Goal: Task Accomplishment & Management: Complete application form

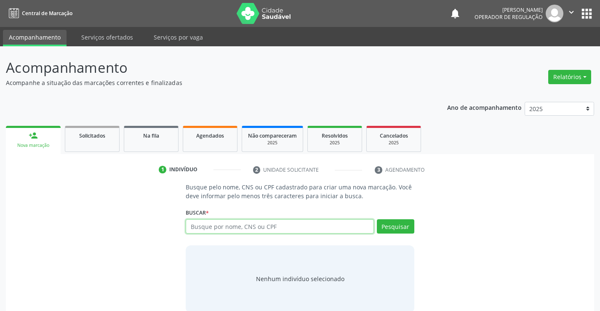
click at [235, 230] on input "text" at bounding box center [280, 226] width 188 height 14
type input "702003343891682"
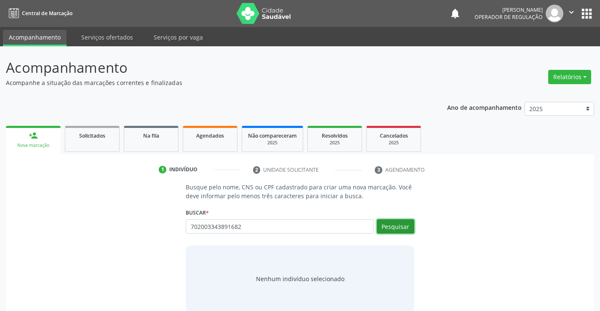
click at [393, 225] on button "Pesquisar" at bounding box center [395, 226] width 37 height 14
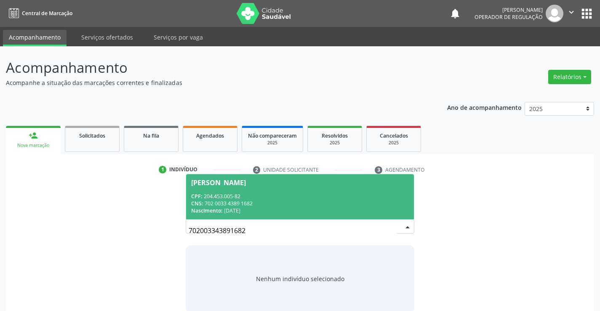
click at [297, 201] on div "CNS: 702 0033 4389 1682" at bounding box center [299, 203] width 217 height 7
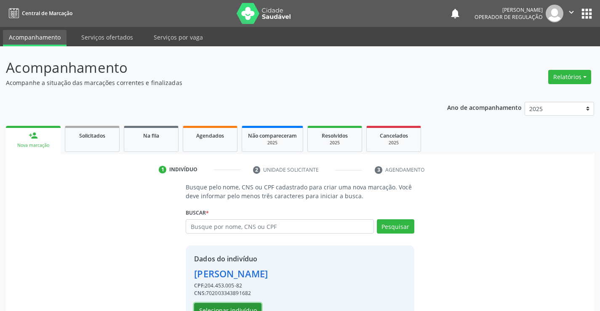
click at [243, 310] on button "Selecionar indivíduo" at bounding box center [227, 310] width 67 height 14
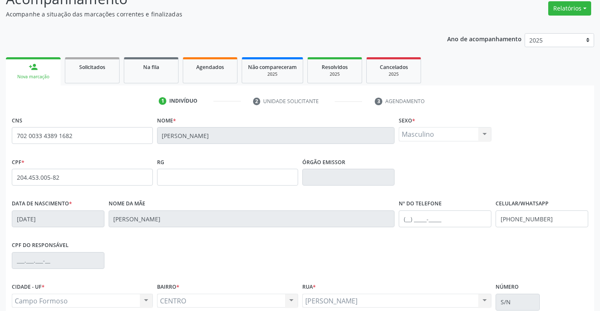
scroll to position [145, 0]
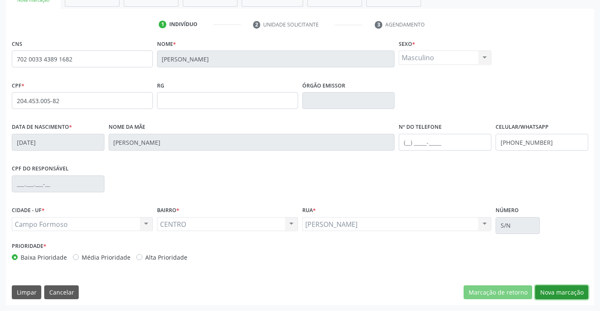
click at [567, 297] on button "Nova marcação" at bounding box center [561, 293] width 53 height 14
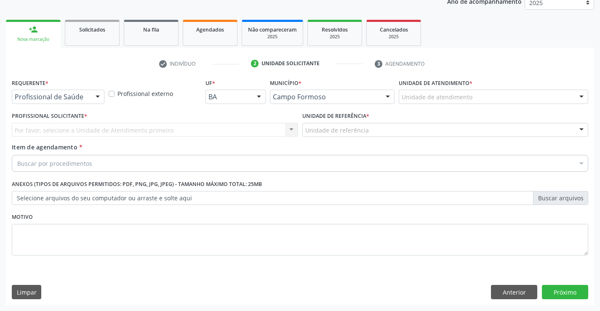
scroll to position [106, 0]
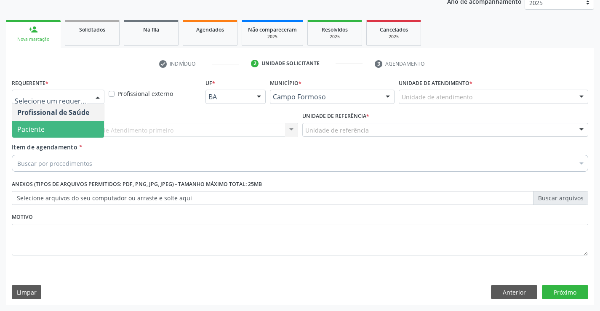
click at [51, 128] on span "Paciente" at bounding box center [58, 129] width 92 height 17
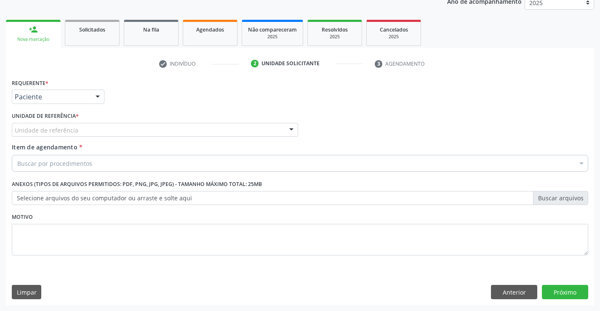
click at [76, 128] on div "Unidade de referência" at bounding box center [155, 130] width 286 height 14
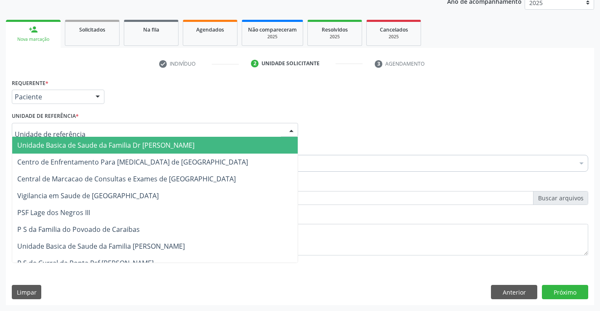
click at [77, 137] on div "Unidade Basica de Saude da Familia Dr Paulo Sudre Centro de Enfrentamento Para …" at bounding box center [155, 130] width 286 height 14
click at [78, 143] on span "Unidade Basica de Saude da Familia Dr [PERSON_NAME]" at bounding box center [105, 145] width 177 height 9
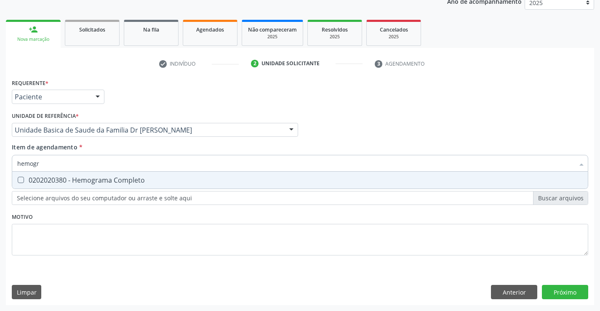
type input "hemogra"
click at [134, 178] on div "0202020380 - Hemograma Completo" at bounding box center [300, 180] width 566 height 7
checkbox Completo "true"
type input "hemogra"
click at [121, 241] on div "Requerente * Paciente Profissional de Saúde Paciente Nenhum resultado encontrad…" at bounding box center [300, 172] width 577 height 191
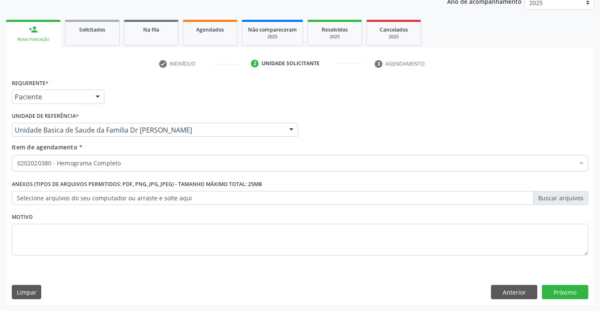
click at [145, 158] on div "0202020380 - Hemograma Completo" at bounding box center [300, 163] width 577 height 17
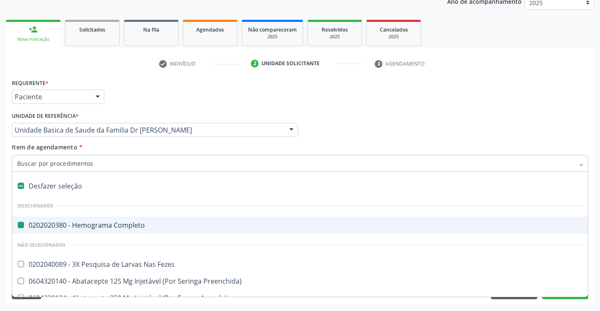
type input "u"
checkbox Completo "false"
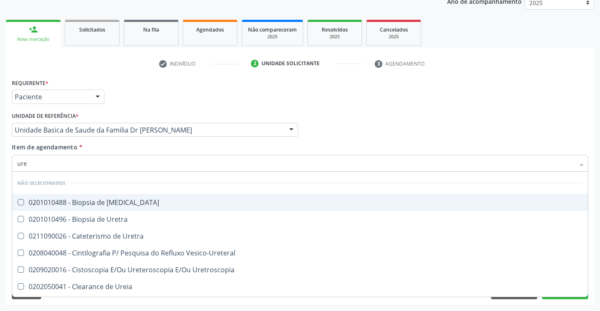
type input "urei"
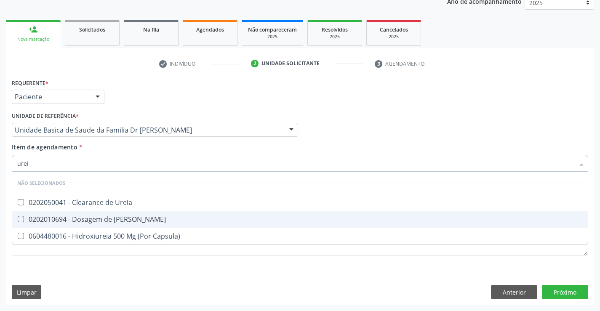
click at [146, 224] on span "0202010694 - Dosagem de [PERSON_NAME]" at bounding box center [300, 219] width 576 height 17
checkbox Ureia "true"
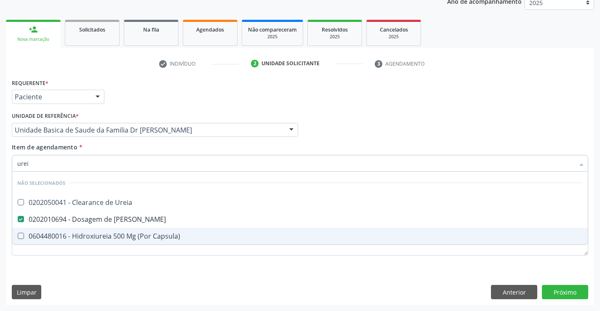
type input "urei"
drag, startPoint x: 123, startPoint y: 277, endPoint x: 151, endPoint y: 201, distance: 80.6
click at [129, 269] on div "Requerente * Paciente Profissional de Saúde Paciente Nenhum resultado encontrad…" at bounding box center [300, 191] width 588 height 229
checkbox Ureia "true"
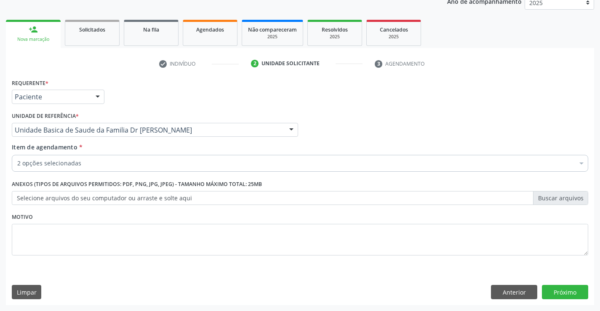
click at [165, 156] on div "2 opções selecionadas" at bounding box center [300, 163] width 577 height 17
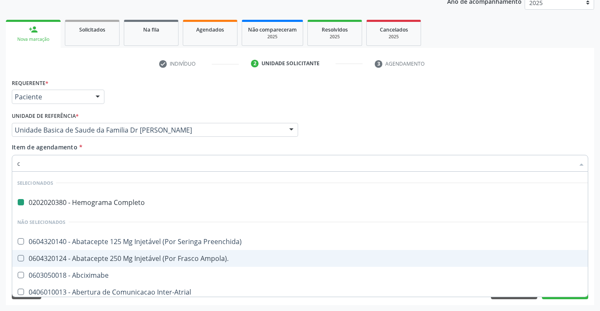
type input "cr"
checkbox Completo "false"
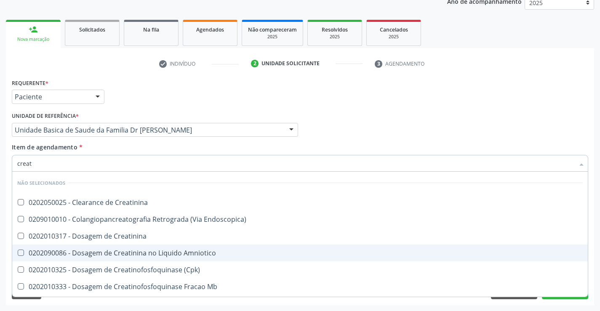
type input "creati"
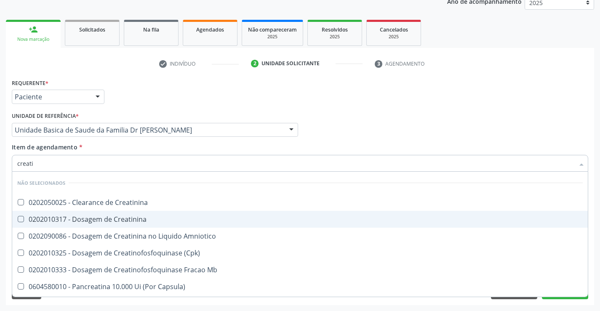
click at [152, 217] on div "0202010317 - Dosagem de Creatinina" at bounding box center [300, 219] width 566 height 7
checkbox Creatinina "true"
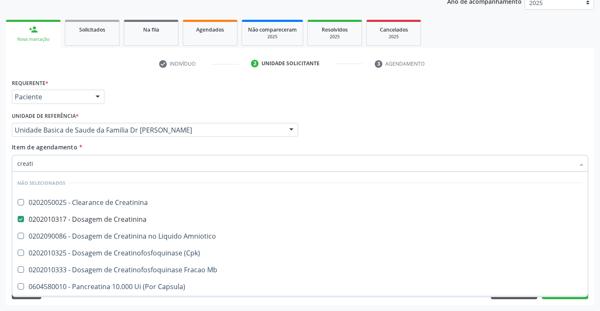
type input "creati"
click at [117, 302] on div "Requerente * Paciente Profissional de Saúde Paciente Nenhum resultado encontrad…" at bounding box center [300, 191] width 588 height 229
checkbox Creatinina "true"
checkbox Amniotico "true"
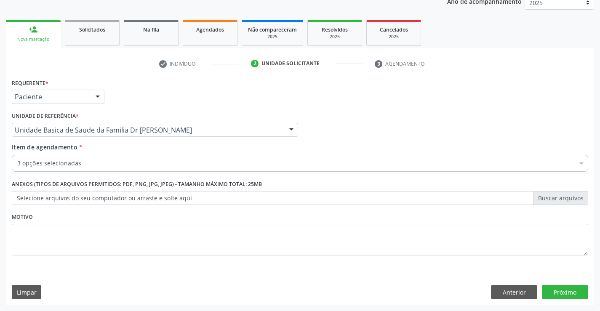
click at [163, 158] on div "3 opções selecionadas" at bounding box center [300, 163] width 577 height 17
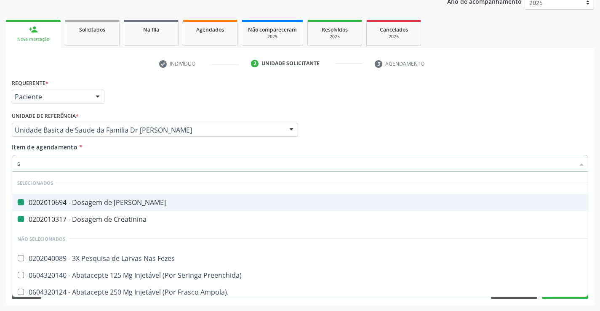
type input "so"
checkbox Ureia "false"
checkbox Creatinina "false"
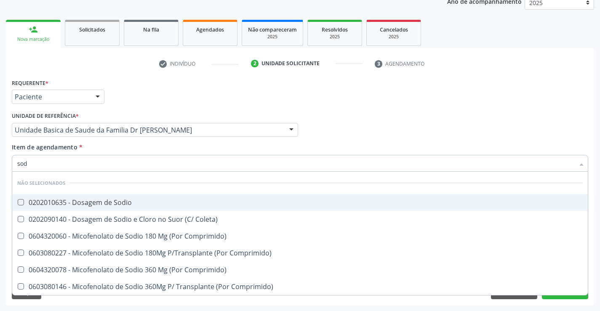
type input "sodi"
click at [144, 202] on div "0202010635 - Dosagem de Sodio" at bounding box center [300, 202] width 566 height 7
checkbox Sodio "true"
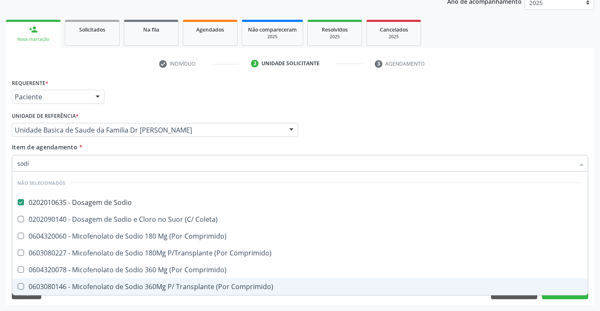
type input "sodi"
click at [110, 300] on div "Requerente * Paciente Profissional de Saúde Paciente Nenhum resultado encontrad…" at bounding box center [300, 191] width 588 height 229
checkbox Coleta\) "true"
checkbox Comprimido\) "true"
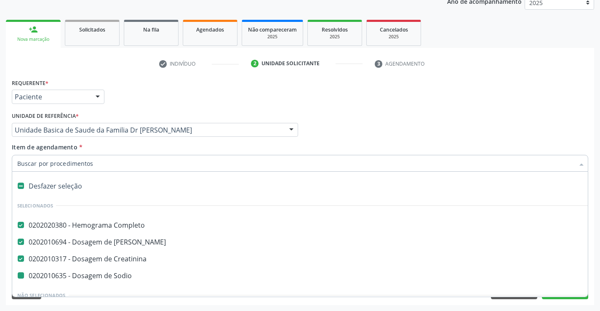
type input "c"
checkbox Sodio "false"
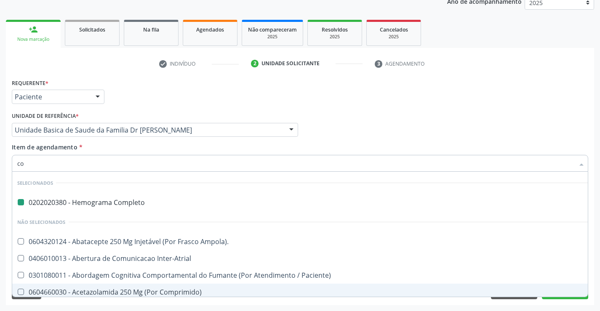
type input "col"
checkbox Completo "false"
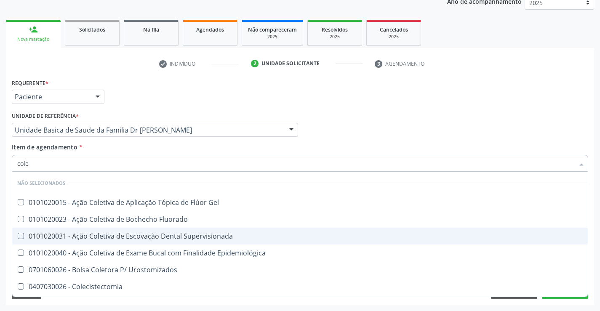
type input "coles"
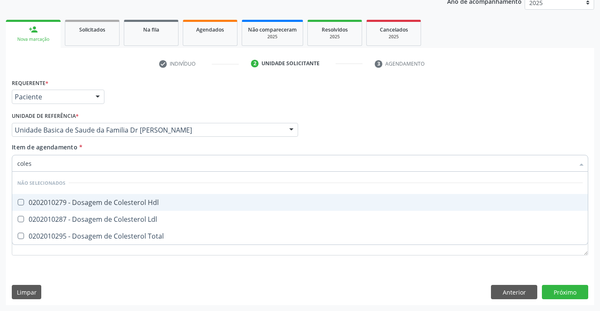
click at [151, 203] on div "0202010279 - Dosagem de Colesterol Hdl" at bounding box center [300, 202] width 566 height 7
checkbox Hdl "true"
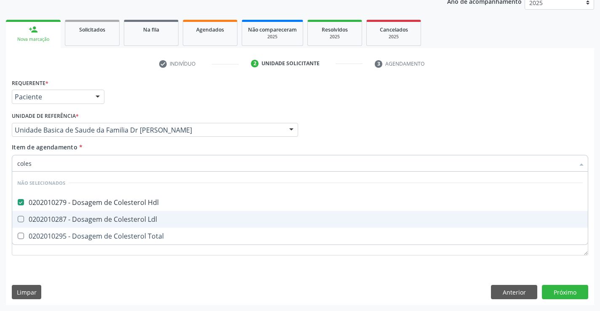
click at [146, 217] on div "0202010287 - Dosagem de Colesterol Ldl" at bounding box center [300, 219] width 566 height 7
checkbox Ldl "true"
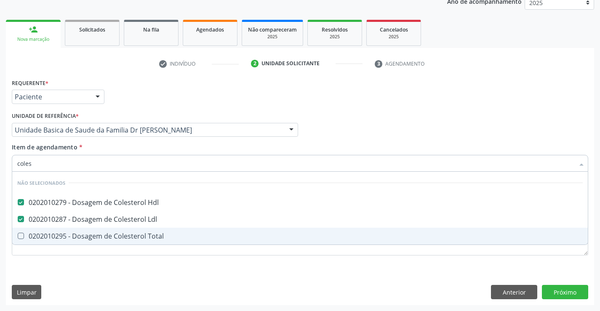
click at [148, 233] on div "0202010295 - Dosagem de Colesterol Total" at bounding box center [300, 236] width 566 height 7
checkbox Total "true"
click at [137, 272] on div "Requerente * Paciente Profissional de Saúde Paciente Nenhum resultado encontrad…" at bounding box center [300, 191] width 588 height 229
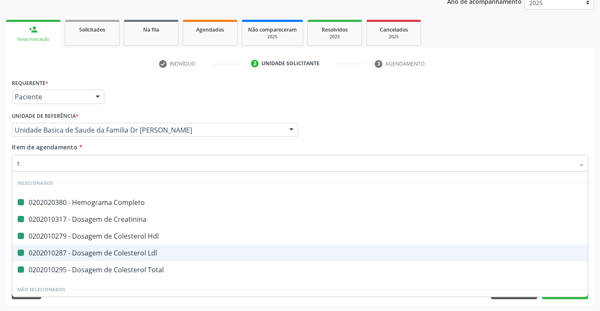
type input "tr"
checkbox Completo "false"
checkbox Hdl "false"
checkbox Creatinina "false"
checkbox Ldl "false"
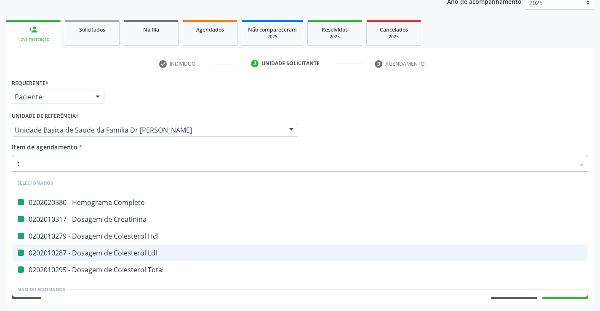
checkbox Total "false"
checkbox Preenchida\) "false"
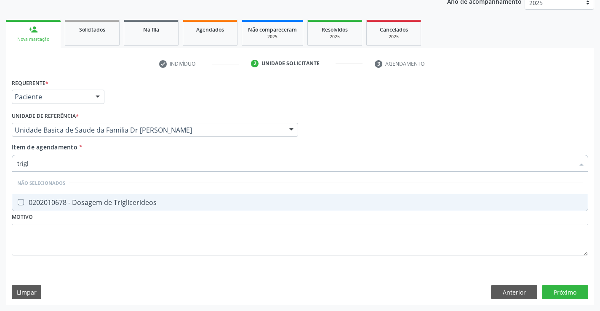
type input "trigli"
click at [148, 199] on div "0202010678 - Dosagem de Triglicerideos" at bounding box center [300, 202] width 566 height 7
checkbox Triglicerideos "true"
click at [123, 281] on div "Requerente * Paciente Profissional de Saúde Paciente Nenhum resultado encontrad…" at bounding box center [300, 191] width 588 height 229
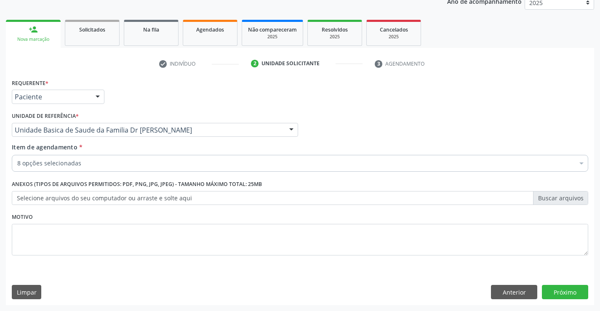
click at [158, 159] on div "8 opções selecionadas" at bounding box center [300, 163] width 577 height 17
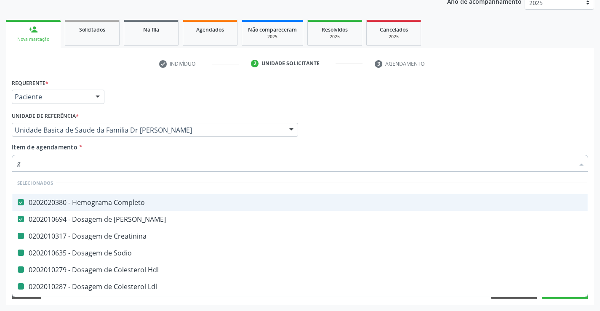
type input "gl"
checkbox Creatinina "false"
checkbox Sodio "false"
checkbox Hdl "false"
checkbox Ldl "false"
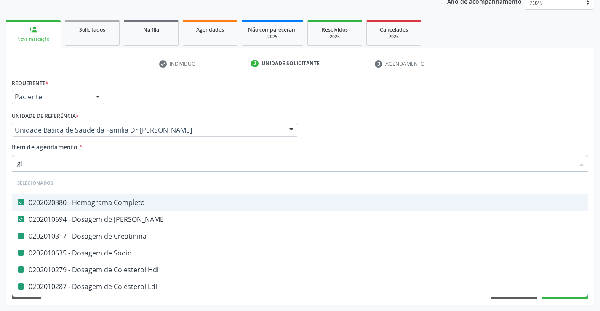
checkbox Total "false"
checkbox Triglicerideos "false"
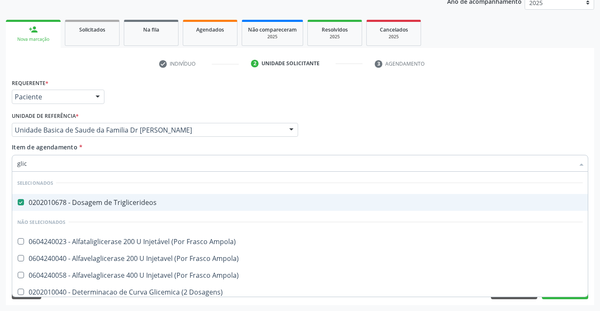
type input "glico"
checkbox Triglicerideos "false"
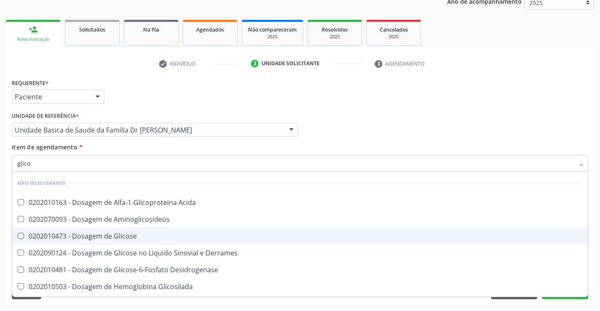
click at [136, 235] on div "0202010473 - Dosagem de Glicose" at bounding box center [300, 236] width 566 height 7
checkbox Glicose "true"
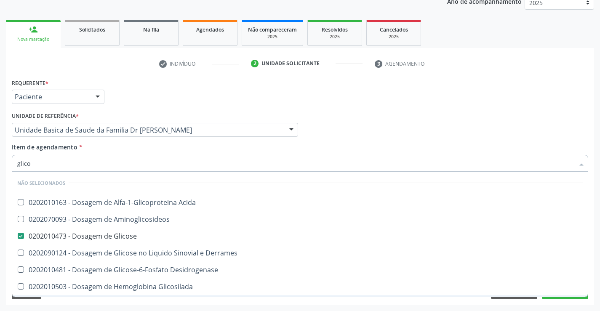
click at [107, 305] on div "Requerente * Paciente Profissional de Saúde Paciente Nenhum resultado encontrad…" at bounding box center [300, 191] width 588 height 229
checkbox Acida "true"
checkbox Derrames "true"
checkbox Desidrogenase "true"
checkbox Glicosilada "true"
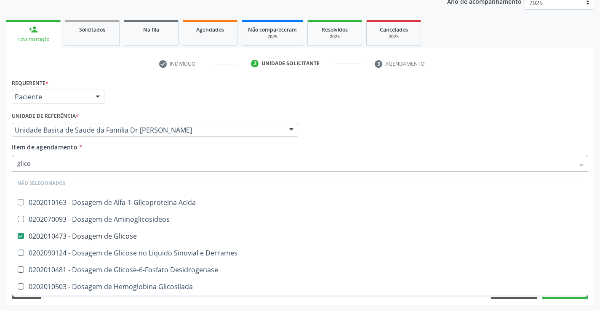
checkbox Quantitativa "true"
checkbox Urina "true"
checkbox Glicose "true"
checkbox Aminoglicosideos "true"
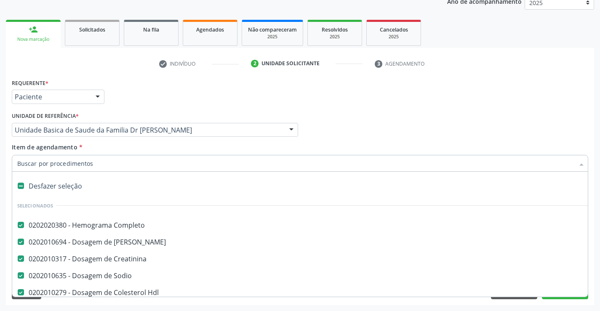
type input "t"
checkbox Triglicerideos "false"
checkbox Glicose "false"
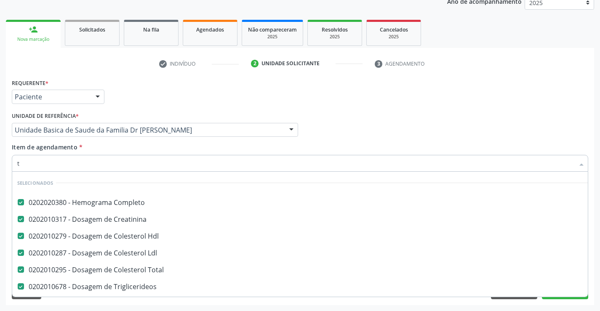
scroll to position [4, 0]
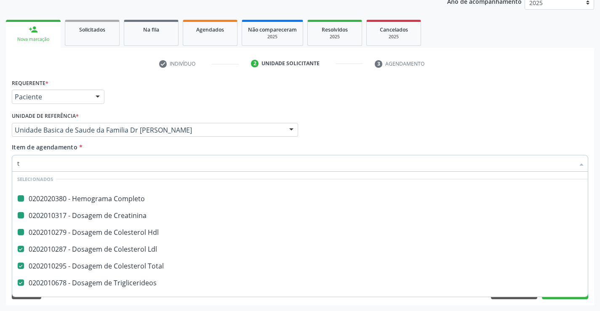
type input "tg"
checkbox Completo "false"
checkbox Hdl "false"
checkbox Creatinina "false"
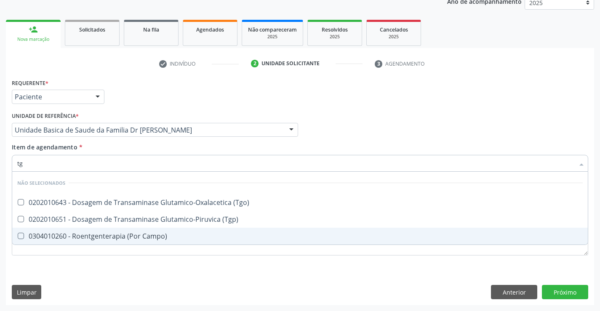
scroll to position [0, 0]
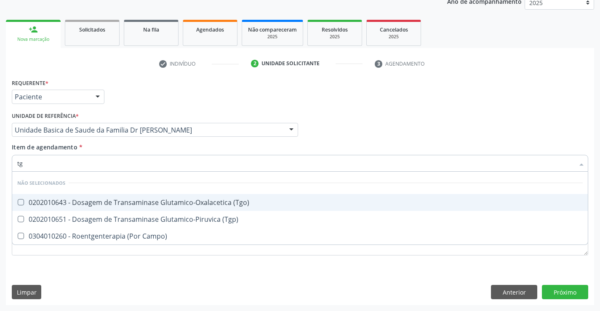
click at [148, 201] on div "0202010643 - Dosagem de Transaminase Glutamico-Oxalacetica (Tgo)" at bounding box center [300, 202] width 566 height 7
checkbox \(Tgo\) "true"
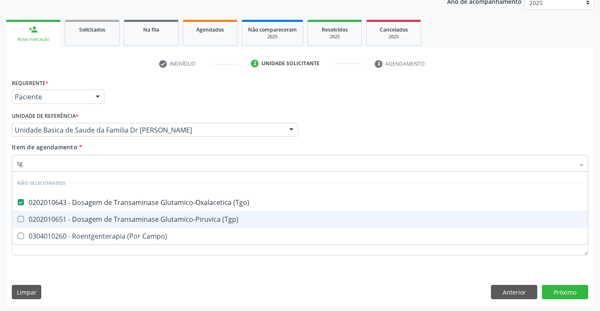
click at [141, 218] on div "0202010651 - Dosagem de Transaminase Glutamico-Piruvica (Tgp)" at bounding box center [300, 219] width 566 height 7
checkbox \(Tgp\) "true"
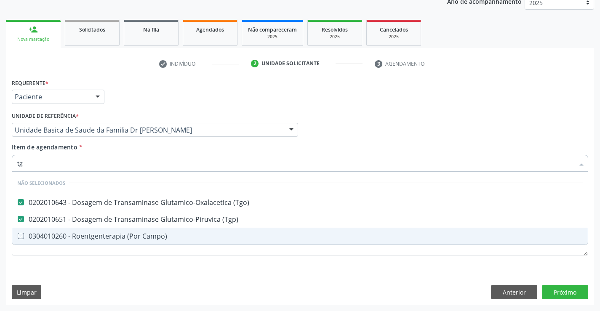
click at [134, 274] on div "Requerente * Paciente Profissional de Saúde Paciente Nenhum resultado encontrad…" at bounding box center [300, 191] width 588 height 229
checkbox Campo\) "true"
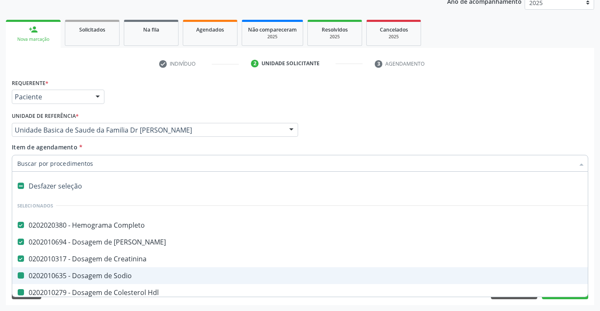
type input "p"
checkbox Sodio "false"
checkbox Hdl "false"
checkbox Ldl "false"
checkbox Total "false"
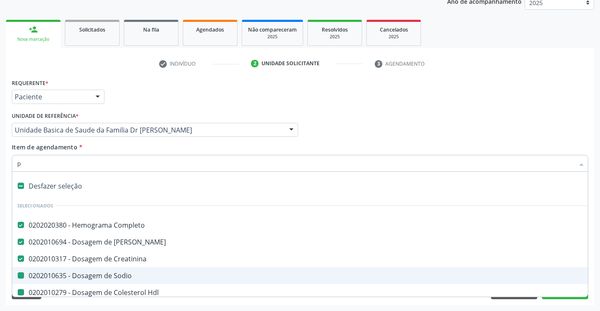
checkbox Triglicerideos "false"
checkbox Glicose "false"
checkbox \(Tgo\) "false"
checkbox \(Tgp\) "false"
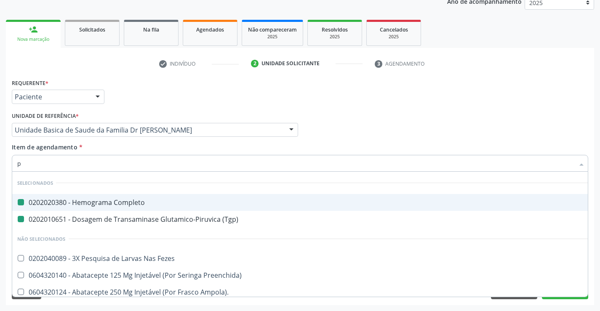
type input "po"
checkbox Completo "false"
checkbox \(Tgp\) "false"
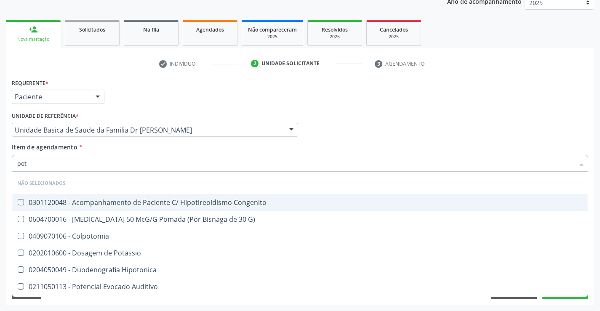
type input "pota"
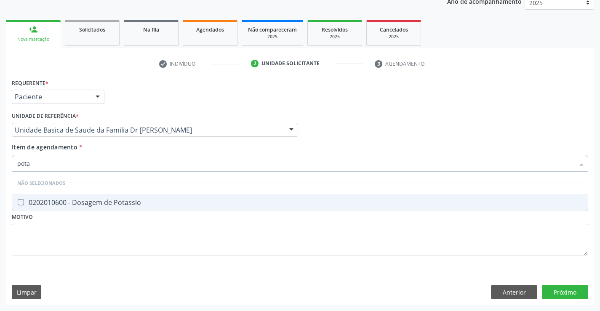
click at [105, 201] on div "0202010600 - Dosagem de Potassio" at bounding box center [300, 202] width 566 height 7
checkbox Potassio "true"
click at [560, 289] on div "Requerente * Paciente Profissional de Saúde Paciente Nenhum resultado encontrad…" at bounding box center [300, 191] width 588 height 229
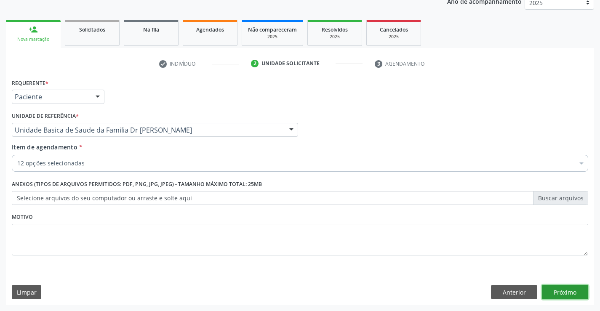
click at [564, 291] on button "Próximo" at bounding box center [565, 292] width 46 height 14
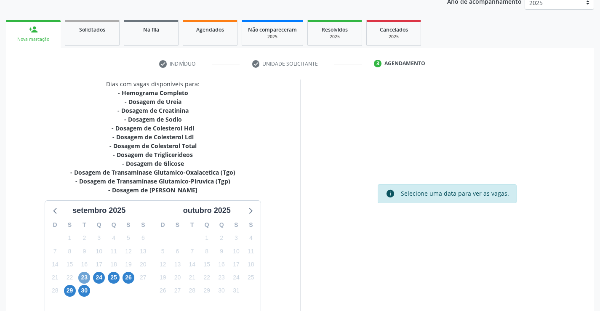
click at [87, 278] on span "23" at bounding box center [84, 278] width 12 height 12
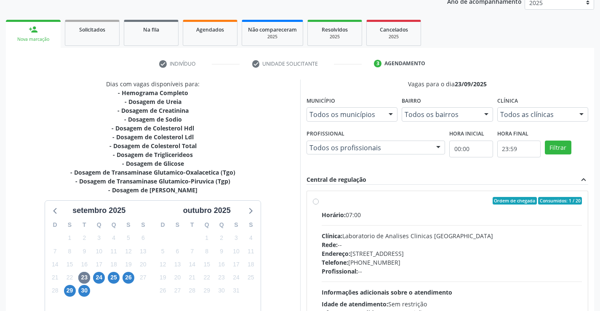
click at [322, 202] on label "Ordem de chegada Consumidos: 1 / 20 Horário: 07:00 Clínica: Laboratorio de Anal…" at bounding box center [452, 261] width 261 height 129
click at [317, 202] on input "Ordem de chegada Consumidos: 1 / 20 Horário: 07:00 Clínica: Laboratorio de Anal…" at bounding box center [316, 201] width 6 height 8
radio input "true"
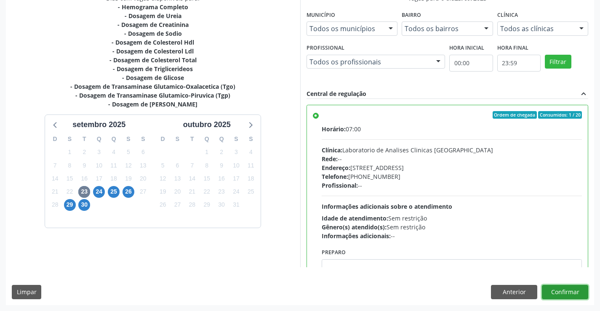
click at [574, 291] on button "Confirmar" at bounding box center [565, 292] width 46 height 14
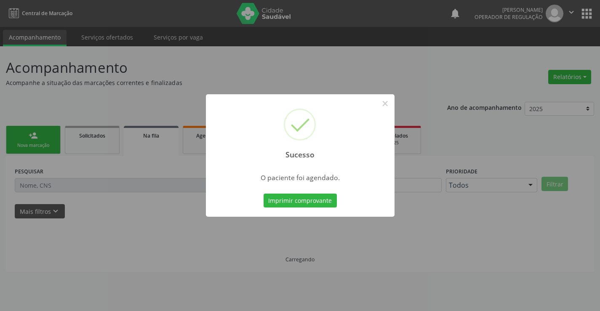
scroll to position [0, 0]
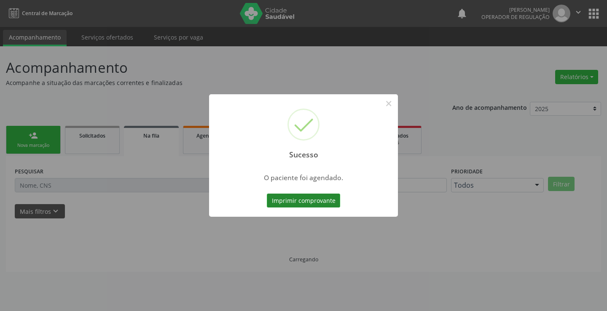
click at [301, 201] on button "Imprimir comprovante" at bounding box center [303, 201] width 73 height 14
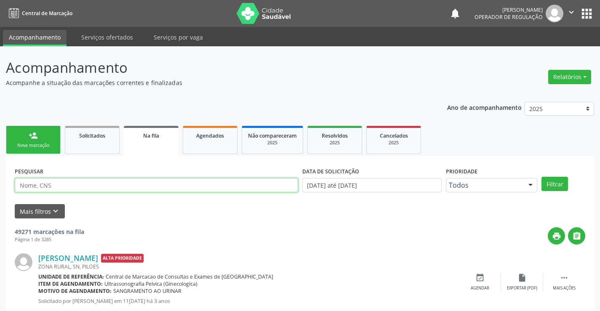
click at [40, 188] on input "text" at bounding box center [156, 185] width 283 height 14
type input "700504135680151"
click at [45, 140] on link "person_add Nova marcação" at bounding box center [33, 140] width 55 height 28
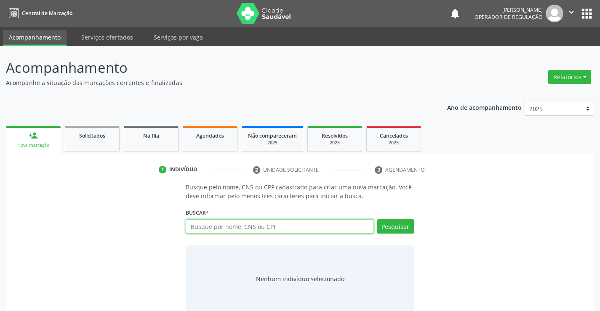
click at [308, 233] on input "text" at bounding box center [280, 226] width 188 height 14
type input "700504135680151"
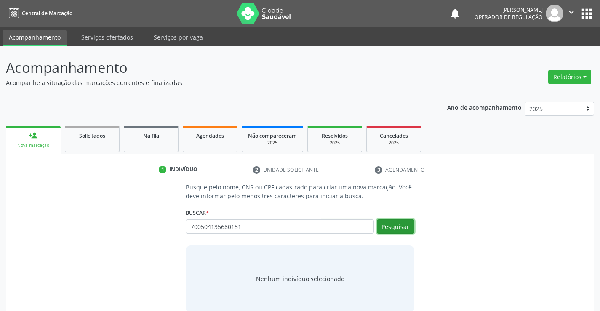
click at [391, 223] on button "Pesquisar" at bounding box center [395, 226] width 37 height 14
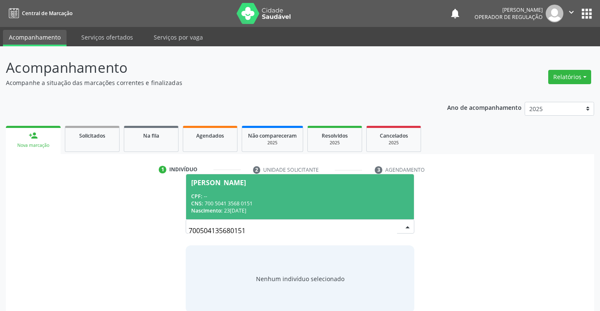
click at [344, 203] on div "CNS: 700 5041 3568 0151" at bounding box center [299, 203] width 217 height 7
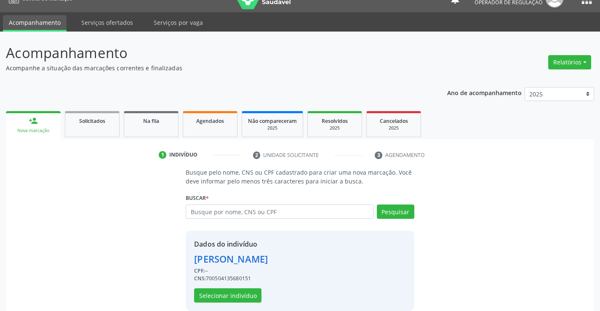
scroll to position [27, 0]
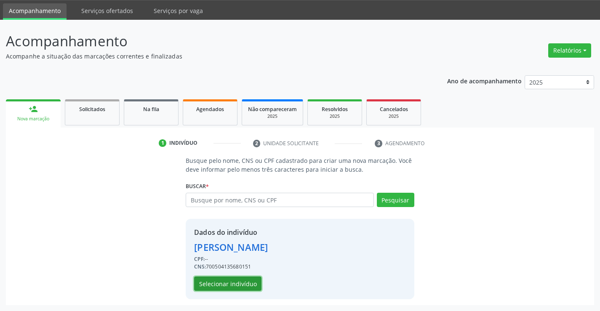
click at [240, 282] on button "Selecionar indivíduo" at bounding box center [227, 284] width 67 height 14
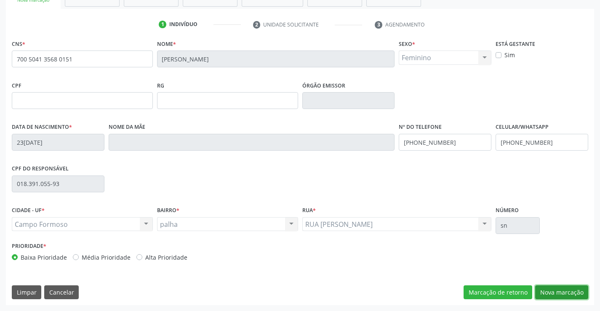
click at [559, 296] on button "Nova marcação" at bounding box center [561, 293] width 53 height 14
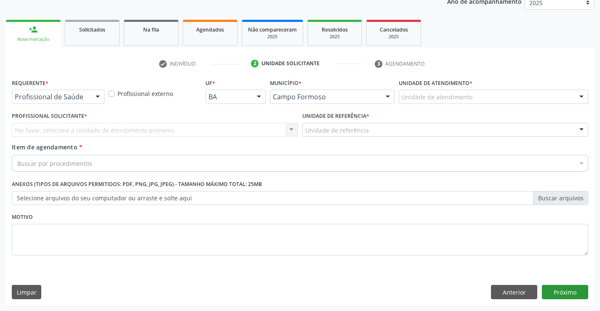
scroll to position [106, 0]
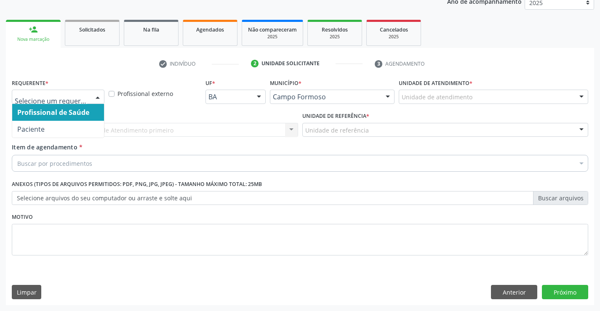
click at [91, 99] on div "Profissional de Saúde Paciente Nenhum resultado encontrado para: " " Não há nen…" at bounding box center [58, 97] width 93 height 14
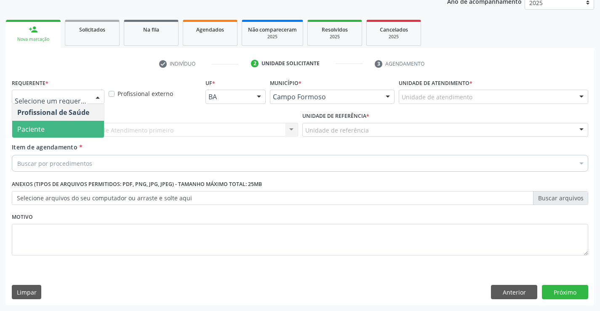
click at [72, 130] on span "Paciente" at bounding box center [58, 129] width 92 height 17
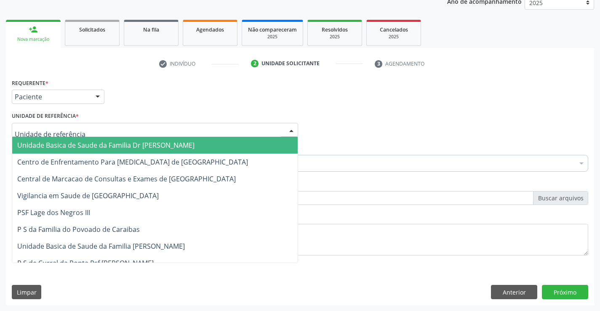
click at [68, 141] on span "Unidade Basica de Saude da Familia Dr [PERSON_NAME]" at bounding box center [105, 145] width 177 height 9
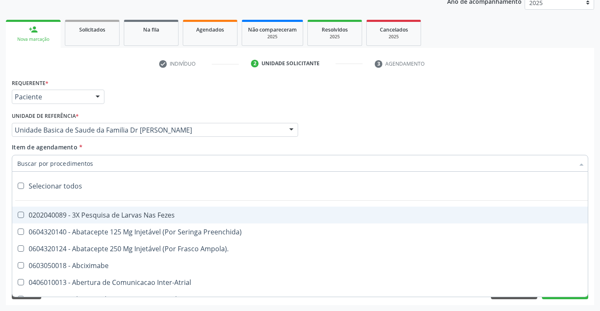
click at [53, 166] on input "Item de agendamento *" at bounding box center [295, 163] width 557 height 17
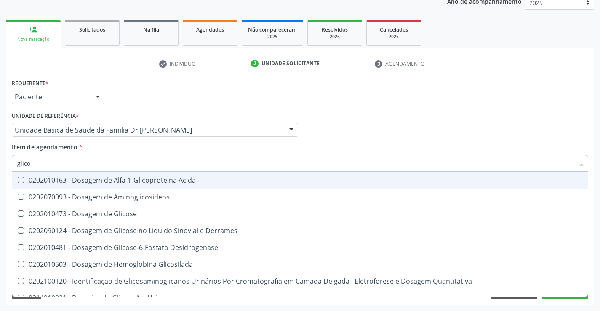
type input "glicos"
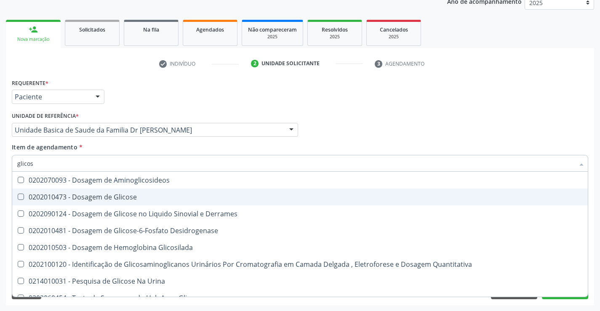
click at [81, 200] on div "0202010473 - Dosagem de Glicose" at bounding box center [300, 197] width 566 height 7
checkbox Glicose "true"
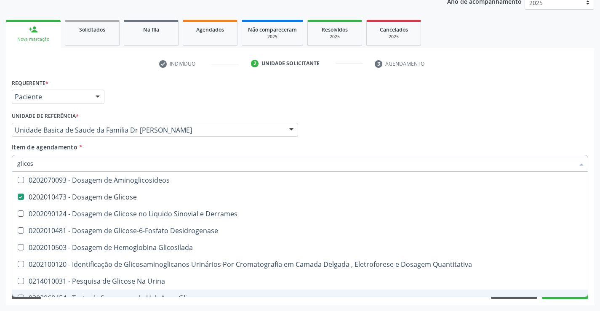
type input "glicos"
click at [52, 310] on div "Acompanhamento Acompanhe a situação das marcações correntes e finalizadas Relat…" at bounding box center [300, 125] width 600 height 371
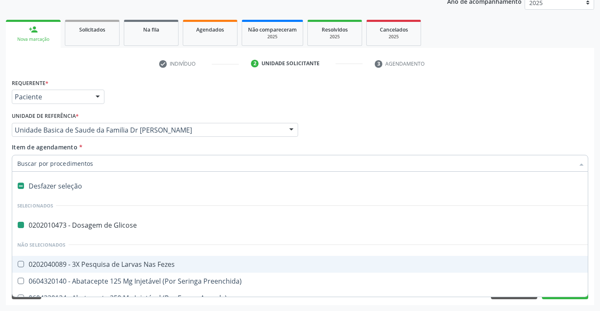
type input "h"
checkbox Glicose "false"
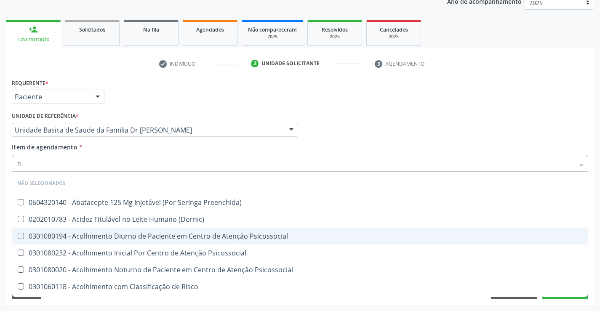
type input "he"
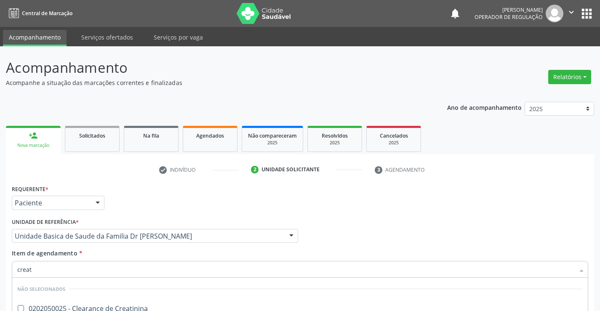
scroll to position [106, 0]
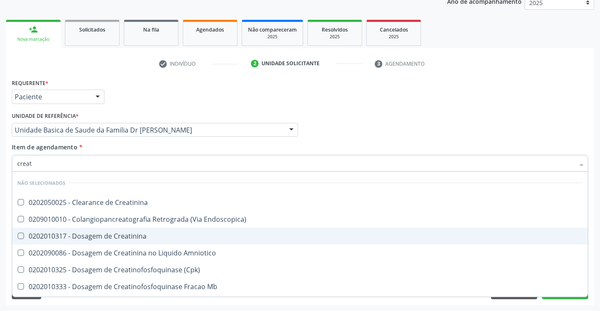
click at [118, 230] on span "0202010317 - Dosagem de Creatinina" at bounding box center [300, 236] width 576 height 17
checkbox Creatinina "true"
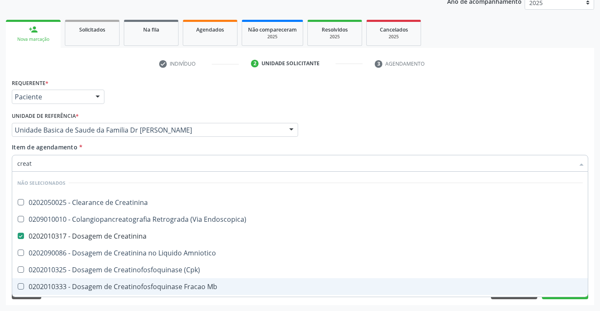
click at [94, 292] on span "0202010333 - Dosagem de Creatinofosfoquinase Fracao Mb" at bounding box center [300, 286] width 576 height 17
click at [95, 285] on div "0202010333 - Dosagem de Creatinofosfoquinase Fracao Mb" at bounding box center [300, 286] width 566 height 7
click at [93, 287] on div "0202010333 - Dosagem de Creatinofosfoquinase Fracao Mb" at bounding box center [300, 286] width 566 height 7
checkbox Mb "false"
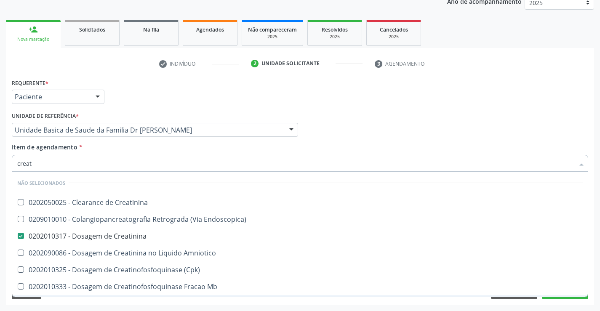
type input "creat"
click at [64, 305] on div "Acompanhamento Acompanhe a situação das marcações correntes e finalizadas Relat…" at bounding box center [300, 125] width 600 height 371
checkbox Creatinina "true"
checkbox Endoscopica\) "true"
checkbox Amniotico "true"
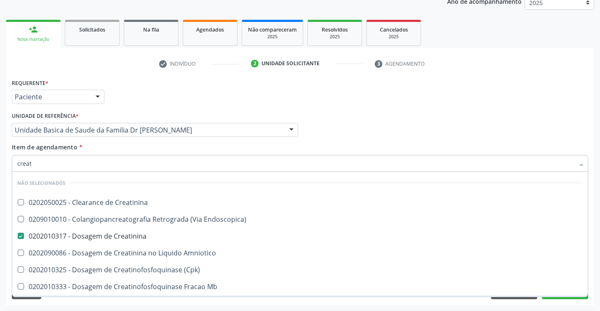
checkbox \(Cpk\) "true"
checkbox Mb "true"
checkbox Oncologia "true"
checkbox Parcial "true"
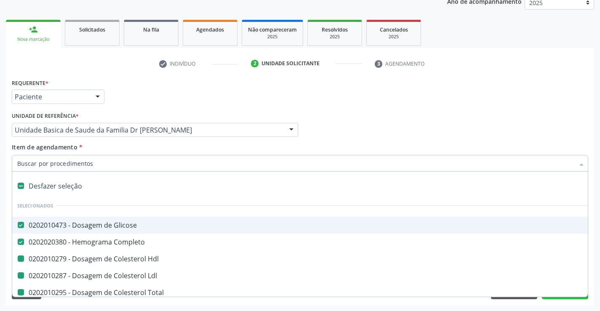
type input "u"
checkbox Hdl "false"
checkbox Ldl "false"
checkbox Total "false"
checkbox Triglicerideos "false"
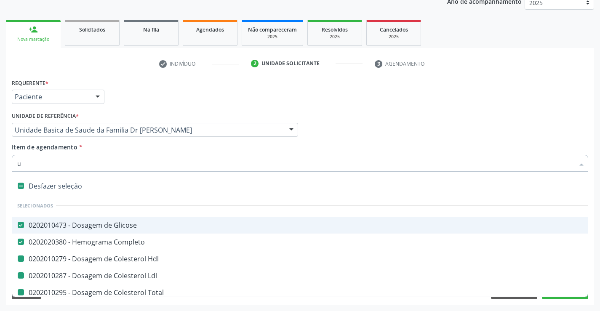
checkbox Ureia "false"
checkbox Creatinina "false"
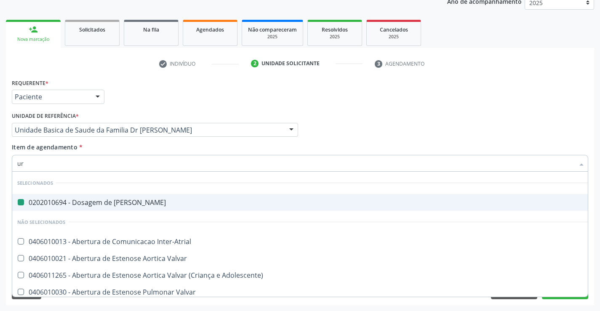
type input "uri"
checkbox Ureia "false"
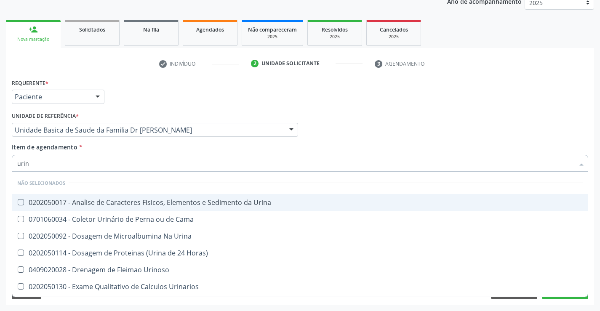
type input "urina"
click at [144, 204] on div "0202050017 - Analise de Caracteres Fisicos, Elementos e Sedimento da Urina" at bounding box center [300, 202] width 566 height 7
checkbox Urina "true"
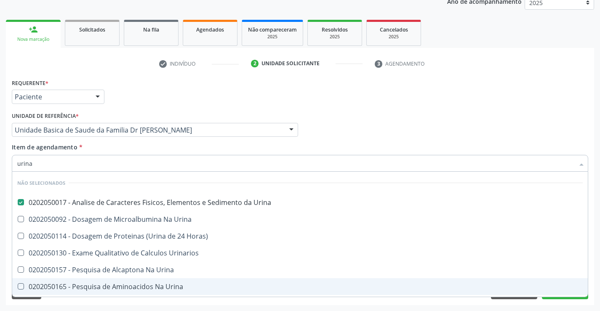
click at [89, 308] on div "Acompanhamento Acompanhe a situação das marcações correntes e finalizadas Relat…" at bounding box center [300, 125] width 600 height 371
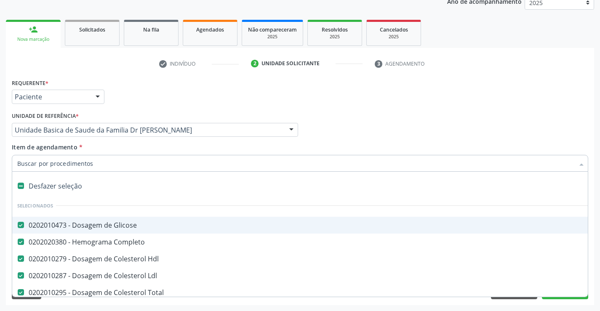
type input "t"
checkbox Urina "false"
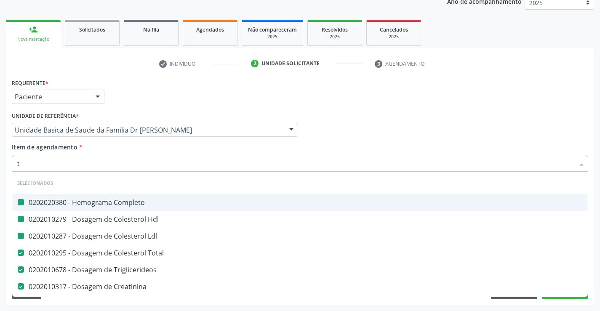
type input "tg"
checkbox Completo "false"
checkbox Ldl "false"
checkbox Hdl "false"
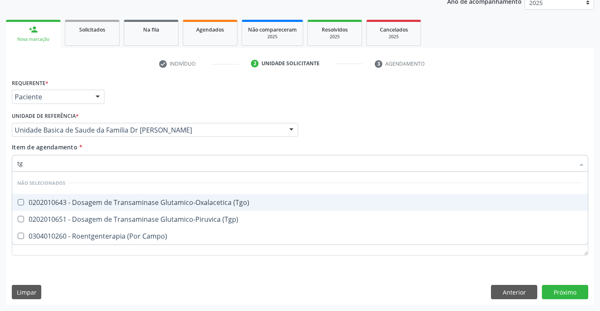
click at [102, 204] on div "0202010643 - Dosagem de Transaminase Glutamico-Oxalacetica (Tgo)" at bounding box center [300, 202] width 566 height 7
checkbox \(Tgo\) "true"
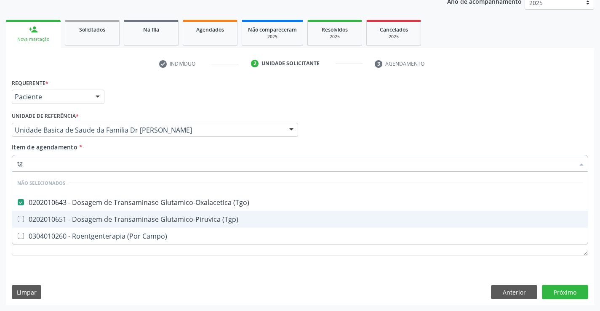
click at [102, 214] on span "0202010651 - Dosagem de Transaminase Glutamico-Piruvica (Tgp)" at bounding box center [300, 219] width 576 height 17
checkbox \(Tgp\) "true"
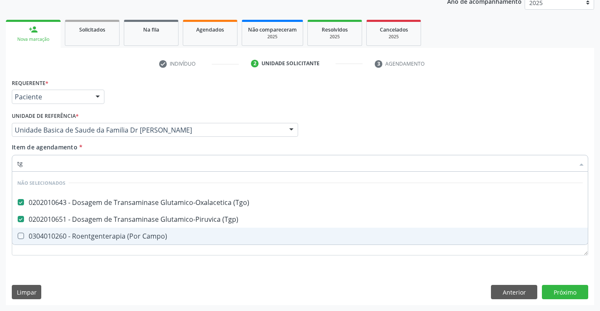
click at [92, 270] on div "Requerente * Paciente Profissional de Saúde Paciente Nenhum resultado encontrad…" at bounding box center [300, 191] width 588 height 229
checkbox Campo\) "true"
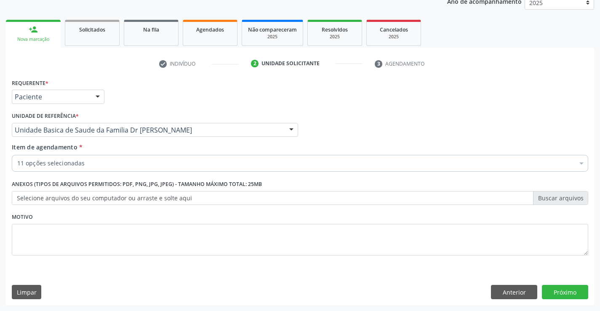
click at [17, 164] on input "Item de agendamento *" at bounding box center [17, 163] width 0 height 17
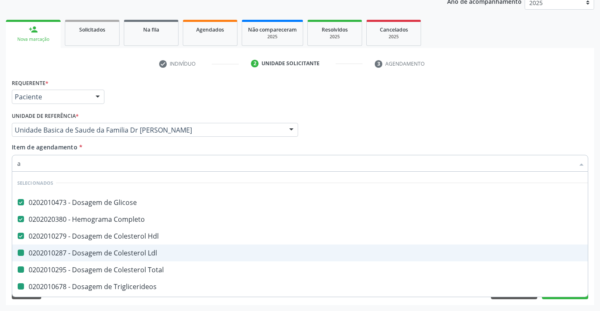
type input "ac"
checkbox Ldl "false"
checkbox Total "false"
checkbox Triglicerideos "false"
checkbox Ureia "false"
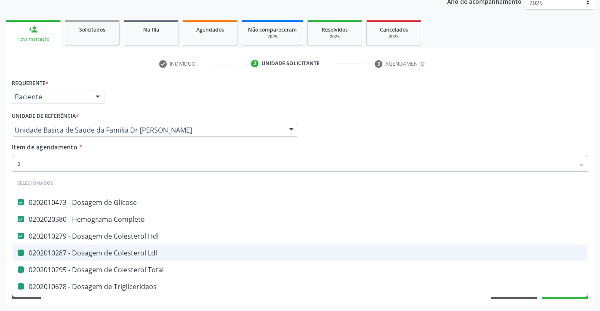
checkbox Creatinina "false"
checkbox Urina "false"
checkbox \(Tgo\) "false"
checkbox \(Tgp\) "false"
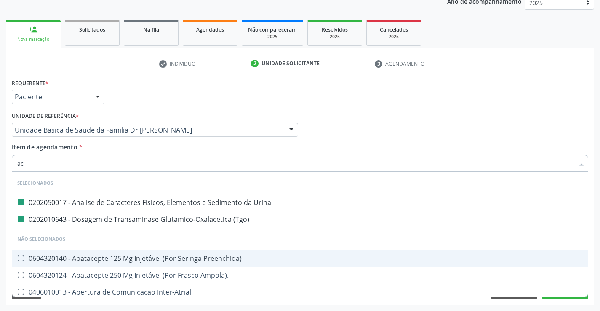
type input "aci"
checkbox Urina "false"
checkbox \(Tgo\) "false"
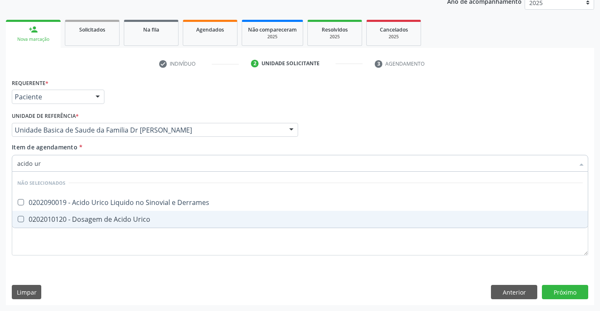
type input "acido uri"
click at [94, 214] on span "0202010120 - Dosagem de Acido Urico" at bounding box center [300, 219] width 576 height 17
drag, startPoint x: 94, startPoint y: 214, endPoint x: 92, endPoint y: 241, distance: 27.4
click at [94, 214] on span "0202010120 - Dosagem de Acido Urico" at bounding box center [300, 219] width 576 height 17
click at [102, 221] on div "0202010120 - Dosagem de Acido Urico" at bounding box center [300, 219] width 566 height 7
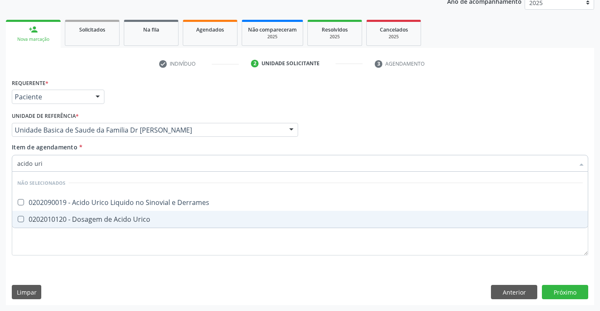
checkbox Urico "true"
click at [90, 279] on div "Requerente * Paciente Profissional de Saúde Paciente Nenhum resultado encontrad…" at bounding box center [300, 191] width 588 height 229
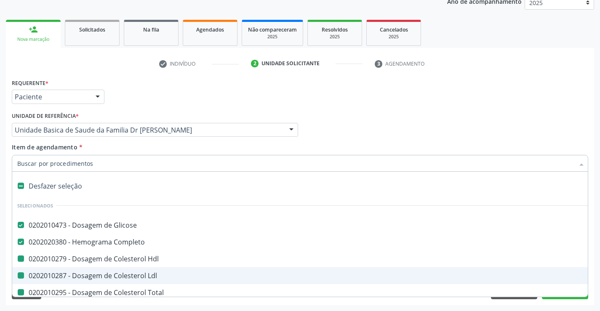
type input "f"
checkbox Hdl "false"
checkbox Ldl "false"
checkbox Total "false"
checkbox Triglicerideos "false"
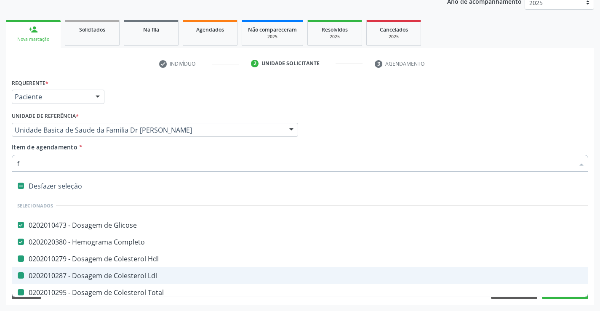
checkbox Ureia "false"
checkbox Creatinina "false"
checkbox Urina "false"
checkbox \(Tgo\) "false"
checkbox \(Tgp\) "false"
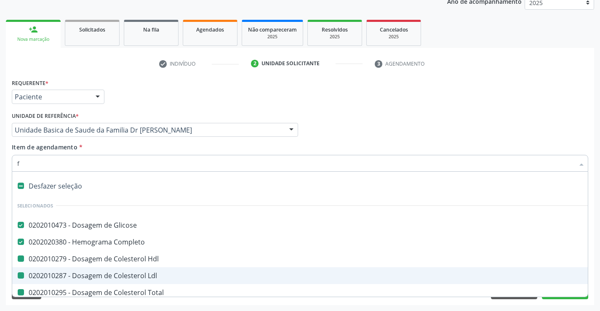
checkbox Urico "false"
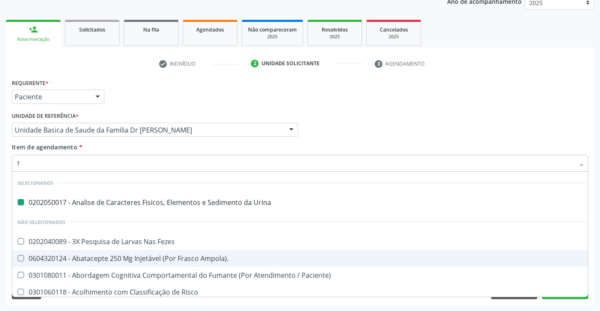
type input "fe"
checkbox Urina "false"
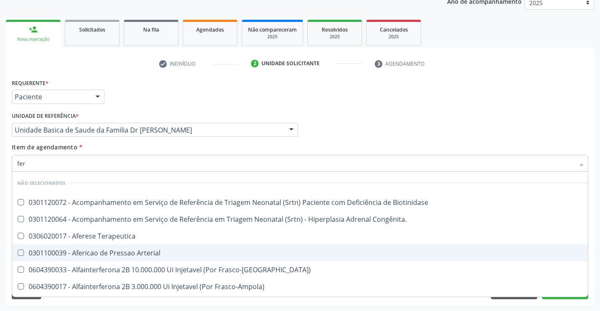
type input "ferr"
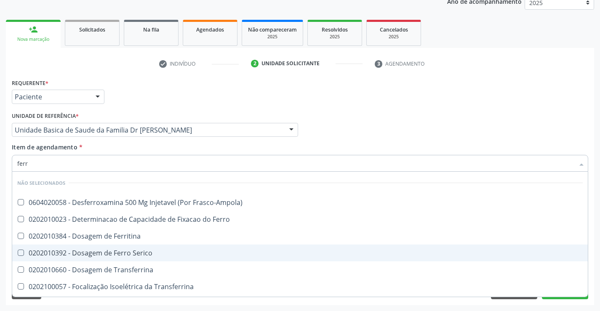
click at [123, 251] on div "0202010392 - Dosagem de Ferro Serico" at bounding box center [300, 253] width 566 height 7
checkbox Serico "true"
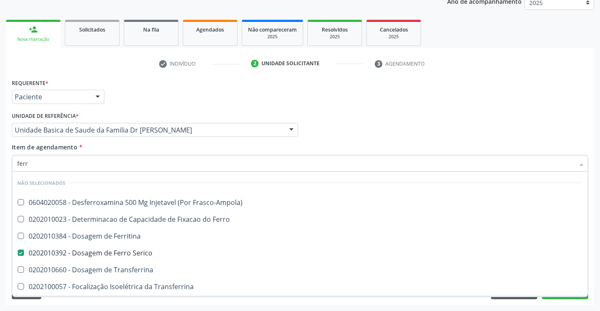
click at [102, 300] on div "Requerente * Paciente Profissional de Saúde Paciente Nenhum resultado encontrad…" at bounding box center [300, 191] width 588 height 229
checkbox Frasco-Ampola\) "true"
checkbox Ferritina "true"
checkbox Transferrina "true"
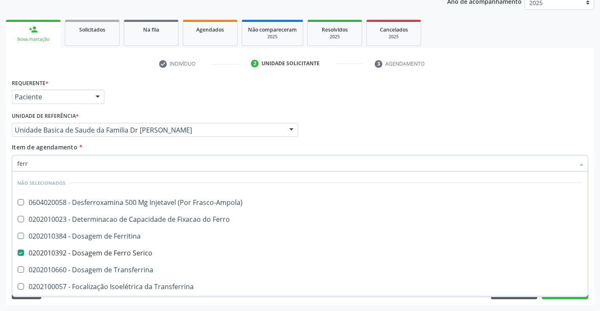
checkbox Transferrina "true"
checkbox Ml\) "true"
checkbox \(Nefroplastia\) "true"
checkbox Ferro "true"
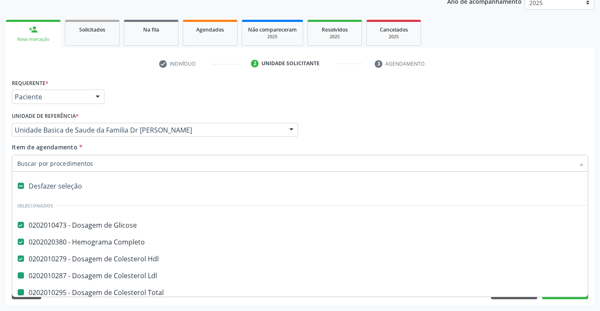
type input "f"
checkbox Ldl "false"
checkbox Total "false"
checkbox Triglicerideos "false"
checkbox Ureia "false"
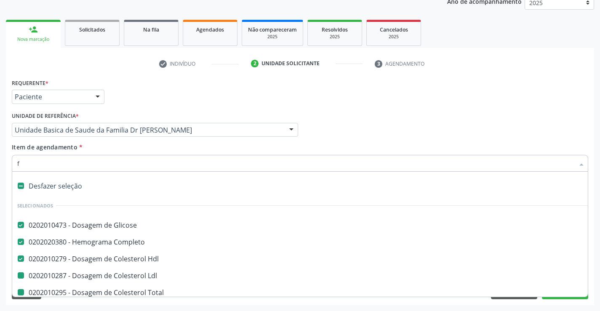
checkbox Creatinina "false"
checkbox Urina "false"
checkbox \(Tgo\) "false"
checkbox \(Tgp\) "false"
checkbox Urico "false"
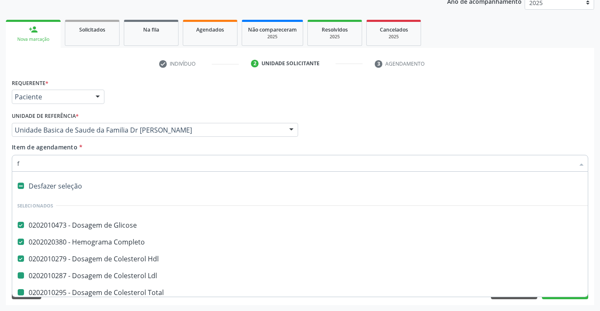
checkbox Serico "false"
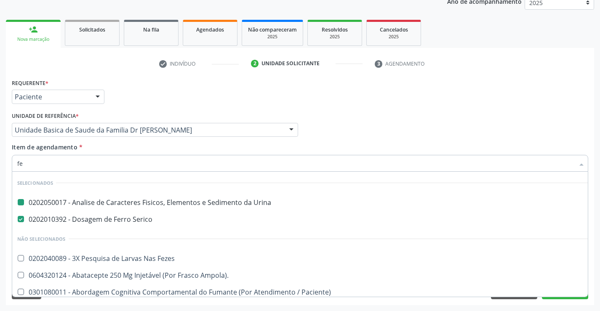
type input "fez"
checkbox Urina "false"
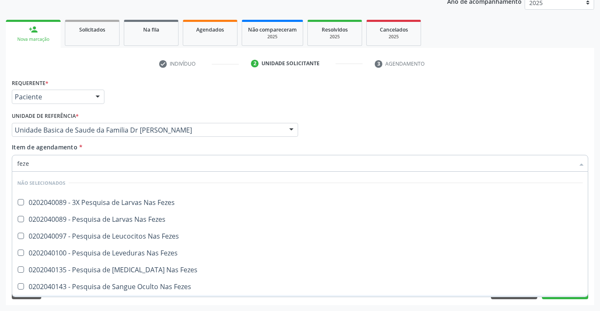
type input "fezes"
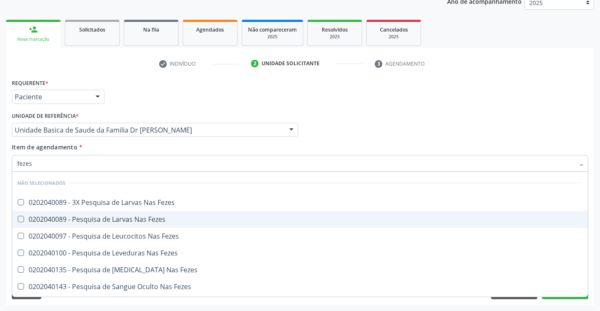
click at [115, 219] on div "0202040089 - Pesquisa de Larvas Nas Fezes" at bounding box center [300, 219] width 566 height 7
checkbox Fezes "true"
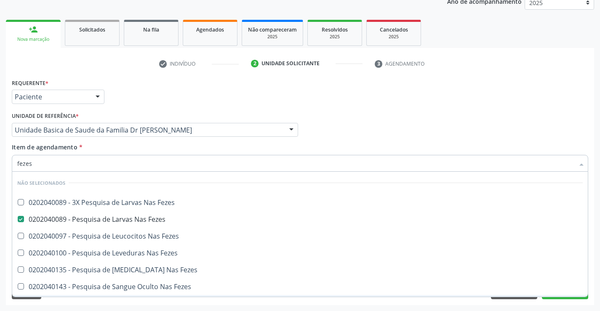
click at [86, 299] on div "Requerente * Paciente Profissional de Saúde Paciente Nenhum resultado encontrad…" at bounding box center [300, 191] width 588 height 229
checkbox Fezes "true"
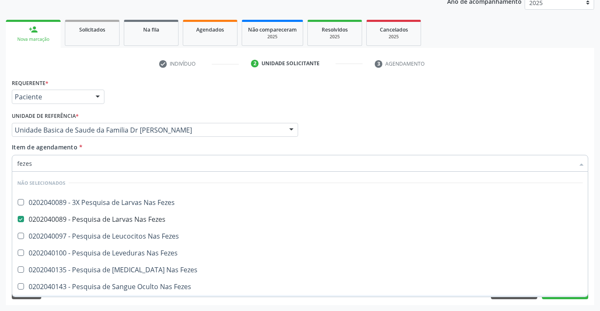
checkbox Fezes "true"
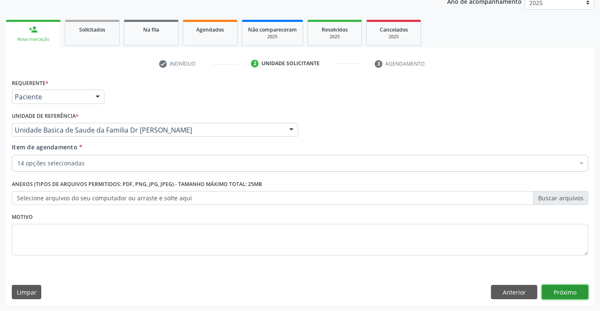
click at [559, 291] on button "Próximo" at bounding box center [565, 292] width 46 height 14
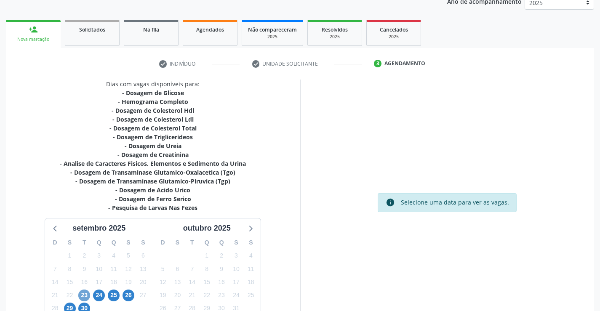
click at [81, 294] on span "23" at bounding box center [84, 296] width 12 height 12
click at [86, 294] on span "23" at bounding box center [84, 296] width 12 height 12
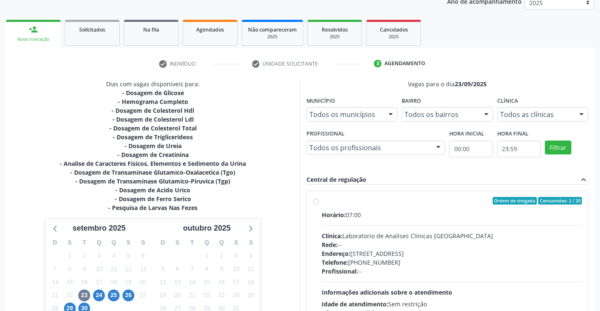
click at [322, 201] on label "Ordem de chegada Consumidos: 2 / 20 Horário: 07:00 Clínica: Laboratorio de Anal…" at bounding box center [452, 261] width 261 height 129
click at [317, 201] on input "Ordem de chegada Consumidos: 2 / 20 Horário: 07:00 Clínica: Laboratorio de Anal…" at bounding box center [316, 201] width 6 height 8
radio input "true"
click at [322, 201] on label "Ordem de chegada Consumidos: 2 / 20 Horário: 07:00 Clínica: Laboratorio de Anal…" at bounding box center [452, 261] width 261 height 129
click at [317, 201] on input "Ordem de chegada Consumidos: 2 / 20 Horário: 07:00 Clínica: Laboratorio de Anal…" at bounding box center [316, 201] width 6 height 8
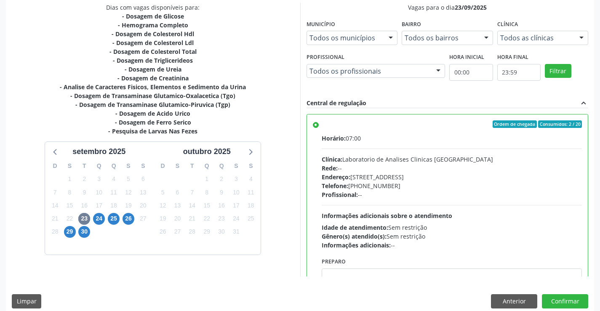
scroll to position [192, 0]
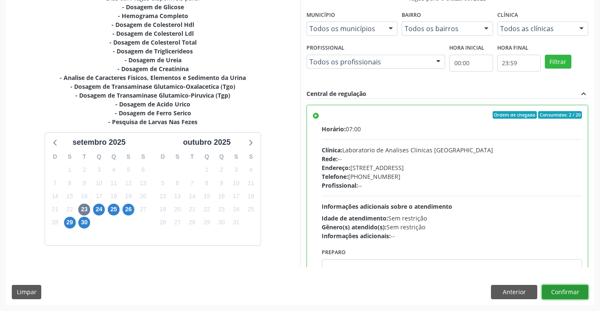
click at [569, 289] on button "Confirmar" at bounding box center [565, 292] width 46 height 14
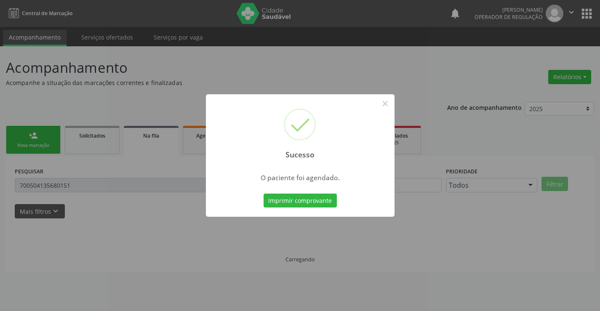
scroll to position [0, 0]
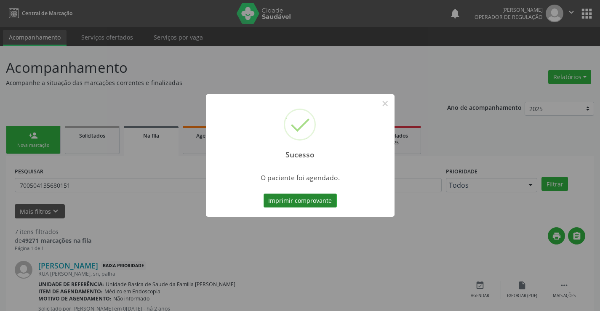
click at [308, 197] on button "Imprimir comprovante" at bounding box center [300, 201] width 73 height 14
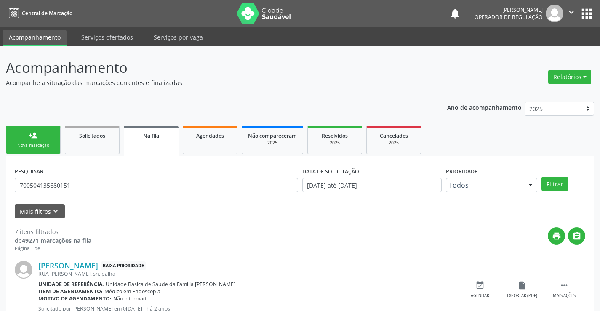
click at [51, 145] on div "Nova marcação" at bounding box center [33, 145] width 42 height 6
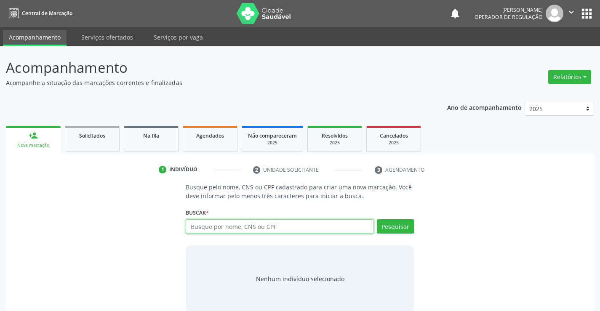
click at [259, 226] on input "text" at bounding box center [280, 226] width 188 height 14
type input "709702039728890"
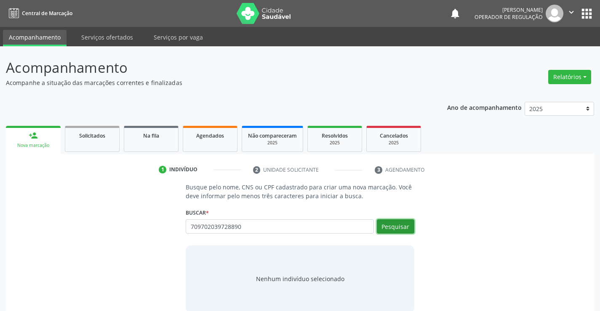
click at [400, 227] on button "Pesquisar" at bounding box center [395, 226] width 37 height 14
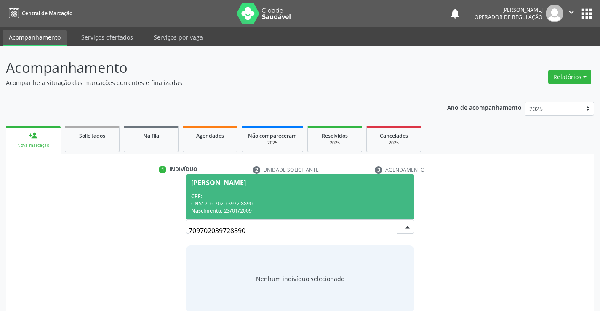
click at [322, 198] on div "CPF: --" at bounding box center [299, 196] width 217 height 7
click at [322, 198] on p "Busque pelo nome, CNS ou CPF cadastrado para criar uma nova marcação. Você deve…" at bounding box center [300, 192] width 228 height 18
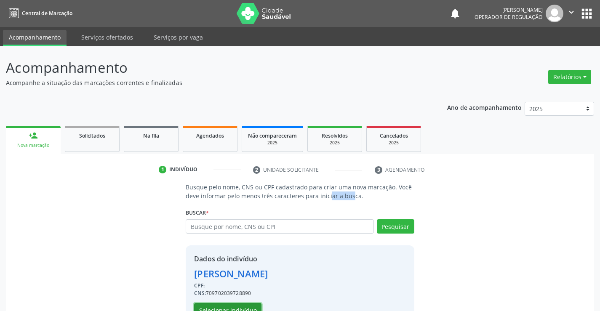
click at [241, 307] on button "Selecionar indivíduo" at bounding box center [227, 310] width 67 height 14
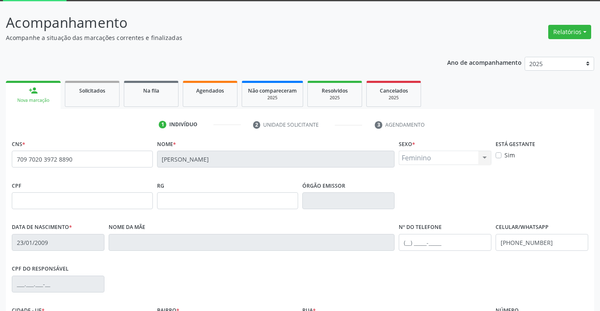
scroll to position [126, 0]
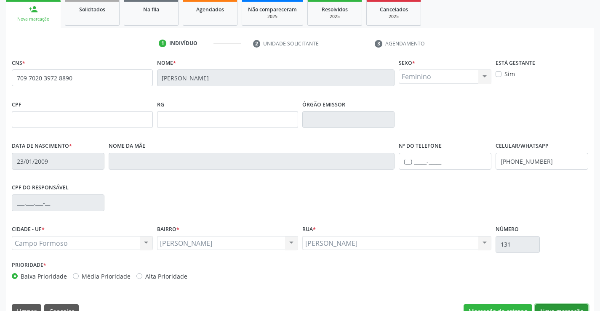
click at [549, 307] on button "Nova marcação" at bounding box center [561, 312] width 53 height 14
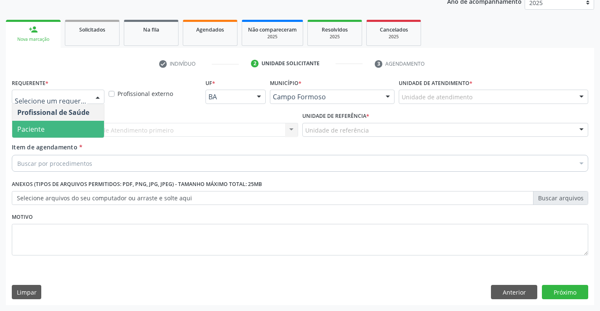
click at [48, 132] on span "Paciente" at bounding box center [58, 129] width 92 height 17
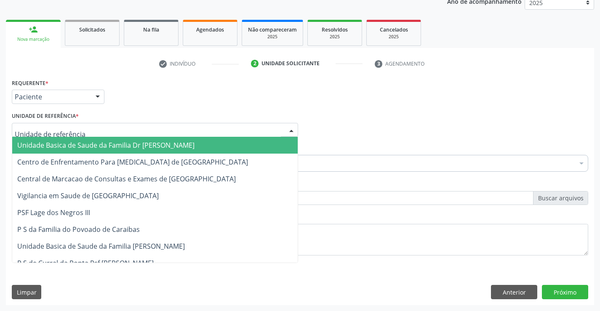
click at [51, 131] on input "text" at bounding box center [148, 134] width 266 height 17
click at [53, 141] on span "Unidade Basica de Saude da Familia Dr [PERSON_NAME]" at bounding box center [105, 145] width 177 height 9
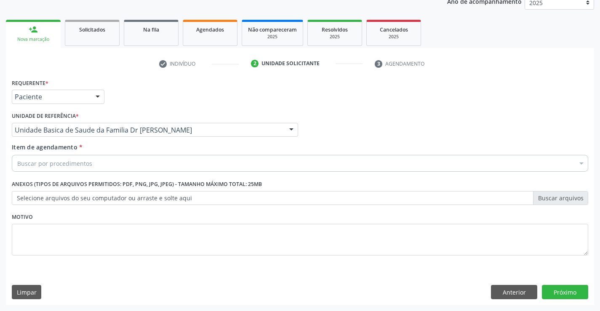
click at [17, 160] on input "Item de agendamento *" at bounding box center [17, 163] width 0 height 17
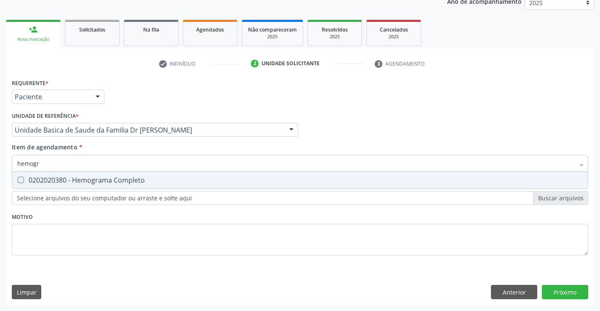
type input "hemogra"
click at [108, 186] on span "0202020380 - Hemograma Completo" at bounding box center [300, 180] width 576 height 17
checkbox Completo "true"
click at [101, 236] on div "Requerente * Paciente Profissional de Saúde Paciente Nenhum resultado encontrad…" at bounding box center [300, 172] width 577 height 191
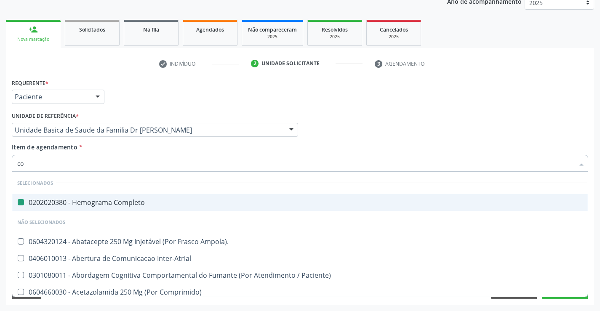
type input "col"
checkbox Completo "false"
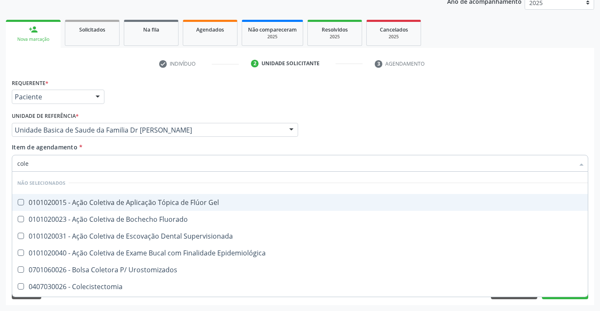
type input "coles"
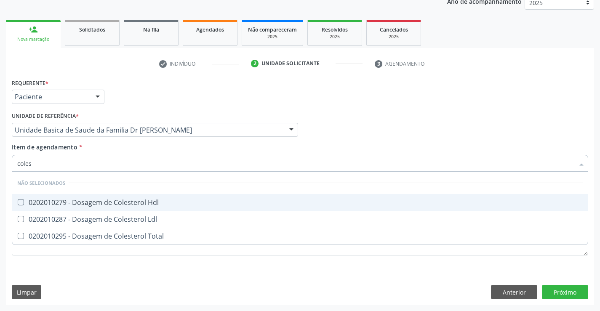
click at [137, 202] on div "0202010279 - Dosagem de Colesterol Hdl" at bounding box center [300, 202] width 566 height 7
checkbox Hdl "true"
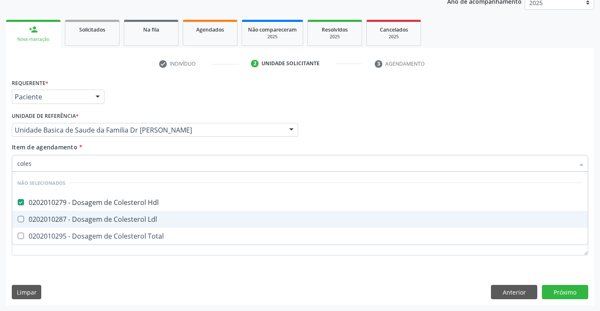
click at [133, 219] on div "0202010287 - Dosagem de Colesterol Ldl" at bounding box center [300, 219] width 566 height 7
checkbox Ldl "true"
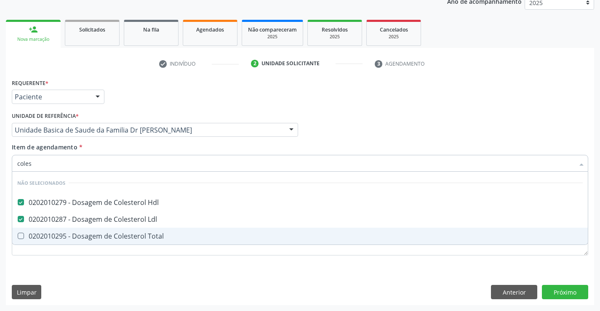
click at [129, 235] on div "0202010295 - Dosagem de Colesterol Total" at bounding box center [300, 236] width 566 height 7
checkbox Total "true"
type input "coles"
click at [116, 270] on div "Requerente * Paciente Profissional de Saúde Paciente Nenhum resultado encontrad…" at bounding box center [300, 191] width 588 height 229
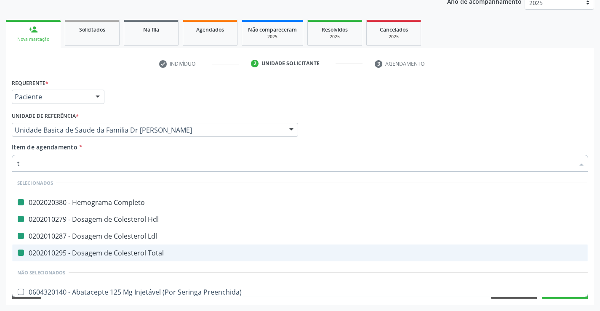
type input "tr"
checkbox Completo "false"
checkbox Ldl "false"
checkbox Hdl "false"
checkbox Total "false"
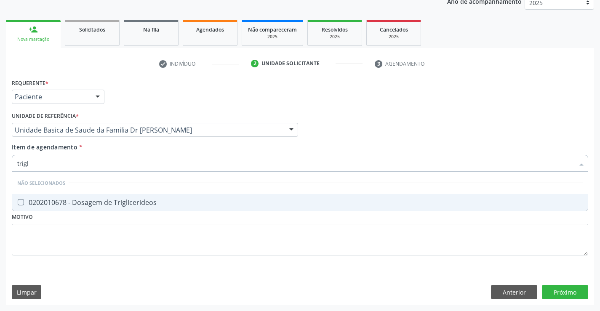
type input "trigli"
click at [118, 197] on span "0202010678 - Dosagem de Triglicerideos" at bounding box center [300, 202] width 576 height 17
checkbox Triglicerideos "true"
click at [85, 277] on div "Requerente * Paciente Profissional de Saúde Paciente Nenhum resultado encontrad…" at bounding box center [300, 191] width 588 height 229
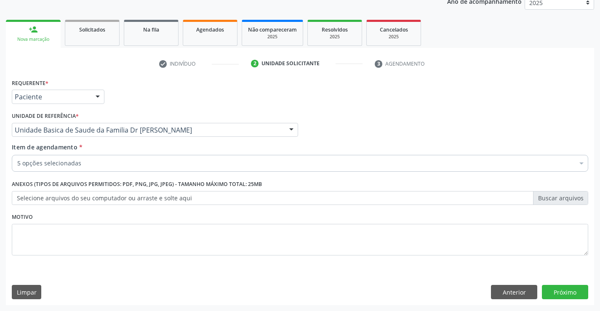
click at [101, 159] on div "5 opções selecionadas" at bounding box center [300, 163] width 577 height 17
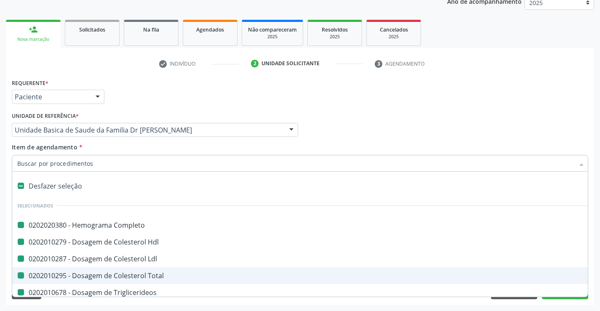
type input "u"
checkbox Completo "false"
checkbox Hdl "false"
checkbox Ldl "false"
checkbox Total "false"
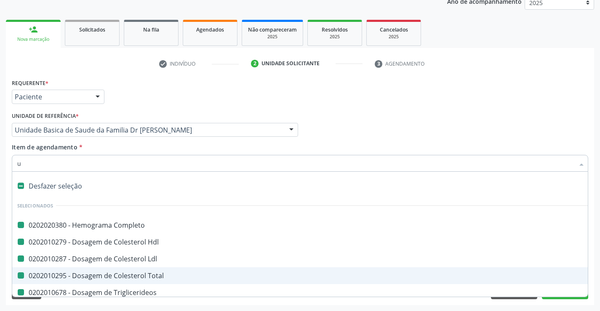
checkbox Triglicerideos "false"
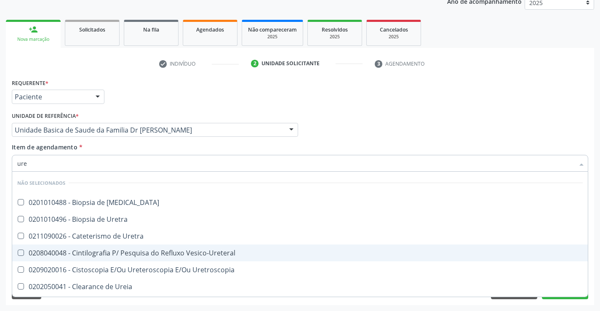
type input "urei"
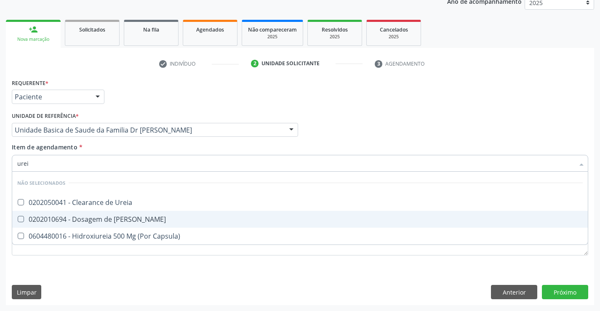
click at [109, 218] on div "0202010694 - Dosagem de [PERSON_NAME]" at bounding box center [300, 219] width 566 height 7
checkbox Ureia "true"
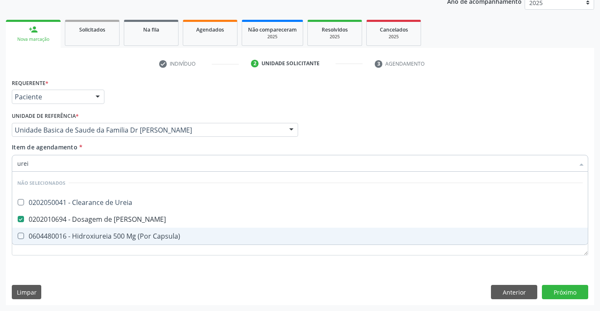
click at [91, 282] on div "Requerente * Paciente Profissional de Saúde Paciente Nenhum resultado encontrad…" at bounding box center [300, 191] width 588 height 229
checkbox Ureia "true"
checkbox Capsula\) "true"
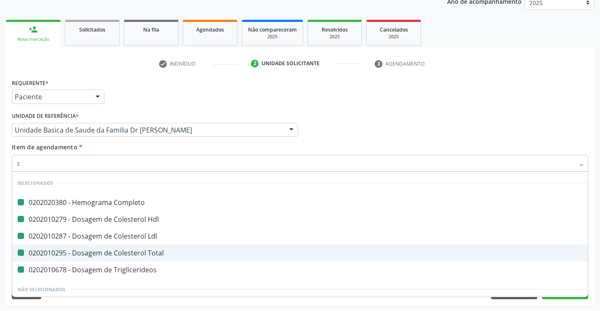
type input "cr"
checkbox Completo "false"
checkbox Hdl "false"
checkbox Ldl "false"
checkbox Total "false"
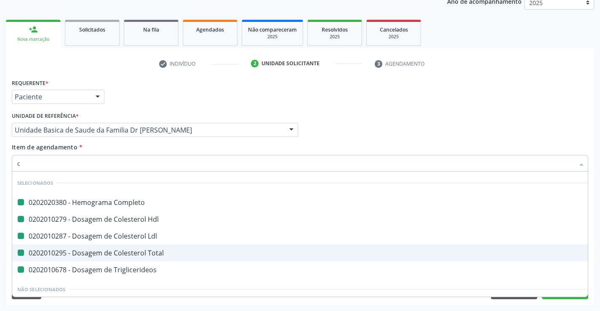
checkbox Triglicerideos "false"
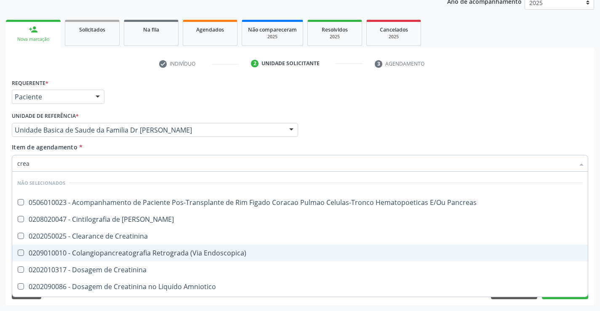
type input "creat"
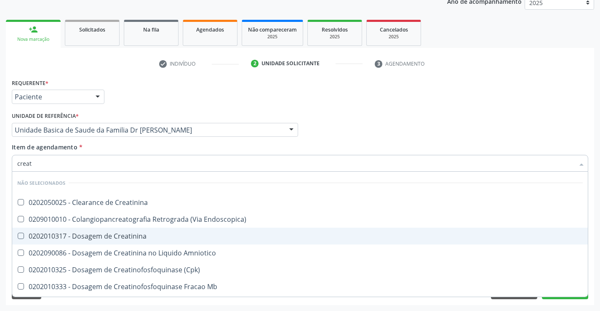
click at [121, 235] on div "0202010317 - Dosagem de Creatinina" at bounding box center [300, 236] width 566 height 7
checkbox Creatinina "true"
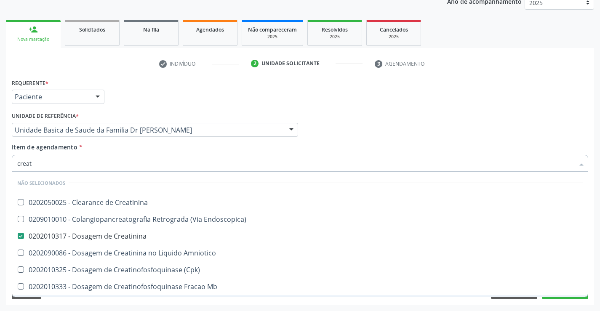
click at [91, 302] on div "Requerente * Paciente Profissional de Saúde Paciente Nenhum resultado encontrad…" at bounding box center [300, 191] width 588 height 229
checkbox Creatinina "true"
checkbox Endoscopica\) "true"
checkbox Amniotico "true"
checkbox \(Cpk\) "true"
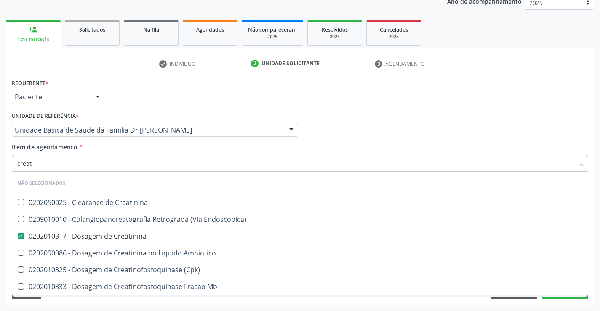
checkbox Oncologia "true"
checkbox Mb "true"
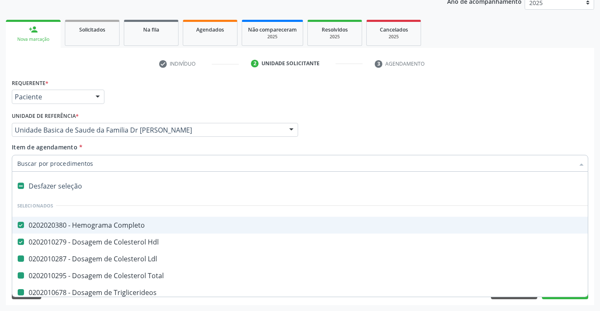
type input "u"
checkbox Ldl "false"
checkbox Total "false"
checkbox Triglicerideos "false"
checkbox Creatinina "false"
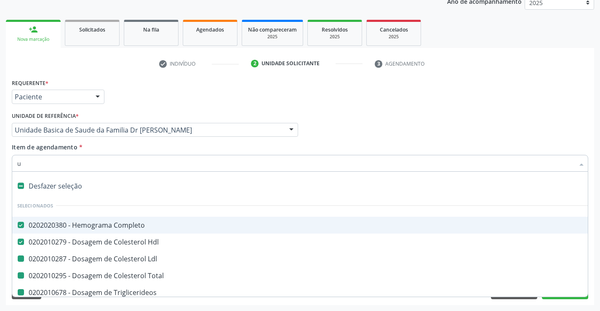
checkbox Ureia "false"
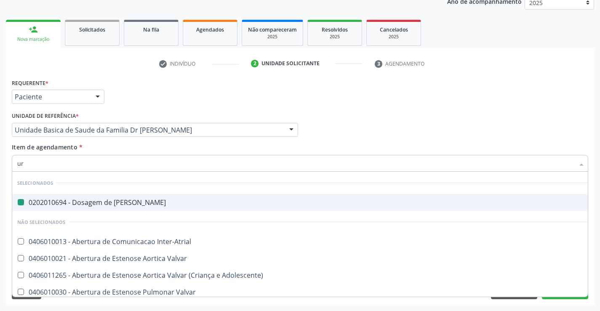
type input "uri"
checkbox Ureia "false"
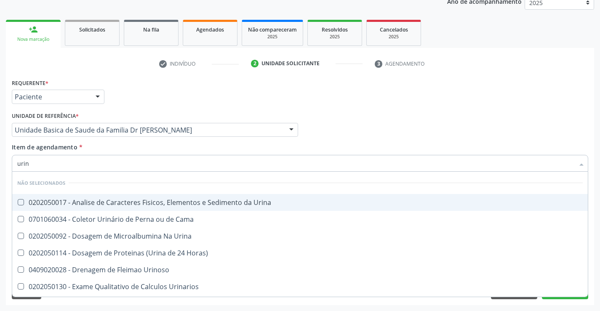
type input "urina"
click at [114, 199] on div "0202050017 - Analise de Caracteres Fisicos, Elementos e Sedimento da Urina" at bounding box center [300, 202] width 566 height 7
checkbox Urina "true"
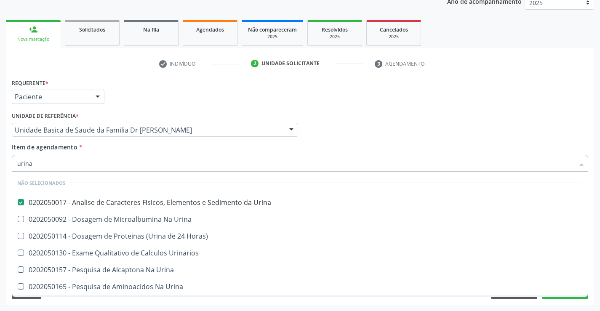
click at [87, 304] on div "Requerente * Paciente Profissional de Saúde Paciente Nenhum resultado encontrad…" at bounding box center [300, 191] width 588 height 229
checkbox Horas\) "true"
checkbox Urinarios "true"
checkbox Urina "true"
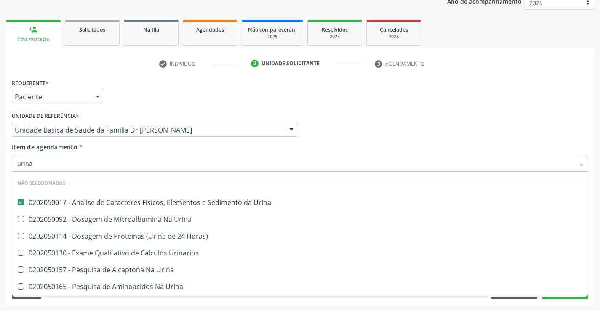
checkbox Urina "true"
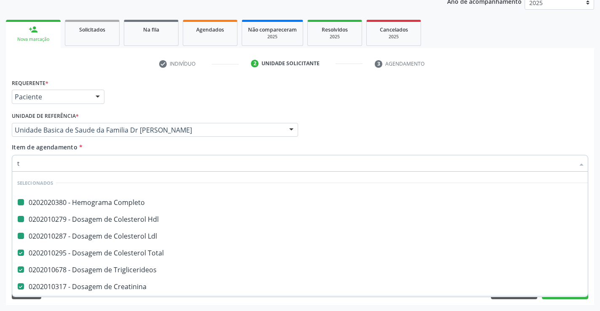
type input "tg"
checkbox Completo "false"
checkbox Ldl "false"
checkbox Hdl "false"
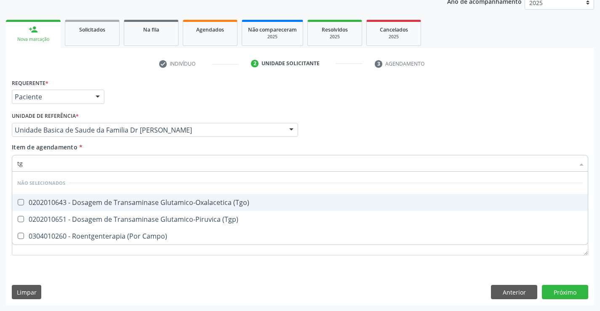
click at [83, 201] on div "0202010643 - Dosagem de Transaminase Glutamico-Oxalacetica (Tgo)" at bounding box center [300, 202] width 566 height 7
checkbox \(Tgo\) "true"
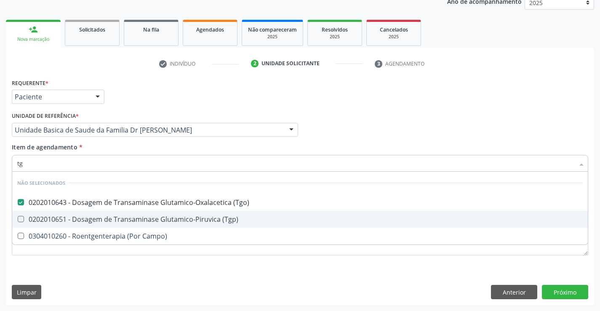
click at [81, 218] on div "0202010651 - Dosagem de Transaminase Glutamico-Piruvica (Tgp)" at bounding box center [300, 219] width 566 height 7
checkbox \(Tgp\) "true"
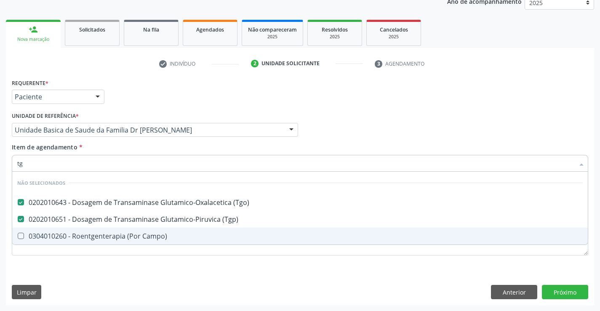
click at [52, 276] on div "Requerente * Paciente Profissional de Saúde Paciente Nenhum resultado encontrad…" at bounding box center [300, 191] width 588 height 229
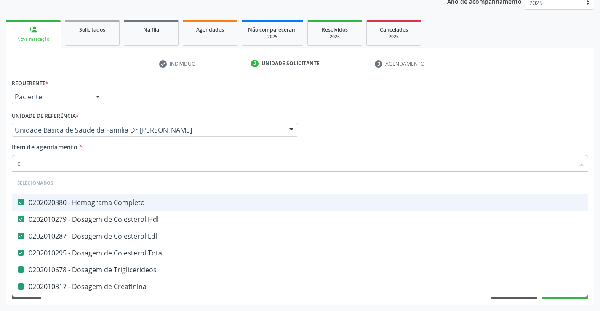
type input "ca"
checkbox Triglicerideos "false"
checkbox Creatinina "false"
checkbox Urina "false"
checkbox \(Tgo\) "false"
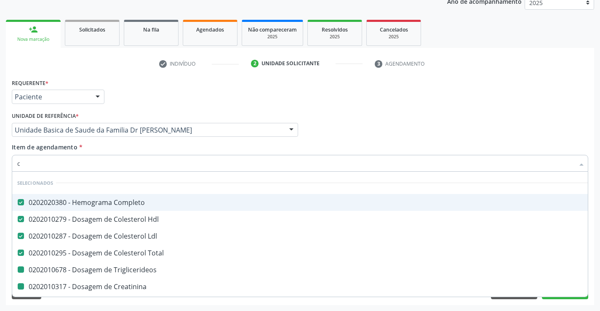
checkbox \(Tgp\) "false"
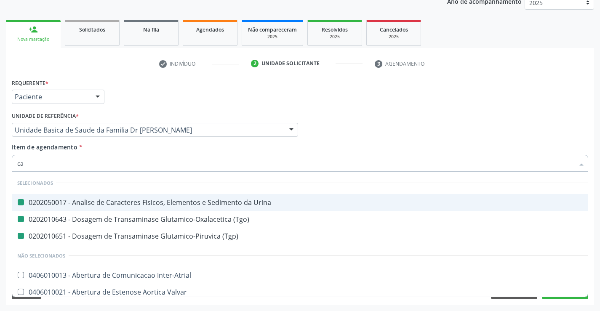
type input "cal"
checkbox Urina "false"
checkbox \(Tgp\) "false"
checkbox \(Tgo\) "false"
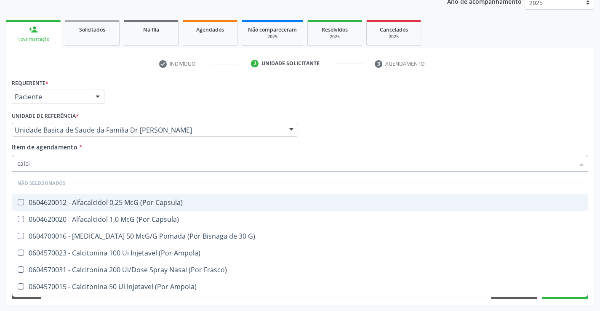
type input "calcio"
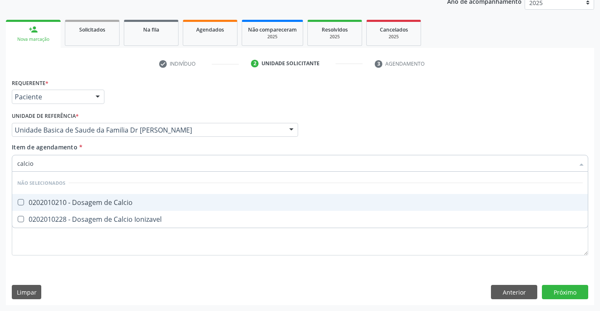
click at [97, 201] on div "0202010210 - Dosagem de Calcio" at bounding box center [300, 202] width 566 height 7
checkbox Calcio "true"
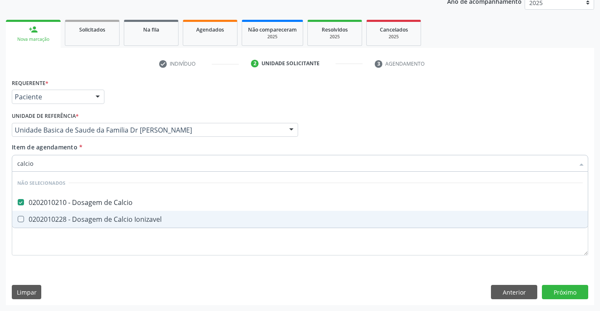
click at [48, 276] on div "Requerente * Paciente Profissional de Saúde Paciente Nenhum resultado encontrad…" at bounding box center [300, 191] width 588 height 229
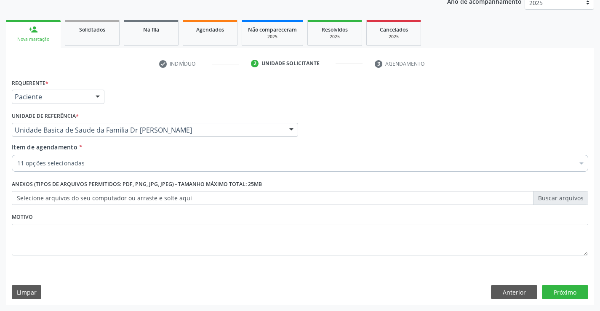
click at [17, 167] on input "Item de agendamento *" at bounding box center [17, 163] width 0 height 17
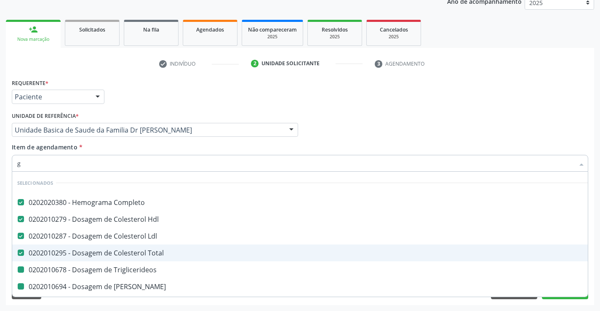
type input "gl"
checkbox Triglicerideos "false"
checkbox Ureia "false"
checkbox Creatinina "false"
checkbox \(Tgo\) "false"
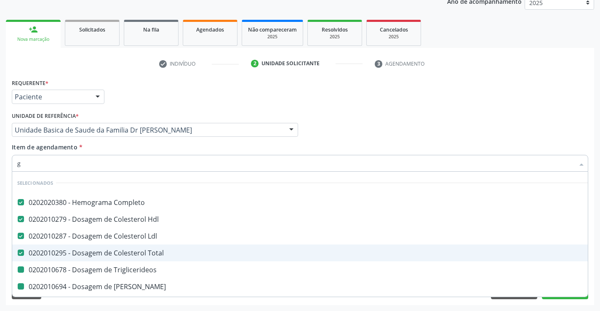
checkbox \(Tgp\) "false"
checkbox Calcio "false"
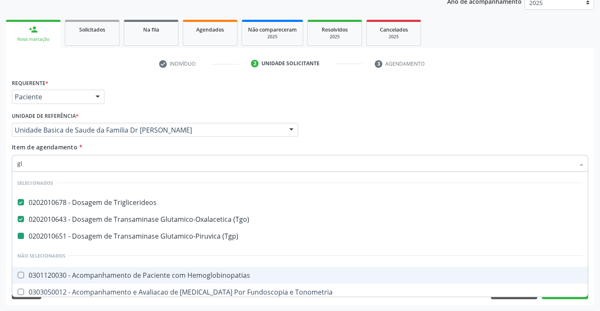
type input "gli"
checkbox \(Tgp\) "false"
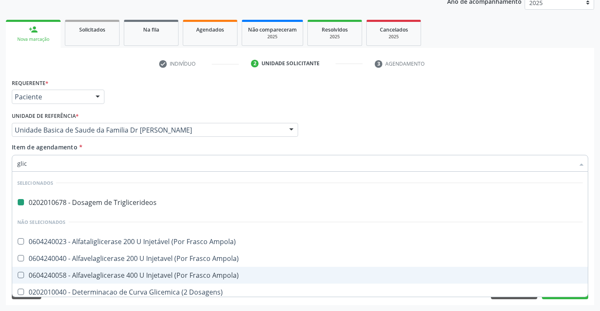
type input "glico"
checkbox Triglicerideos "false"
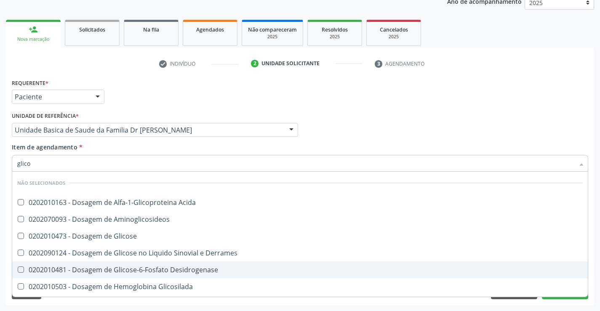
type input "glicos"
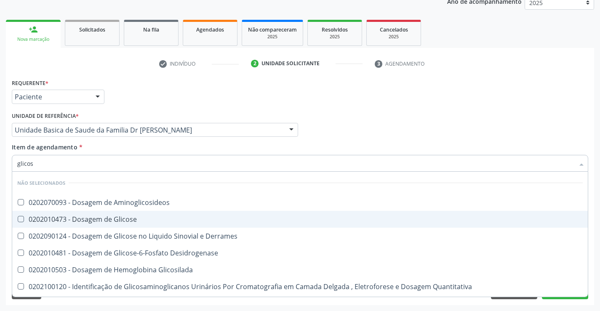
click at [75, 214] on span "0202010473 - Dosagem de Glicose" at bounding box center [300, 219] width 576 height 17
checkbox Glicose "true"
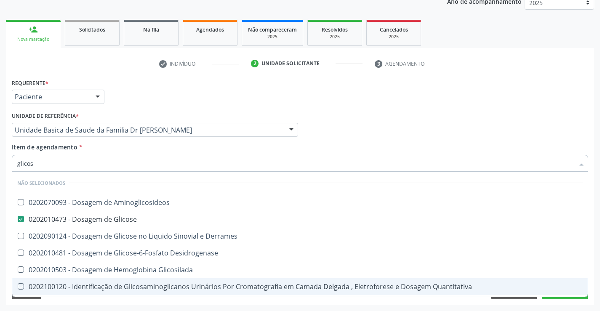
click at [76, 302] on div "Requerente * Paciente Profissional de Saúde Paciente Nenhum resultado encontrad…" at bounding box center [300, 191] width 588 height 229
checkbox Aminoglicosideos "true"
checkbox Derrames "true"
checkbox Glicosilada "true"
checkbox Quantitativa "true"
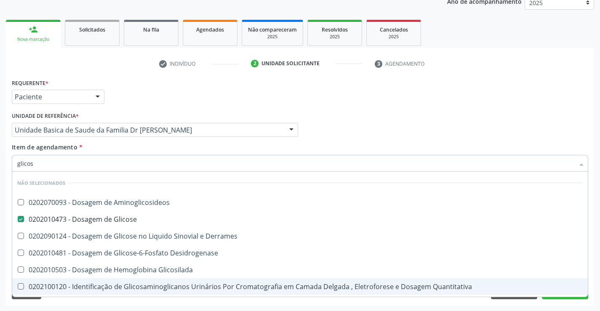
checkbox Urina "true"
checkbox Glicose "true"
checkbox Desidrogenase "true"
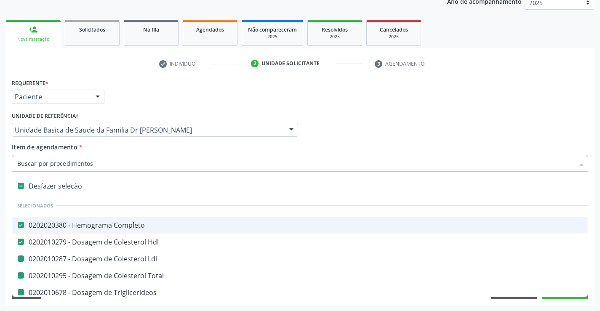
type input "f"
checkbox Ldl "false"
checkbox Triglicerideos "false"
checkbox Ureia "false"
checkbox Creatinina "false"
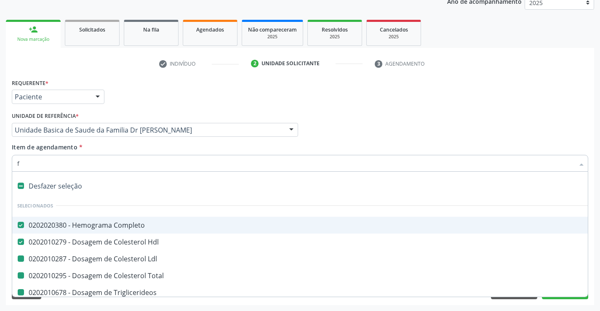
checkbox Urina "false"
checkbox Total "false"
checkbox \(Tgo\) "false"
checkbox \(Tgp\) "false"
checkbox Calcio "false"
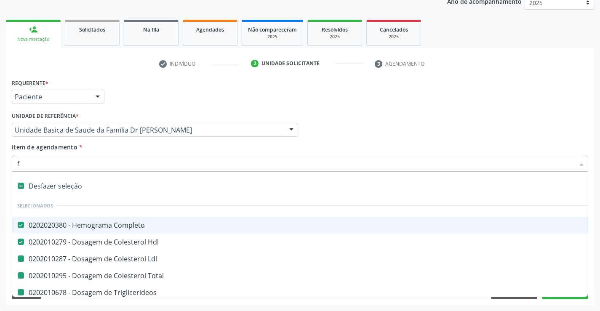
checkbox Glicose "false"
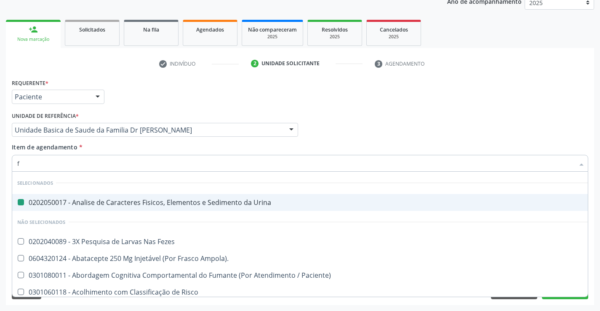
type input "fe"
checkbox Urina "false"
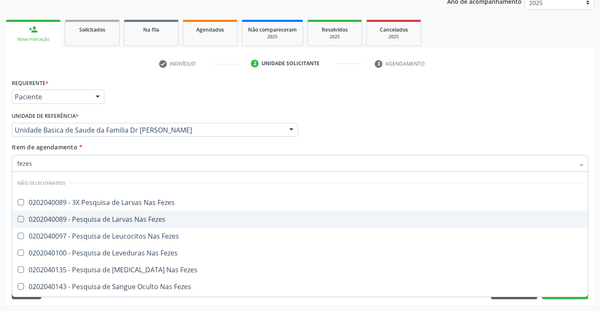
click at [109, 219] on div "0202040089 - Pesquisa de Larvas Nas Fezes" at bounding box center [300, 219] width 566 height 7
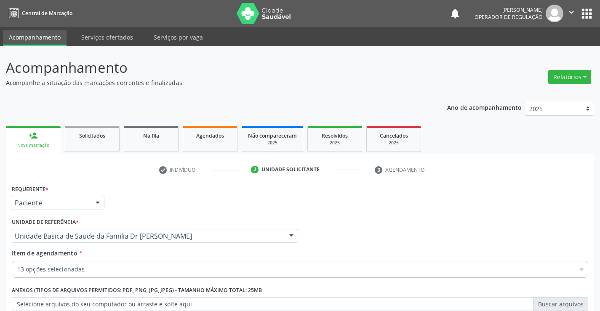
scroll to position [106, 0]
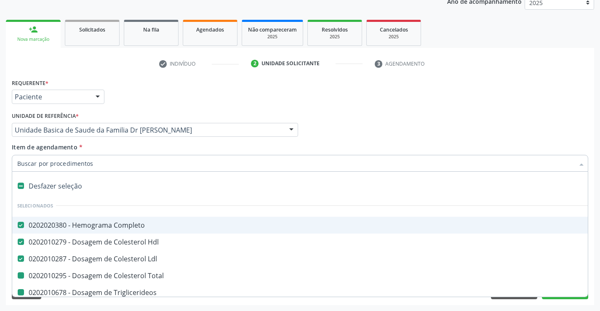
type input "f"
checkbox Total "false"
checkbox Triglicerideos "false"
checkbox Ureia "false"
checkbox Creatinina "false"
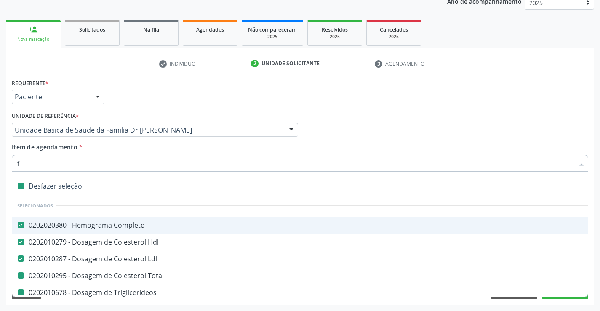
checkbox Urina "false"
checkbox \(Tgo\) "false"
checkbox \(Tgp\) "false"
checkbox Calcio "false"
checkbox Glicose "false"
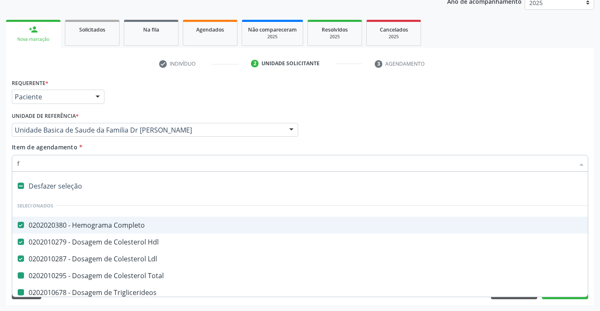
checkbox Fezes "false"
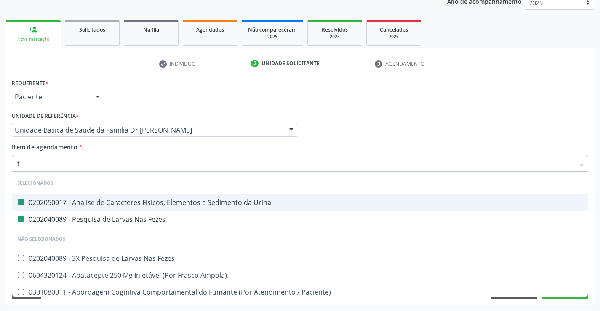
type input "fr"
checkbox Urina "false"
checkbox Fezes "false"
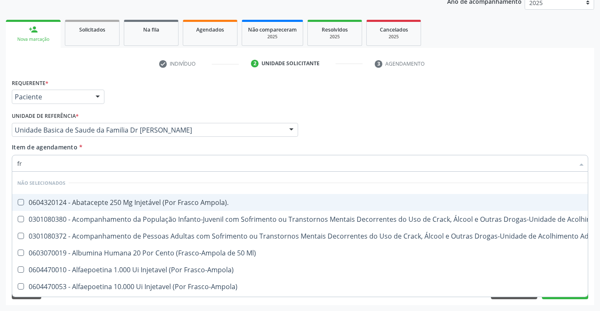
type input "f"
checkbox Ampola\)\ "true"
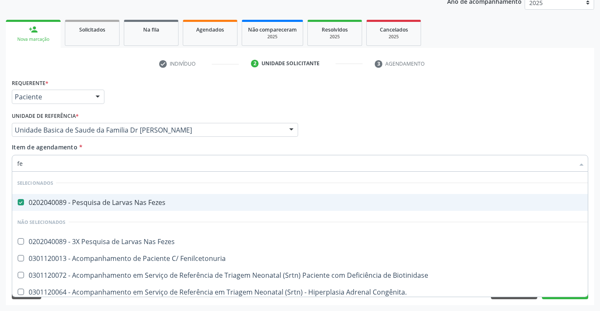
type input "fer"
checkbox Fezes "false"
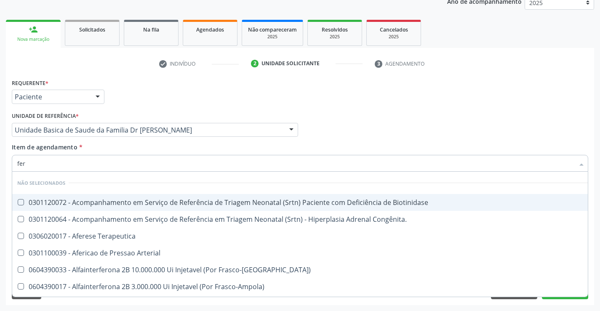
type input "ferr"
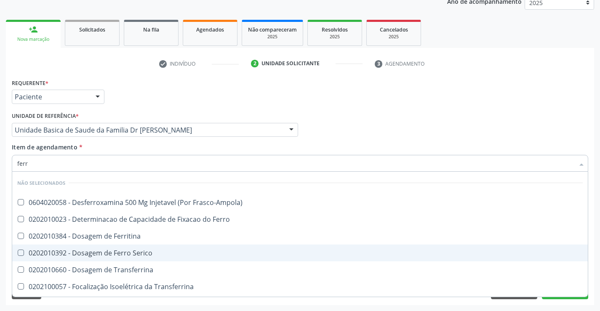
click at [150, 250] on div "0202010392 - Dosagem de Ferro Serico" at bounding box center [300, 253] width 566 height 7
checkbox Serico "true"
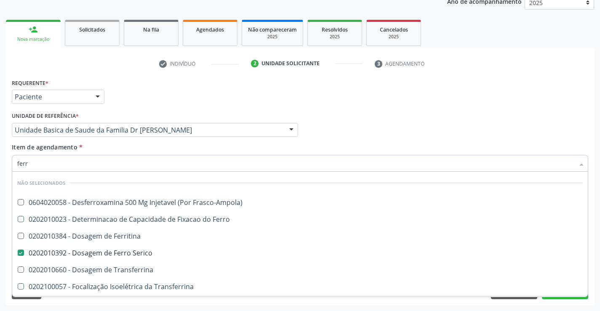
type input "ferr"
click at [102, 303] on div "Requerente * Paciente Profissional de Saúde Paciente Nenhum resultado encontrad…" at bounding box center [300, 191] width 588 height 229
checkbox Frasco-Ampola\) "true"
checkbox Transferrina "true"
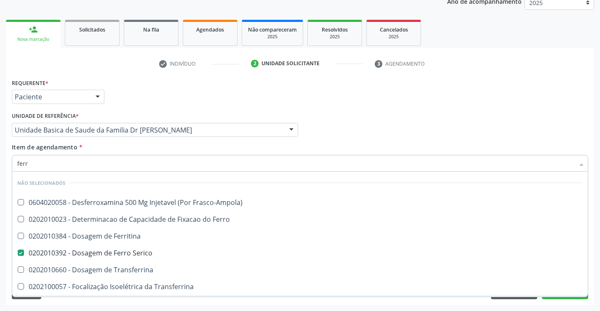
checkbox Ml\) "true"
checkbox \(Nefroplastia\) "true"
checkbox Ferritina "true"
checkbox Ferro "true"
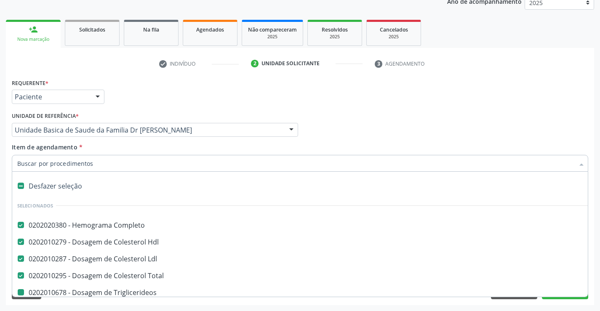
type input "p"
checkbox Triglicerideos "false"
checkbox Ureia "false"
checkbox Creatinina "false"
checkbox Urina "false"
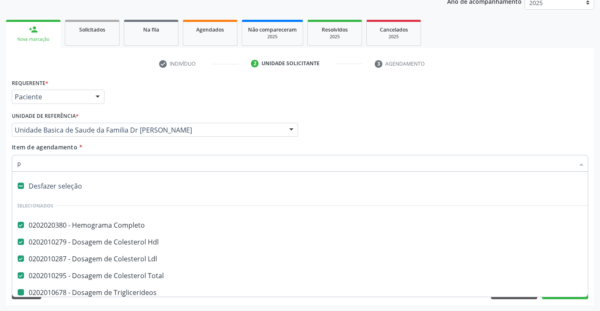
checkbox \(Tgo\) "false"
checkbox \(Tgp\) "false"
checkbox Calcio "false"
checkbox Glicose "false"
checkbox Fezes "false"
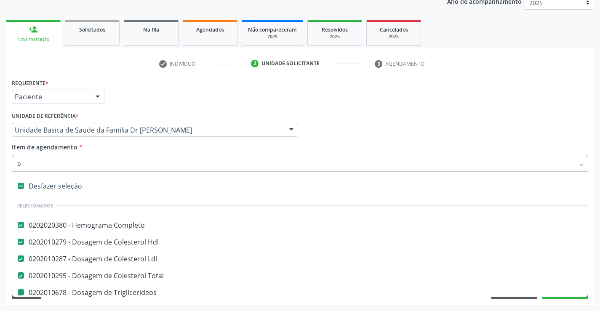
checkbox Serico "false"
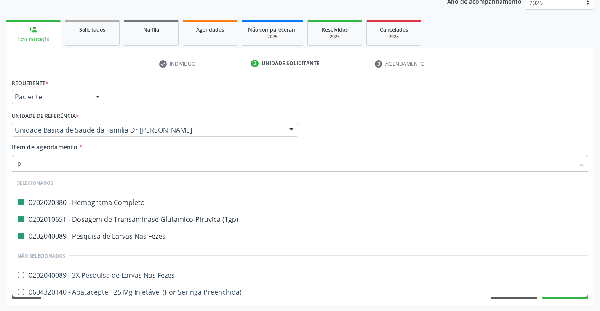
type input "po"
checkbox Completo "false"
checkbox Fezes "false"
checkbox \(Tgp\) "false"
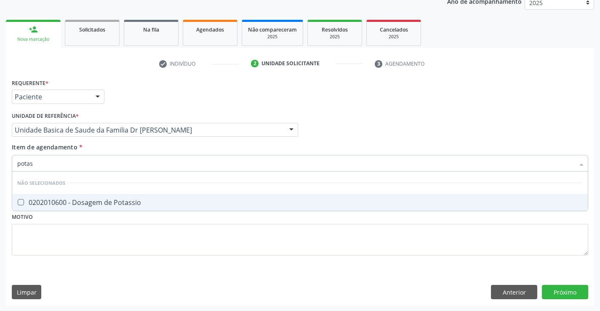
type input "potass"
click at [111, 202] on div "0202010600 - Dosagem de Potassio" at bounding box center [300, 202] width 566 height 7
checkbox Potassio "true"
click at [365, 238] on div "Requerente * Paciente Profissional de Saúde Paciente Nenhum resultado encontrad…" at bounding box center [300, 172] width 577 height 191
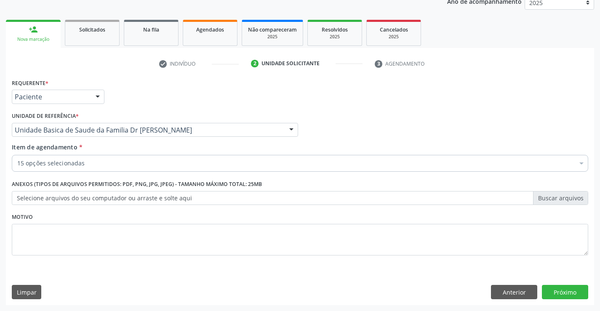
click at [231, 272] on div "Requerente * Paciente Profissional de Saúde Paciente Nenhum resultado encontrad…" at bounding box center [300, 191] width 588 height 229
click at [240, 156] on div "15 opções selecionadas" at bounding box center [300, 163] width 577 height 17
click at [17, 156] on input "Item de agendamento *" at bounding box center [17, 163] width 0 height 17
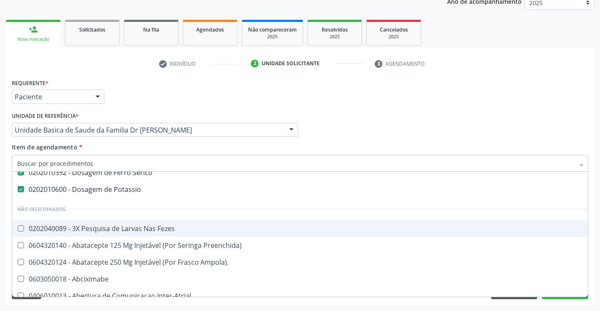
scroll to position [295, 0]
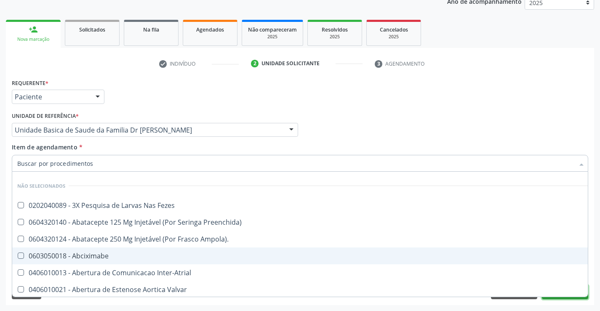
click at [556, 299] on button "Próximo" at bounding box center [565, 292] width 46 height 14
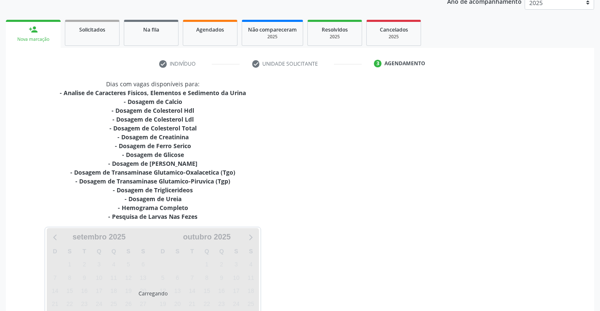
scroll to position [0, 0]
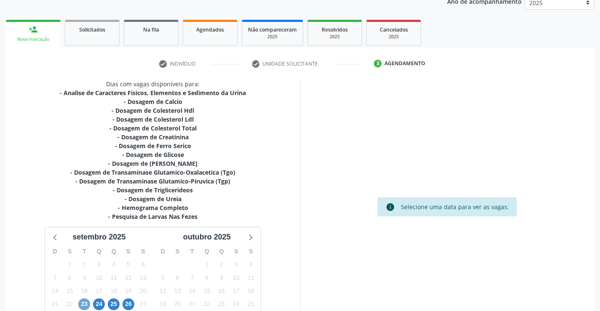
click at [87, 303] on span "23" at bounding box center [84, 305] width 12 height 12
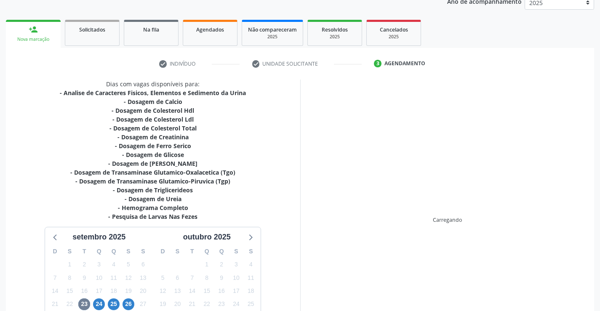
drag, startPoint x: 603, startPoint y: 222, endPoint x: 604, endPoint y: 256, distance: 33.7
click at [600, 205] on html "Central de Marcação notifications [PERSON_NAME] Operador de regulação  Configu…" at bounding box center [300, 49] width 600 height 311
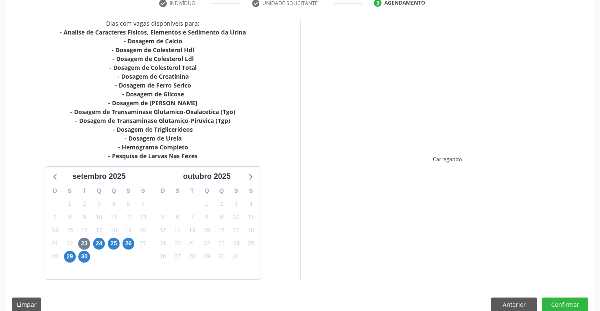
scroll to position [179, 0]
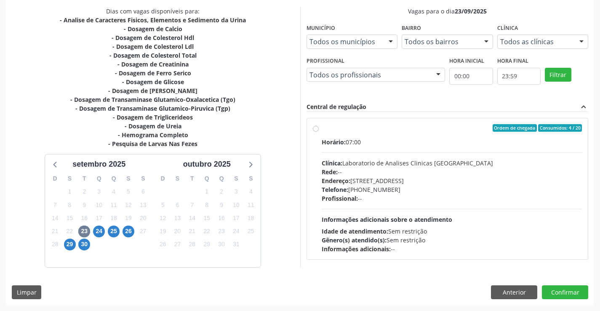
click at [322, 126] on label "Ordem de chegada Consumidos: 4 / 20 Horário: 07:00 Clínica: Laboratorio de Anal…" at bounding box center [452, 188] width 261 height 129
click at [315, 126] on input "Ordem de chegada Consumidos: 4 / 20 Horário: 07:00 Clínica: Laboratorio de Anal…" at bounding box center [316, 128] width 6 height 8
radio input "true"
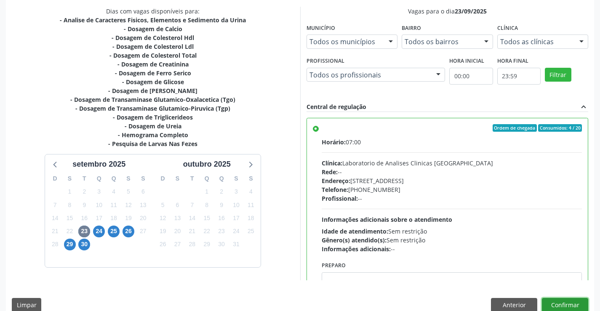
click at [565, 305] on button "Confirmar" at bounding box center [565, 305] width 46 height 14
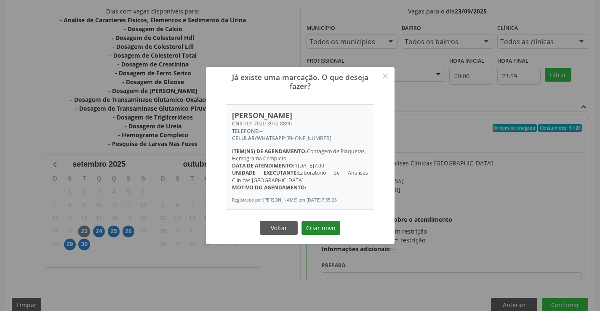
click at [336, 232] on button "Criar novo" at bounding box center [321, 228] width 39 height 14
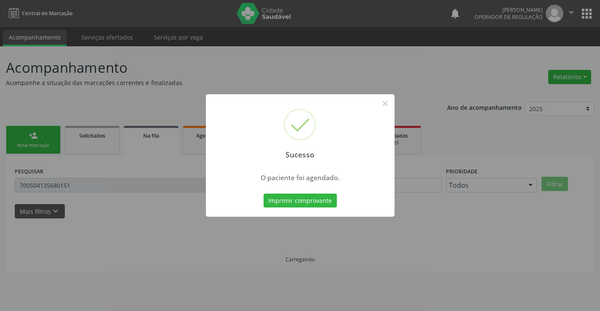
scroll to position [0, 0]
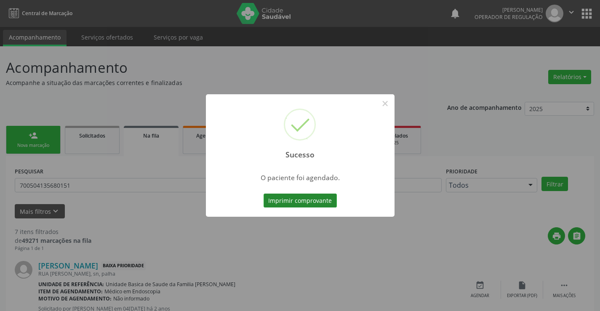
click at [319, 199] on button "Imprimir comprovante" at bounding box center [300, 201] width 73 height 14
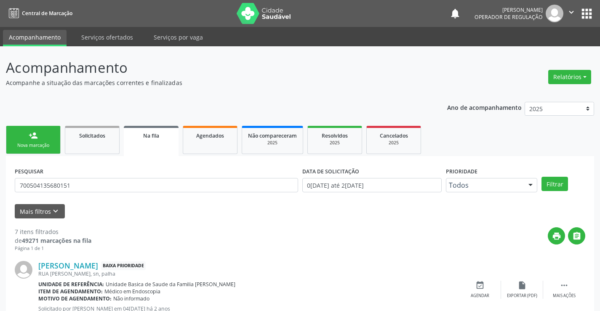
click at [42, 146] on div "Nova marcação" at bounding box center [33, 145] width 42 height 6
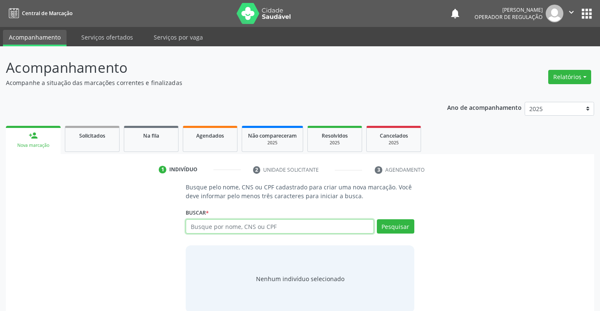
click at [328, 225] on input "text" at bounding box center [280, 226] width 188 height 14
click at [265, 233] on input "text" at bounding box center [280, 226] width 188 height 14
type input "702001323316982"
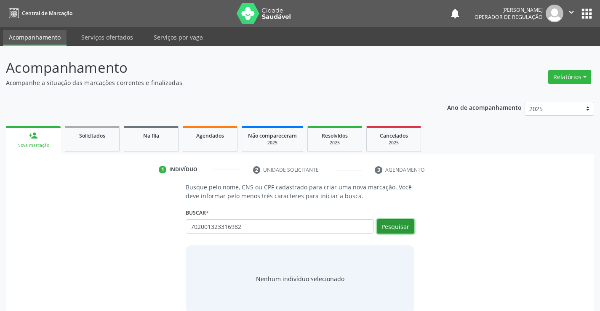
click at [398, 226] on button "Pesquisar" at bounding box center [395, 226] width 37 height 14
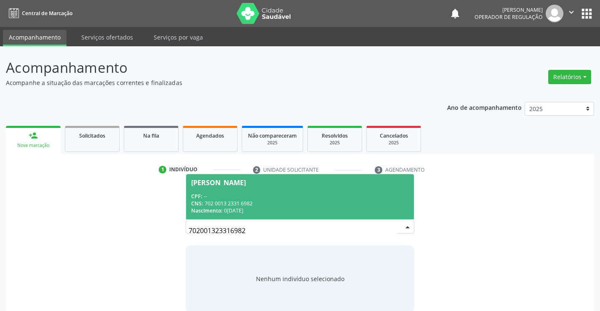
click at [238, 195] on div "CPF: --" at bounding box center [299, 196] width 217 height 7
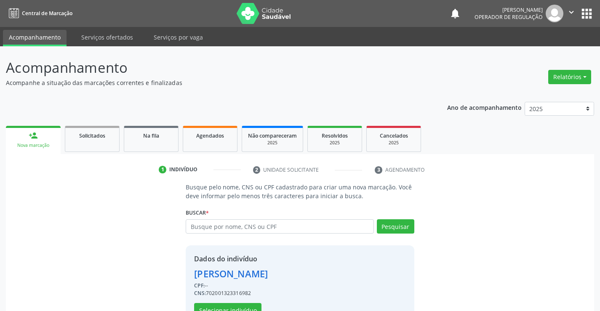
scroll to position [27, 0]
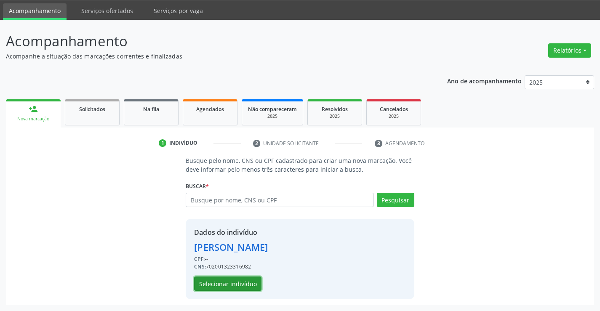
click at [238, 281] on button "Selecionar indivíduo" at bounding box center [227, 284] width 67 height 14
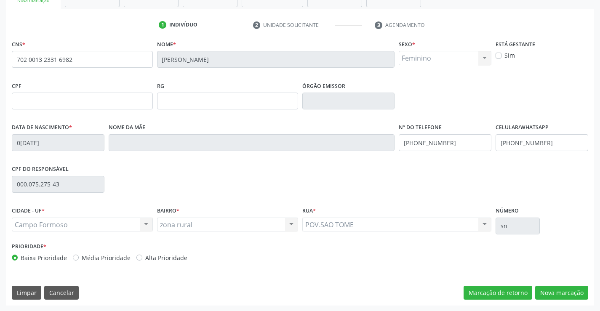
scroll to position [145, 0]
click at [570, 294] on button "Nova marcação" at bounding box center [561, 293] width 53 height 14
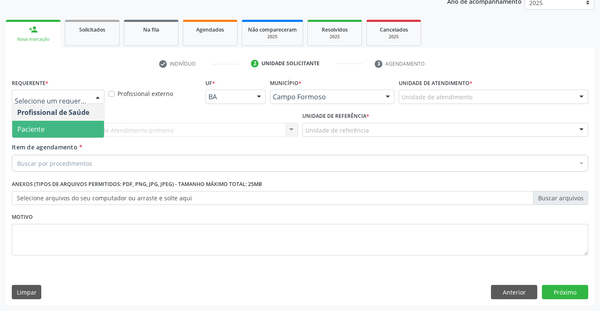
click at [73, 132] on span "Paciente" at bounding box center [58, 129] width 92 height 17
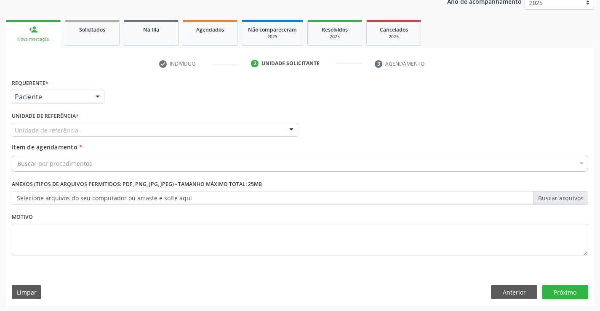
click at [83, 128] on div "Unidade de referência" at bounding box center [155, 130] width 286 height 14
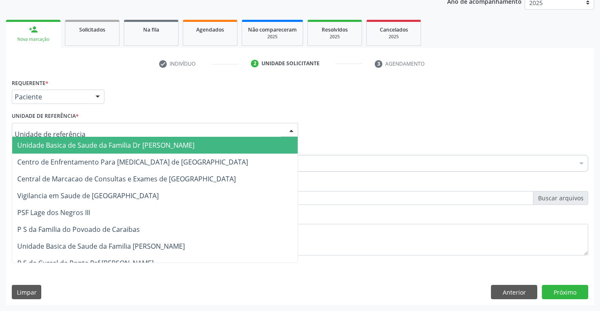
click at [110, 146] on span "Unidade Basica de Saude da Familia Dr [PERSON_NAME]" at bounding box center [105, 145] width 177 height 9
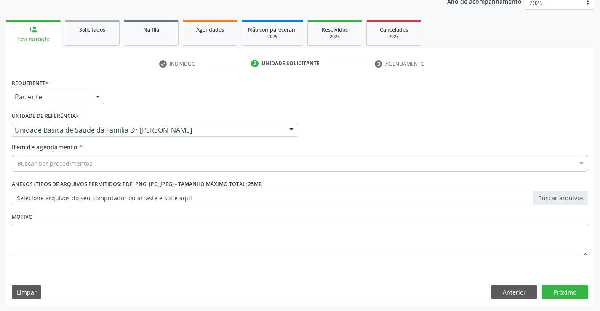
click at [102, 163] on div "Buscar por procedimentos" at bounding box center [300, 163] width 577 height 17
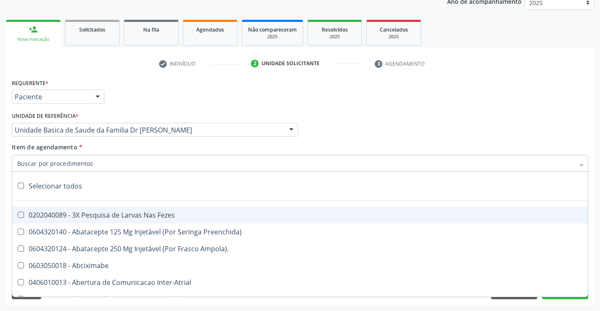
click at [102, 163] on input "Item de agendamento *" at bounding box center [295, 163] width 557 height 17
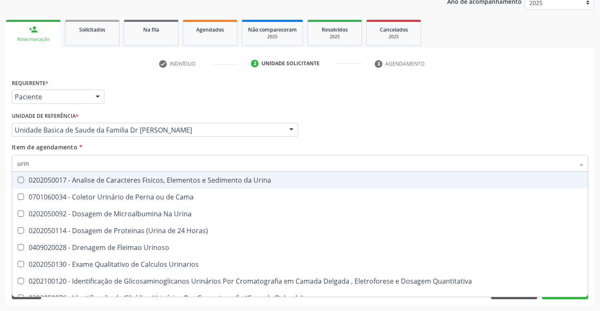
type input "urina"
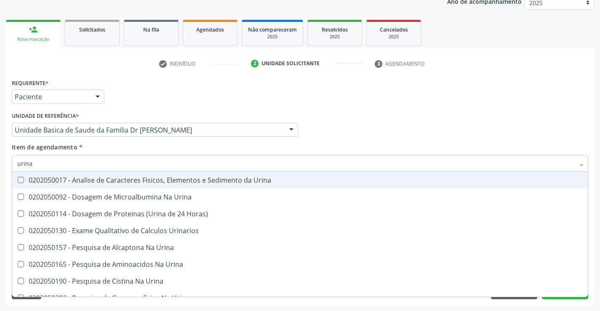
click at [117, 179] on div "0202050017 - Analise de Caracteres Fisicos, Elementos e Sedimento da Urina" at bounding box center [300, 180] width 566 height 7
checkbox Urina "true"
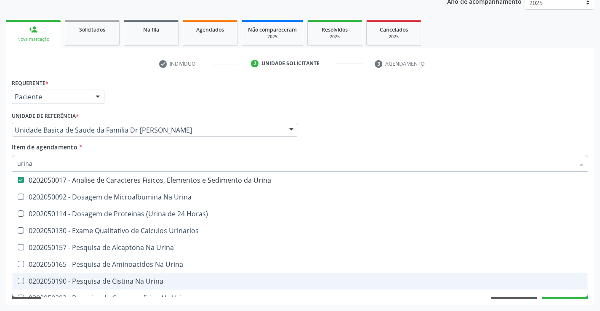
click at [375, 286] on span "0202050190 - Pesquisa de Cistina Na Urina" at bounding box center [300, 281] width 576 height 17
checkbox Urina "false"
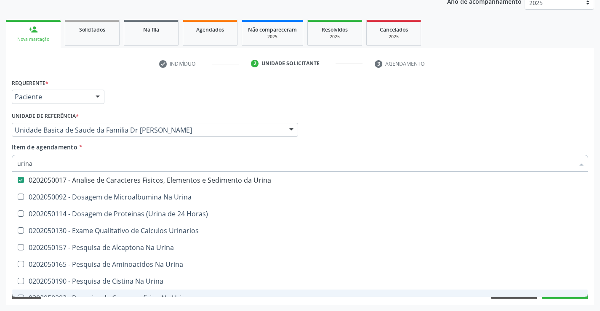
type input "urina"
click at [313, 305] on div "Requerente * Paciente Profissional de Saúde Paciente Nenhum resultado encontrad…" at bounding box center [300, 191] width 588 height 229
checkbox Urina "true"
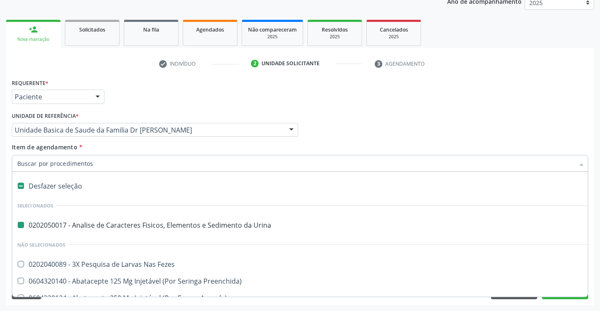
type input "v"
checkbox Urina "false"
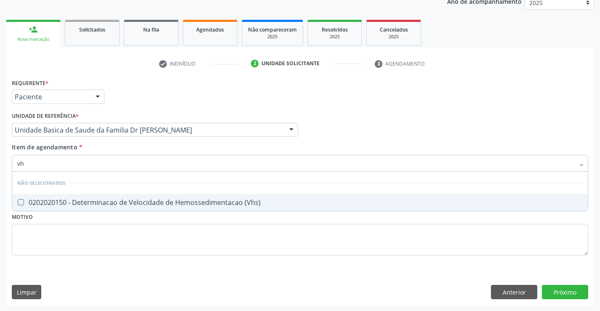
type input "vhs"
click at [145, 203] on div "0202020150 - Determinacao de Velocidade de Hemossedimentacao (Vhs)" at bounding box center [300, 202] width 566 height 7
checkbox \(Vhs\) "true"
click at [108, 273] on div "Requerente * Paciente Profissional de Saúde Paciente Nenhum resultado encontrad…" at bounding box center [300, 191] width 588 height 229
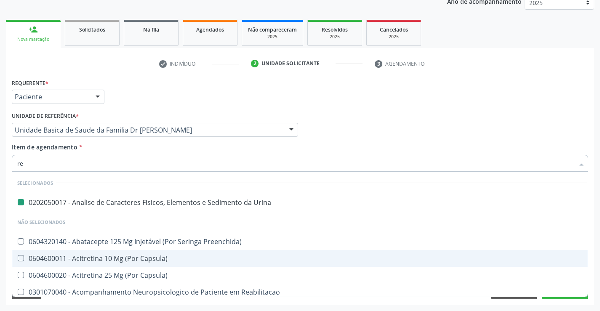
type input "rea"
checkbox Urina "false"
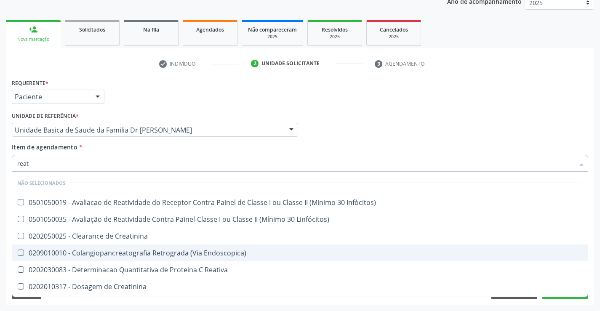
type input "reati"
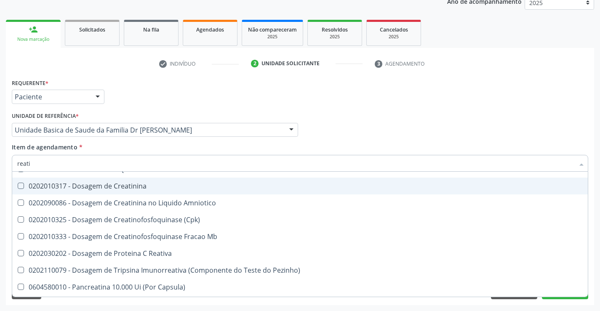
scroll to position [84, 0]
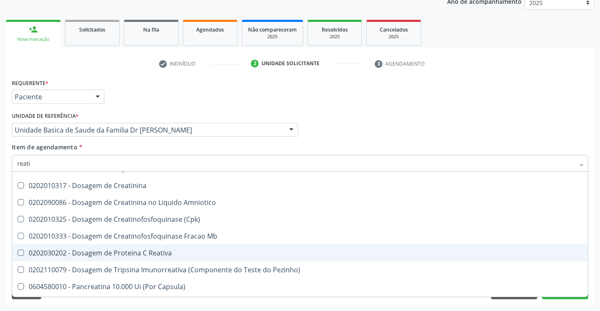
click at [171, 254] on div "0202030202 - Dosagem de Proteina C Reativa" at bounding box center [300, 253] width 566 height 7
checkbox Reativa "true"
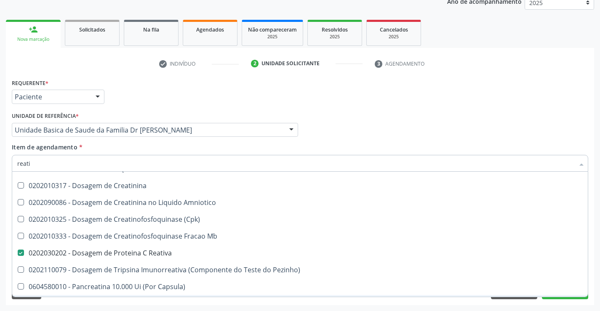
click at [152, 305] on div "Requerente * Paciente Profissional de Saúde Paciente Nenhum resultado encontrad…" at bounding box center [300, 191] width 588 height 229
checkbox Infòcitos\) "true"
checkbox Creatinina "true"
checkbox Linfócitos\) "true"
checkbox Reativa "false"
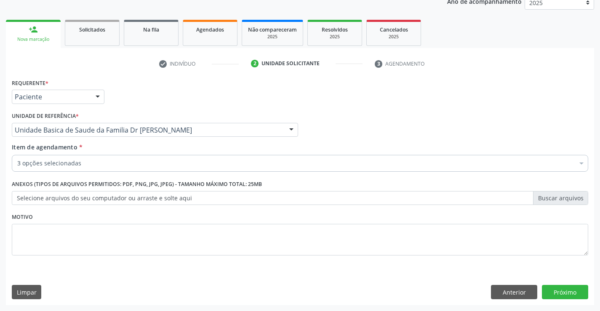
scroll to position [0, 0]
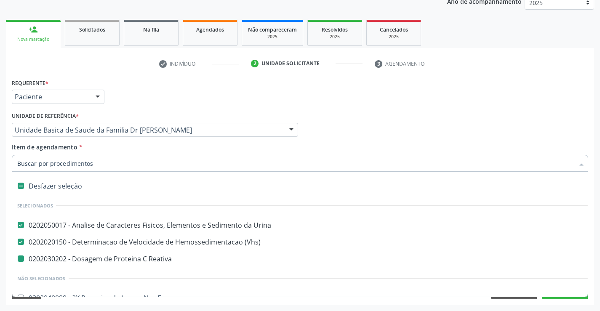
type input "u"
checkbox Reativa "false"
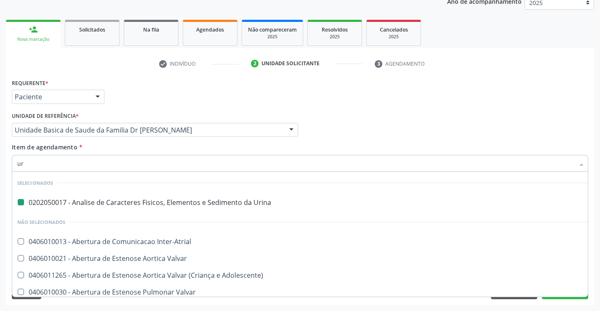
type input "ure"
checkbox Urina "false"
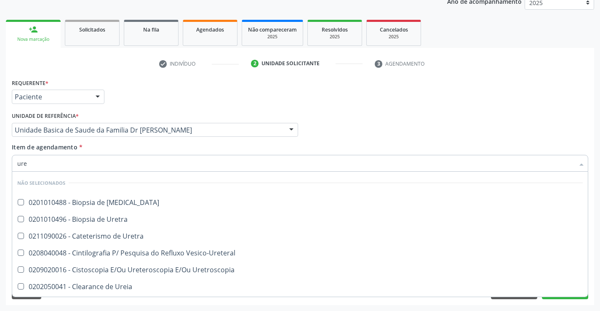
type input "urei"
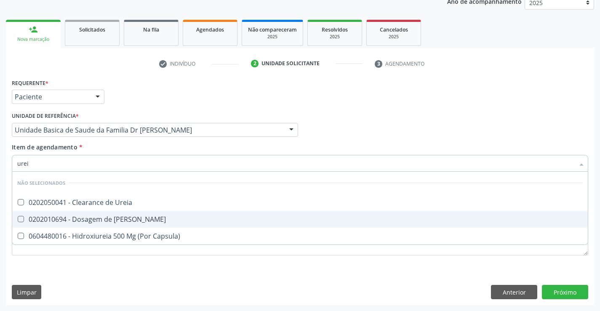
click at [124, 216] on div "0202010694 - Dosagem de [PERSON_NAME]" at bounding box center [300, 219] width 566 height 7
checkbox Ureia "true"
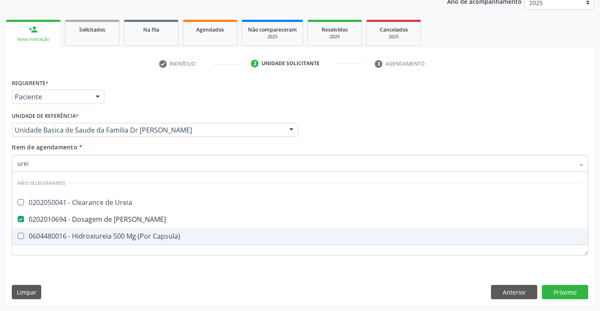
type input "urei"
click at [98, 274] on div "Requerente * Paciente Profissional de Saúde Paciente Nenhum resultado encontrad…" at bounding box center [300, 191] width 588 height 229
checkbox Ureia "true"
checkbox Capsula\) "true"
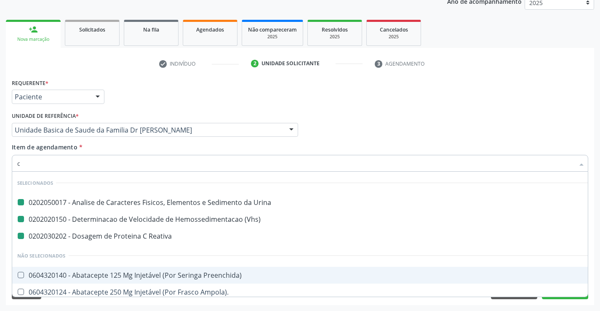
type input "cr"
checkbox Urina "false"
checkbox Reativa "false"
checkbox \(Vhs\) "false"
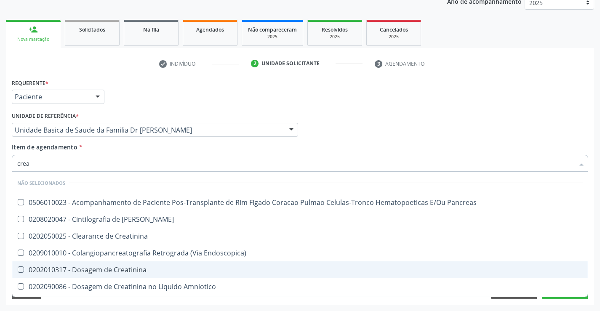
type input "creat"
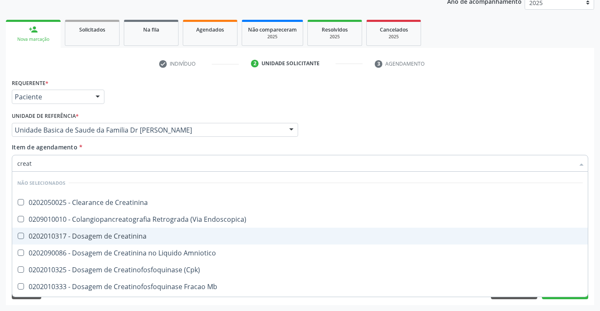
click at [120, 237] on div "0202010317 - Dosagem de Creatinina" at bounding box center [300, 236] width 566 height 7
checkbox Creatinina "true"
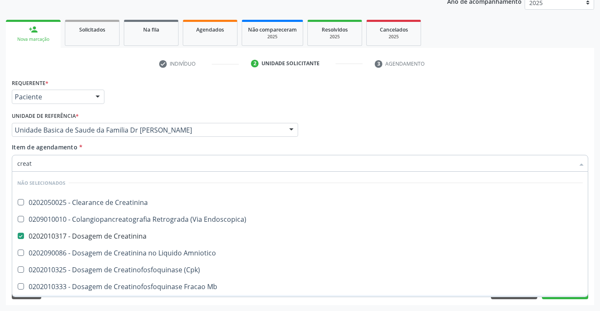
type input "creat"
click at [114, 302] on div "Requerente * Paciente Profissional de Saúde Paciente Nenhum resultado encontrad…" at bounding box center [300, 191] width 588 height 229
checkbox Creatinina "true"
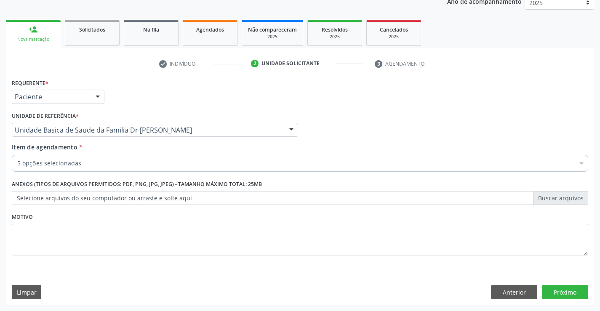
click at [140, 159] on div "5 opções selecionadas" at bounding box center [300, 163] width 577 height 17
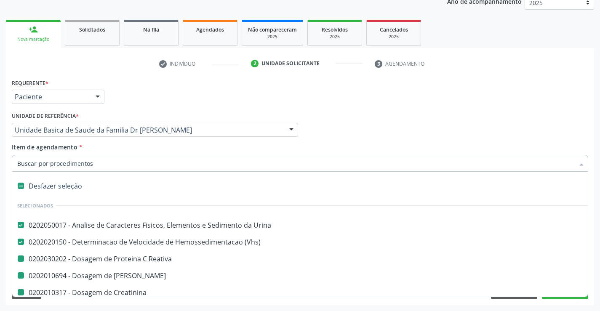
type input "h"
checkbox Reativa "false"
checkbox Creatinina "false"
checkbox Ureia "false"
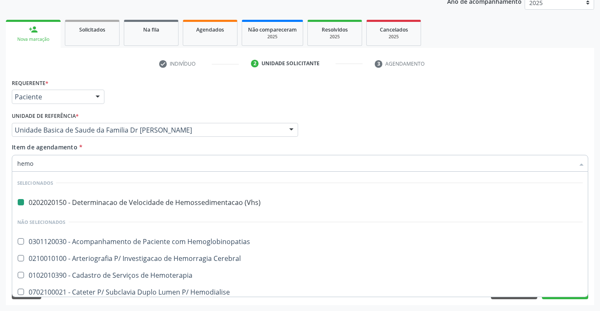
type input "hemog"
checkbox \(Vhs\) "false"
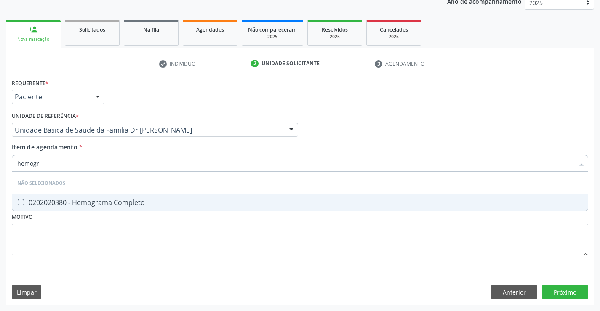
type input "hemogra"
click at [150, 198] on span "0202020380 - Hemograma Completo" at bounding box center [300, 202] width 576 height 17
checkbox Completo "true"
click at [567, 292] on div "Requerente * Paciente Profissional de Saúde Paciente Nenhum resultado encontrad…" at bounding box center [300, 191] width 588 height 229
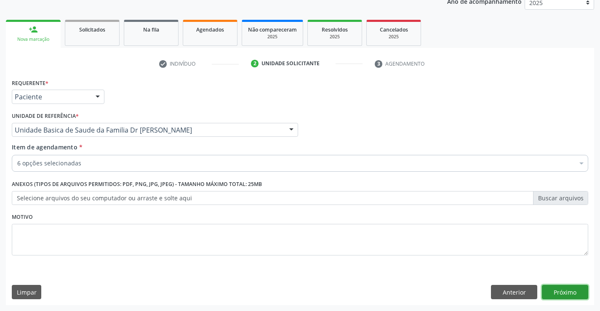
click at [567, 292] on button "Próximo" at bounding box center [565, 292] width 46 height 14
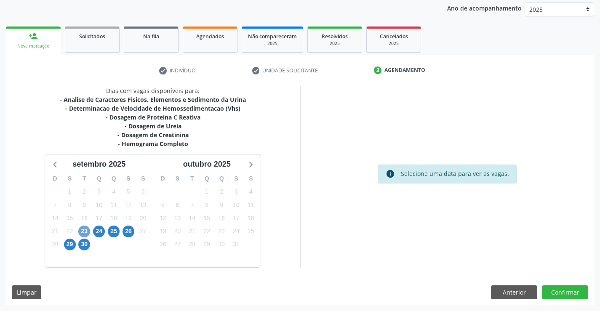
click at [82, 231] on span "23" at bounding box center [84, 232] width 12 height 12
click at [84, 230] on span "23" at bounding box center [84, 232] width 12 height 12
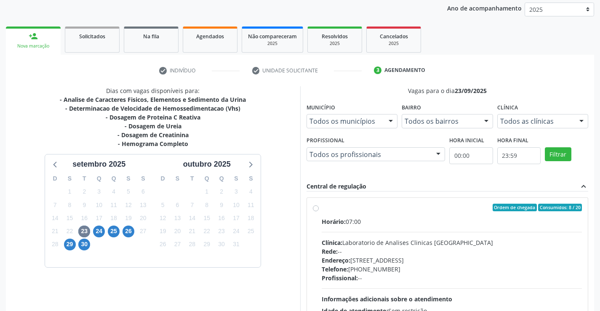
click at [322, 208] on label "Ordem de chegada Consumidos: 8 / 20 Horário: 07:00 Clínica: Laboratorio de Anal…" at bounding box center [452, 268] width 261 height 129
click at [316, 208] on input "Ordem de chegada Consumidos: 8 / 20 Horário: 07:00 Clínica: Laboratorio de Anal…" at bounding box center [316, 208] width 6 height 8
radio input "true"
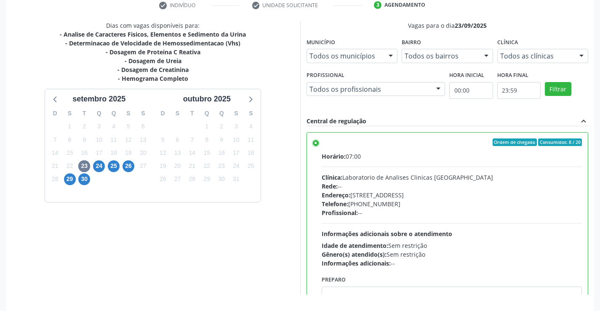
scroll to position [192, 0]
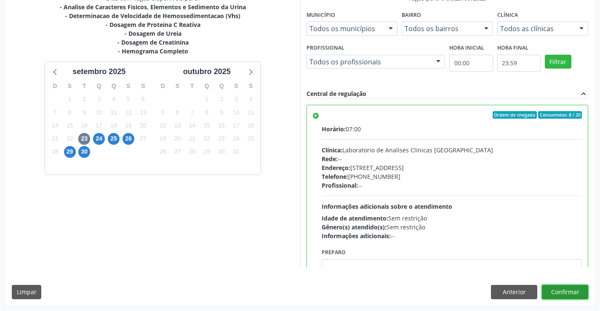
click at [557, 290] on button "Confirmar" at bounding box center [565, 292] width 46 height 14
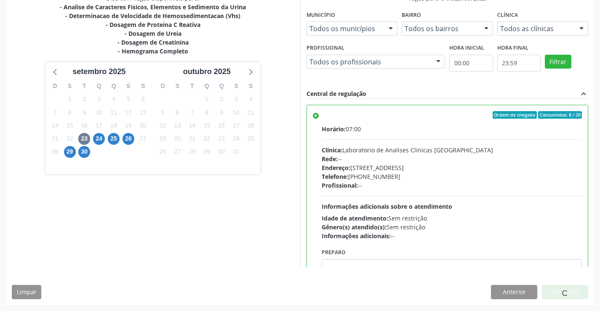
click at [557, 290] on div at bounding box center [565, 292] width 46 height 14
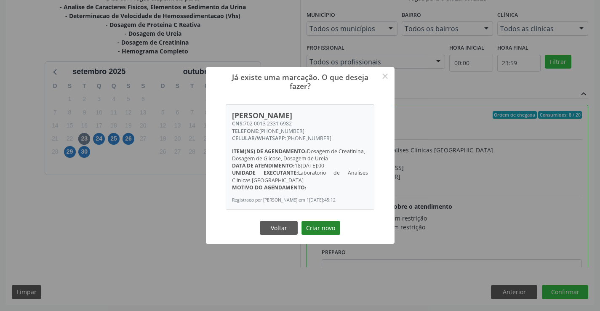
click at [323, 230] on button "Criar novo" at bounding box center [321, 228] width 39 height 14
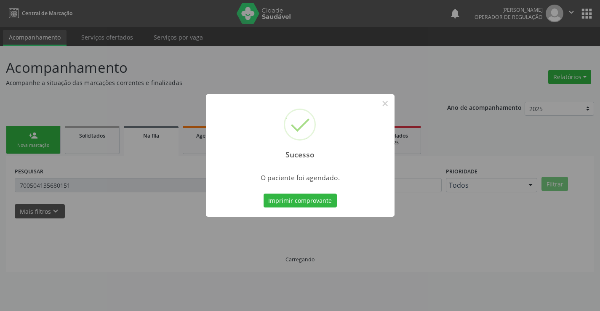
scroll to position [0, 0]
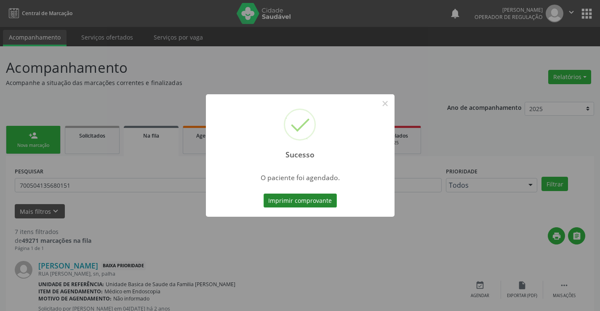
click at [329, 196] on button "Imprimir comprovante" at bounding box center [300, 201] width 73 height 14
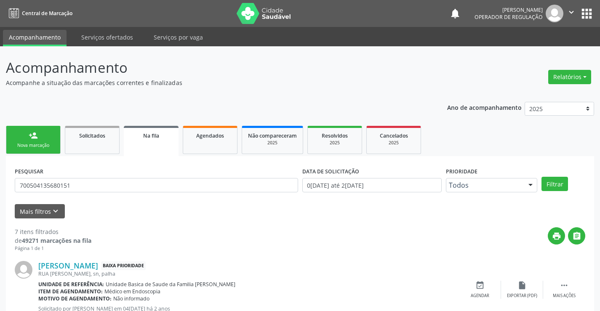
click at [41, 136] on link "person_add Nova marcação" at bounding box center [33, 140] width 55 height 28
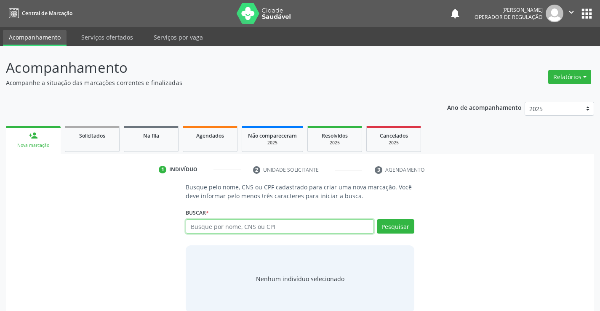
click at [262, 230] on input "text" at bounding box center [280, 226] width 188 height 14
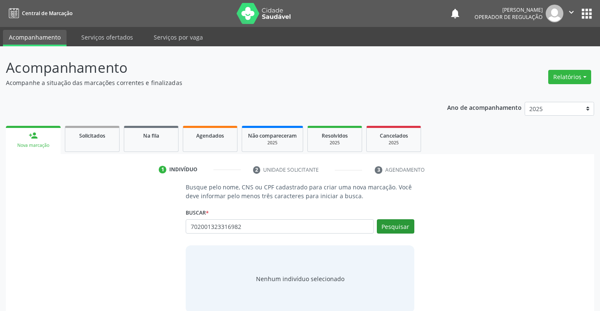
type input "702001323316982"
click at [393, 226] on button "Pesquisar" at bounding box center [395, 226] width 37 height 14
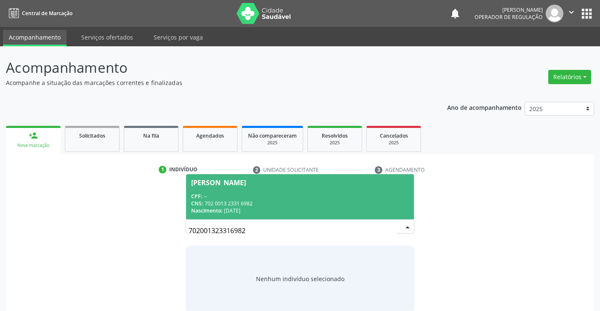
click at [276, 192] on span "Ivonice da Cruz Santos CPF: -- CNS: 702 0013 2331 6982 Nascimento: 01/05/1965" at bounding box center [299, 196] width 227 height 45
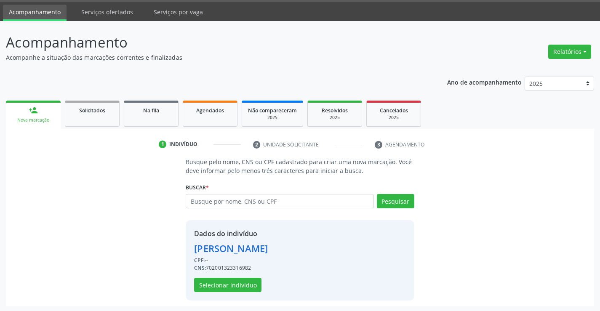
scroll to position [27, 0]
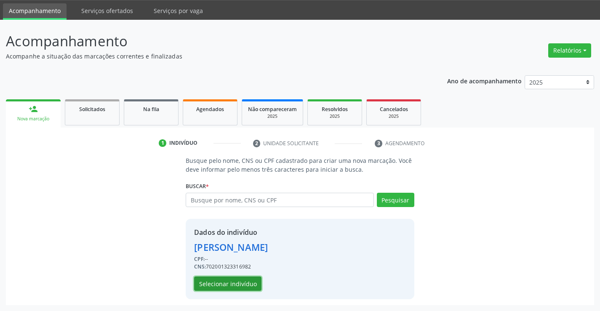
click at [243, 284] on button "Selecionar indivíduo" at bounding box center [227, 284] width 67 height 14
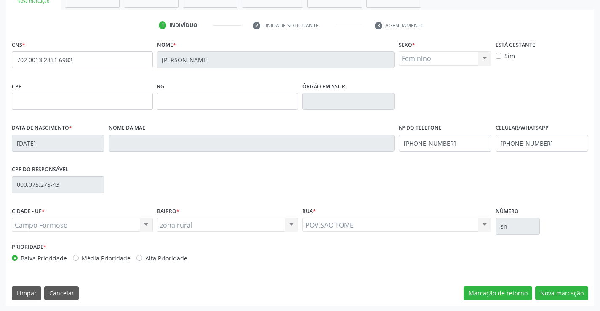
scroll to position [145, 0]
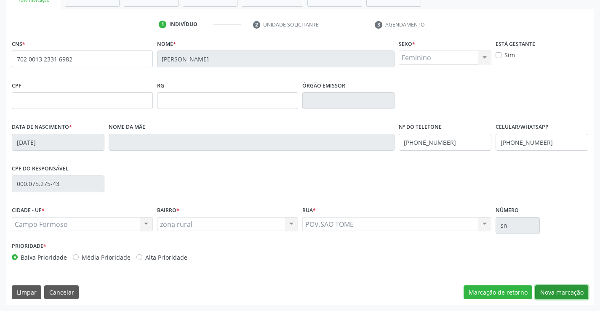
click at [556, 292] on button "Nova marcação" at bounding box center [561, 293] width 53 height 14
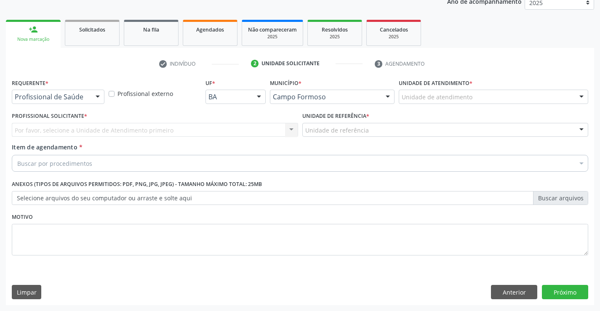
scroll to position [106, 0]
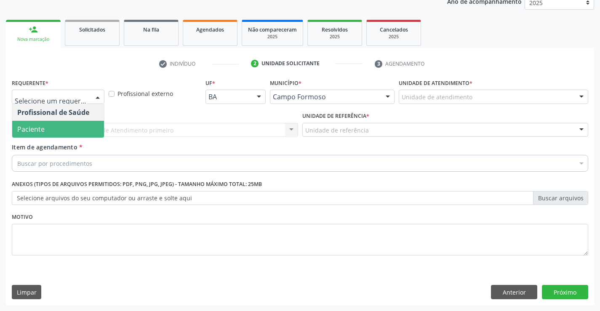
click at [70, 133] on span "Paciente" at bounding box center [58, 129] width 92 height 17
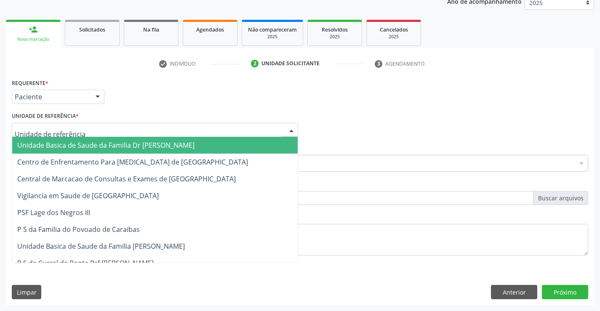
click at [78, 126] on div at bounding box center [155, 130] width 286 height 14
click at [82, 146] on span "Unidade Basica de Saude da Familia Dr [PERSON_NAME]" at bounding box center [105, 145] width 177 height 9
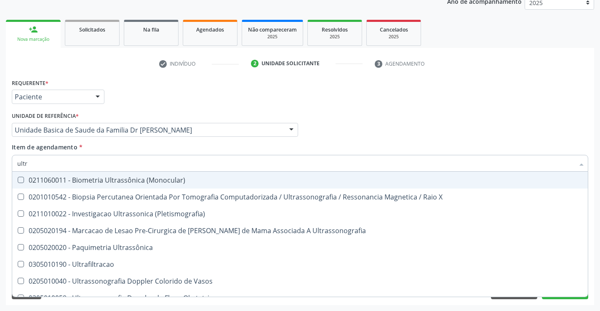
type input "ultra"
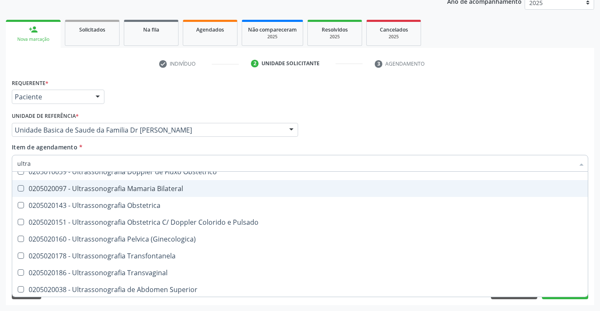
scroll to position [168, 0]
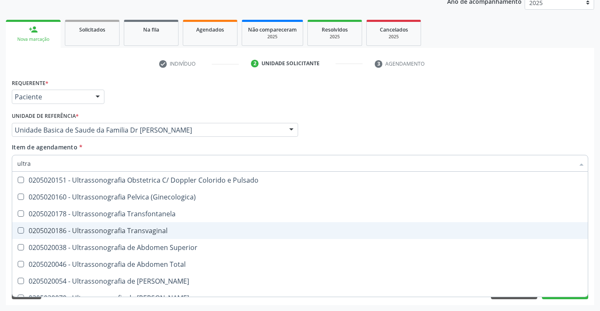
click at [175, 235] on span "0205020186 - Ultrassonografia Transvaginal" at bounding box center [300, 230] width 576 height 17
checkbox Transvaginal "true"
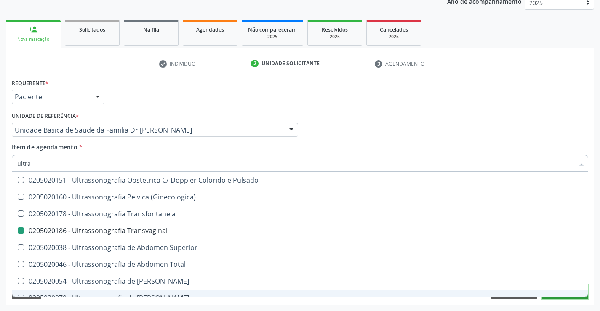
click at [571, 299] on button "Próximo" at bounding box center [565, 292] width 46 height 14
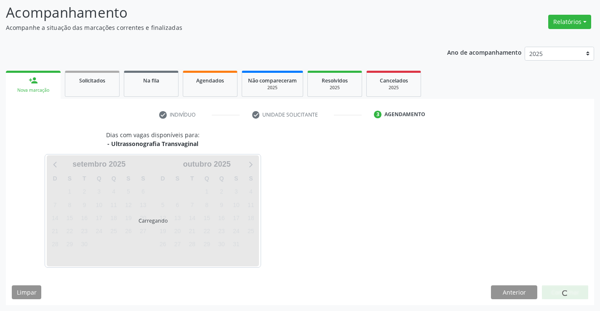
scroll to position [0, 0]
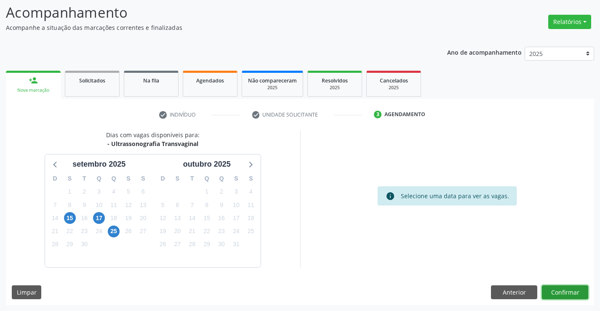
click at [564, 289] on button "Confirmar" at bounding box center [565, 293] width 46 height 14
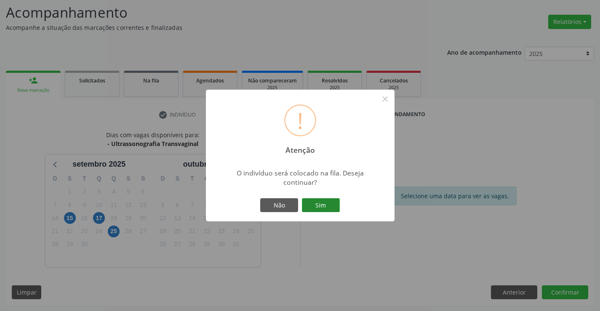
click at [328, 208] on button "Sim" at bounding box center [321, 205] width 38 height 14
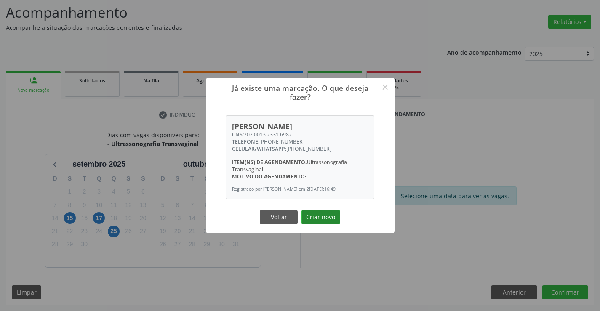
click at [315, 222] on button "Criar novo" at bounding box center [321, 217] width 39 height 14
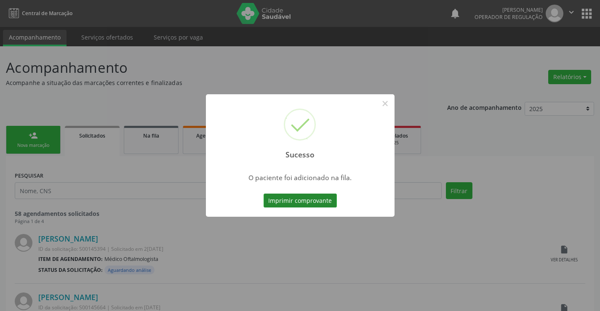
click at [320, 200] on button "Imprimir comprovante" at bounding box center [300, 201] width 73 height 14
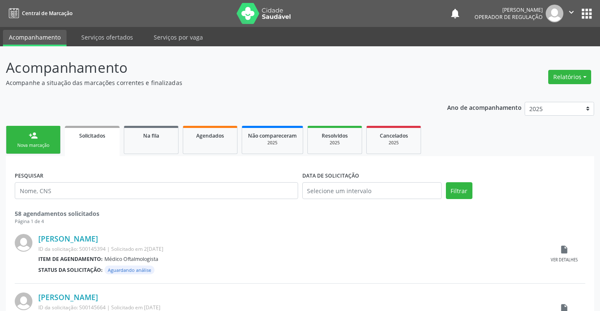
click at [45, 139] on link "person_add Nova marcação" at bounding box center [33, 140] width 55 height 28
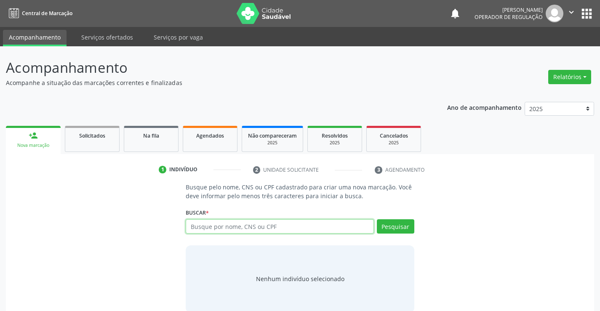
click at [212, 227] on input "text" at bounding box center [280, 226] width 188 height 14
type input "700009533799905"
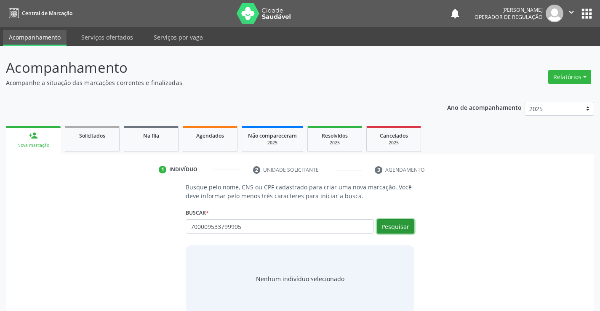
click at [395, 223] on button "Pesquisar" at bounding box center [395, 226] width 37 height 14
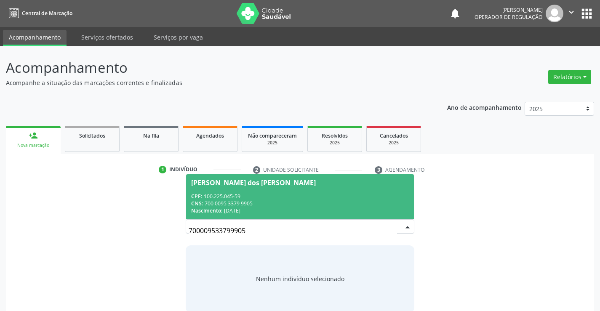
click at [298, 198] on div "CPF: 100.225.045-59" at bounding box center [299, 196] width 217 height 7
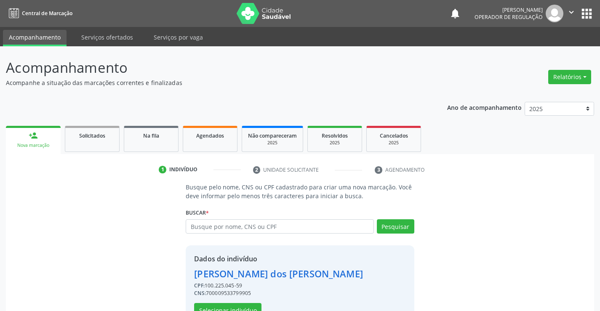
click at [298, 198] on p "Busque pelo nome, CNS ou CPF cadastrado para criar uma nova marcação. Você deve…" at bounding box center [300, 192] width 228 height 18
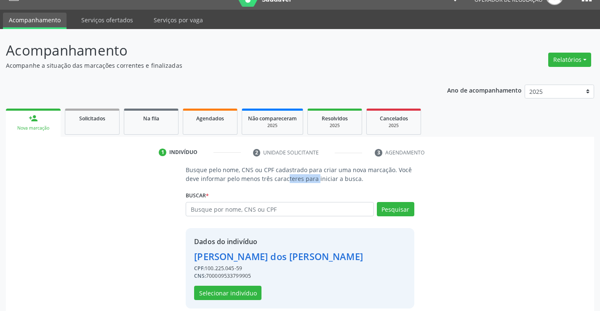
scroll to position [27, 0]
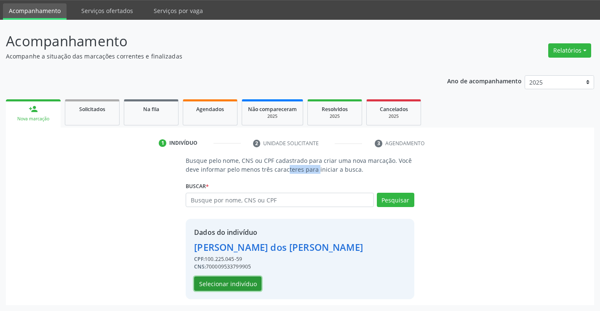
click at [231, 283] on button "Selecionar indivíduo" at bounding box center [227, 284] width 67 height 14
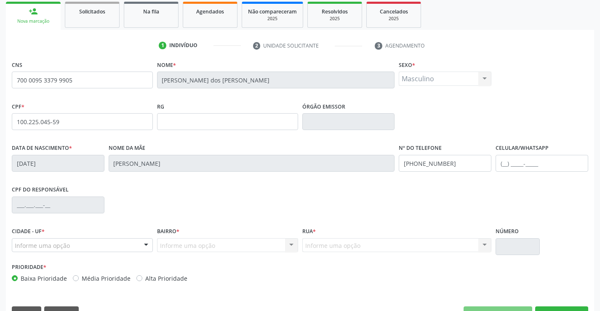
scroll to position [145, 0]
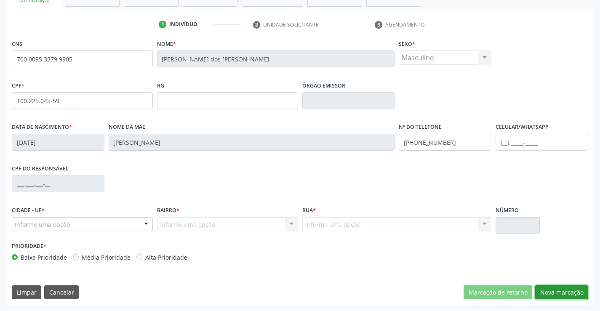
click at [565, 289] on button "Nova marcação" at bounding box center [561, 293] width 53 height 14
click at [565, 289] on div "CNS 700 0095 3379 9905 Nome * Kauan Remisson dos Santis Silva Sexo * Masculino …" at bounding box center [300, 171] width 588 height 268
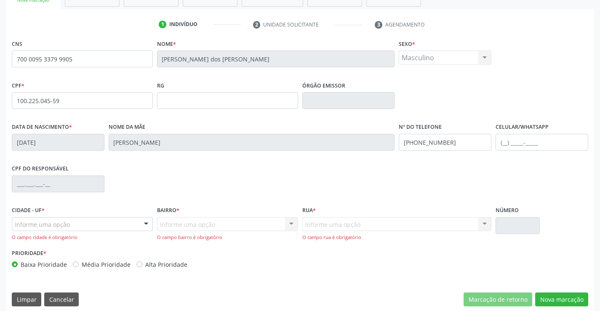
click at [79, 224] on div "Informe uma opção" at bounding box center [82, 224] width 141 height 14
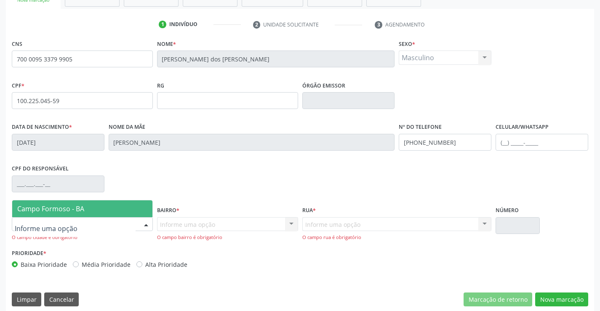
click at [92, 210] on span "Campo Formoso - BA" at bounding box center [82, 209] width 140 height 17
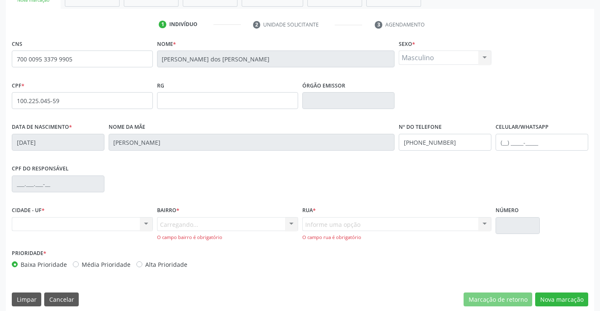
click at [194, 222] on div "Carregando... Nenhum resultado encontrado para: " " Nenhuma opção encontrada. D…" at bounding box center [227, 229] width 141 height 24
click at [160, 223] on input "text" at bounding box center [160, 228] width 0 height 17
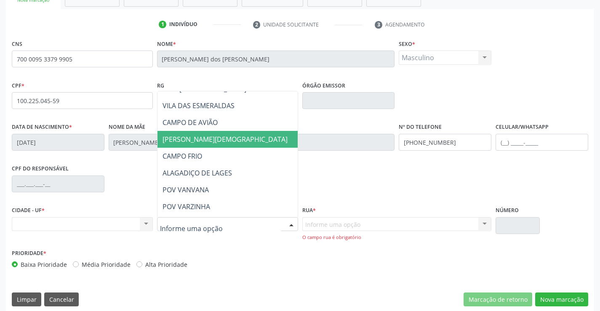
scroll to position [463, 0]
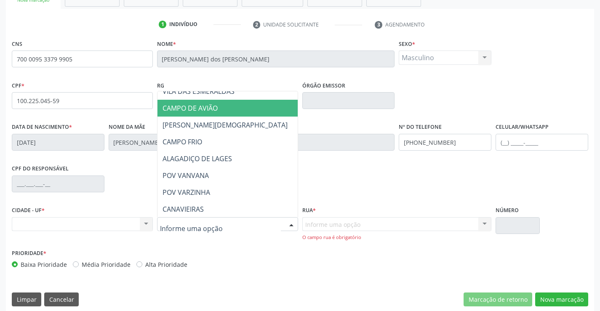
click at [217, 107] on span "CAMPO DE AVIÃO" at bounding box center [190, 108] width 55 height 9
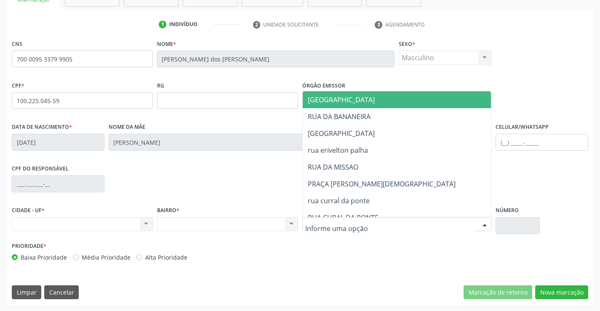
click at [363, 224] on div at bounding box center [397, 224] width 190 height 14
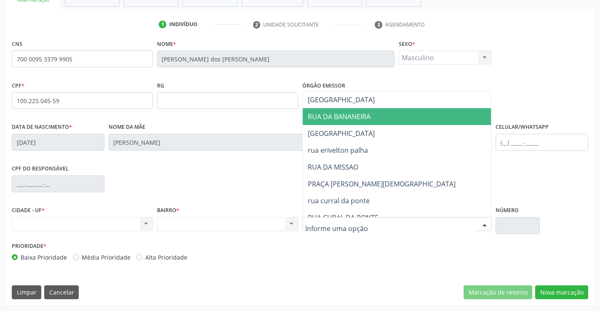
click at [353, 118] on span "RUA DA BANANEIRA" at bounding box center [339, 116] width 63 height 9
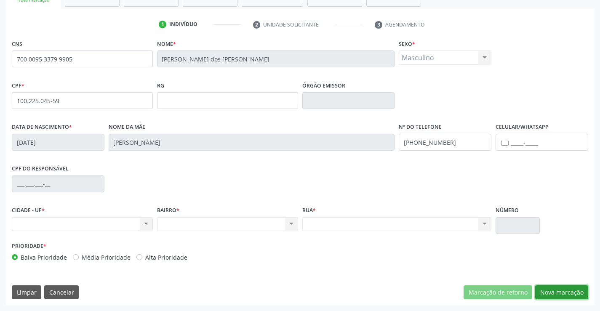
click at [558, 290] on button "Nova marcação" at bounding box center [561, 293] width 53 height 14
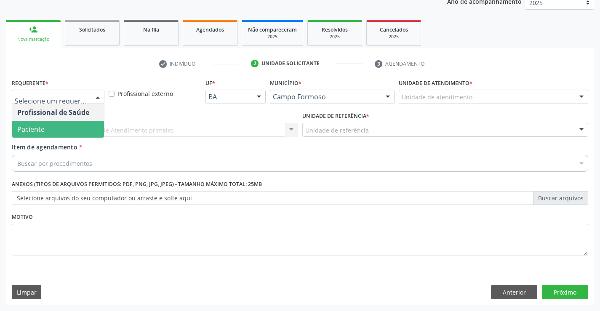
click at [58, 132] on span "Paciente" at bounding box center [58, 129] width 92 height 17
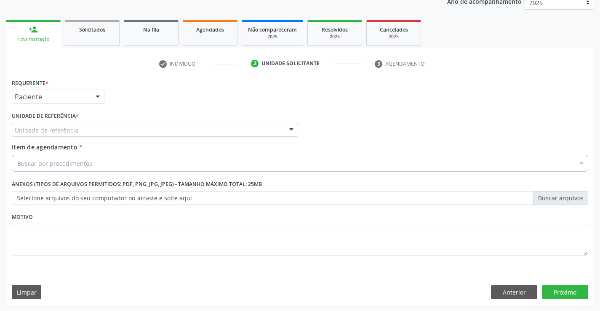
click at [77, 129] on div "Unidade de referência" at bounding box center [155, 130] width 286 height 14
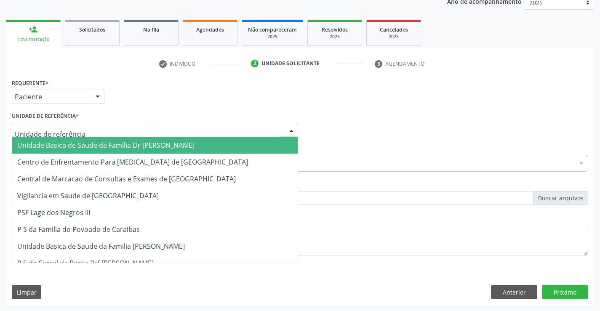
click at [74, 143] on span "Unidade Basica de Saude da Familia Dr [PERSON_NAME]" at bounding box center [105, 145] width 177 height 9
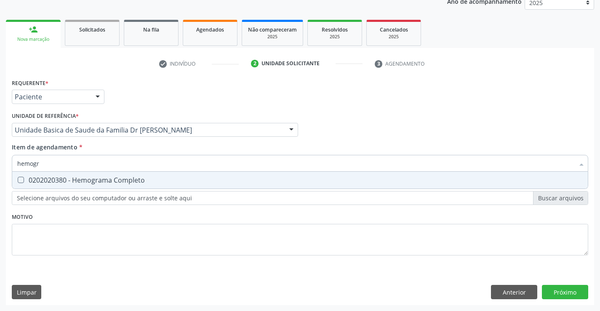
type input "hemogra"
click at [81, 182] on div "0202020380 - Hemograma Completo" at bounding box center [300, 180] width 566 height 7
checkbox Completo "true"
type input "hemogra"
click at [63, 259] on div "Requerente * Paciente Profissional de Saúde Paciente Nenhum resultado encontrad…" at bounding box center [300, 172] width 577 height 191
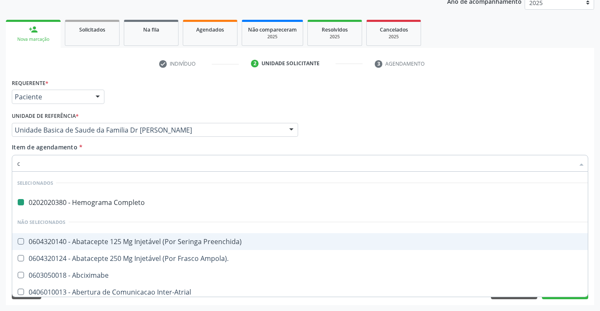
type input "cr"
checkbox Completo "false"
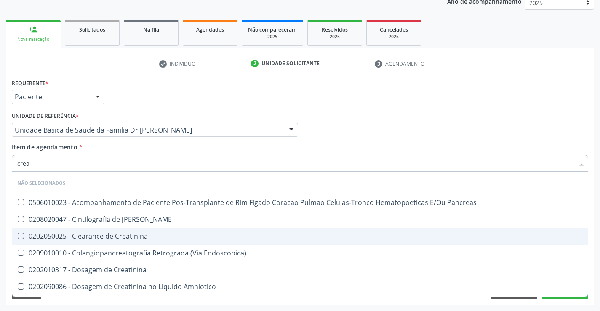
type input "creat"
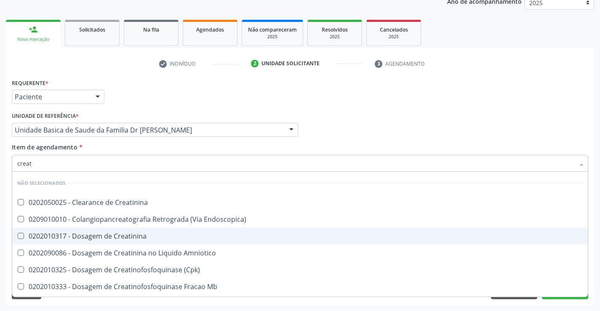
click at [90, 237] on div "0202010317 - Dosagem de Creatinina" at bounding box center [300, 236] width 566 height 7
checkbox Creatinina "true"
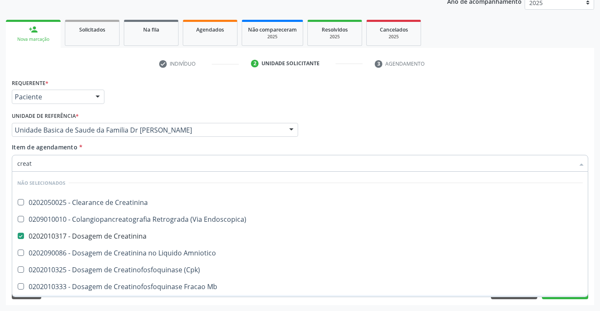
type input "creat"
drag, startPoint x: 74, startPoint y: 301, endPoint x: 70, endPoint y: 246, distance: 55.3
click at [74, 301] on div "Requerente * Paciente Profissional de Saúde Paciente Nenhum resultado encontrad…" at bounding box center [300, 191] width 588 height 229
click at [75, 301] on div "Requerente * Paciente Profissional de Saúde Paciente Nenhum resultado encontrad…" at bounding box center [300, 191] width 588 height 229
checkbox Creatinina "true"
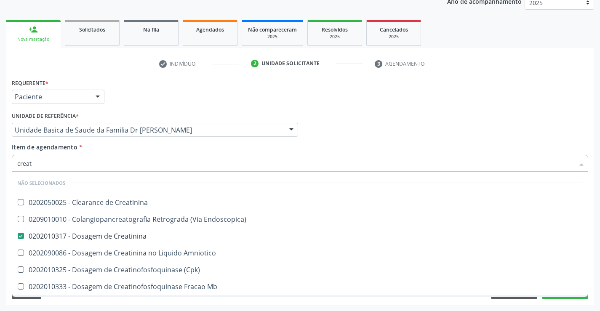
checkbox Endoscopica\) "true"
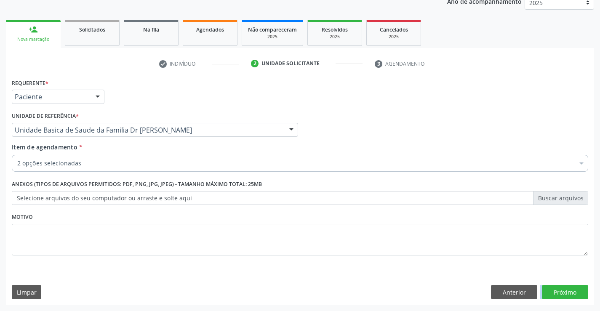
click at [112, 158] on div "2 opções selecionadas" at bounding box center [300, 163] width 577 height 17
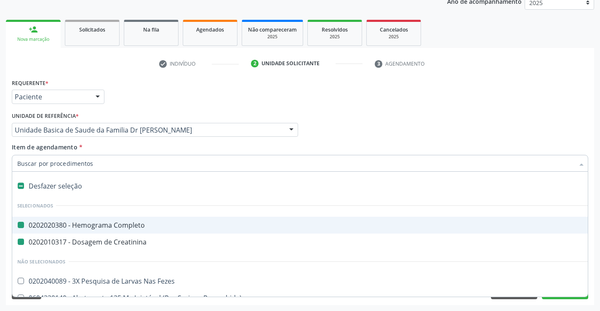
type input "u"
checkbox Completo "false"
checkbox Creatinina "false"
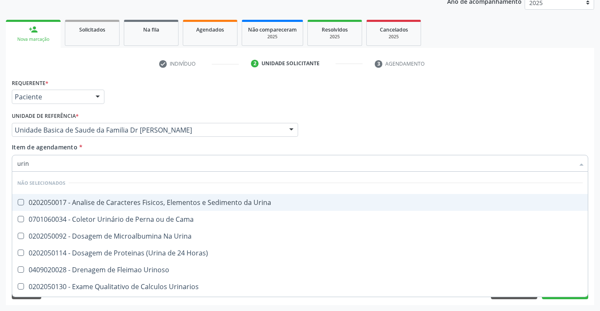
type input "urina"
click at [128, 197] on span "0202050017 - Analise de Caracteres Fisicos, Elementos e Sedimento da Urina" at bounding box center [300, 202] width 576 height 17
click at [130, 201] on div "0202050017 - Analise de Caracteres Fisicos, Elementos e Sedimento da Urina" at bounding box center [300, 202] width 566 height 7
checkbox Urina "true"
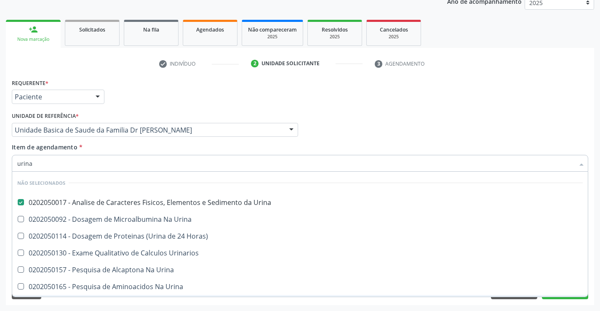
type input "urina"
click at [83, 302] on div "Requerente * Paciente Profissional de Saúde Paciente Nenhum resultado encontrad…" at bounding box center [300, 191] width 588 height 229
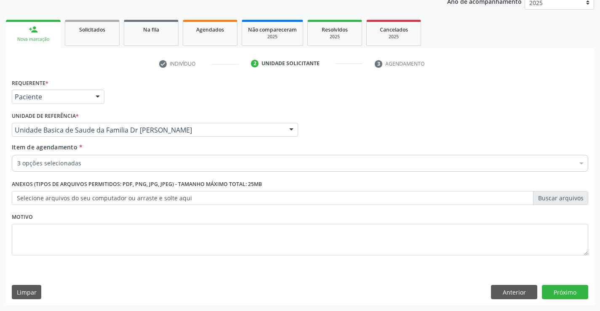
checkbox Creatinina "true"
click at [17, 162] on input "Item de agendamento *" at bounding box center [17, 163] width 0 height 17
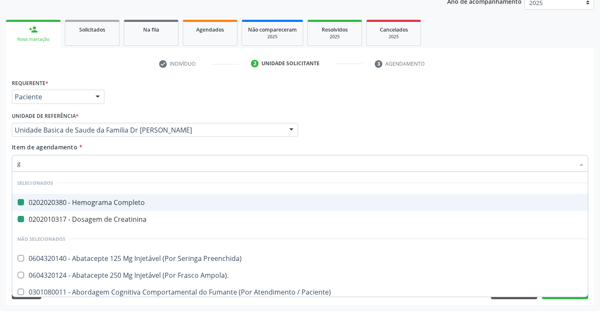
type input "gl"
checkbox Completo "false"
checkbox Creatinina "false"
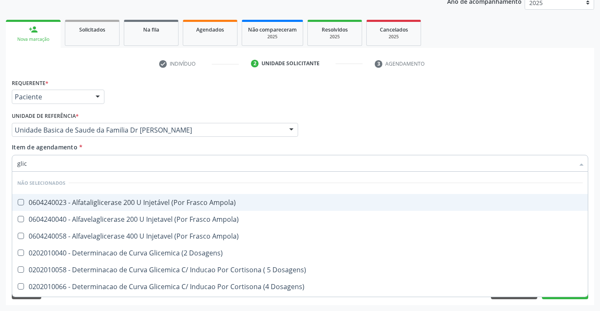
type input "glico"
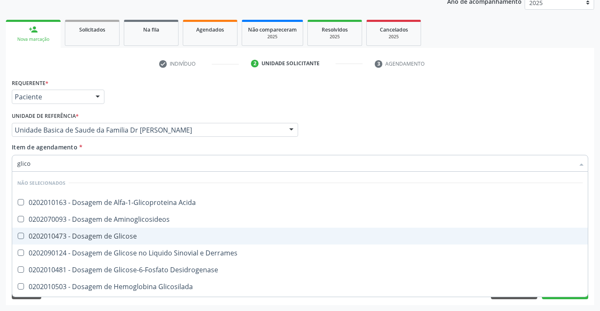
click at [96, 237] on div "0202010473 - Dosagem de Glicose" at bounding box center [300, 236] width 566 height 7
checkbox Glicose "true"
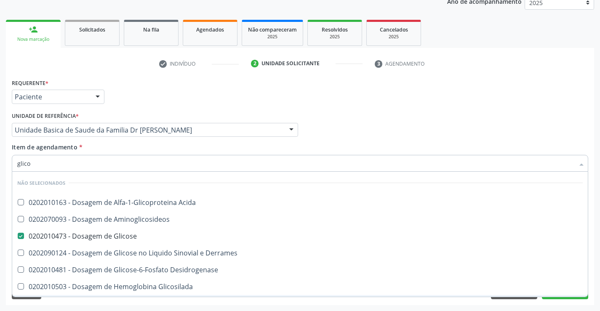
type input "glico"
click at [89, 302] on div "Requerente * Paciente Profissional de Saúde Paciente Nenhum resultado encontrad…" at bounding box center [300, 191] width 588 height 229
checkbox Acida "true"
checkbox Aminoglicosideos "true"
checkbox Derrames "true"
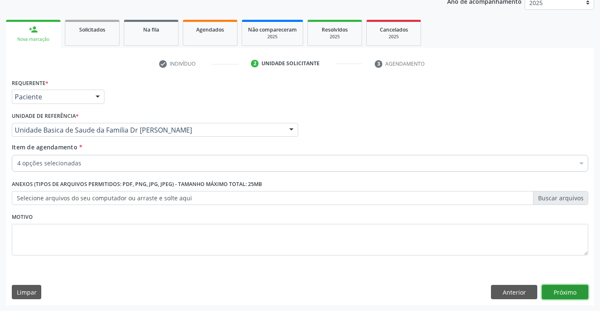
click at [555, 297] on button "Próximo" at bounding box center [565, 292] width 46 height 14
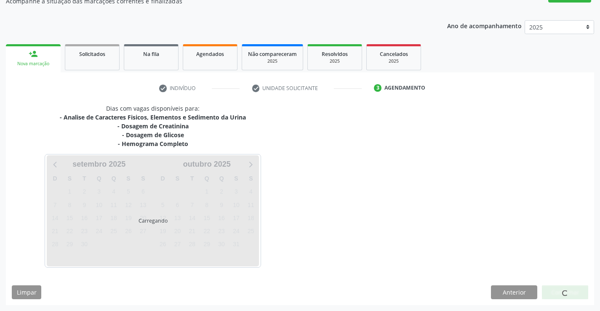
scroll to position [82, 0]
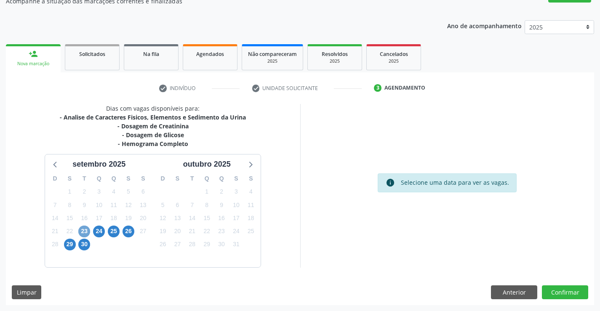
click at [81, 230] on span "23" at bounding box center [84, 232] width 12 height 12
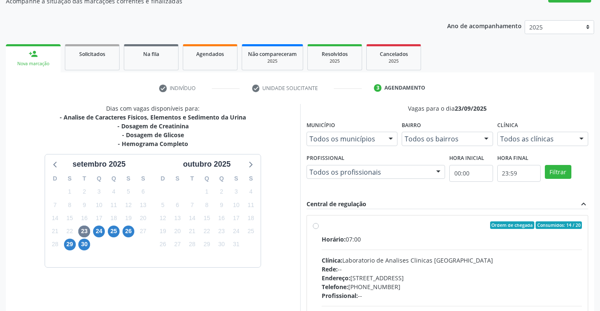
click at [322, 227] on label "Ordem de chegada Consumidos: 14 / 20 Horário: 07:00 Clínica: Laboratorio de Ana…" at bounding box center [452, 286] width 261 height 129
click at [317, 227] on input "Ordem de chegada Consumidos: 14 / 20 Horário: 07:00 Clínica: Laboratorio de Ana…" at bounding box center [316, 226] width 6 height 8
radio input "true"
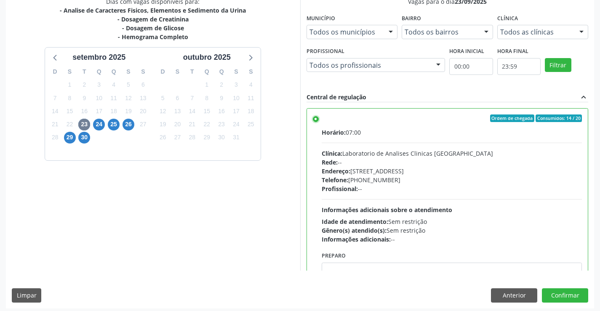
scroll to position [192, 0]
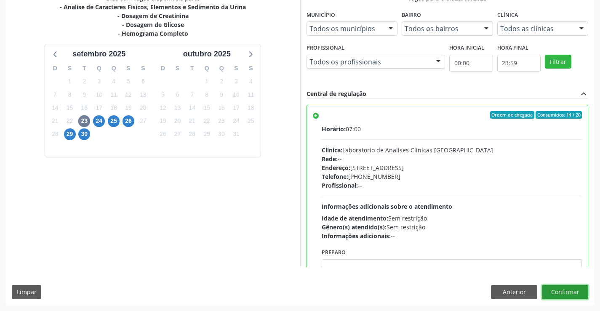
click at [554, 292] on button "Confirmar" at bounding box center [565, 292] width 46 height 14
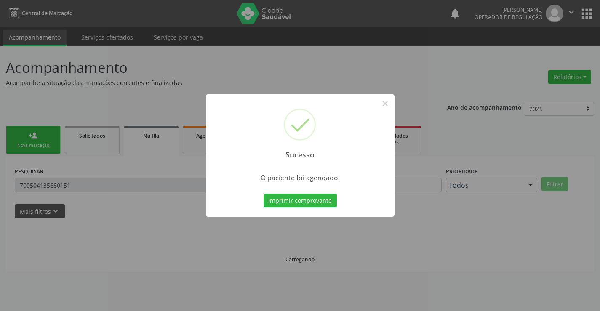
scroll to position [0, 0]
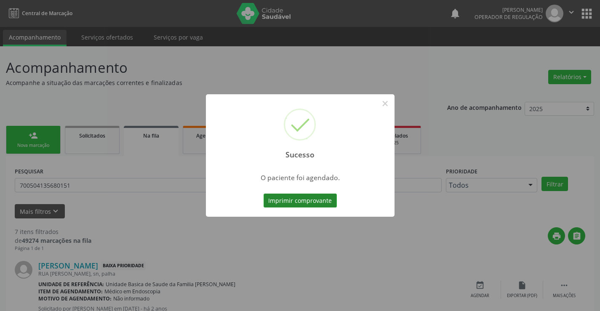
click at [307, 203] on button "Imprimir comprovante" at bounding box center [300, 201] width 73 height 14
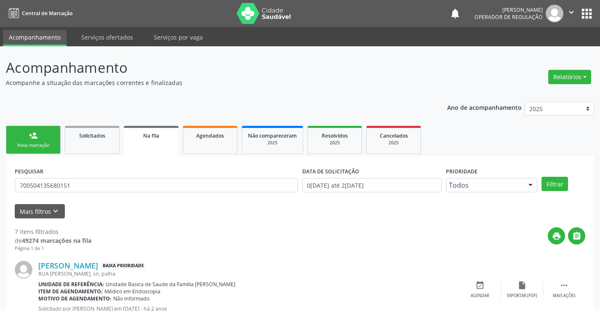
click at [44, 144] on div "Nova marcação" at bounding box center [33, 145] width 42 height 6
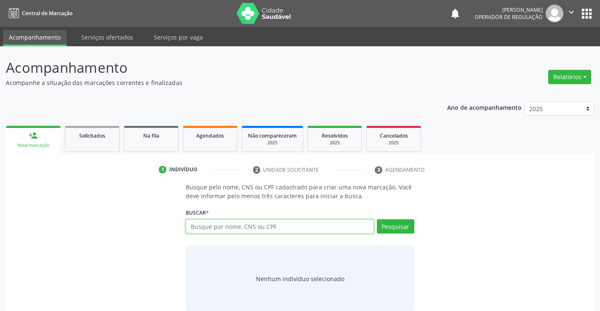
click at [238, 225] on input "text" at bounding box center [280, 226] width 188 height 14
type input "700606420406063"
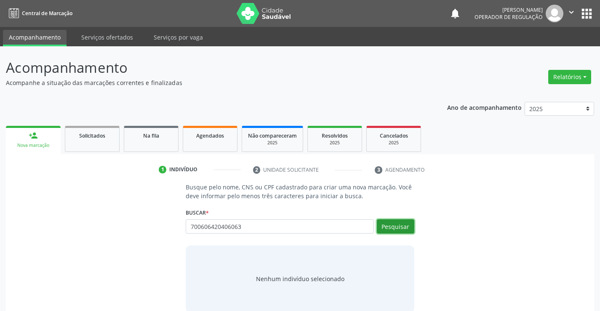
click at [391, 224] on button "Pesquisar" at bounding box center [395, 226] width 37 height 14
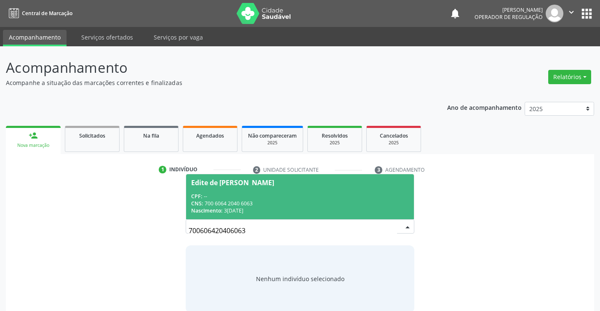
click at [325, 202] on div "CNS: 700 6064 2040 6063" at bounding box center [299, 203] width 217 height 7
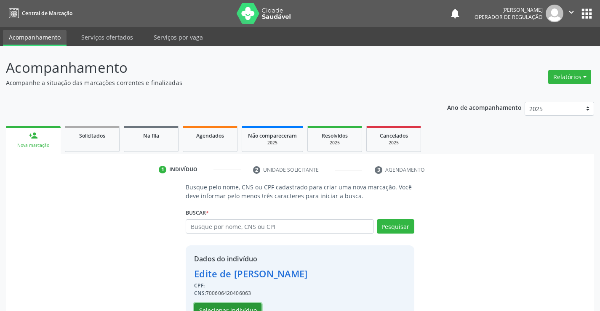
click at [237, 307] on button "Selecionar indivíduo" at bounding box center [227, 310] width 67 height 14
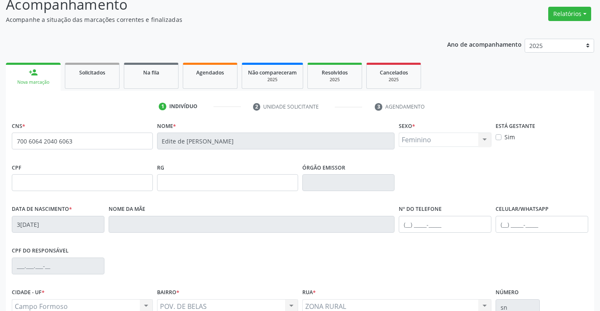
scroll to position [145, 0]
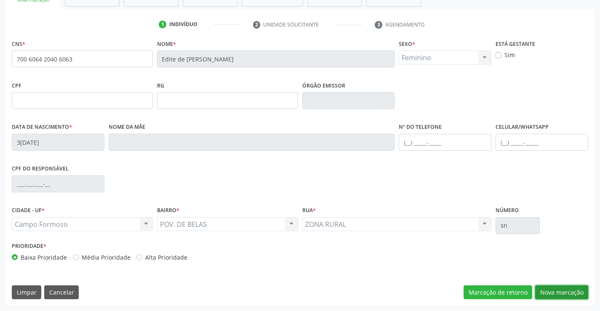
click at [551, 291] on button "Nova marcação" at bounding box center [561, 293] width 53 height 14
click at [0, 0] on button "Próximo" at bounding box center [0, 0] width 0 height 0
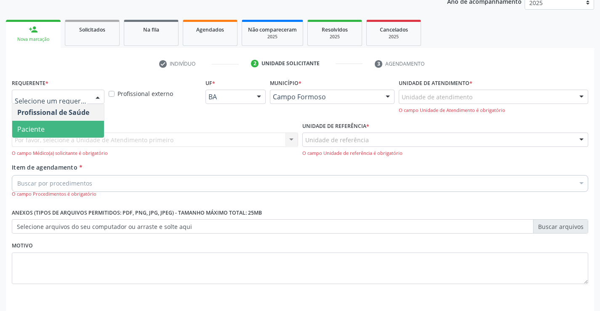
click at [51, 129] on span "Paciente" at bounding box center [58, 129] width 92 height 17
drag, startPoint x: 51, startPoint y: 129, endPoint x: 53, endPoint y: 146, distance: 17.0
click at [51, 129] on span "Paciente" at bounding box center [58, 129] width 92 height 17
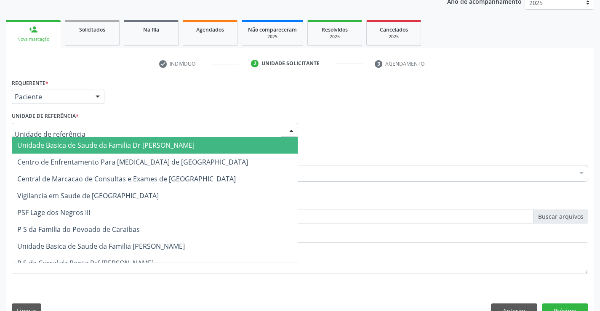
click at [69, 141] on span "Unidade Basica de Saude da Familia Dr [PERSON_NAME]" at bounding box center [105, 145] width 177 height 9
drag, startPoint x: 69, startPoint y: 141, endPoint x: 67, endPoint y: 156, distance: 15.3
click at [69, 141] on span "Unidade Basica de Saude da Familia Dr [PERSON_NAME]" at bounding box center [105, 145] width 177 height 9
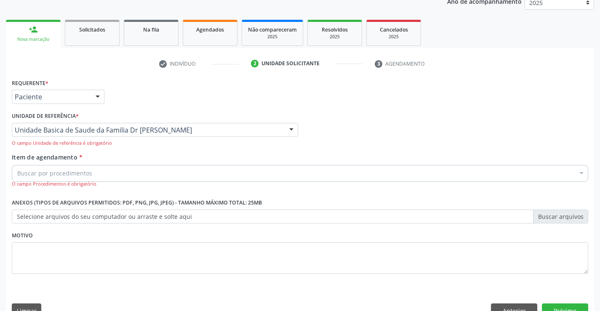
click at [17, 172] on input "Item de agendamento *" at bounding box center [17, 173] width 0 height 17
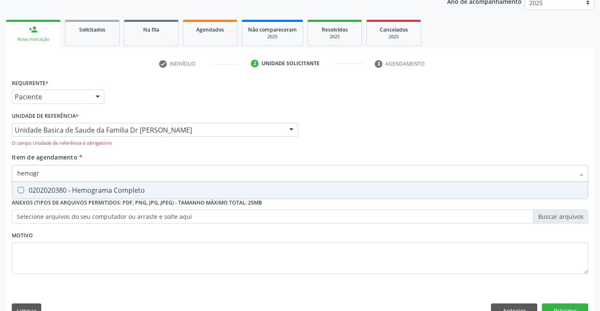
type input "hemogra"
click at [98, 190] on div "0202020380 - Hemograma Completo" at bounding box center [300, 190] width 566 height 7
checkbox Completo "true"
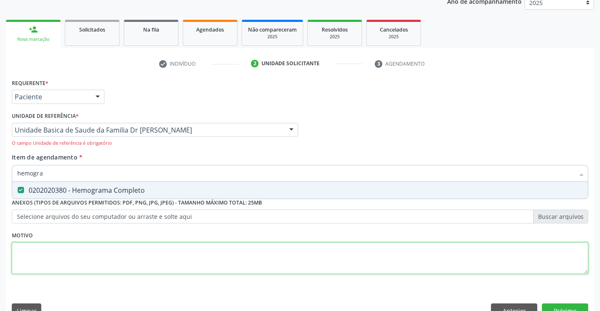
click at [79, 251] on div "Requerente * Paciente Profissional de Saúde Paciente Nenhum resultado encontrad…" at bounding box center [300, 181] width 577 height 209
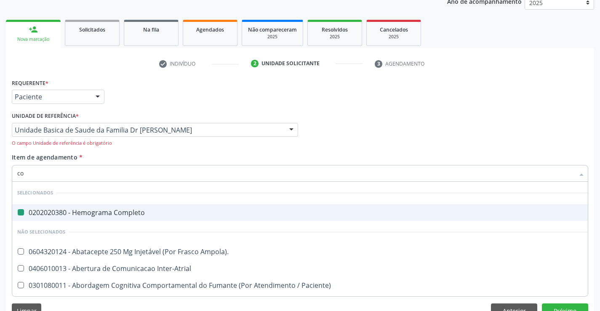
type input "col"
checkbox Completo "false"
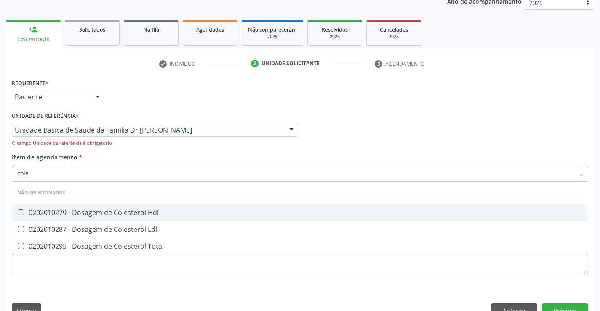
type input "coles"
click at [124, 211] on div "0202010279 - Dosagem de Colesterol Hdl" at bounding box center [300, 212] width 566 height 7
checkbox Hdl "true"
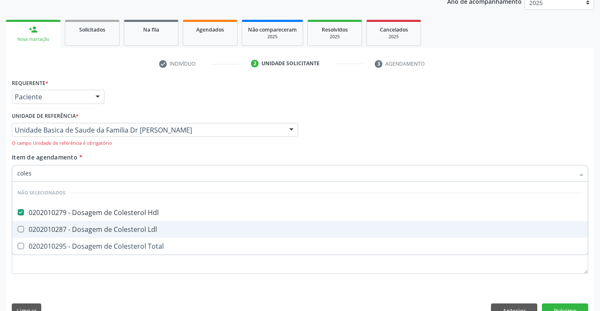
click at [118, 233] on div "0202010287 - Dosagem de Colesterol Ldl" at bounding box center [300, 229] width 566 height 7
checkbox Ldl "true"
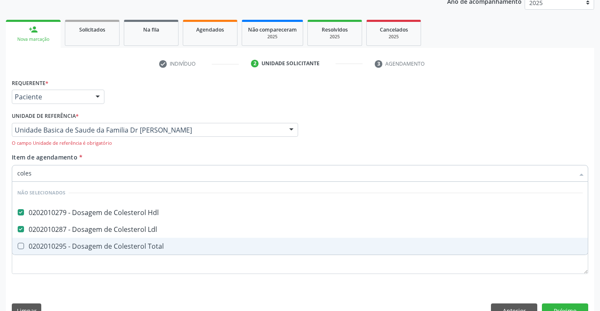
click at [114, 248] on div "0202010295 - Dosagem de Colesterol Total" at bounding box center [300, 246] width 566 height 7
checkbox Total "true"
type input "coles"
click at [102, 282] on div "Requerente * Paciente Profissional de Saúde Paciente Nenhum resultado encontrad…" at bounding box center [300, 181] width 577 height 209
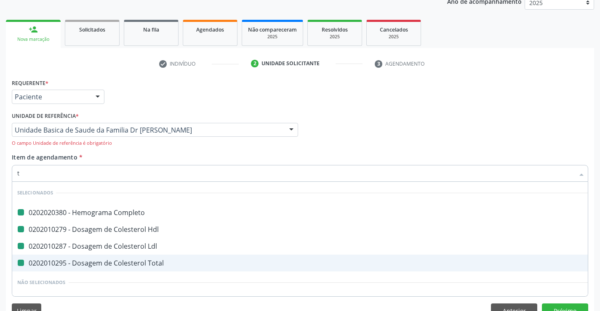
type input "tr"
checkbox Completo "false"
checkbox Ldl "false"
checkbox Hdl "false"
checkbox Total "false"
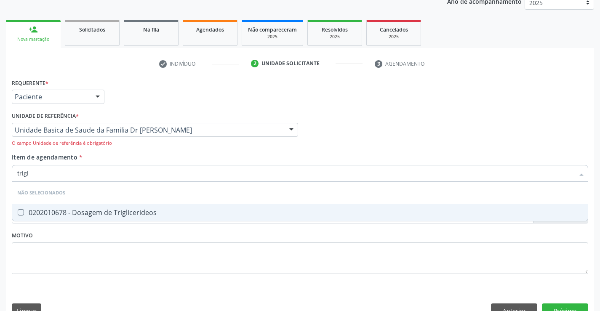
type input "trigli"
click at [120, 213] on div "0202010678 - Dosagem de Triglicerideos" at bounding box center [300, 212] width 566 height 7
checkbox Triglicerideos "true"
type input "trigli"
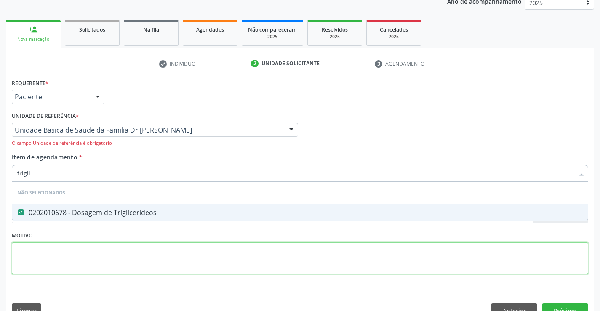
click at [86, 251] on div "Requerente * Paciente Profissional de Saúde Paciente Nenhum resultado encontrad…" at bounding box center [300, 181] width 577 height 209
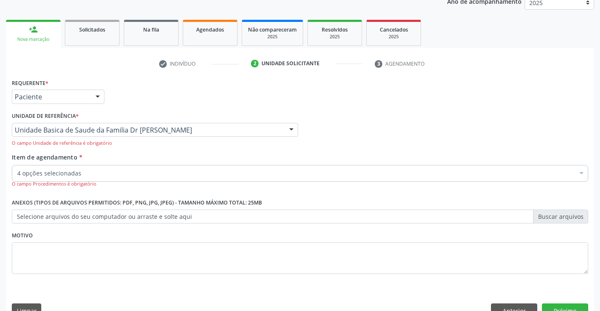
click at [17, 173] on input "Item de agendamento *" at bounding box center [17, 173] width 0 height 17
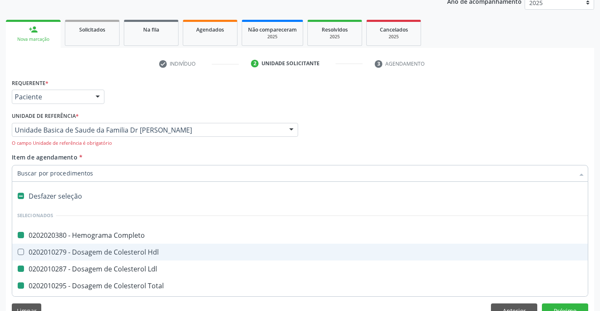
type input "u"
checkbox Completo "false"
checkbox Ldl "false"
checkbox Total "false"
checkbox Triglicerideos "false"
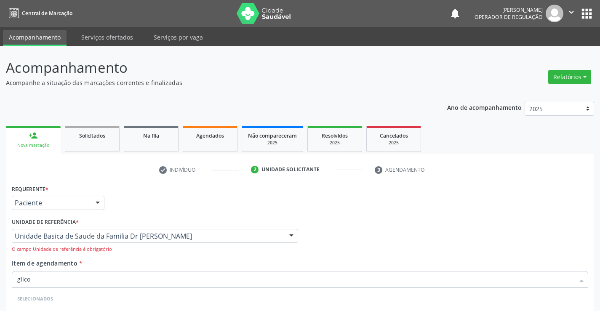
scroll to position [106, 0]
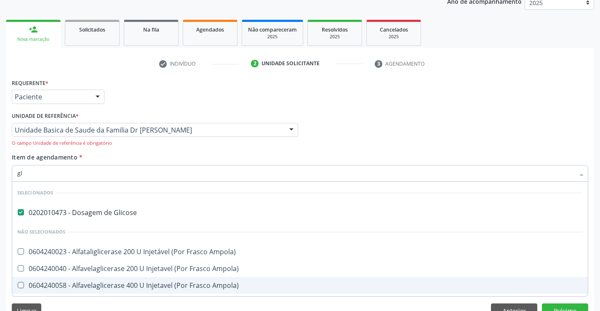
type input "g"
checkbox Ampola\) "true"
checkbox Linfatico "true"
checkbox Dosagens\) "true"
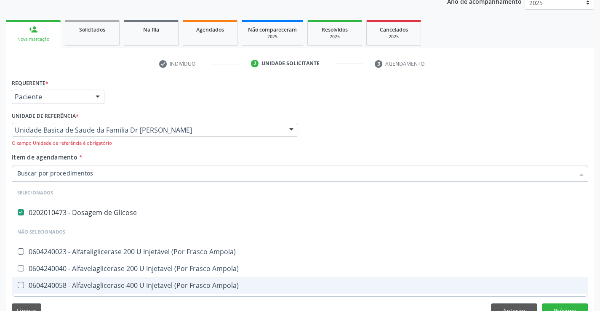
checkbox Dosagens\) "true"
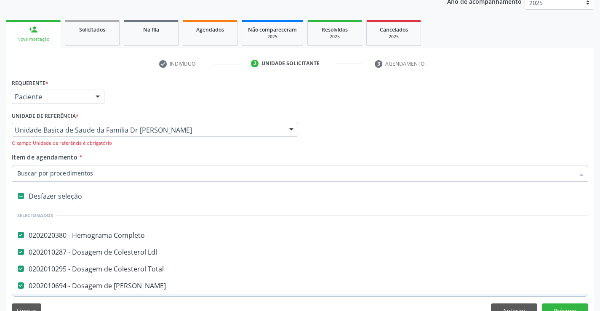
type input "f"
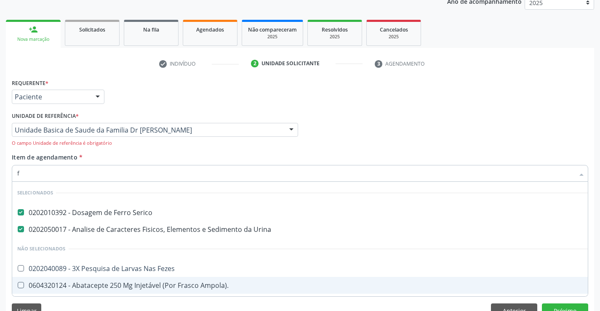
checkbox Ampola\)\ "false"
checkbox Paciente\) "false"
checkbox Risco "false"
checkbox Diálise "false"
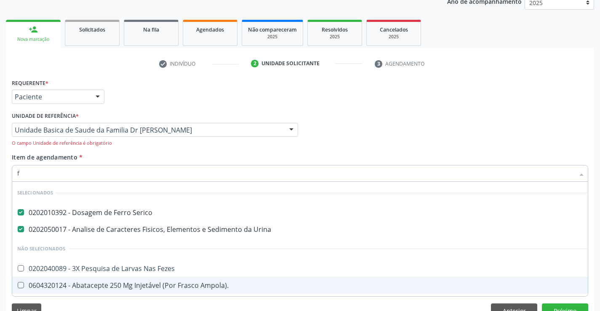
checkbox \(Uai\)\ "false"
checkbox Fezes "false"
checkbox Rim "false"
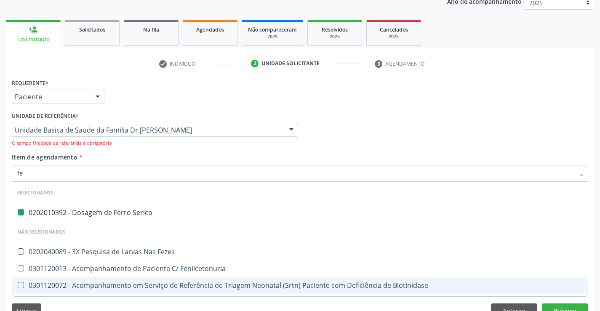
type input "fez"
checkbox Serico "false"
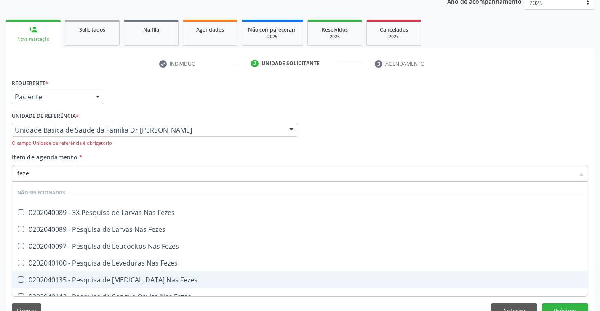
type input "fezes"
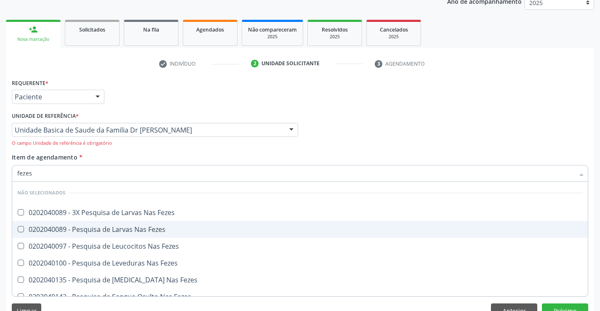
click at [128, 230] on div "0202040089 - Pesquisa de Larvas Nas Fezes" at bounding box center [300, 229] width 566 height 7
checkbox Fezes "true"
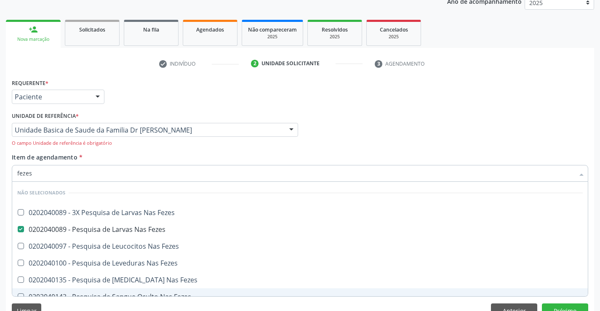
click at [93, 307] on div "Limpar Anterior Próximo" at bounding box center [300, 311] width 577 height 14
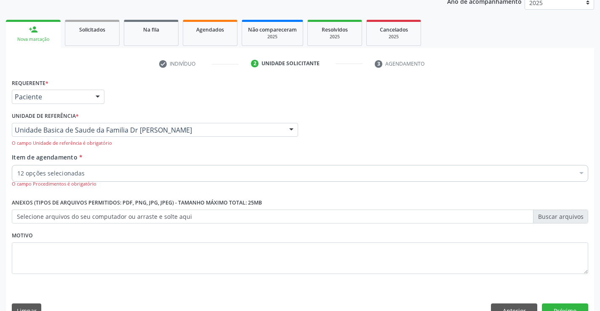
checkbox Completo "true"
checkbox Serico "true"
checkbox Creatinina "true"
checkbox Urina "true"
checkbox \(Tgo\) "true"
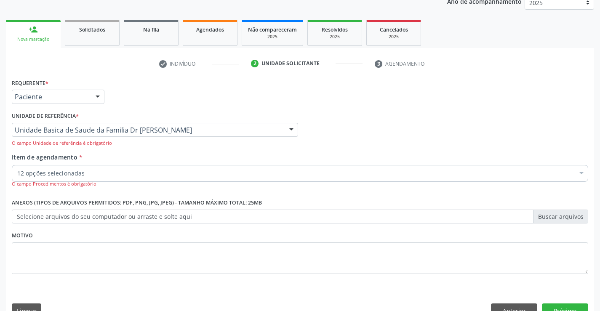
checkbox \(Tgp\) "true"
checkbox Ureia "true"
checkbox Total "true"
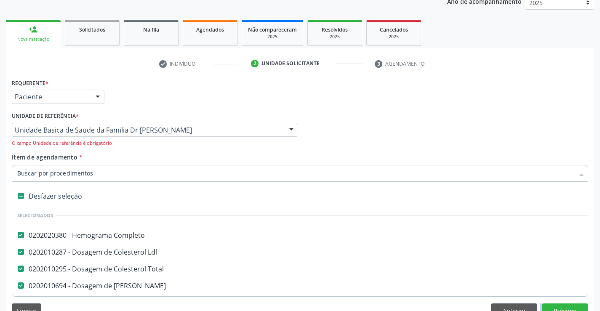
click at [83, 174] on input "Item de agendamento *" at bounding box center [295, 173] width 557 height 17
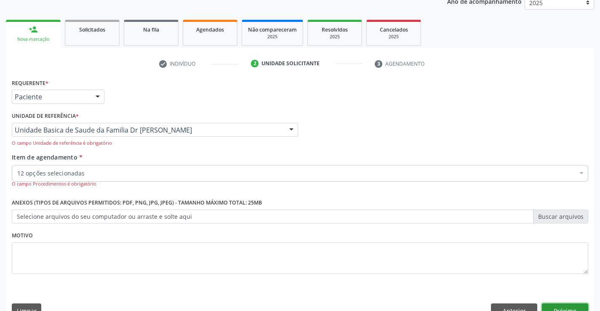
click at [561, 308] on button "Próximo" at bounding box center [565, 311] width 46 height 14
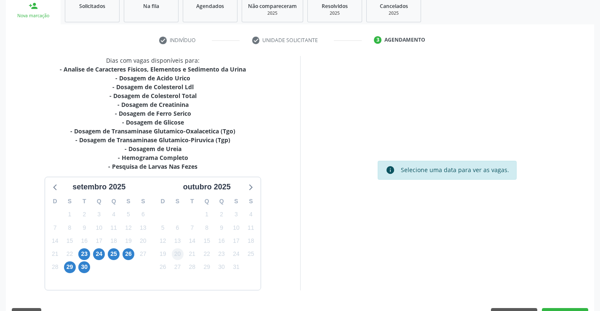
scroll to position [152, 0]
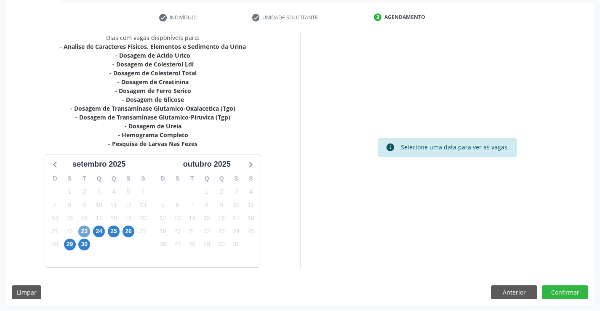
click at [83, 230] on span "23" at bounding box center [84, 232] width 12 height 12
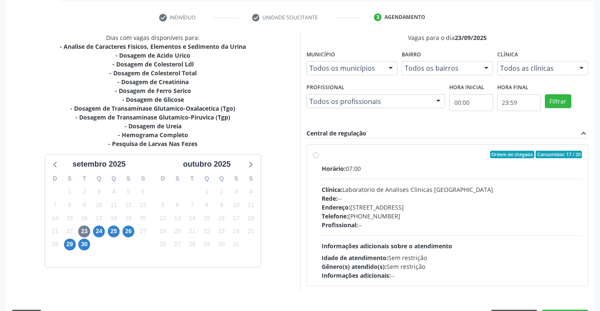
click at [322, 156] on label "Ordem de chegada Consumidos: 17 / 20 Horário: 07:00 Clínica: Laboratorio de Ana…" at bounding box center [452, 215] width 261 height 129
click at [317, 156] on input "Ordem de chegada Consumidos: 17 / 20 Horário: 07:00 Clínica: Laboratorio de Ana…" at bounding box center [316, 155] width 6 height 8
radio input "true"
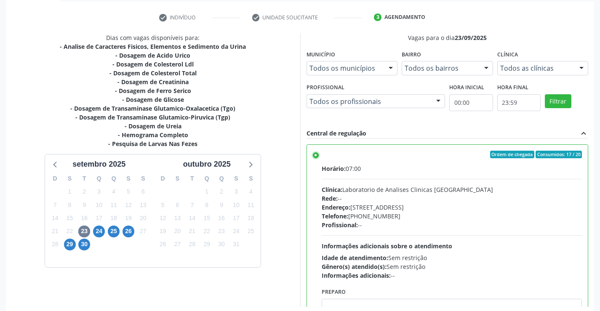
scroll to position [192, 0]
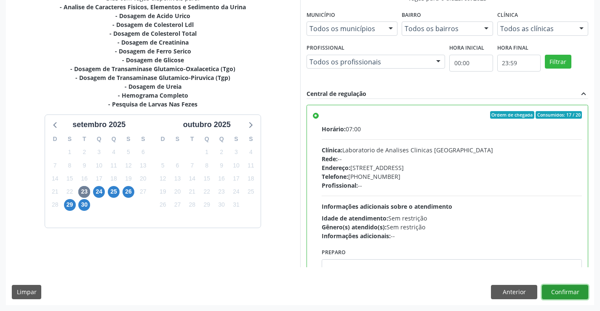
click at [568, 292] on button "Confirmar" at bounding box center [565, 292] width 46 height 14
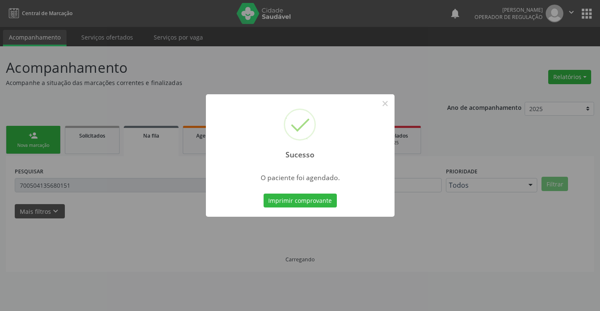
scroll to position [0, 0]
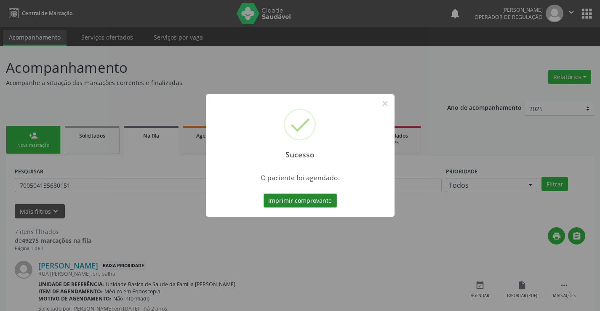
click at [302, 203] on button "Imprimir comprovante" at bounding box center [300, 201] width 73 height 14
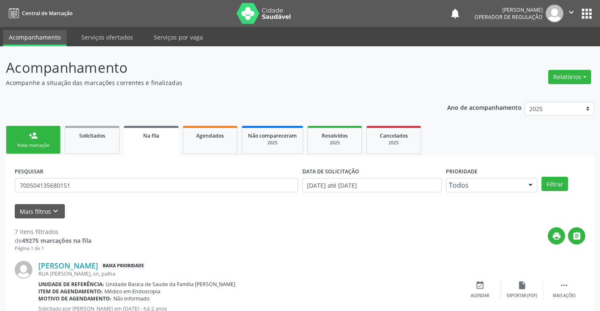
click at [45, 140] on link "person_add Nova marcação" at bounding box center [33, 140] width 55 height 28
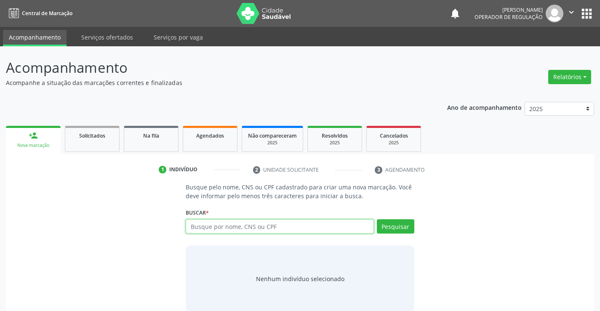
click at [245, 230] on input "text" at bounding box center [280, 226] width 188 height 14
type input "705005675840953"
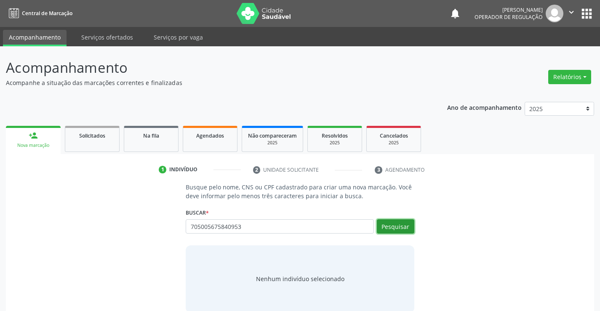
click at [398, 228] on button "Pesquisar" at bounding box center [395, 226] width 37 height 14
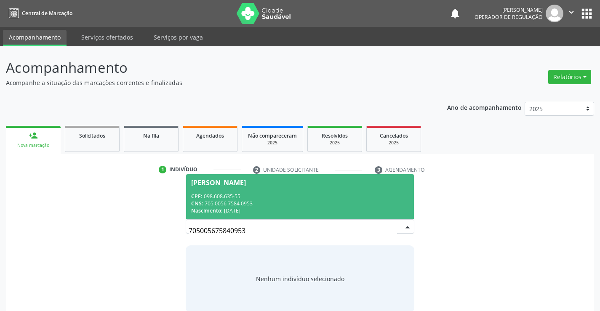
click at [363, 212] on div "Nascimento: 26/10/2006" at bounding box center [299, 210] width 217 height 7
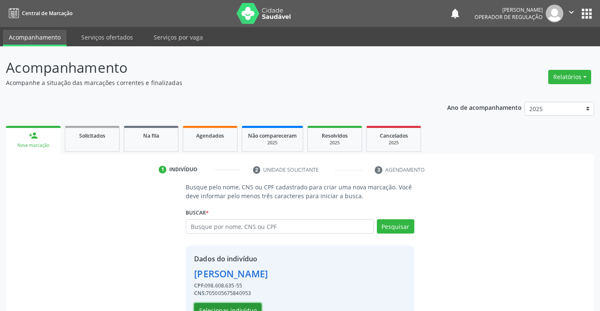
click at [240, 308] on button "Selecionar indivíduo" at bounding box center [227, 310] width 67 height 14
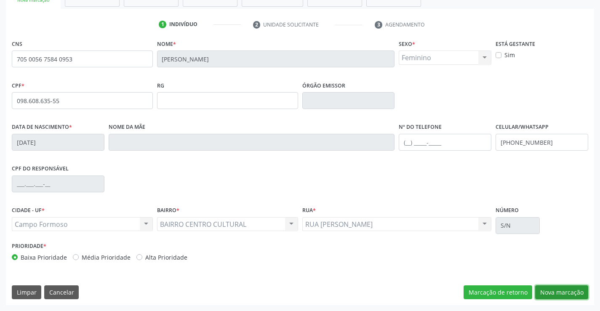
click at [561, 295] on button "Nova marcação" at bounding box center [561, 293] width 53 height 14
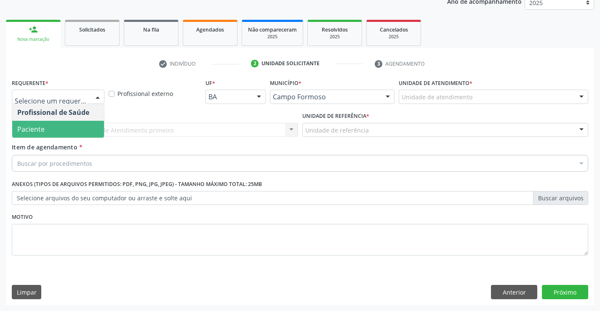
click at [72, 130] on span "Paciente" at bounding box center [58, 129] width 92 height 17
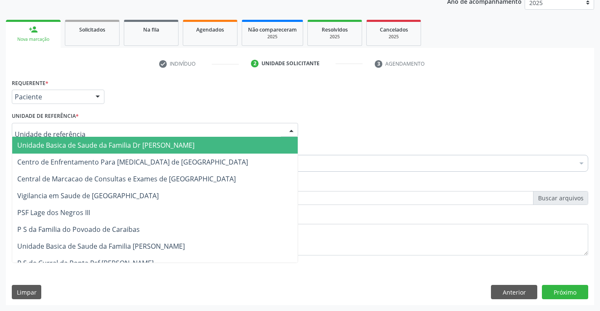
click at [88, 131] on div at bounding box center [155, 130] width 286 height 14
click at [90, 149] on span "Unidade Basica de Saude da Familia Dr [PERSON_NAME]" at bounding box center [105, 145] width 177 height 9
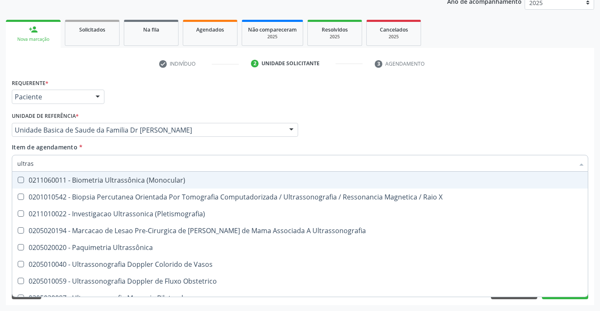
type input "ultrass"
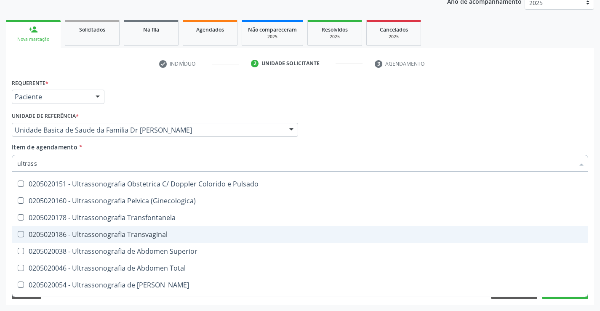
scroll to position [168, 0]
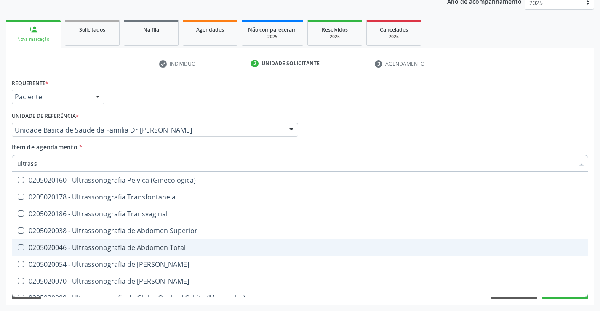
click at [190, 252] on span "0205020046 - Ultrassonografia de Abdomen Total" at bounding box center [300, 247] width 576 height 17
checkbox Total "true"
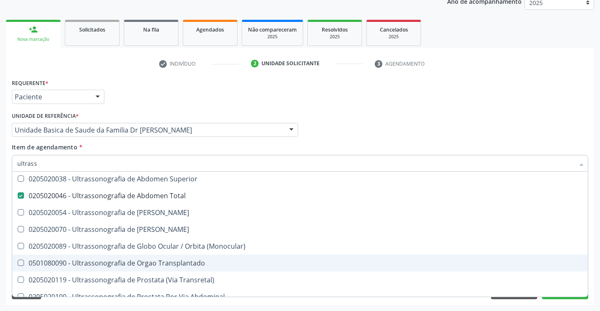
scroll to position [178, 0]
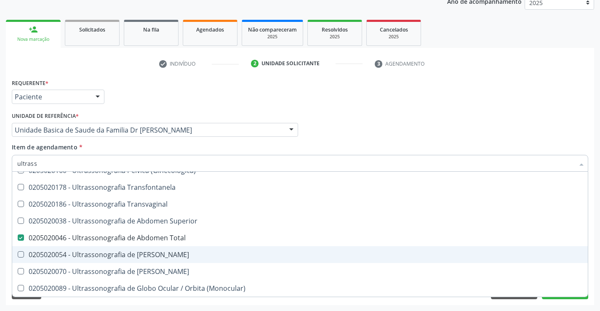
click at [189, 257] on div "0205020054 - Ultrassonografia de [PERSON_NAME]" at bounding box center [300, 254] width 566 height 7
checkbox Urinario "true"
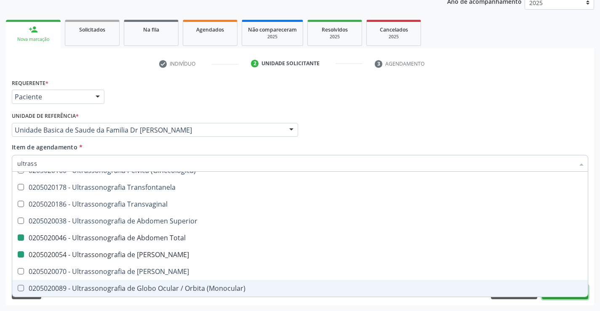
click at [569, 299] on button "Próximo" at bounding box center [565, 292] width 46 height 14
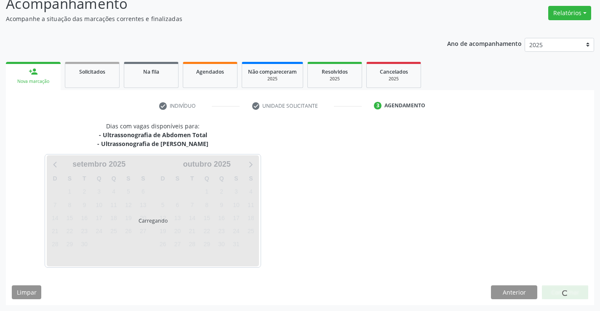
scroll to position [0, 0]
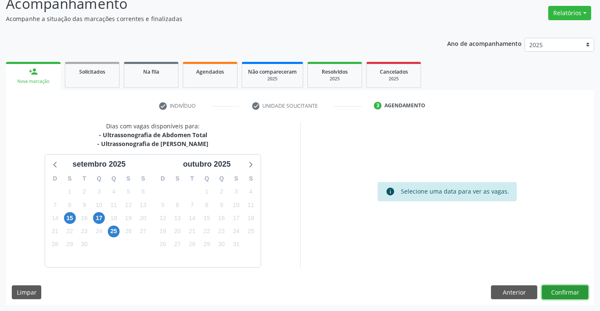
click at [564, 292] on button "Confirmar" at bounding box center [565, 293] width 46 height 14
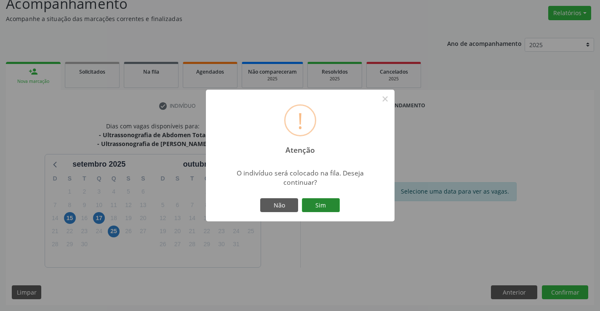
click at [324, 204] on button "Sim" at bounding box center [321, 205] width 38 height 14
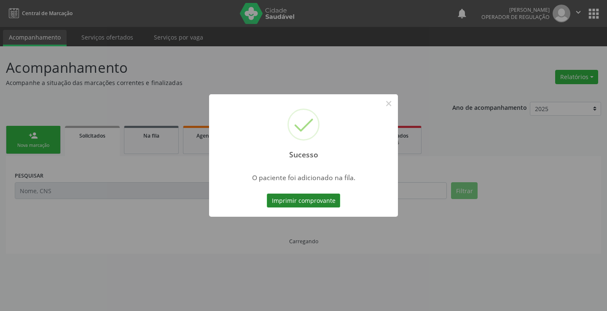
click at [317, 200] on button "Imprimir comprovante" at bounding box center [303, 201] width 73 height 14
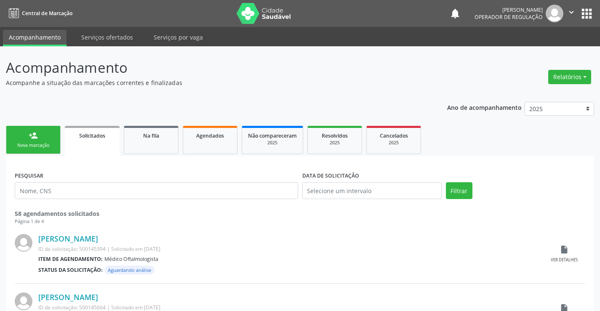
click at [40, 137] on link "person_add Nova marcação" at bounding box center [33, 140] width 55 height 28
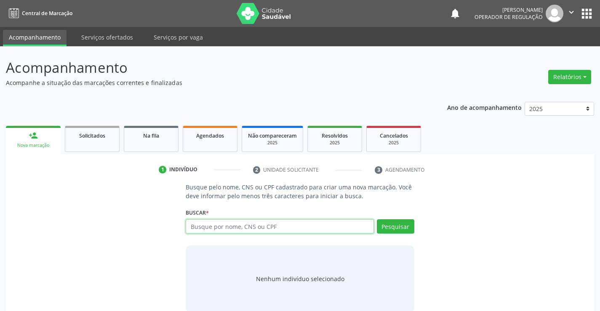
click at [243, 230] on input "text" at bounding box center [280, 226] width 188 height 14
click at [246, 227] on input "text" at bounding box center [280, 226] width 188 height 14
type input "709000825922710"
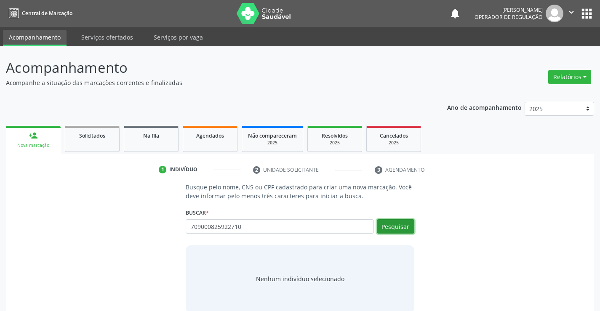
click at [393, 227] on button "Pesquisar" at bounding box center [395, 226] width 37 height 14
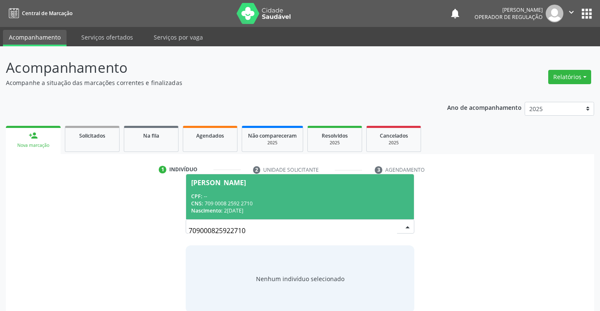
click at [318, 202] on div "CNS: 709 0008 2592 2710" at bounding box center [299, 203] width 217 height 7
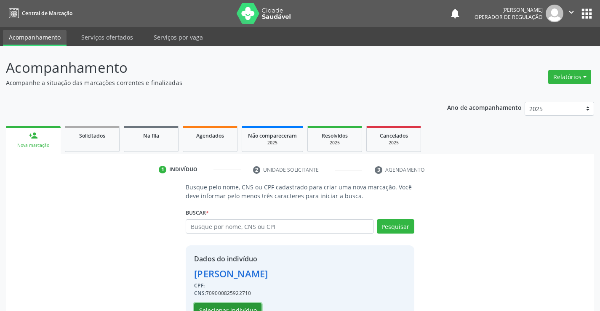
click at [233, 307] on button "Selecionar indivíduo" at bounding box center [227, 310] width 67 height 14
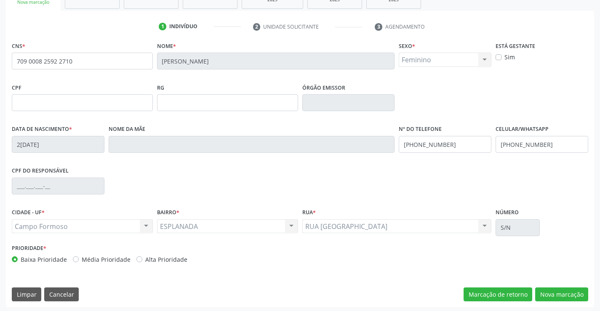
scroll to position [145, 0]
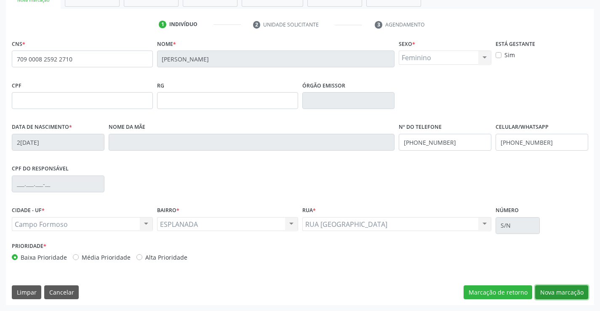
click at [567, 292] on button "Nova marcação" at bounding box center [561, 293] width 53 height 14
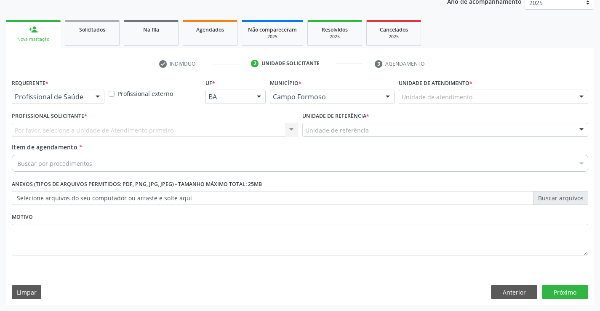
scroll to position [106, 0]
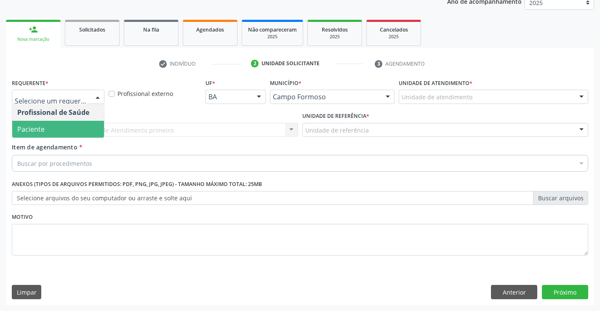
click at [72, 126] on span "Paciente" at bounding box center [58, 129] width 92 height 17
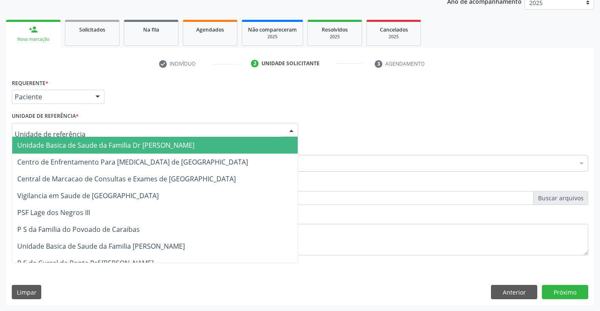
click at [109, 143] on span "Unidade Basica de Saude da Familia Dr [PERSON_NAME]" at bounding box center [105, 145] width 177 height 9
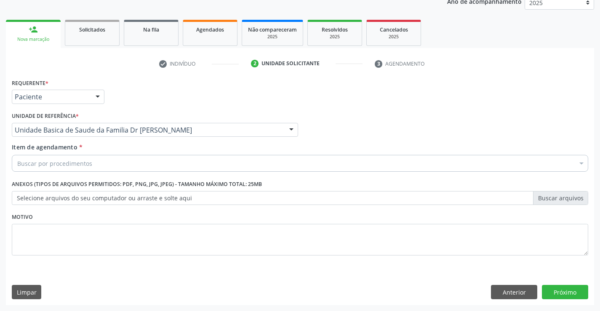
click at [109, 163] on div "Buscar por procedimentos" at bounding box center [300, 163] width 577 height 17
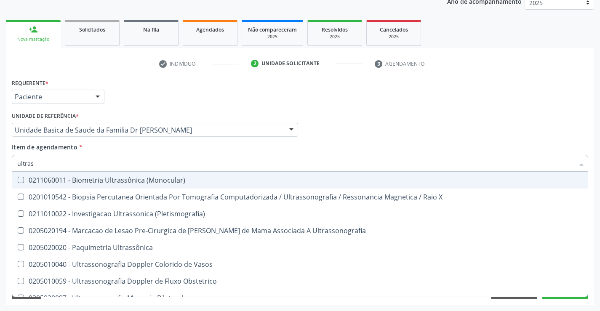
type input "ultrass"
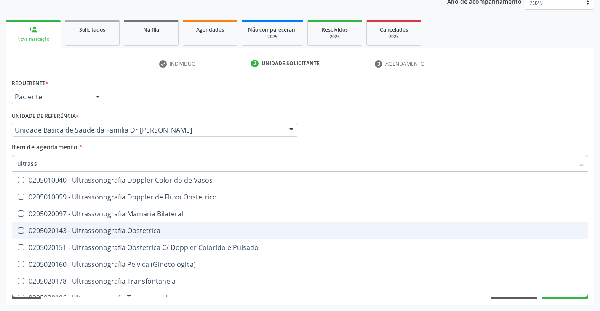
scroll to position [168, 0]
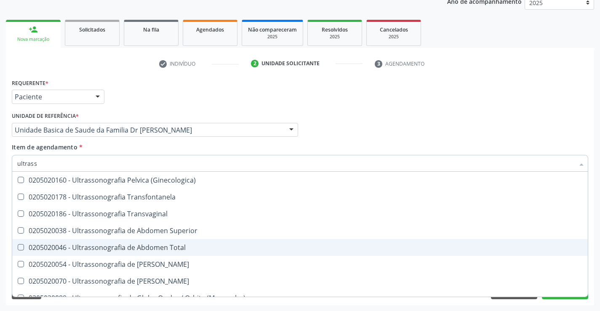
click at [190, 246] on div "0205020046 - Ultrassonografia de Abdomen Total" at bounding box center [300, 247] width 566 height 7
checkbox Total "true"
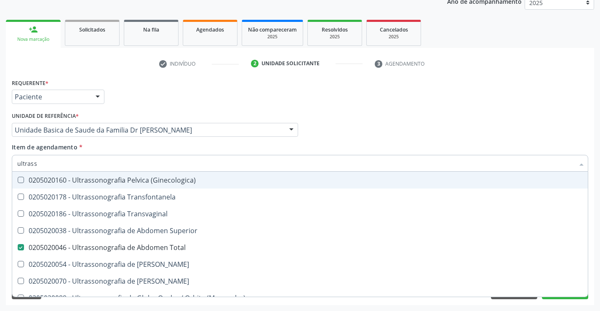
click at [128, 159] on input "ultrass" at bounding box center [295, 163] width 557 height 17
type input "ultr"
checkbox Total "false"
checkbox Urinario "true"
type input "u"
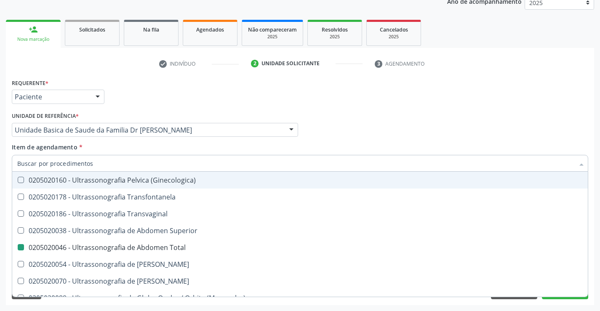
checkbox Urinario "false"
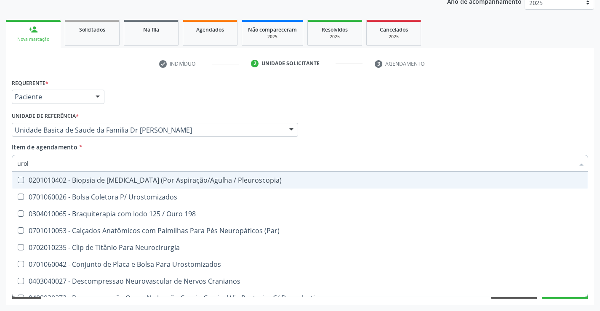
scroll to position [10, 0]
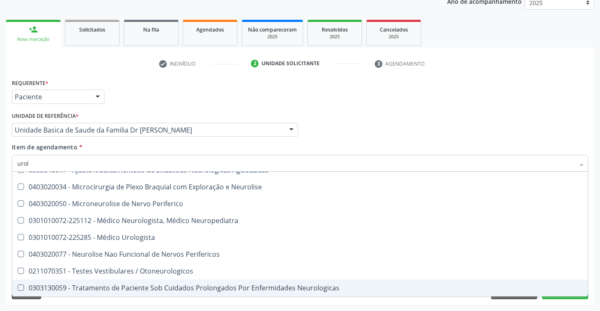
type input "urolo"
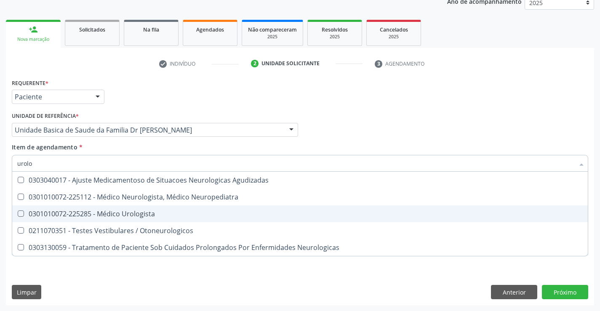
click at [155, 211] on div "0301010072-225285 - Médico Urologista" at bounding box center [300, 214] width 566 height 7
checkbox Urologista "true"
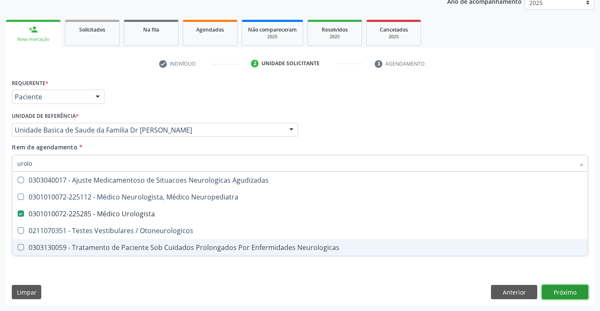
click at [561, 294] on div "Requerente * Paciente Profissional de Saúde Paciente Nenhum resultado encontrad…" at bounding box center [300, 191] width 588 height 229
checkbox Neuropediatra "true"
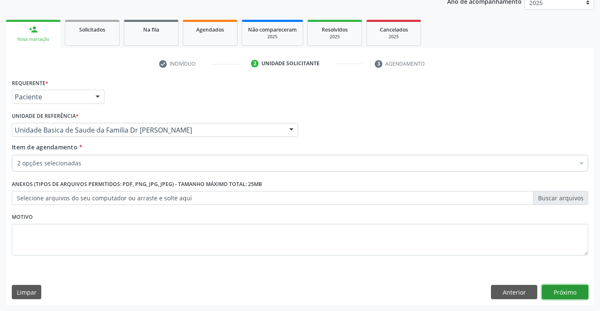
click at [561, 294] on button "Próximo" at bounding box center [565, 292] width 46 height 14
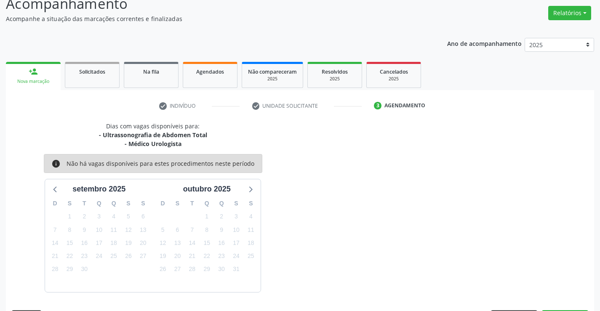
scroll to position [89, 0]
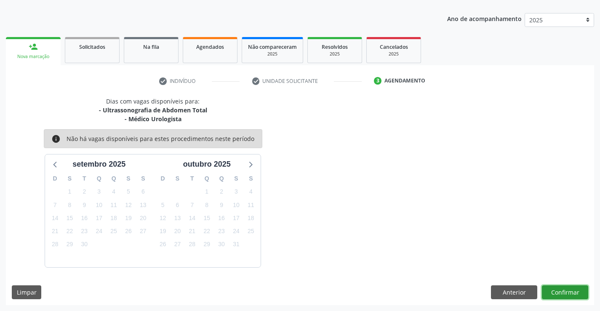
click at [561, 294] on button "Confirmar" at bounding box center [565, 293] width 46 height 14
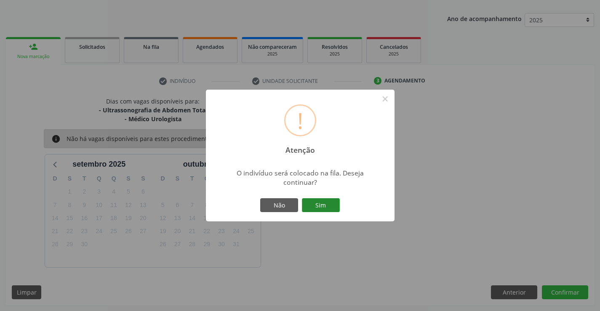
click at [330, 212] on button "Sim" at bounding box center [321, 205] width 38 height 14
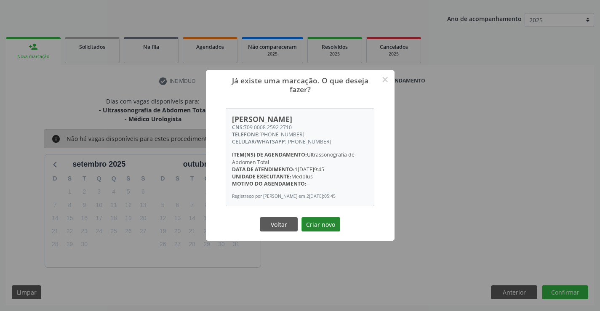
click at [319, 222] on button "Criar novo" at bounding box center [321, 224] width 39 height 14
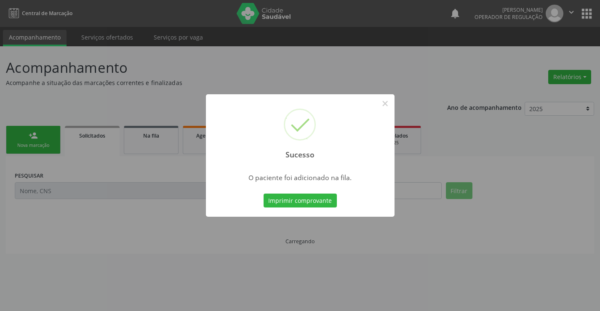
scroll to position [0, 0]
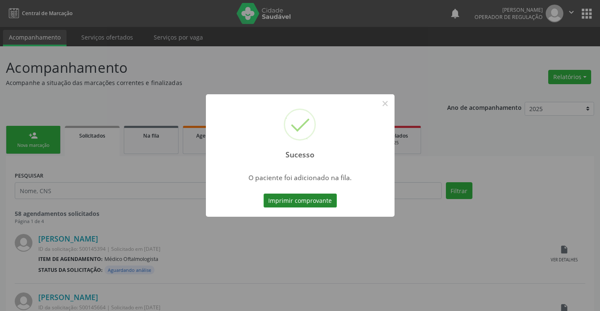
click at [318, 203] on button "Imprimir comprovante" at bounding box center [300, 201] width 73 height 14
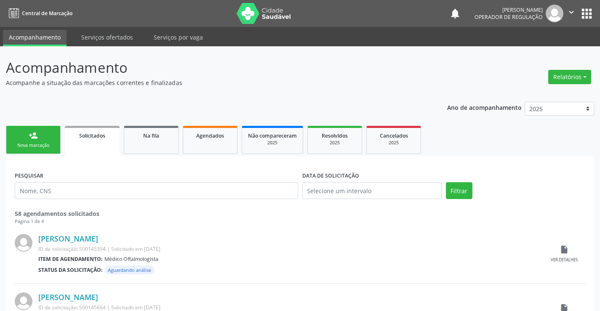
click at [45, 136] on link "person_add Nova marcação" at bounding box center [33, 140] width 55 height 28
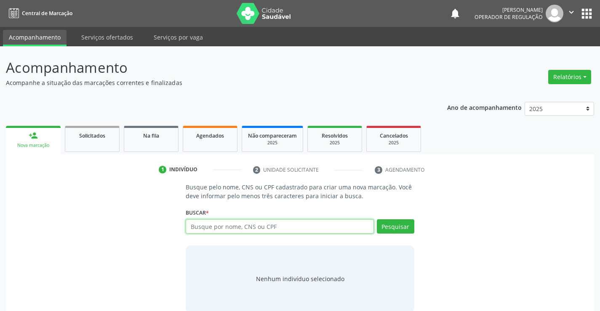
click at [244, 226] on input "text" at bounding box center [280, 226] width 188 height 14
type input "700502708365657"
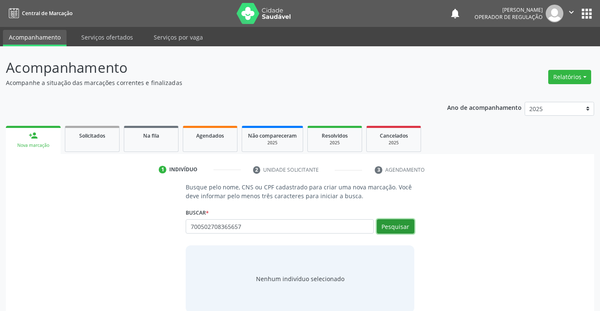
click at [404, 229] on button "Pesquisar" at bounding box center [395, 226] width 37 height 14
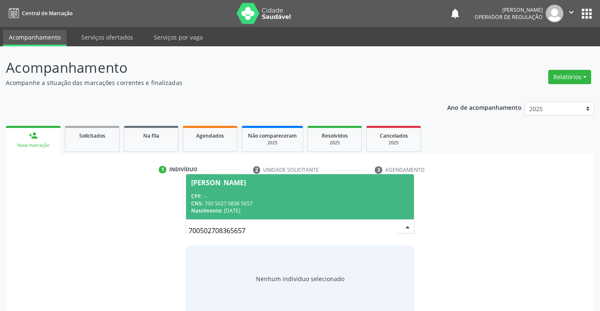
click at [337, 188] on span "Maristela Vieira Bizerra CPF: -- CNS: 700 5027 0836 5657 Nascimento: 22/07/1976" at bounding box center [299, 196] width 227 height 45
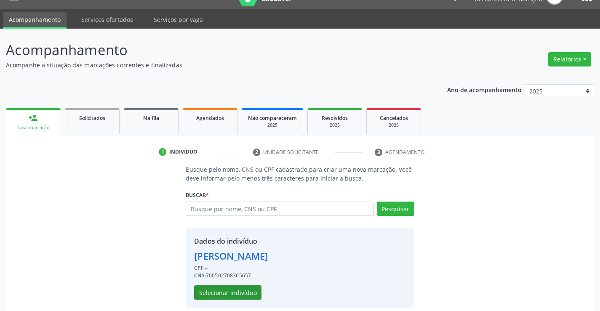
scroll to position [27, 0]
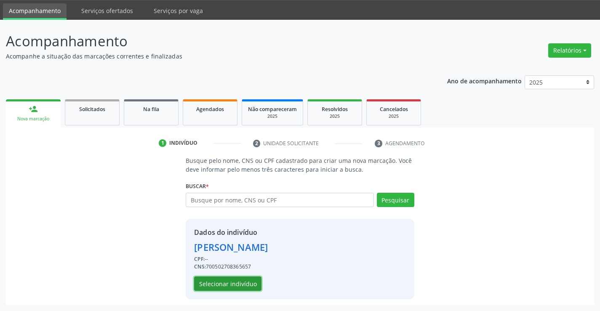
click at [251, 281] on button "Selecionar indivíduo" at bounding box center [227, 284] width 67 height 14
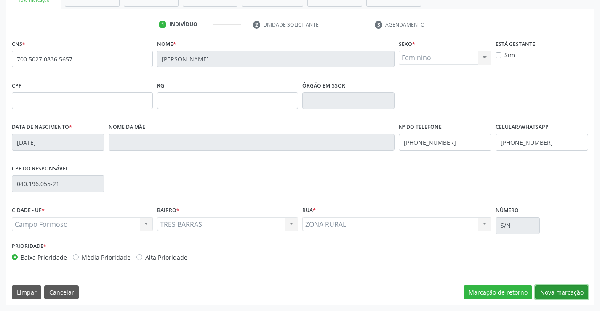
click at [562, 288] on button "Nova marcação" at bounding box center [561, 293] width 53 height 14
click at [0, 0] on button "Próximo" at bounding box center [0, 0] width 0 height 0
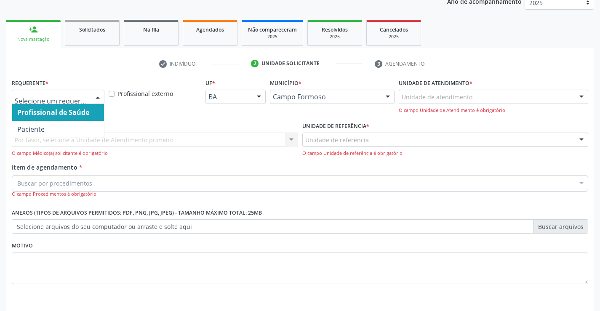
click at [77, 91] on div at bounding box center [58, 97] width 93 height 14
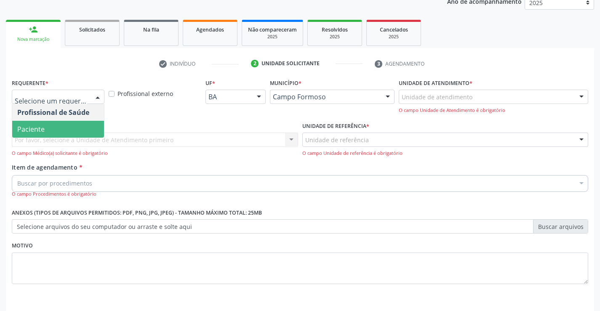
click at [67, 131] on span "Paciente" at bounding box center [58, 129] width 92 height 17
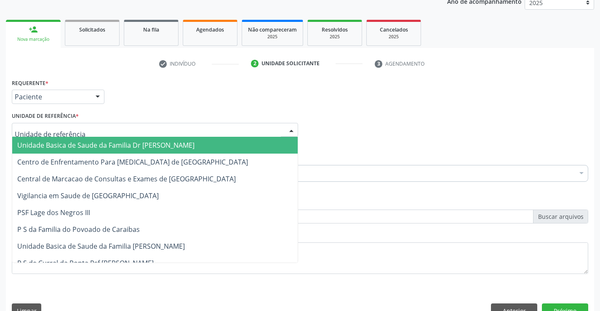
click at [67, 140] on span "Unidade Basica de Saude da Familia Dr [PERSON_NAME]" at bounding box center [155, 145] width 286 height 17
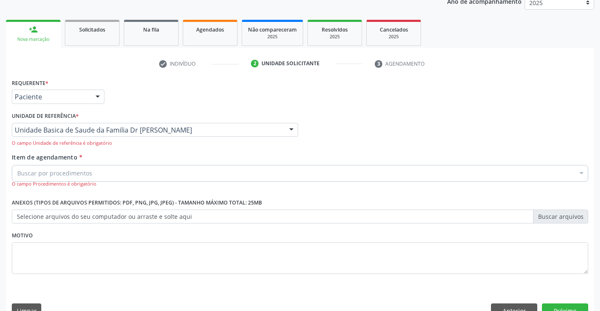
click at [68, 144] on div "O campo Unidade de referência é obrigatório" at bounding box center [155, 143] width 286 height 7
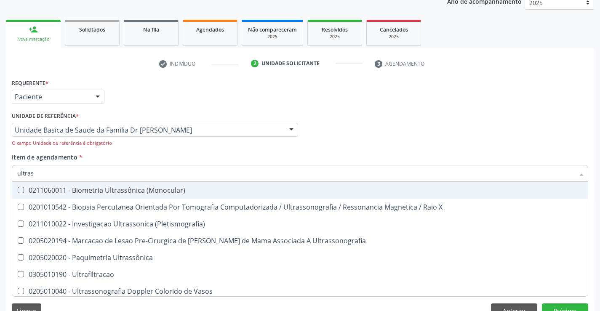
type input "ultrass"
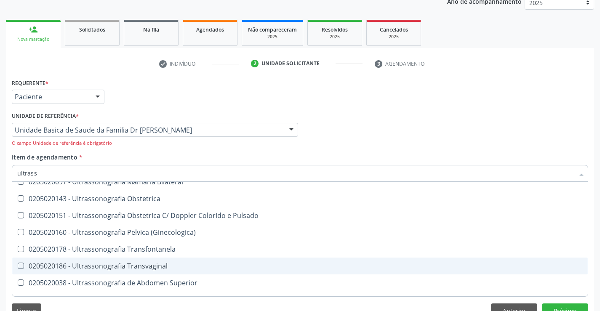
scroll to position [168, 0]
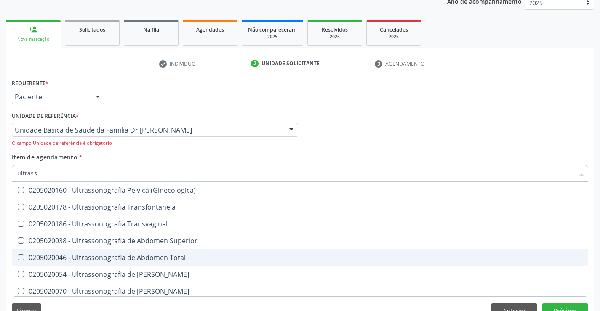
click at [186, 257] on div "0205020046 - Ultrassonografia de Abdomen Total" at bounding box center [300, 257] width 566 height 7
checkbox Total "true"
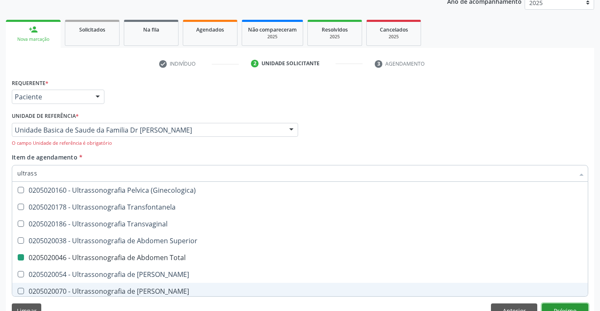
click at [575, 307] on button "Próximo" at bounding box center [565, 311] width 46 height 14
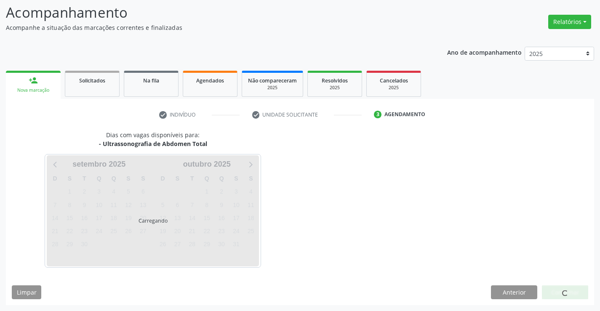
scroll to position [0, 0]
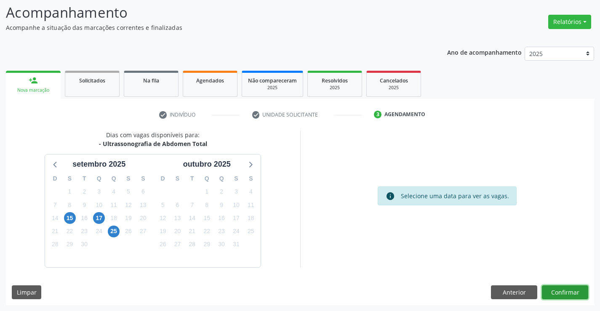
click at [564, 292] on button "Confirmar" at bounding box center [565, 293] width 46 height 14
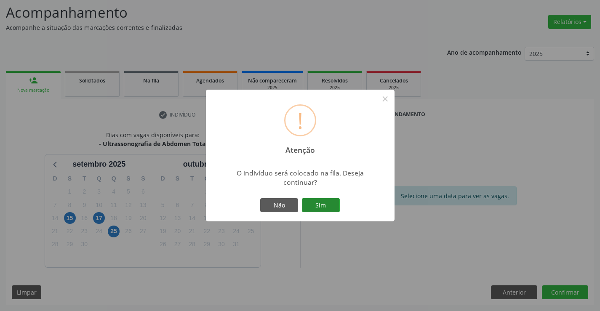
click at [332, 207] on button "Sim" at bounding box center [321, 205] width 38 height 14
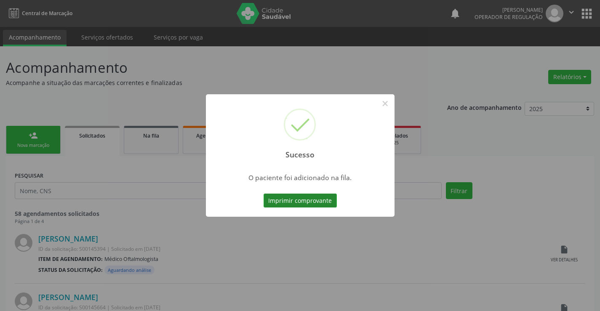
click at [313, 202] on button "Imprimir comprovante" at bounding box center [300, 201] width 73 height 14
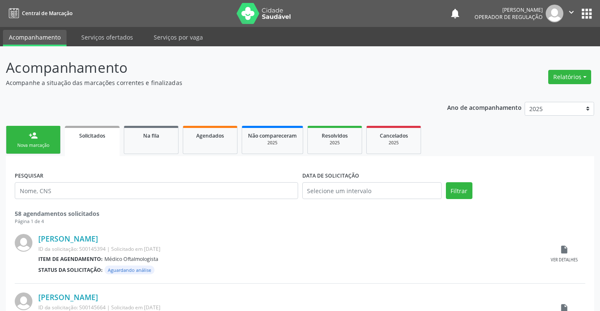
click at [40, 148] on div "Nova marcação" at bounding box center [33, 145] width 42 height 6
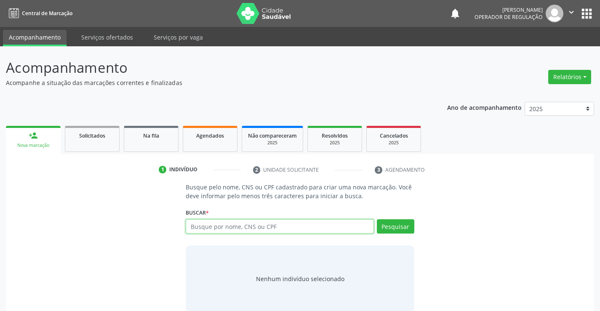
click at [276, 222] on input "text" at bounding box center [280, 226] width 188 height 14
type input "701809265529070"
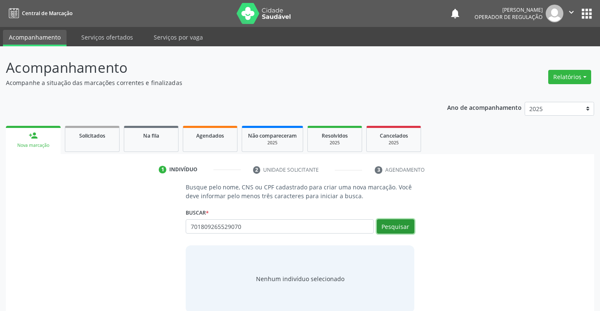
click at [397, 230] on button "Pesquisar" at bounding box center [395, 226] width 37 height 14
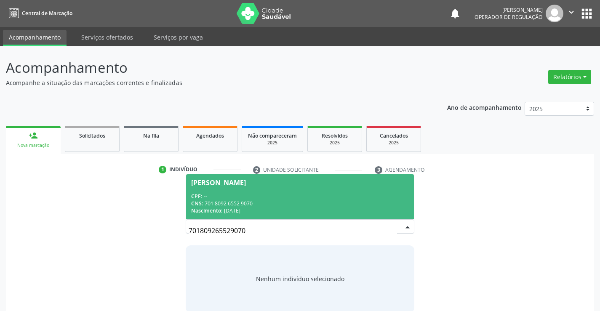
click at [371, 199] on div "CPF: --" at bounding box center [299, 196] width 217 height 7
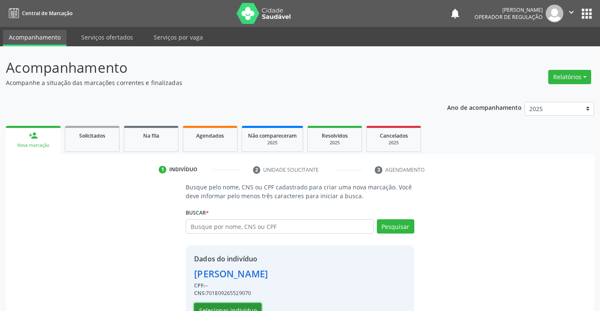
click at [241, 308] on button "Selecionar indivíduo" at bounding box center [227, 310] width 67 height 14
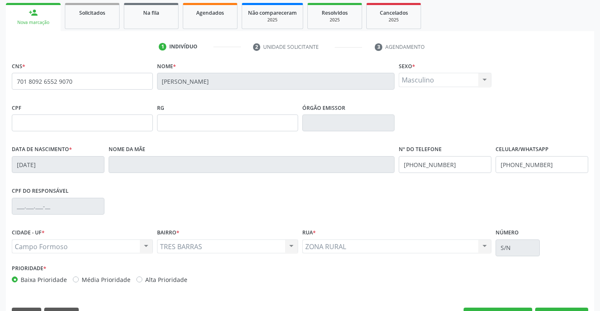
scroll to position [126, 0]
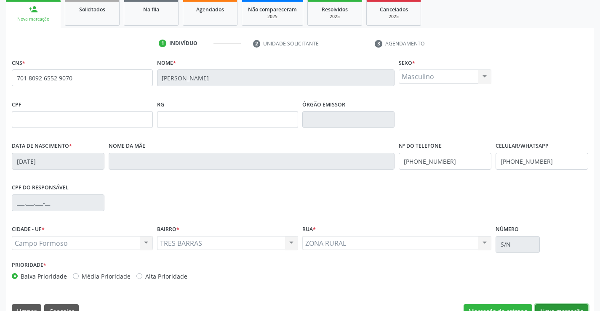
click at [552, 308] on button "Nova marcação" at bounding box center [561, 312] width 53 height 14
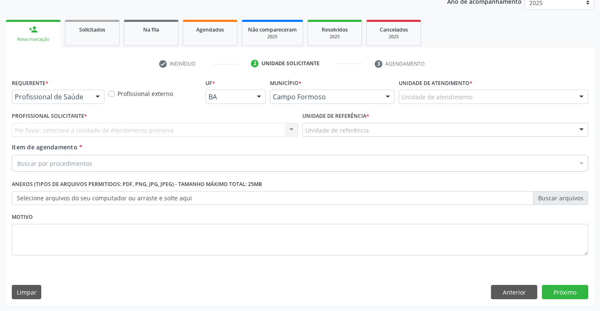
scroll to position [106, 0]
click at [118, 124] on div "Por favor, selecione a Unidade de Atendimento primeiro Nenhum resultado encontr…" at bounding box center [155, 130] width 286 height 14
click at [118, 125] on div "Por favor, selecione a Unidade de Atendimento primeiro Nenhum resultado encontr…" at bounding box center [155, 130] width 286 height 14
click at [97, 96] on div at bounding box center [97, 97] width 13 height 14
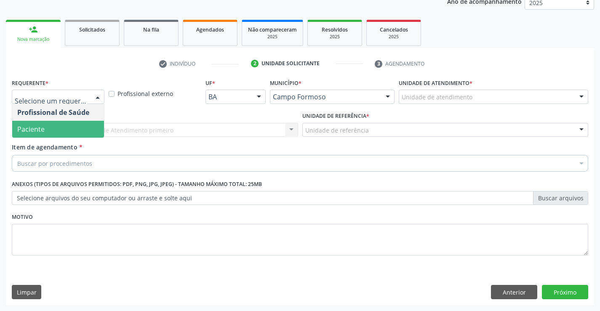
click at [66, 129] on span "Paciente" at bounding box center [58, 129] width 92 height 17
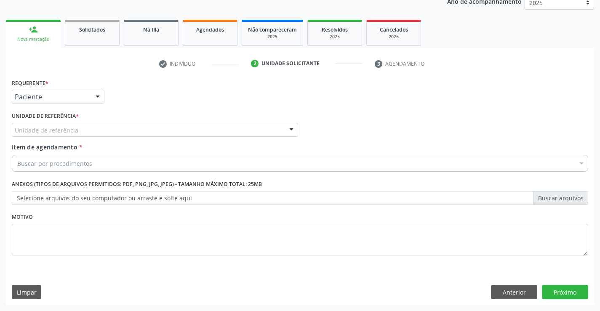
click at [87, 129] on div "Unidade de referência" at bounding box center [155, 130] width 286 height 14
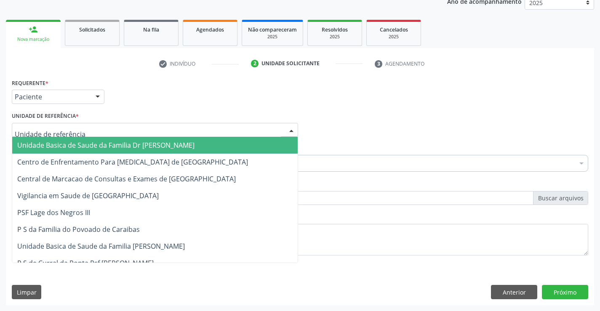
click at [88, 146] on span "Unidade Basica de Saude da Familia Dr [PERSON_NAME]" at bounding box center [105, 145] width 177 height 9
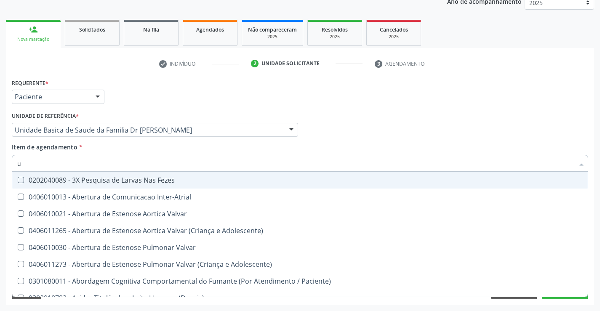
type input "ul"
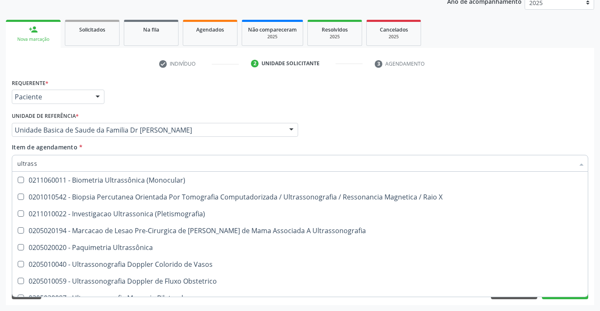
scroll to position [195, 0]
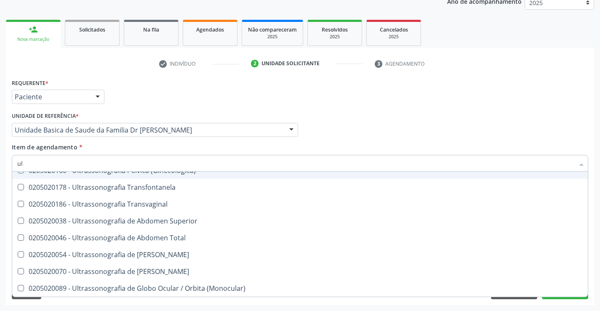
type input "u"
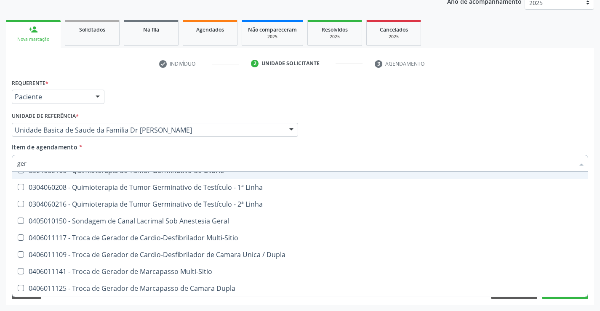
type input "gera"
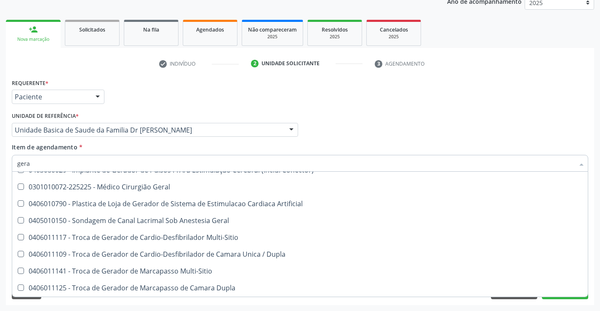
scroll to position [52, 0]
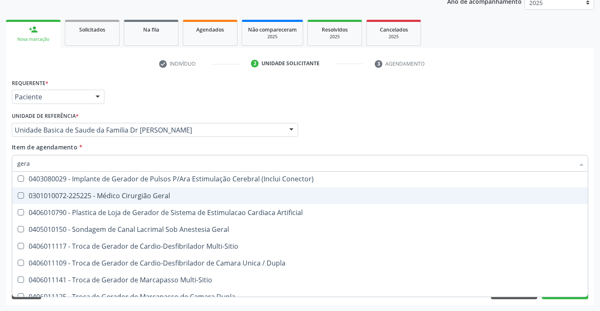
click at [158, 193] on div "0301010072-225225 - Médico Cirurgião Geral" at bounding box center [300, 196] width 566 height 7
checkbox Geral "true"
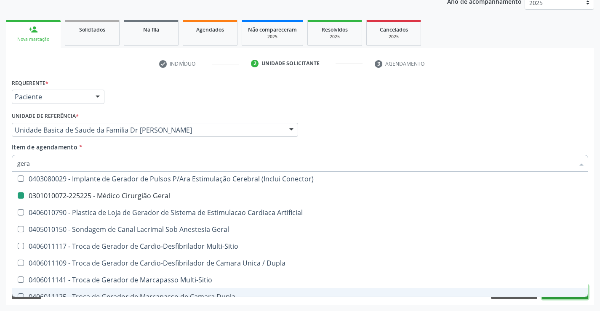
click at [557, 298] on button "Próximo" at bounding box center [565, 292] width 46 height 14
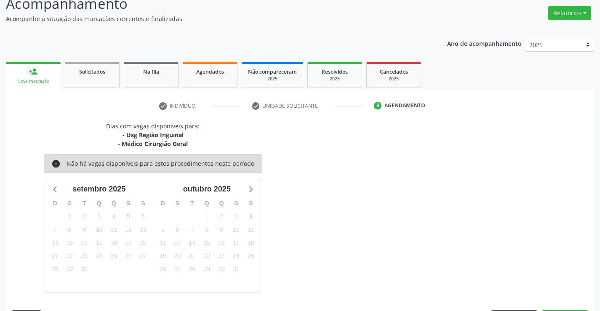
scroll to position [89, 0]
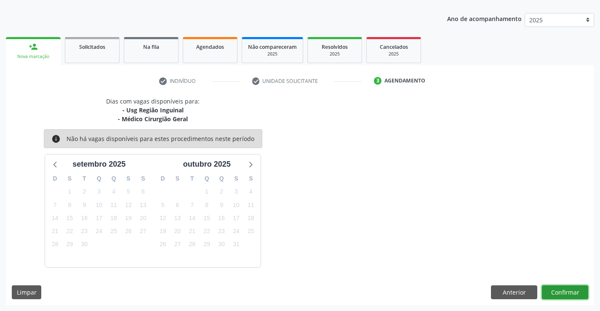
click at [556, 291] on button "Confirmar" at bounding box center [565, 293] width 46 height 14
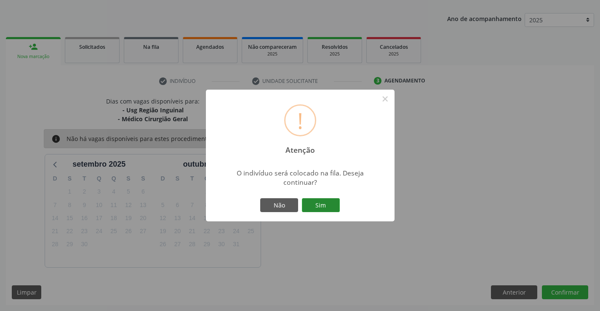
click at [327, 200] on button "Sim" at bounding box center [321, 205] width 38 height 14
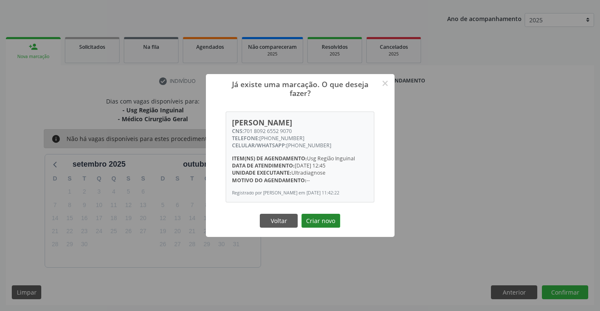
click at [324, 221] on button "Criar novo" at bounding box center [321, 221] width 39 height 14
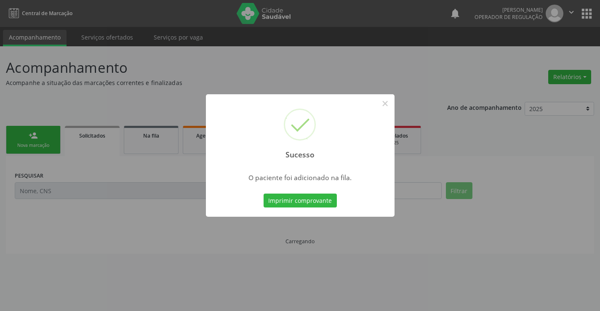
scroll to position [0, 0]
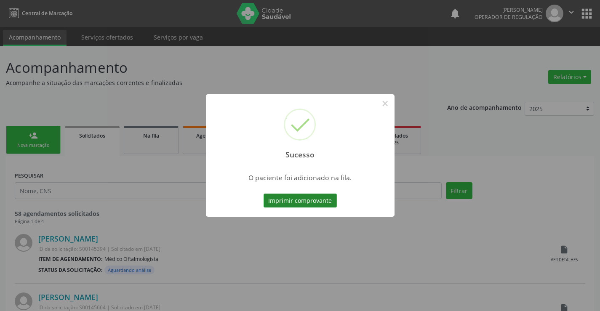
click at [308, 196] on button "Imprimir comprovante" at bounding box center [300, 201] width 73 height 14
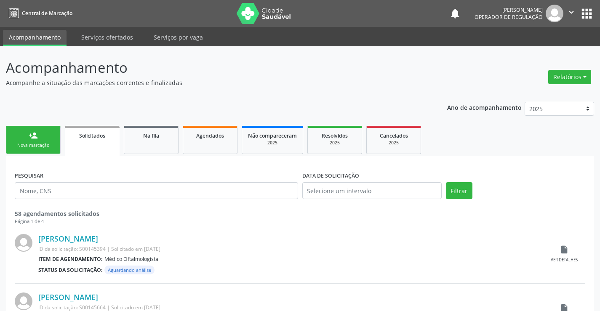
click at [30, 142] on div "Nova marcação" at bounding box center [33, 145] width 42 height 6
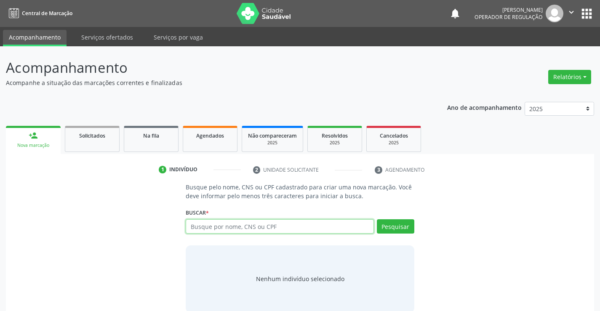
click at [247, 225] on input "text" at bounding box center [280, 226] width 188 height 14
type input "704307513668099"
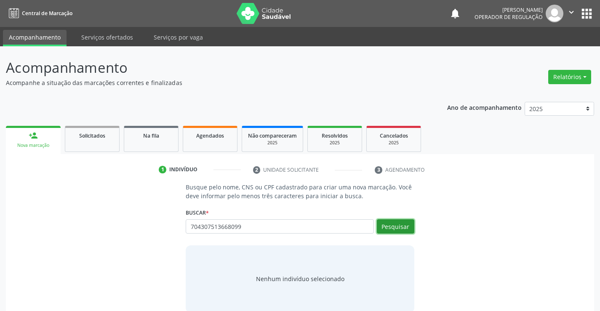
click at [393, 225] on button "Pesquisar" at bounding box center [395, 226] width 37 height 14
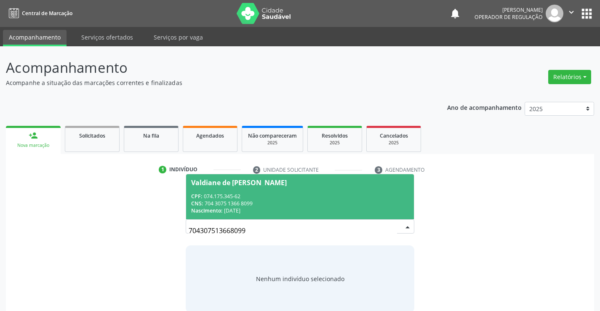
click at [274, 201] on div "CNS: 704 3075 1366 8099" at bounding box center [299, 203] width 217 height 7
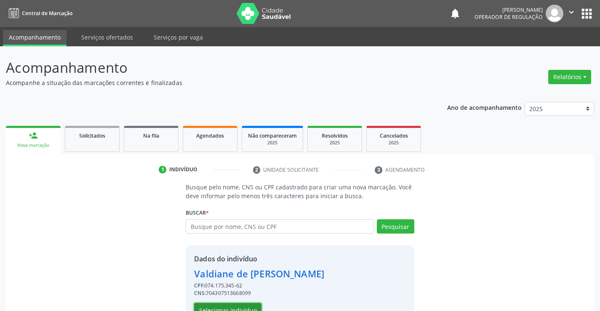
click at [229, 305] on button "Selecionar indivíduo" at bounding box center [227, 310] width 67 height 14
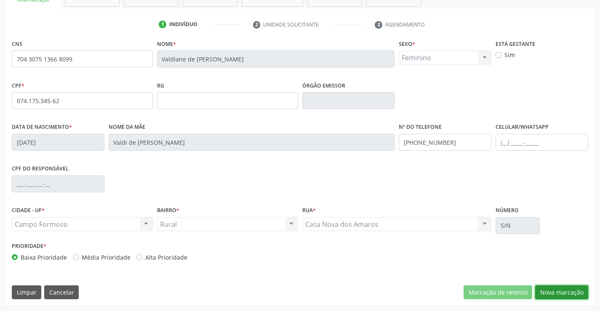
click at [556, 291] on button "Nova marcação" at bounding box center [561, 293] width 53 height 14
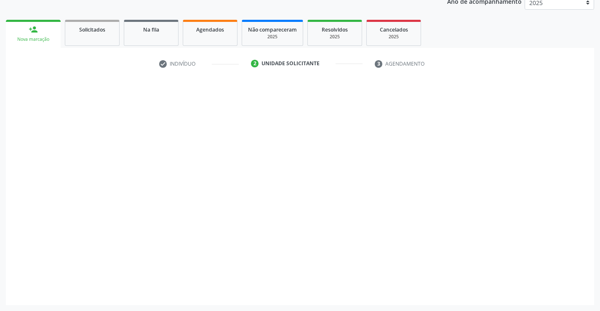
scroll to position [106, 0]
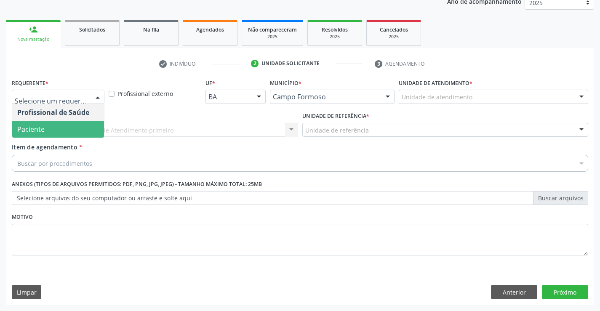
click at [51, 131] on span "Paciente" at bounding box center [58, 129] width 92 height 17
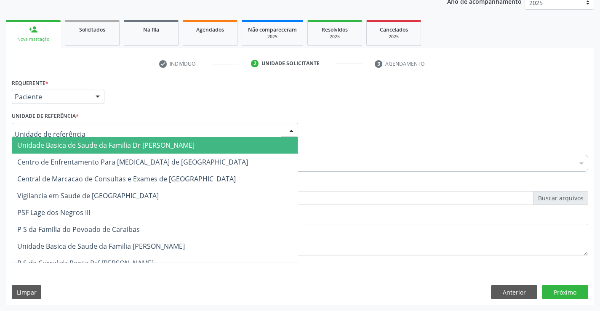
click at [52, 144] on span "Unidade Basica de Saude da Familia Dr [PERSON_NAME]" at bounding box center [105, 145] width 177 height 9
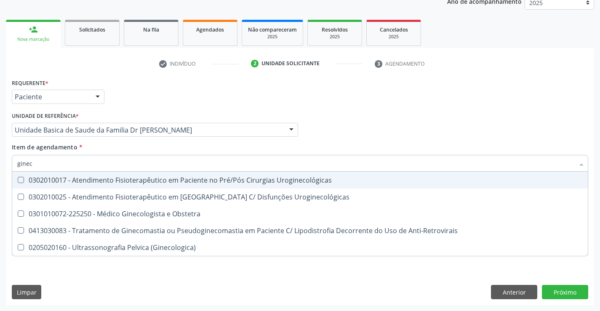
type input "gineco"
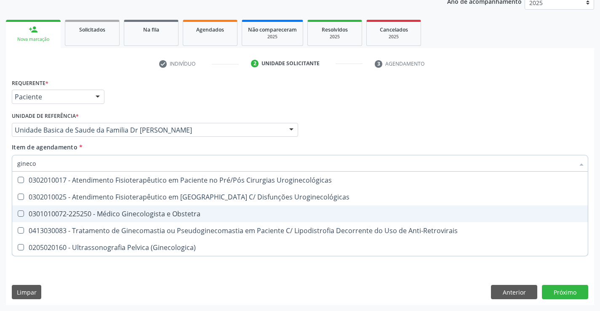
click at [136, 213] on div "0301010072-225250 - Médico Ginecologista e Obstetra" at bounding box center [300, 214] width 566 height 7
checkbox Obstetra "true"
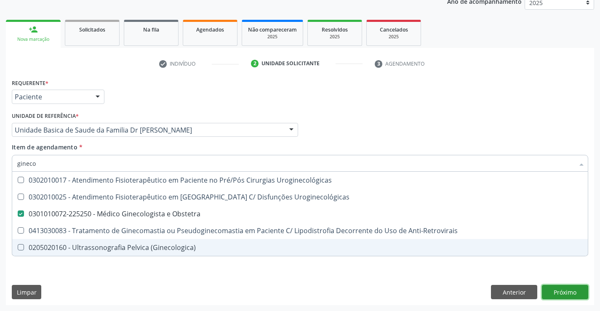
click at [574, 294] on div "Requerente * Paciente Profissional de Saúde Paciente Nenhum resultado encontrad…" at bounding box center [300, 191] width 588 height 229
checkbox Uroginecológicas "true"
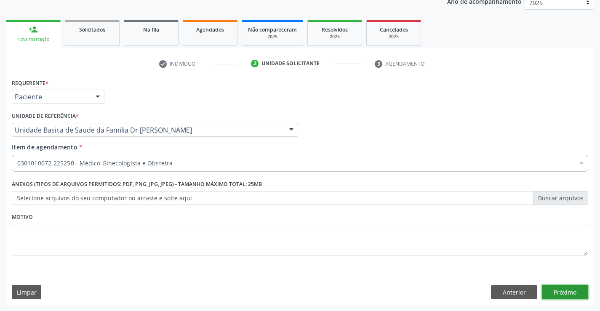
click at [570, 294] on button "Próximo" at bounding box center [565, 292] width 46 height 14
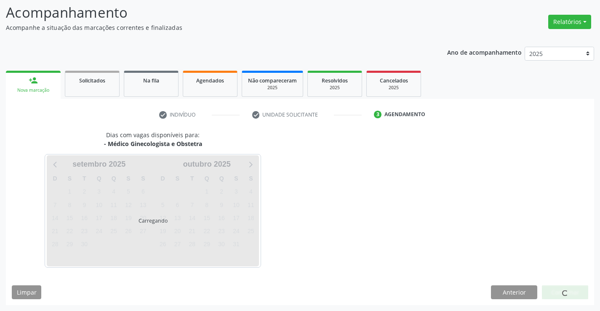
scroll to position [55, 0]
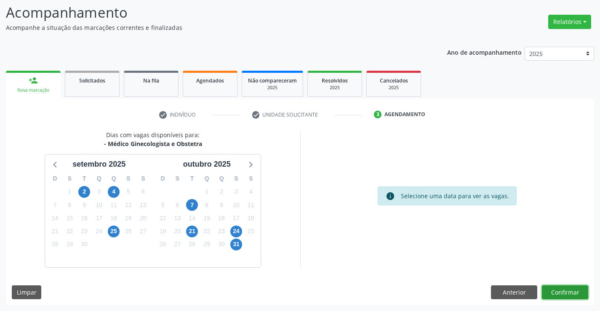
click at [570, 294] on button "Confirmar" at bounding box center [565, 293] width 46 height 14
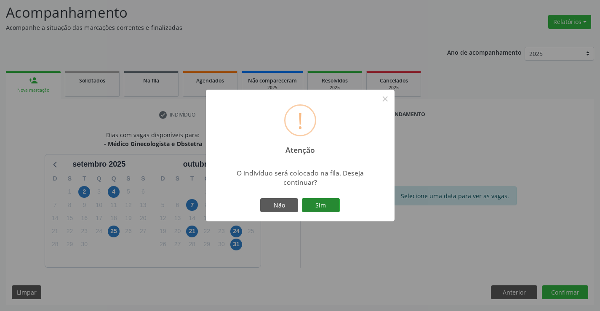
click at [326, 206] on button "Sim" at bounding box center [321, 205] width 38 height 14
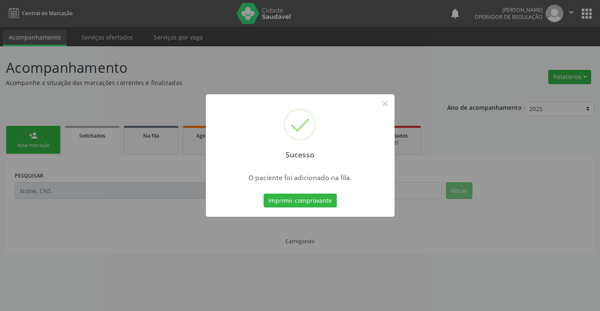
scroll to position [0, 0]
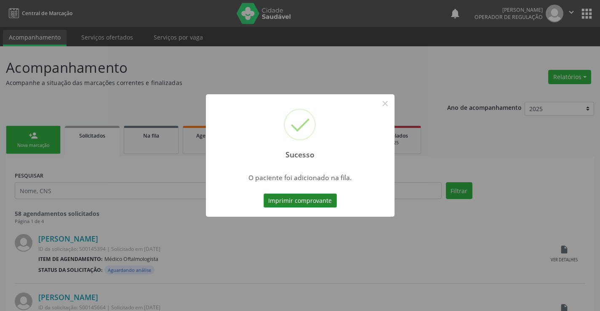
click at [326, 203] on button "Imprimir comprovante" at bounding box center [300, 201] width 73 height 14
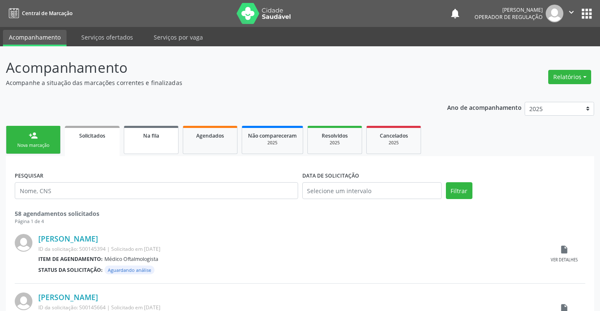
click at [160, 145] on link "Na fila" at bounding box center [151, 140] width 55 height 28
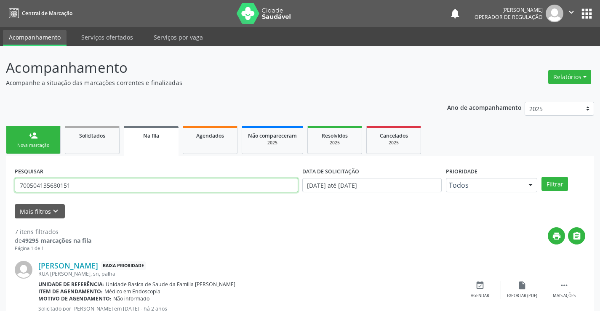
click at [119, 184] on input "700504135680151" at bounding box center [156, 185] width 283 height 14
type input "7"
type input "704307513668099"
click at [549, 185] on button "Filtrar" at bounding box center [555, 184] width 27 height 14
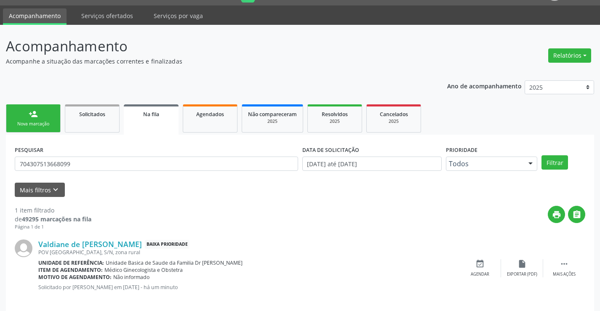
scroll to position [31, 0]
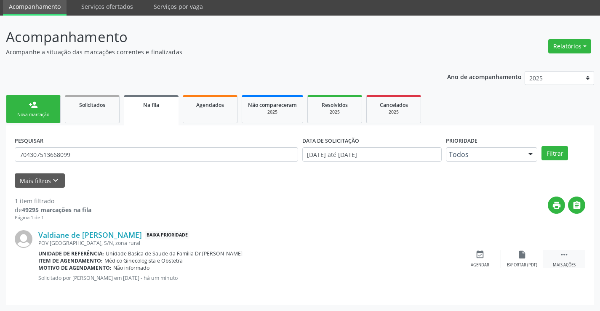
click at [559, 255] on div " Mais ações" at bounding box center [564, 259] width 42 height 18
click at [521, 262] on div "Editar" at bounding box center [522, 265] width 13 height 6
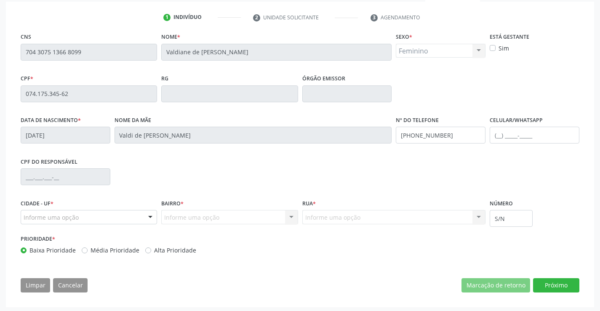
scroll to position [157, 0]
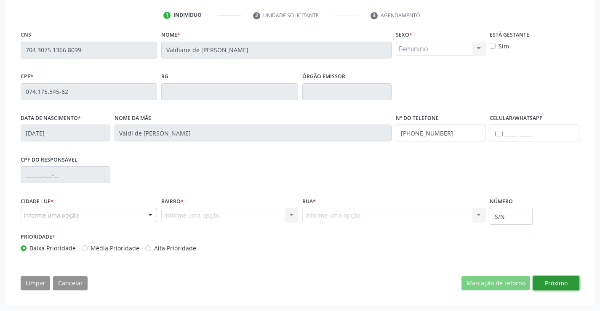
click at [556, 281] on button "Próximo" at bounding box center [556, 283] width 46 height 14
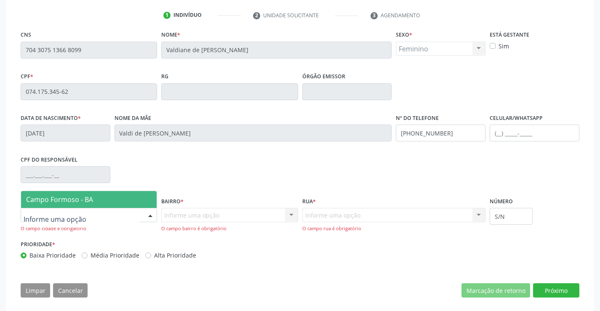
click at [72, 194] on span "Campo Formoso - BA" at bounding box center [89, 199] width 136 height 17
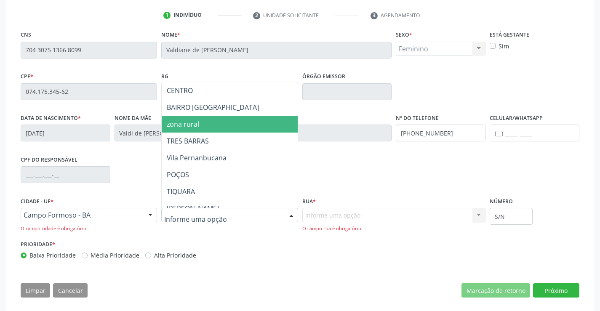
click at [198, 124] on span "zona rural" at bounding box center [183, 124] width 32 height 9
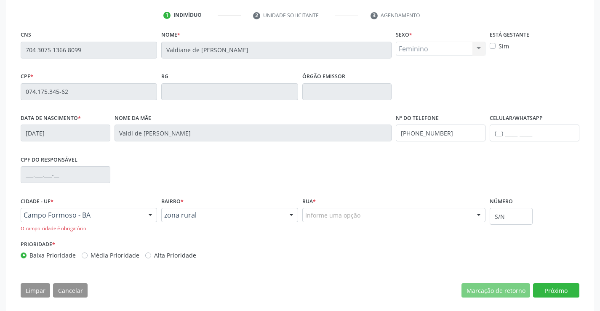
click at [372, 214] on div "Informe uma opção" at bounding box center [394, 215] width 184 height 14
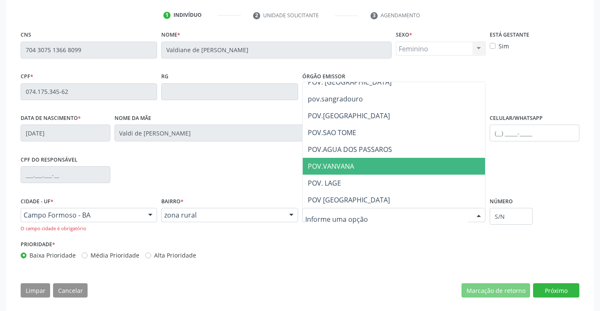
scroll to position [253, 0]
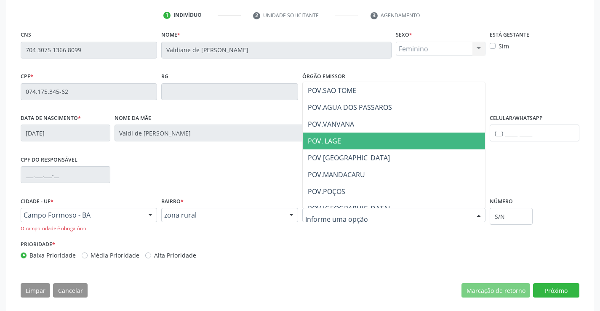
click at [356, 146] on span "POV. LAGE" at bounding box center [411, 141] width 216 height 17
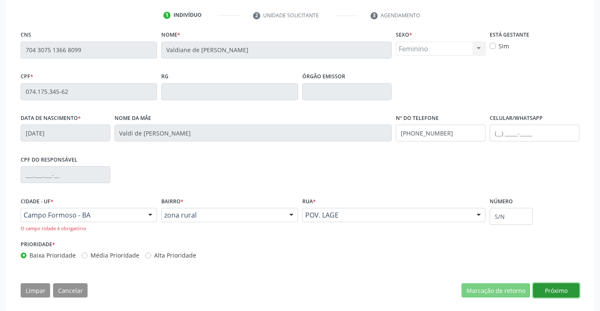
click at [551, 288] on button "Próximo" at bounding box center [556, 290] width 46 height 14
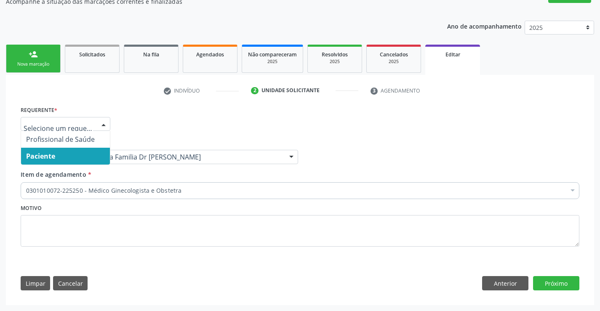
click at [57, 153] on span "Paciente" at bounding box center [65, 156] width 89 height 17
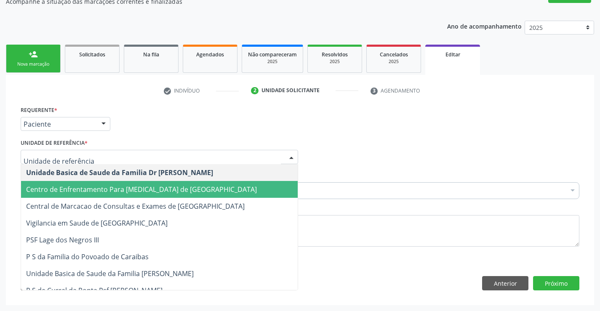
click at [395, 205] on div "Motivo" at bounding box center [300, 224] width 559 height 45
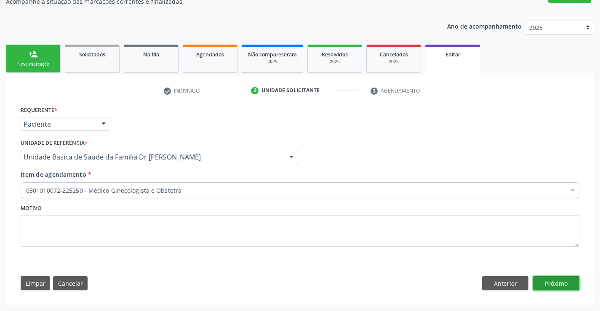
click at [563, 285] on button "Próximo" at bounding box center [556, 283] width 46 height 14
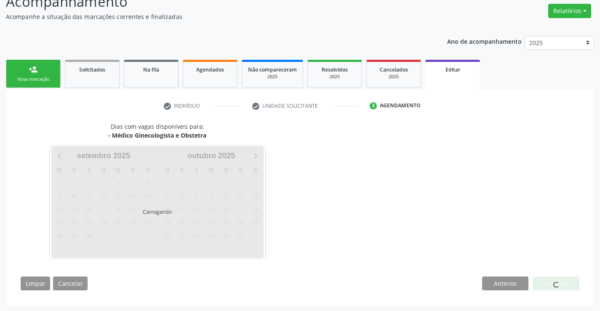
scroll to position [66, 0]
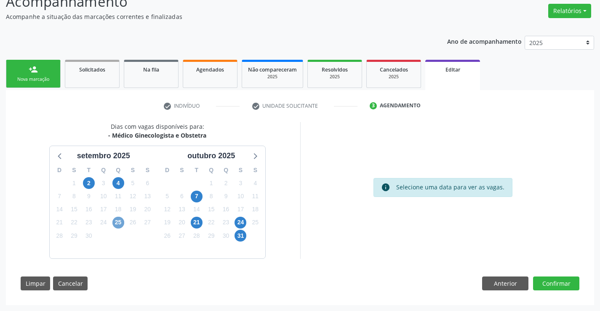
click at [117, 225] on span "25" at bounding box center [118, 223] width 12 height 12
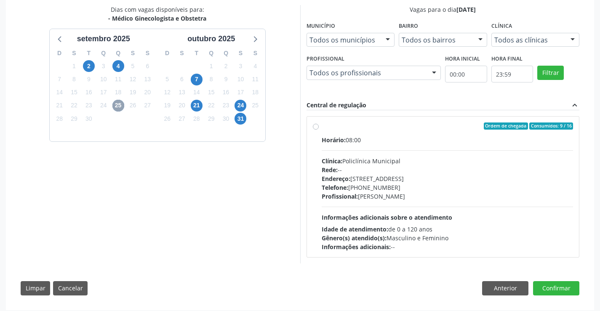
scroll to position [188, 0]
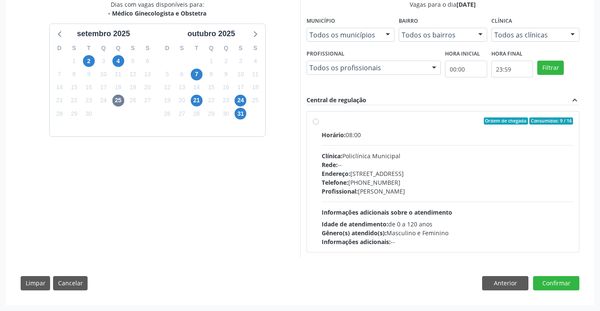
click at [322, 120] on label "Ordem de chegada Consumidos: 9 / 16 Horário: 08:00 Clínica: Policlínica Municip…" at bounding box center [448, 182] width 252 height 129
click at [315, 120] on input "Ordem de chegada Consumidos: 9 / 16 Horário: 08:00 Clínica: Policlínica Municip…" at bounding box center [316, 122] width 6 height 8
radio input "true"
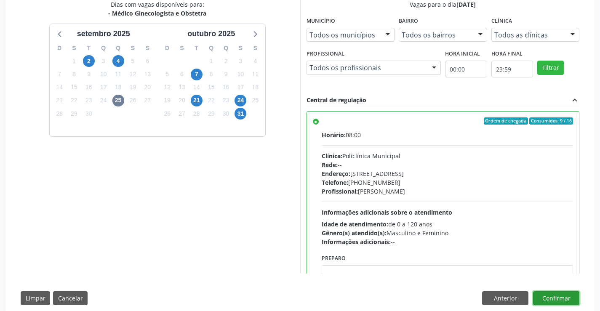
click at [550, 297] on button "Confirmar" at bounding box center [556, 298] width 46 height 14
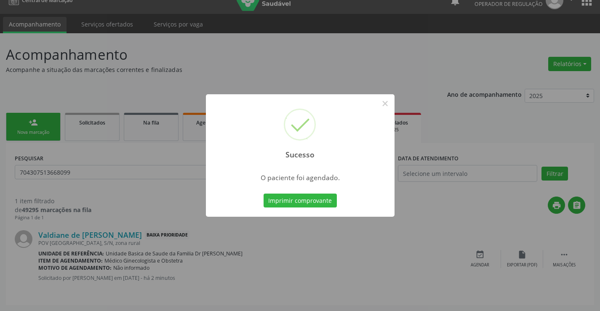
scroll to position [0, 0]
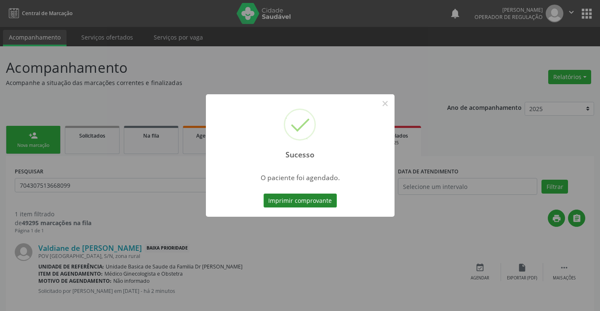
click at [291, 199] on button "Imprimir comprovante" at bounding box center [300, 201] width 73 height 14
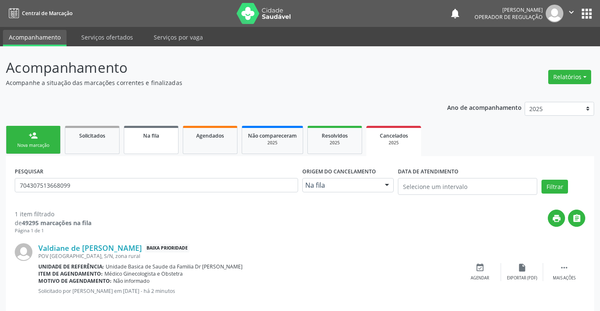
click at [149, 136] on span "Na fila" at bounding box center [151, 135] width 16 height 7
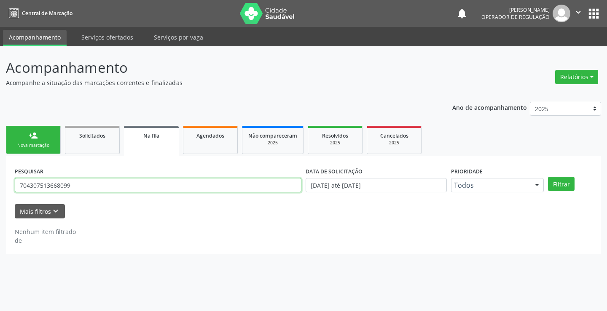
click at [105, 187] on input "704307513668099" at bounding box center [158, 185] width 286 height 14
type input "7"
type input "702405575752329"
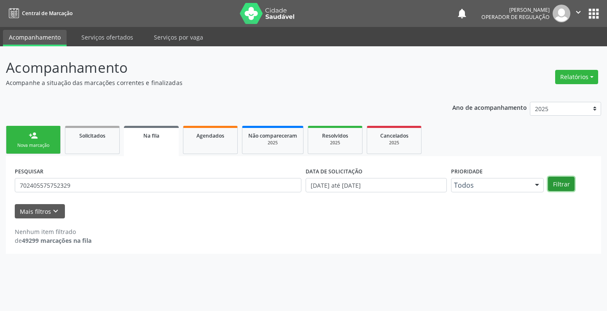
click at [567, 187] on button "Filtrar" at bounding box center [561, 184] width 27 height 14
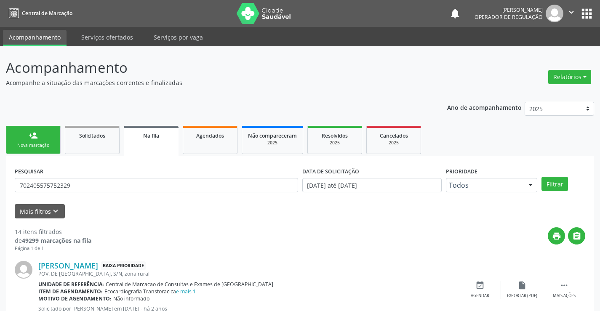
click at [45, 139] on link "person_add Nova marcação" at bounding box center [33, 140] width 55 height 28
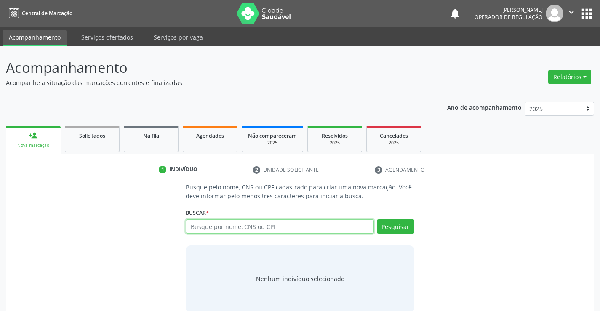
click at [255, 230] on input "text" at bounding box center [280, 226] width 188 height 14
type input "704004831600862"
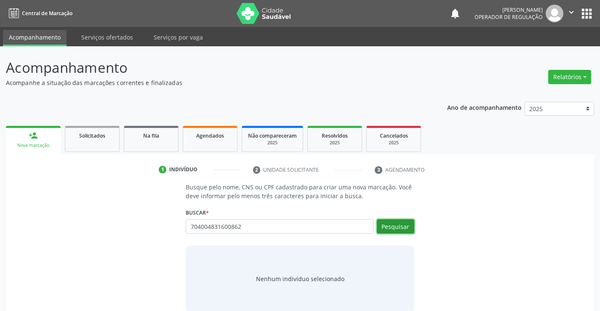
click at [404, 227] on button "Pesquisar" at bounding box center [395, 226] width 37 height 14
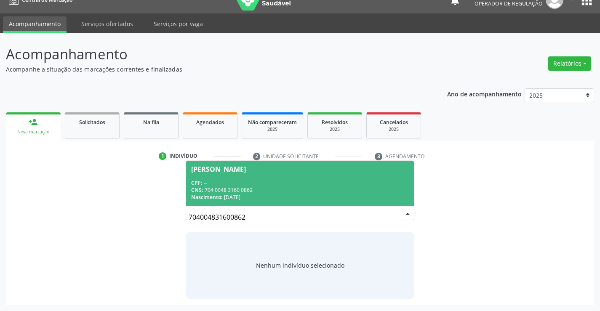
click at [285, 175] on span "Adriene Gomes de Brito CPF: -- CNS: 704 0048 3160 0862 Nascimento: 05/02/2004" at bounding box center [299, 183] width 227 height 45
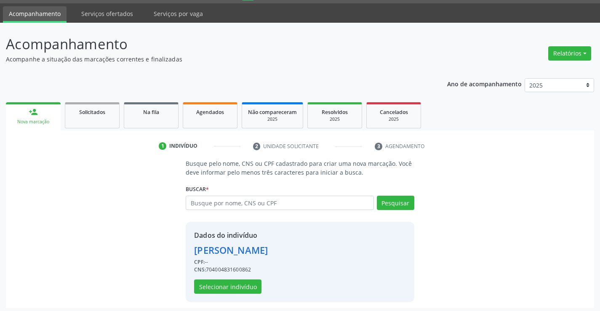
scroll to position [27, 0]
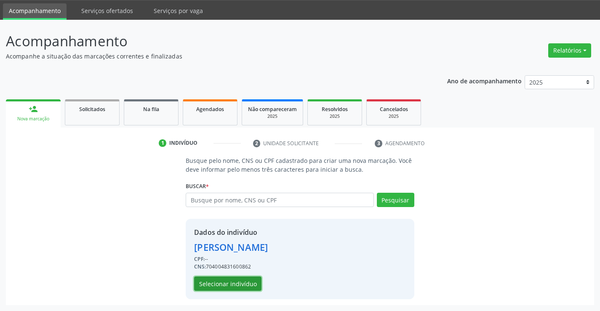
click at [231, 283] on button "Selecionar indivíduo" at bounding box center [227, 284] width 67 height 14
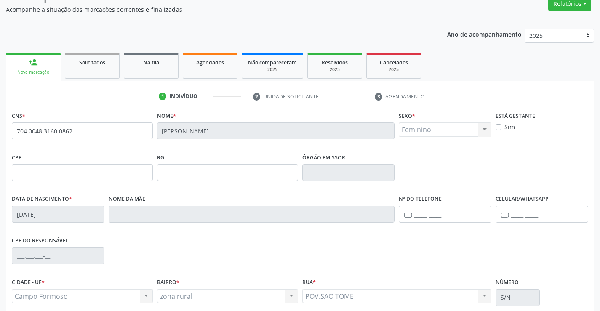
scroll to position [145, 0]
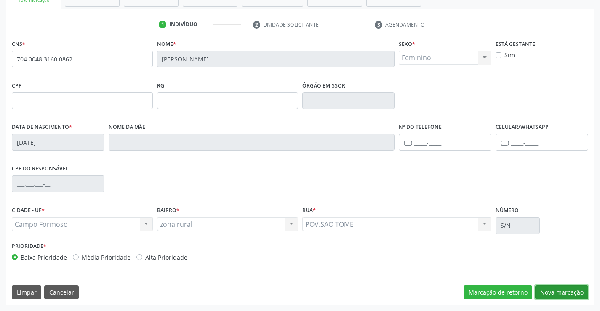
click at [563, 292] on button "Nova marcação" at bounding box center [561, 293] width 53 height 14
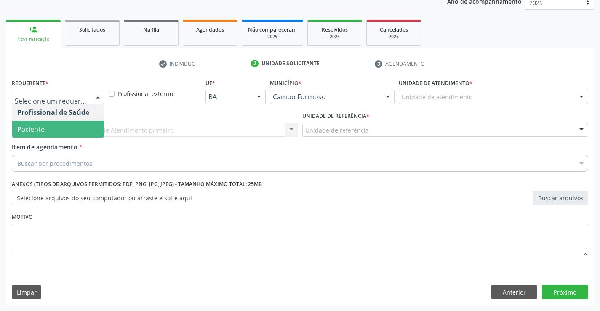
click at [68, 137] on span "Paciente" at bounding box center [58, 129] width 92 height 17
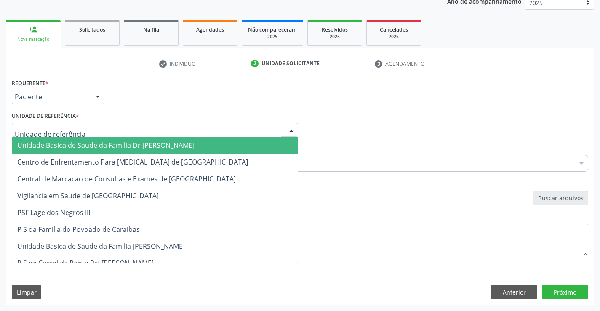
click at [73, 144] on span "Unidade Basica de Saude da Familia Dr [PERSON_NAME]" at bounding box center [105, 145] width 177 height 9
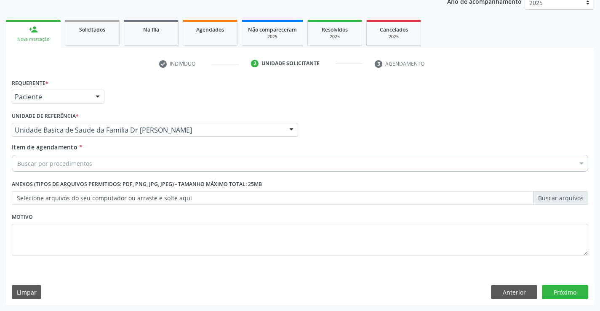
click at [17, 159] on input "Item de agendamento *" at bounding box center [17, 163] width 0 height 17
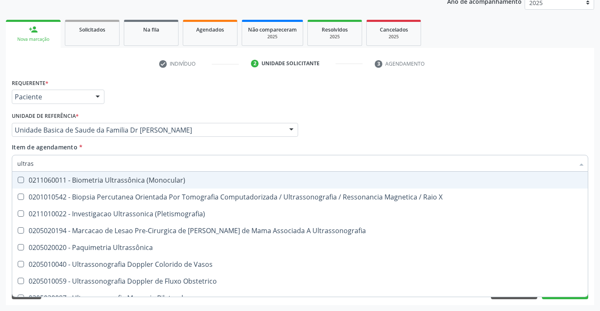
type input "ultrass"
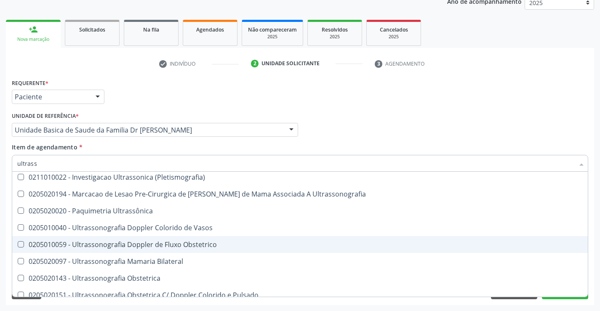
scroll to position [84, 0]
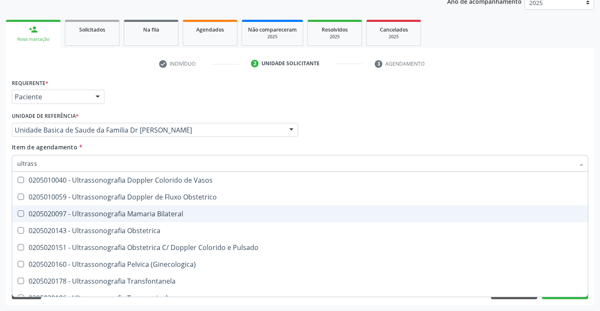
click at [180, 217] on div "0205020097 - Ultrassonografia Mamaria Bilateral" at bounding box center [300, 214] width 566 height 7
click at [167, 214] on div "0205020097 - Ultrassonografia Mamaria Bilateral" at bounding box center [300, 214] width 566 height 7
click at [21, 211] on Bilateral at bounding box center [21, 214] width 6 height 6
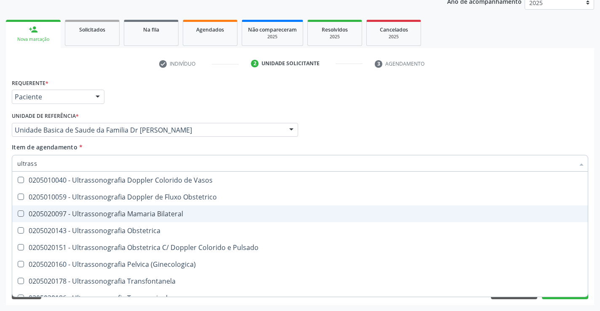
click at [18, 211] on Bilateral "checkbox" at bounding box center [14, 213] width 5 height 5
click at [21, 211] on Bilateral at bounding box center [21, 214] width 6 height 6
click at [18, 211] on Bilateral "checkbox" at bounding box center [14, 213] width 5 height 5
click at [49, 214] on div "0205020097 - Ultrassonografia Mamaria Bilateral" at bounding box center [300, 214] width 566 height 7
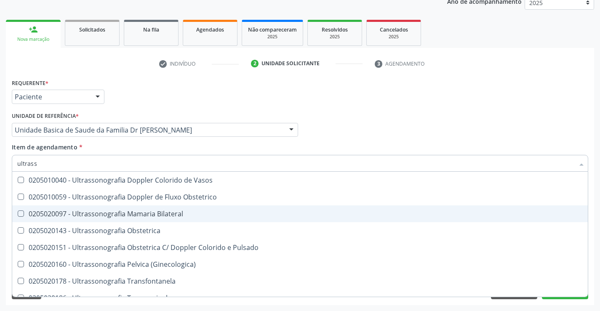
click at [49, 214] on div "0205020097 - Ultrassonografia Mamaria Bilateral" at bounding box center [300, 214] width 566 height 7
checkbox Bilateral "true"
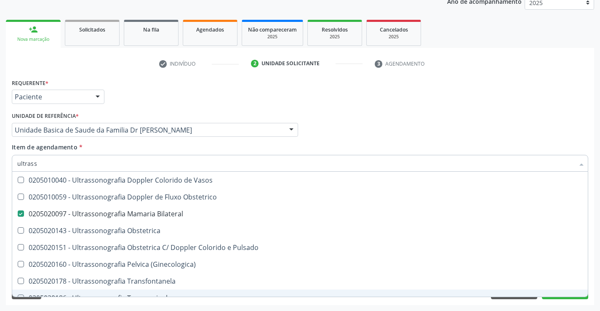
click at [570, 299] on div "Requerente * Paciente Profissional de Saúde Paciente Nenhum resultado encontrad…" at bounding box center [300, 191] width 588 height 229
checkbox X "true"
checkbox Bilateral "false"
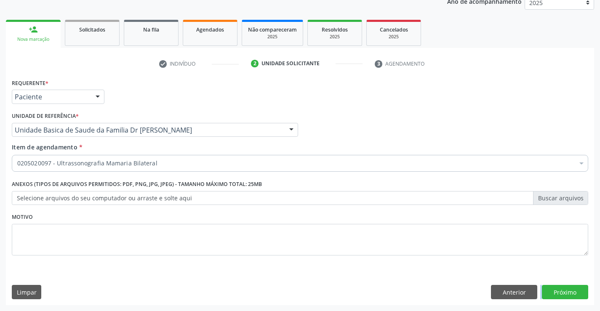
scroll to position [0, 0]
click at [569, 295] on button "Próximo" at bounding box center [565, 292] width 46 height 14
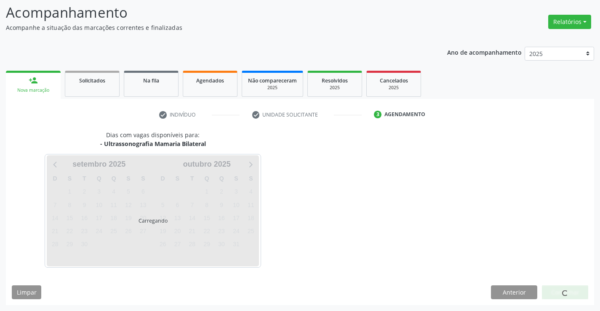
scroll to position [55, 0]
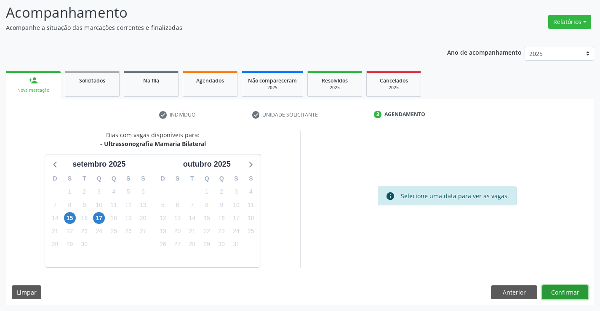
click at [568, 292] on button "Confirmar" at bounding box center [565, 293] width 46 height 14
click at [556, 290] on button "Confirmar" at bounding box center [565, 293] width 46 height 14
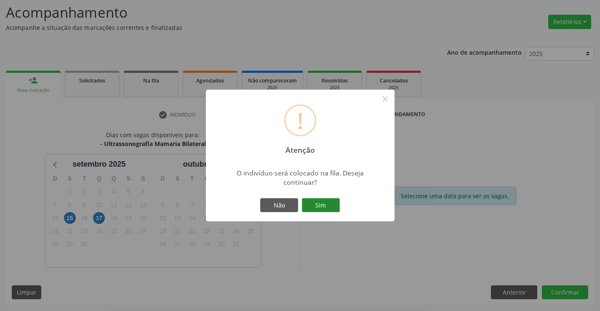
click at [331, 204] on button "Sim" at bounding box center [321, 205] width 38 height 14
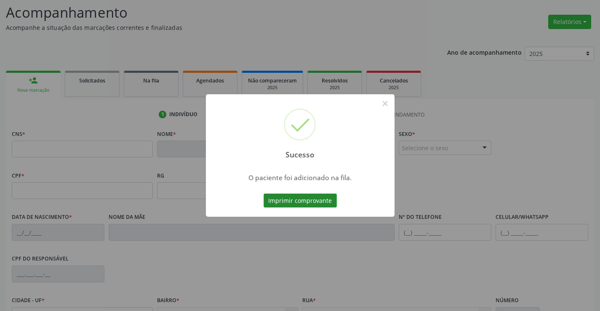
click at [318, 201] on button "Imprimir comprovante" at bounding box center [300, 201] width 73 height 14
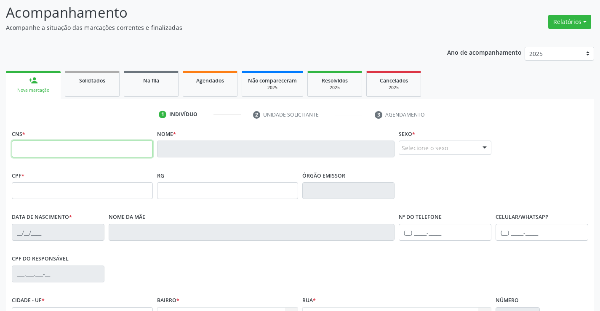
click at [46, 149] on input "text" at bounding box center [82, 149] width 141 height 17
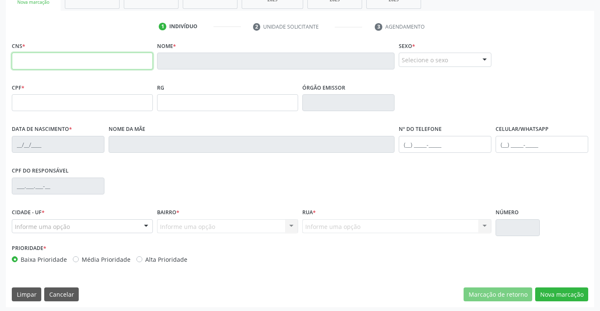
scroll to position [145, 0]
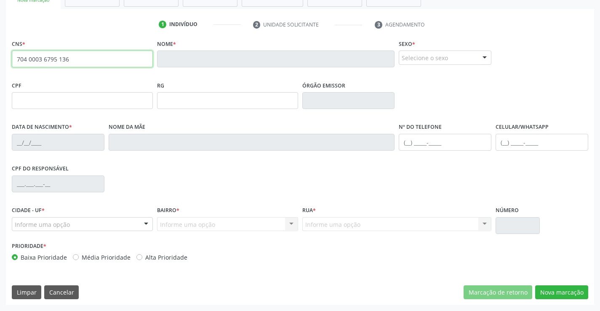
type input "704 0003 6795 1360"
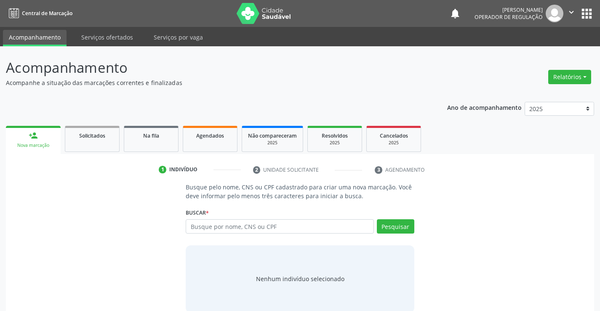
click at [234, 231] on input "text" at bounding box center [280, 226] width 188 height 14
type input "704000367951360"
click at [391, 227] on button "Pesquisar" at bounding box center [395, 226] width 37 height 14
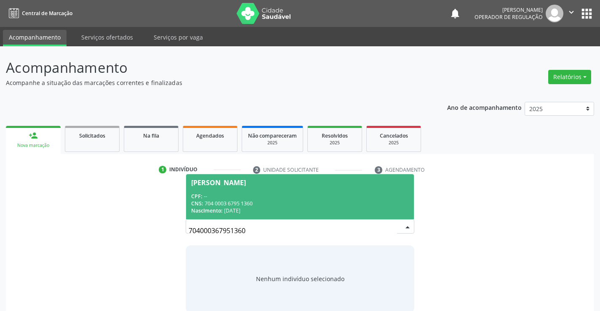
click at [329, 198] on div "CPF: --" at bounding box center [299, 196] width 217 height 7
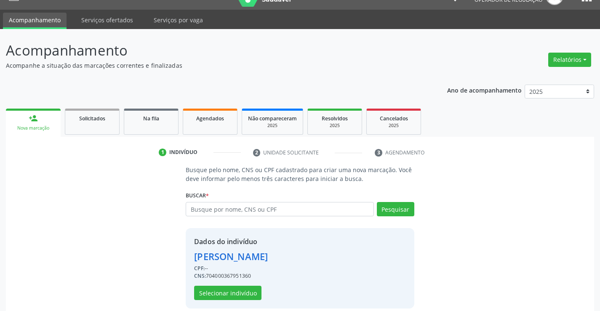
scroll to position [27, 0]
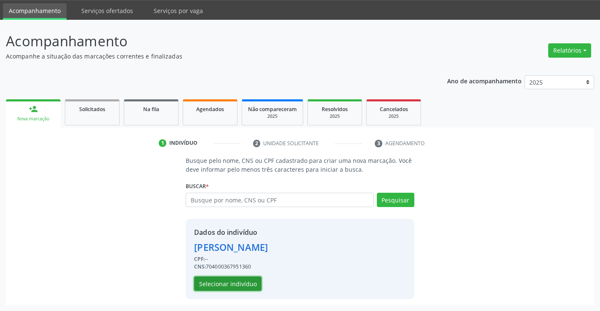
click at [232, 278] on button "Selecionar indivíduo" at bounding box center [227, 284] width 67 height 14
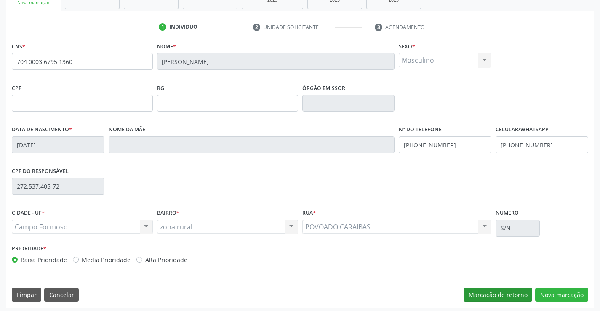
scroll to position [145, 0]
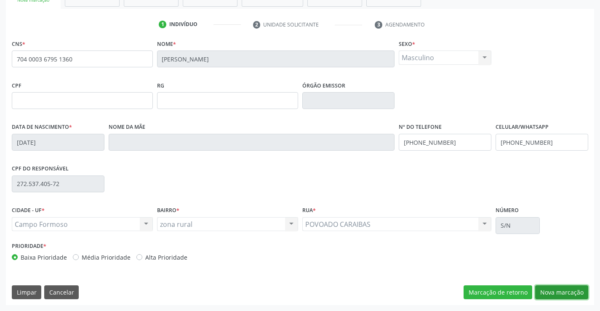
click at [564, 293] on button "Nova marcação" at bounding box center [561, 293] width 53 height 14
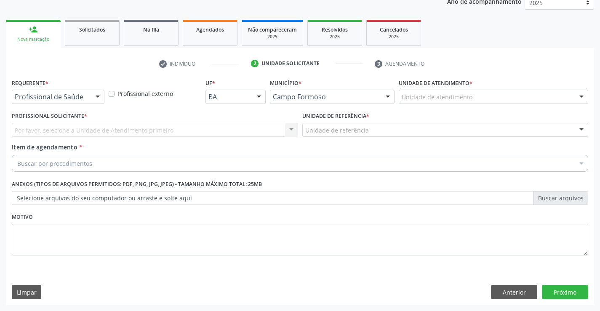
scroll to position [106, 0]
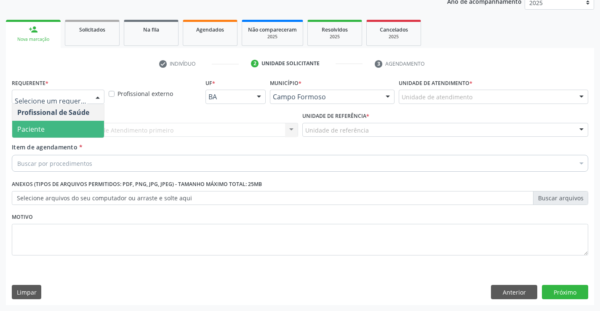
click at [61, 123] on span "Paciente" at bounding box center [58, 129] width 92 height 17
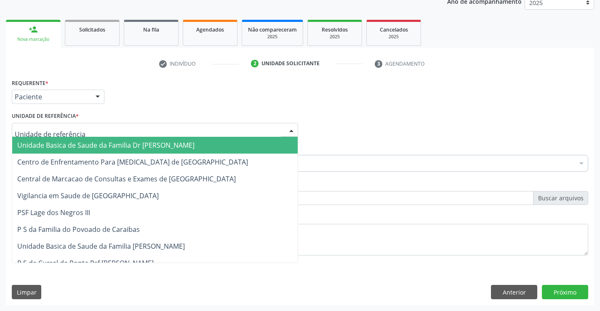
click at [68, 146] on span "Unidade Basica de Saude da Familia Dr [PERSON_NAME]" at bounding box center [105, 145] width 177 height 9
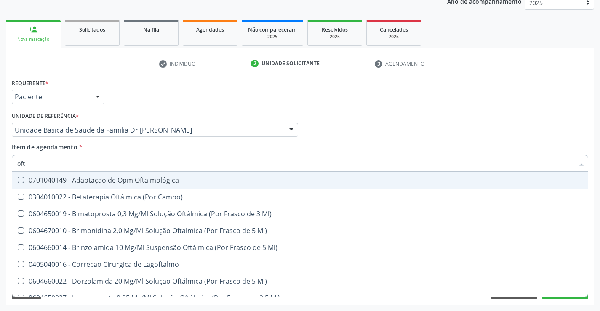
type input "ofta"
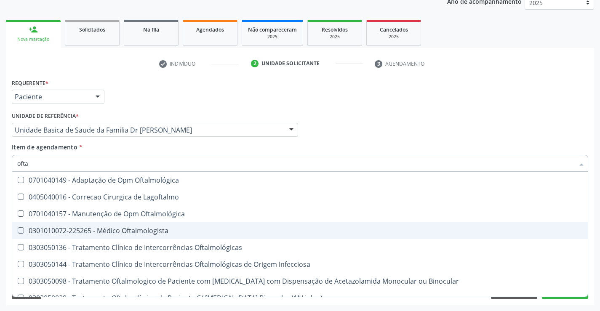
click at [123, 230] on div "0301010072-225265 - Médico Oftalmologista" at bounding box center [300, 230] width 566 height 7
checkbox Oftalmologista "true"
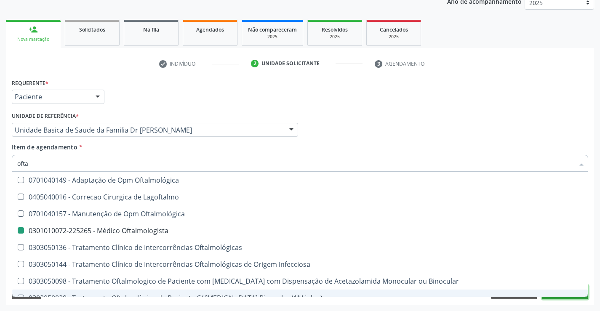
click at [567, 298] on button "Próximo" at bounding box center [565, 292] width 46 height 14
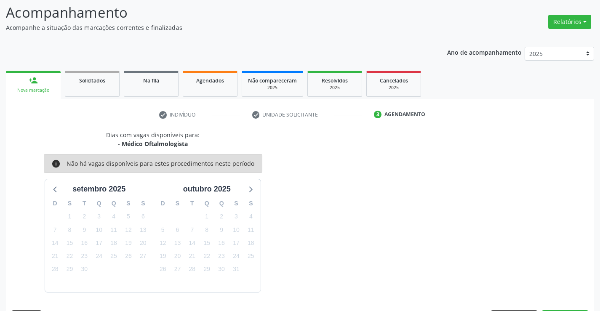
scroll to position [80, 0]
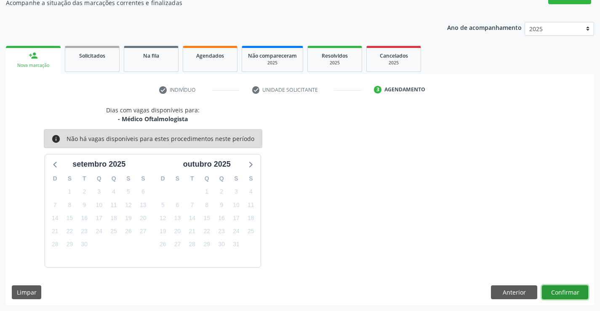
click at [568, 293] on button "Confirmar" at bounding box center [565, 293] width 46 height 14
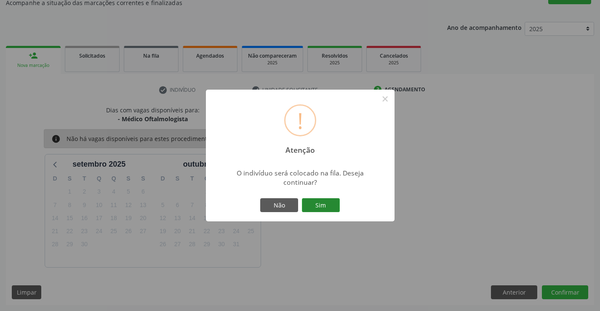
click at [328, 201] on button "Sim" at bounding box center [321, 205] width 38 height 14
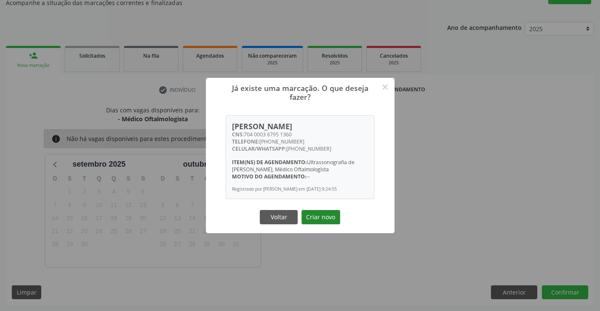
click at [326, 219] on button "Criar novo" at bounding box center [321, 217] width 39 height 14
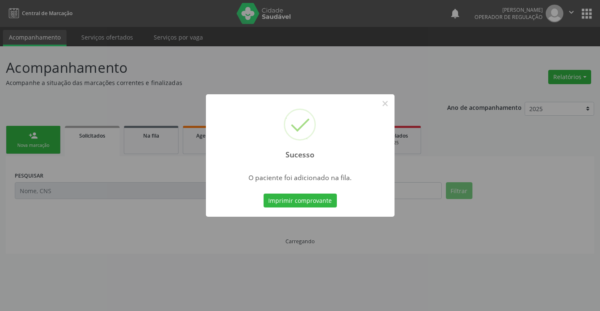
scroll to position [0, 0]
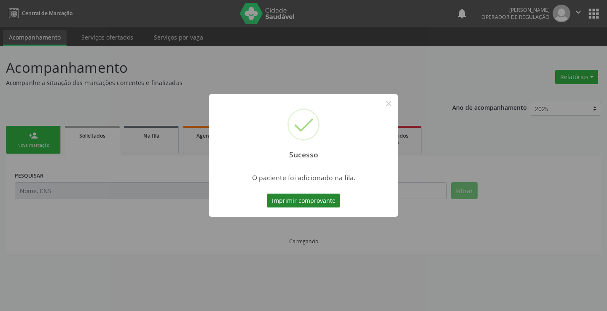
click at [328, 201] on button "Imprimir comprovante" at bounding box center [303, 201] width 73 height 14
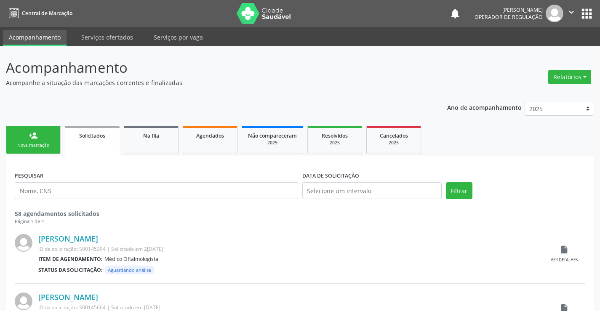
click at [29, 141] on link "person_add Nova marcação" at bounding box center [33, 140] width 55 height 28
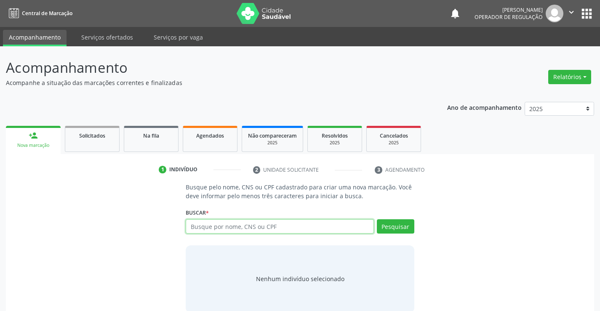
click at [287, 230] on input "text" at bounding box center [280, 226] width 188 height 14
type input "708500380258272"
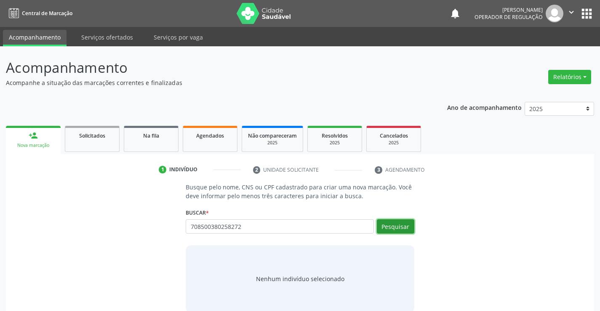
click at [399, 227] on button "Pesquisar" at bounding box center [395, 226] width 37 height 14
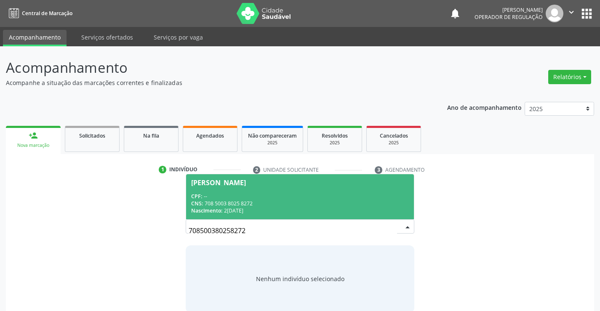
click at [265, 201] on div "CNS: 708 5003 8025 8272" at bounding box center [299, 203] width 217 height 7
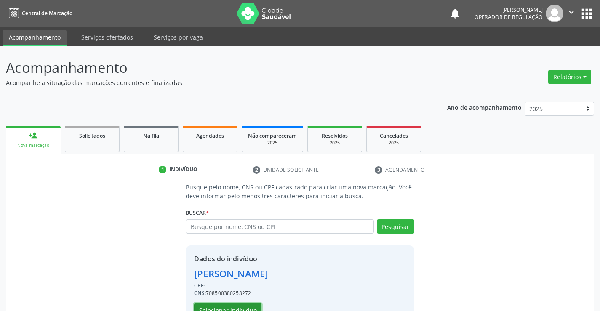
click at [225, 308] on button "Selecionar indivíduo" at bounding box center [227, 310] width 67 height 14
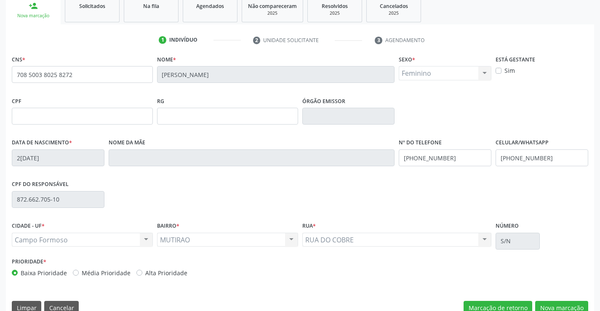
scroll to position [145, 0]
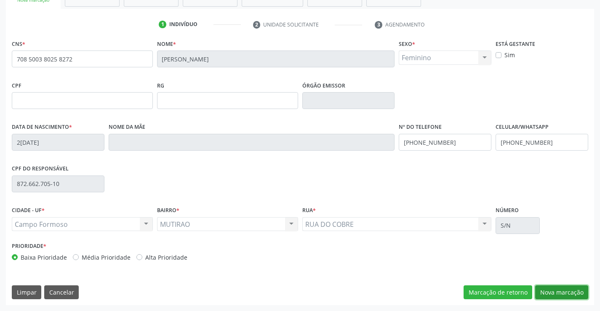
click at [558, 294] on button "Nova marcação" at bounding box center [561, 293] width 53 height 14
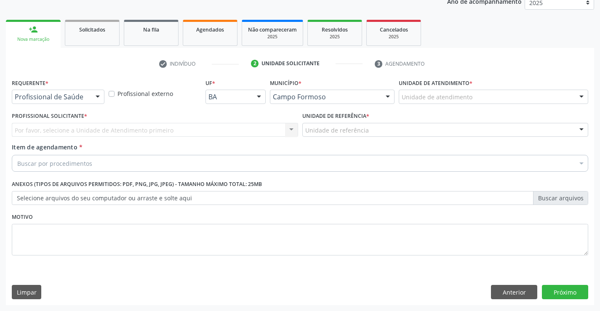
scroll to position [106, 0]
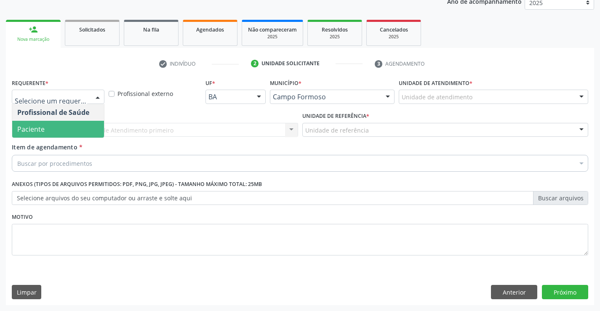
click at [56, 131] on span "Paciente" at bounding box center [58, 129] width 92 height 17
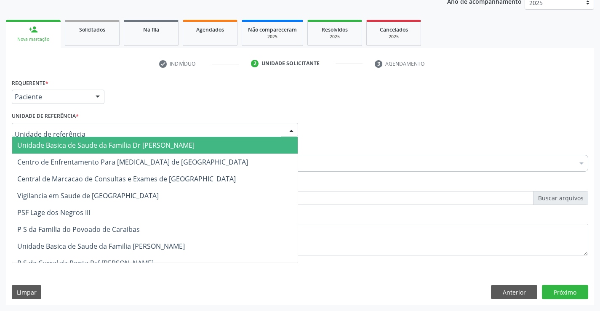
click at [61, 140] on span "Unidade Basica de Saude da Familia Dr [PERSON_NAME]" at bounding box center [155, 145] width 286 height 17
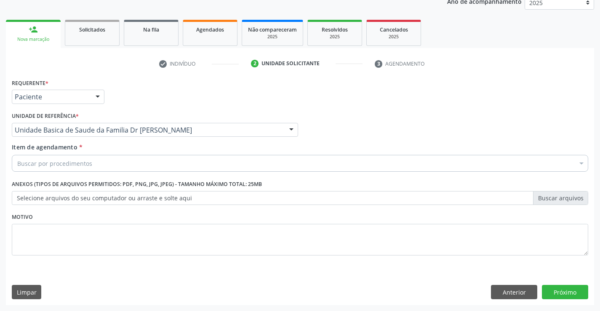
click at [17, 160] on input "Item de agendamento *" at bounding box center [17, 163] width 0 height 17
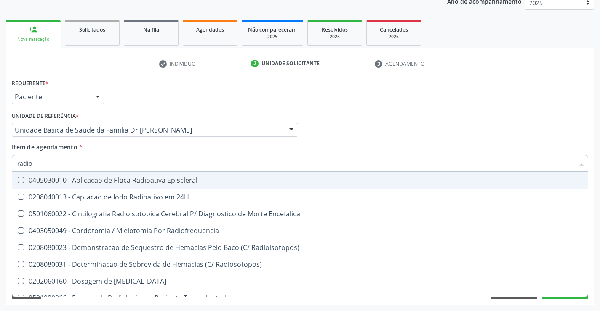
type input "radiog"
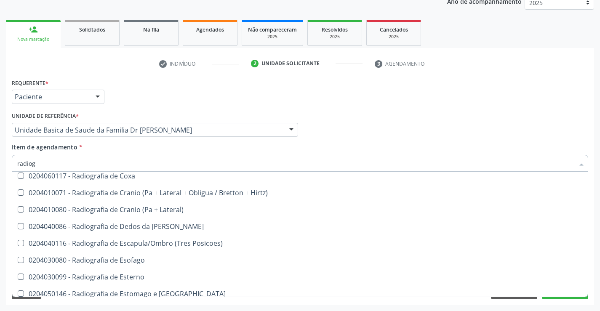
scroll to position [674, 0]
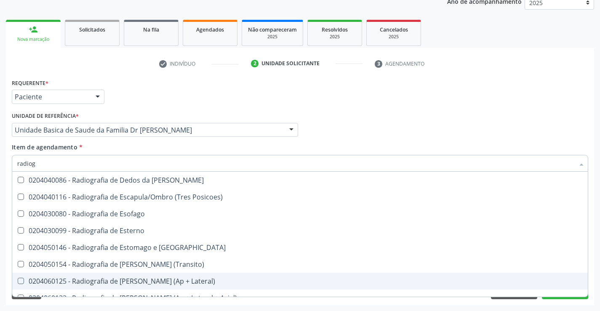
click at [180, 281] on div "0204060125 - Radiografia de [PERSON_NAME] (Ap + Lateral)" at bounding box center [300, 281] width 566 height 7
checkbox Lateral\) "true"
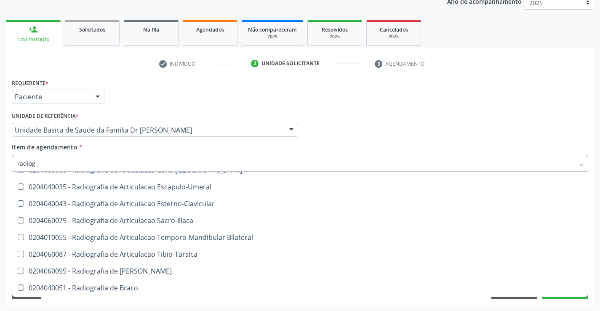
scroll to position [229, 0]
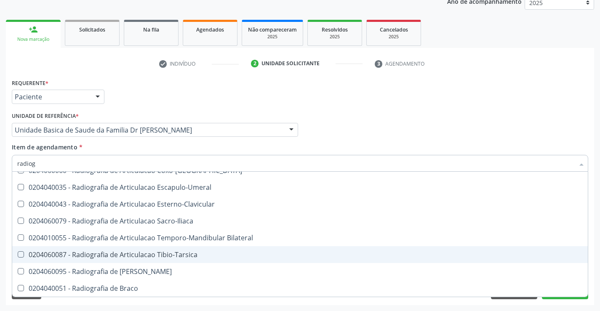
click at [168, 253] on div "0204060087 - Radiografia de Articulacao Tibio-Tarsica" at bounding box center [300, 254] width 566 height 7
checkbox Tibio-Tarsica "true"
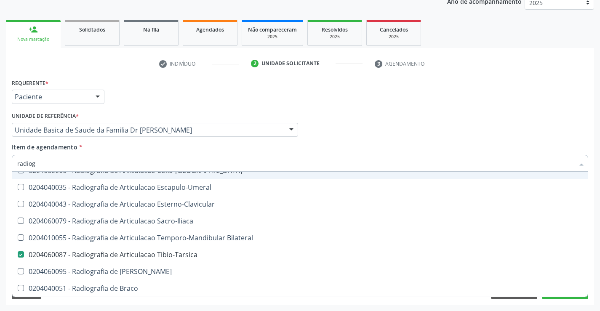
type input "radio"
checkbox Tibio-Tarsica "false"
checkbox Lateral\) "true"
checkbox Lateral\) "false"
checkbox Hirtz\) "true"
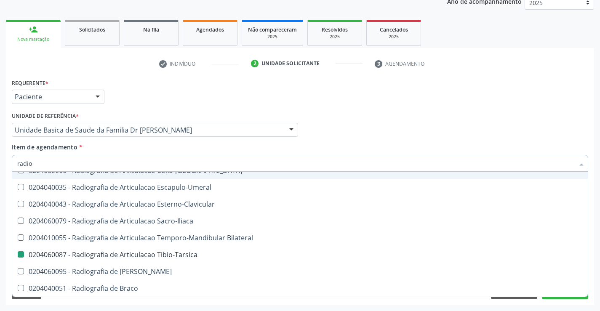
type input "radi"
checkbox Lateral\) "false"
checkbox Hirtz\) "false"
checkbox Lateral\) "true"
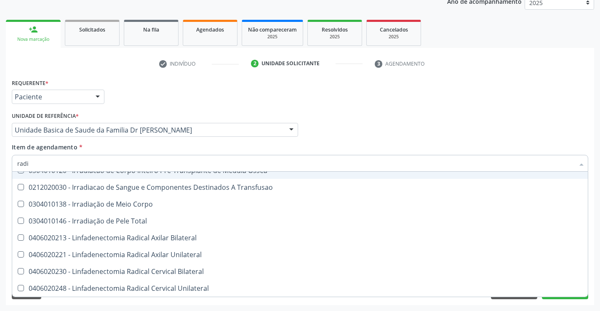
type input "rad"
checkbox Tibio-Tarsica "false"
checkbox Lateral\) "false"
checkbox Campo\) "true"
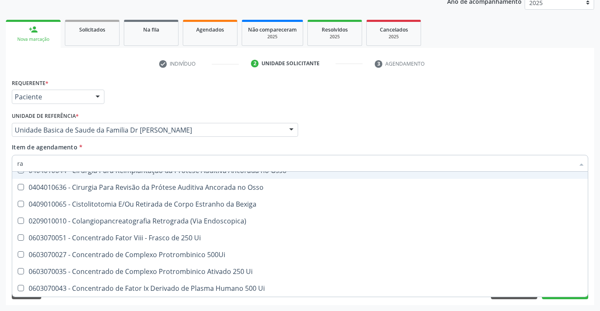
type input "r"
checkbox Tibio-Tarsica "false"
checkbox Lateral\) "false"
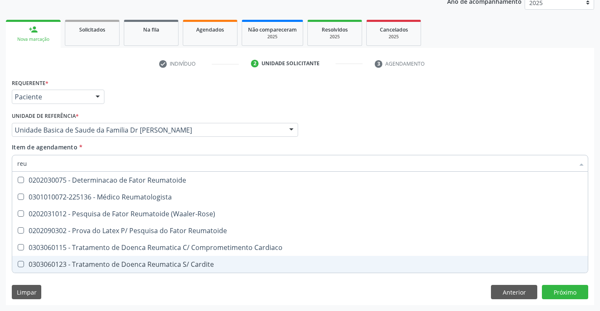
scroll to position [0, 0]
type input "reuma"
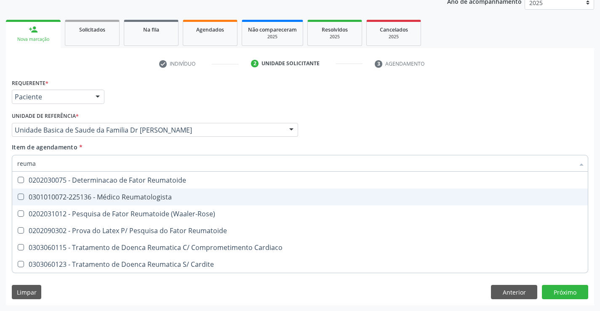
click at [137, 196] on div "0301010072-225136 - Médico Reumatologista" at bounding box center [300, 197] width 566 height 7
checkbox Reumatologista "true"
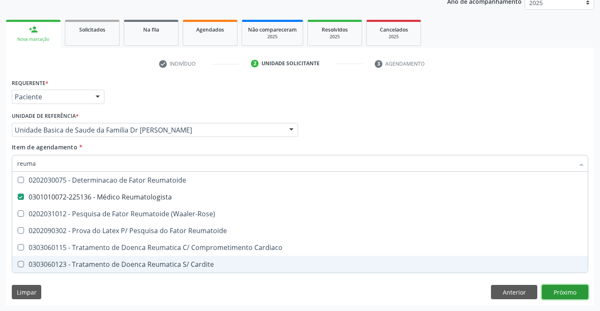
click at [558, 291] on div "Requerente * Paciente Profissional de Saúde Paciente Nenhum resultado encontrad…" at bounding box center [300, 191] width 588 height 229
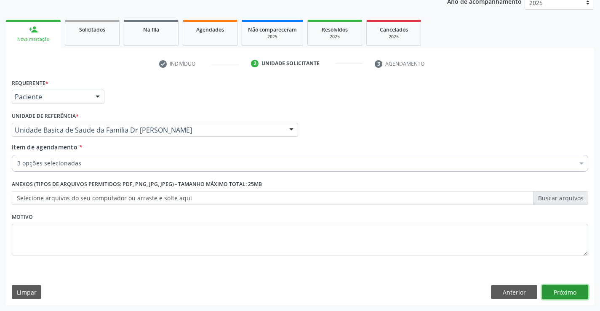
click at [561, 293] on button "Próximo" at bounding box center [565, 292] width 46 height 14
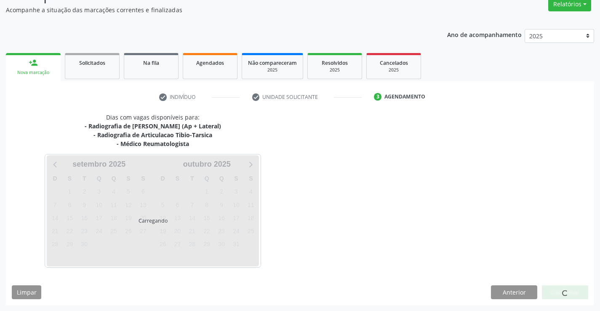
scroll to position [98, 0]
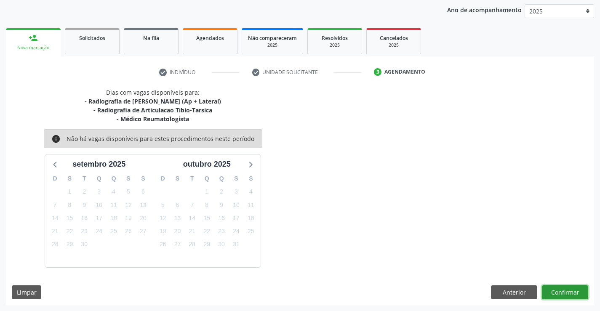
click at [561, 293] on button "Confirmar" at bounding box center [565, 293] width 46 height 14
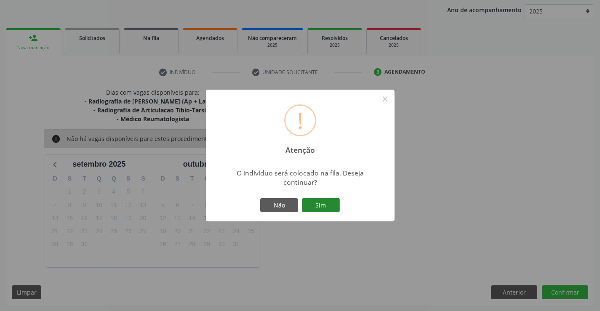
click at [326, 209] on button "Sim" at bounding box center [321, 205] width 38 height 14
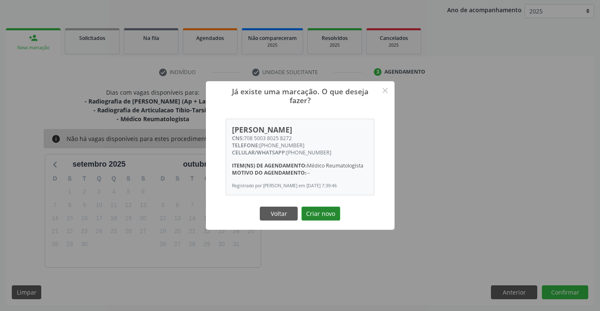
click at [331, 216] on button "Criar novo" at bounding box center [321, 214] width 39 height 14
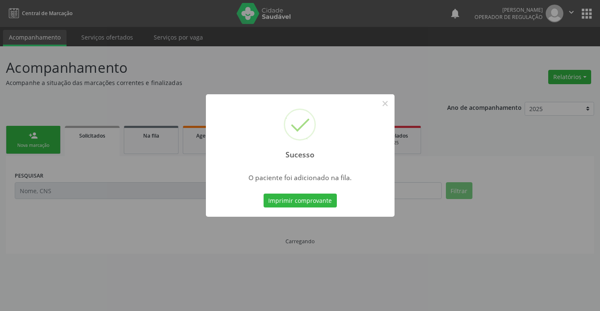
scroll to position [0, 0]
click at [336, 199] on button "Imprimir comprovante" at bounding box center [300, 201] width 73 height 14
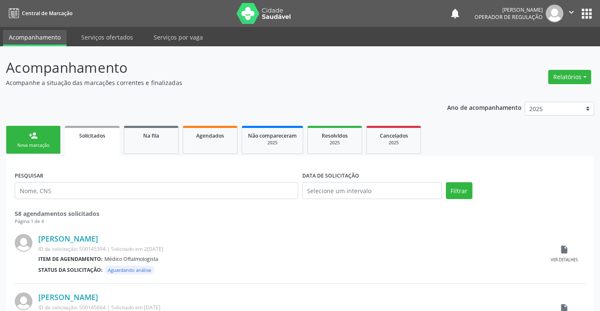
click at [54, 139] on link "person_add Nova marcação" at bounding box center [33, 140] width 55 height 28
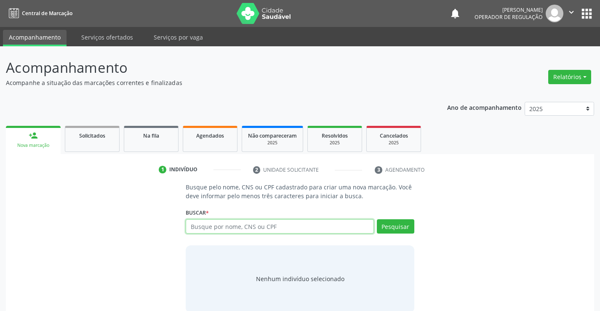
click at [222, 230] on input "text" at bounding box center [280, 226] width 188 height 14
click at [267, 220] on input "text" at bounding box center [280, 226] width 188 height 14
type input "702605714775746"
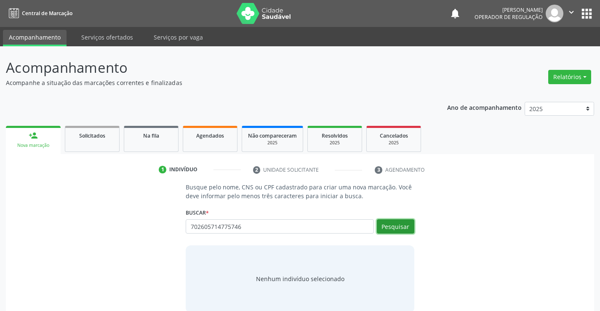
click at [408, 229] on button "Pesquisar" at bounding box center [395, 226] width 37 height 14
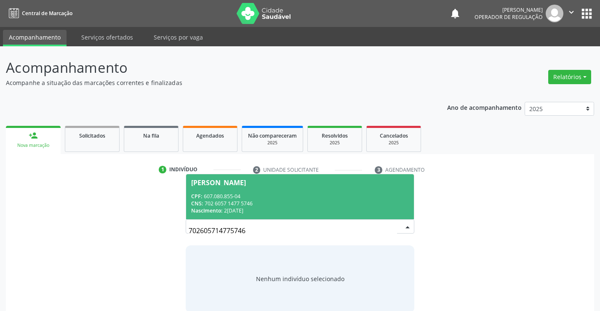
click at [306, 180] on div "[PERSON_NAME]" at bounding box center [299, 182] width 217 height 7
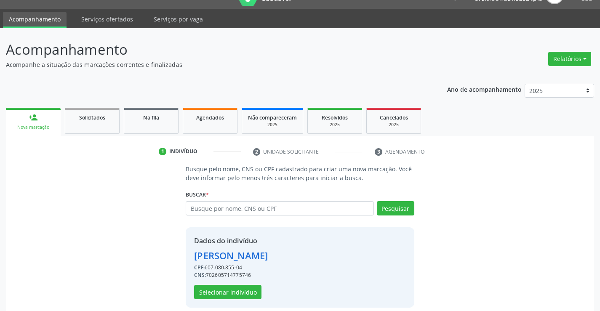
scroll to position [27, 0]
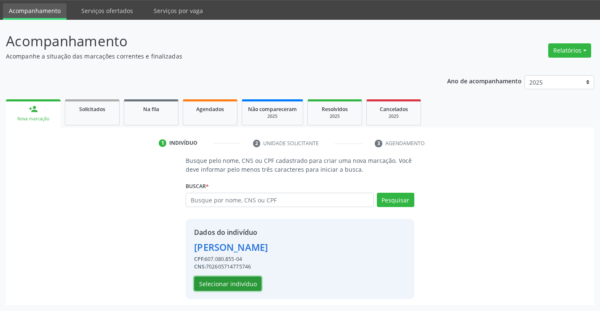
click at [242, 285] on button "Selecionar indivíduo" at bounding box center [227, 284] width 67 height 14
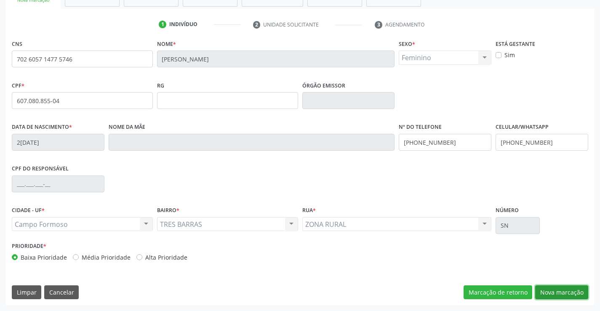
click at [545, 293] on button "Nova marcação" at bounding box center [561, 293] width 53 height 14
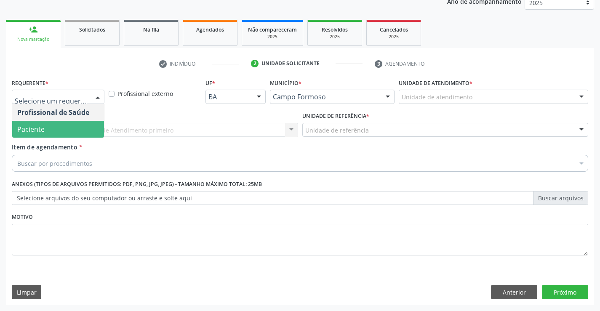
click at [58, 128] on span "Paciente" at bounding box center [58, 129] width 92 height 17
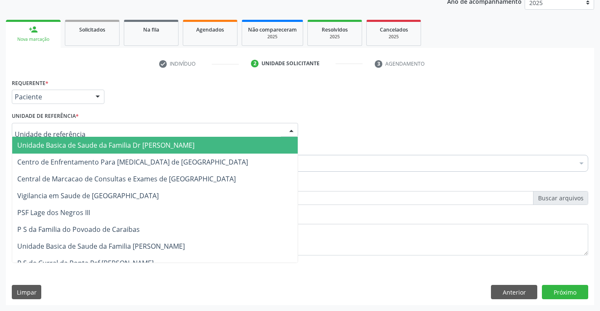
drag, startPoint x: 66, startPoint y: 123, endPoint x: 68, endPoint y: 133, distance: 9.8
click at [67, 126] on div at bounding box center [155, 130] width 286 height 14
click at [68, 141] on span "Unidade Basica de Saude da Familia Dr [PERSON_NAME]" at bounding box center [105, 145] width 177 height 9
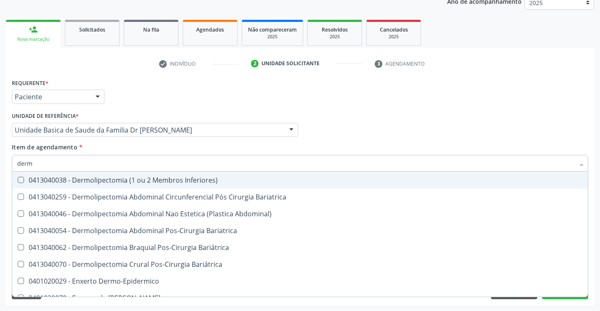
type input "derma"
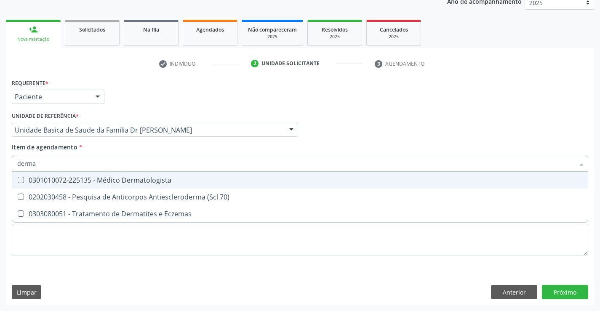
click at [128, 179] on div "0301010072-225135 - Médico Dermatologista" at bounding box center [300, 180] width 566 height 7
checkbox Dermatologista "true"
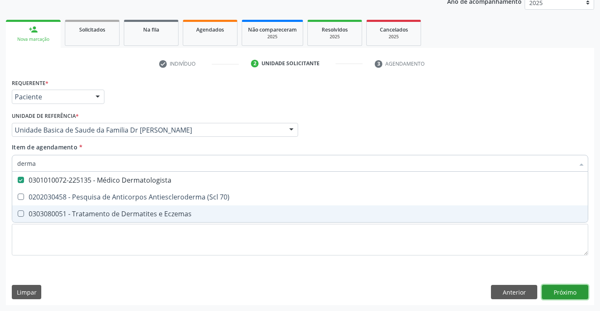
click at [568, 289] on div "Requerente * Paciente Profissional de Saúde Paciente Nenhum resultado encontrad…" at bounding box center [300, 191] width 588 height 229
checkbox 70\) "true"
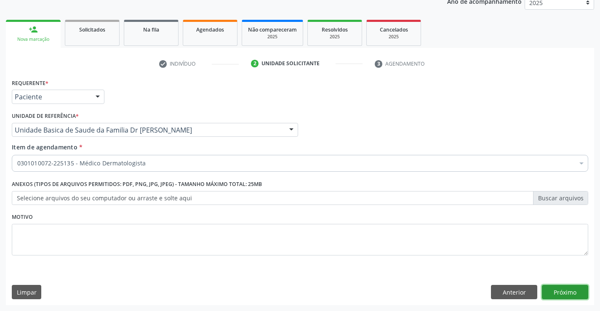
click at [568, 289] on button "Próximo" at bounding box center [565, 292] width 46 height 14
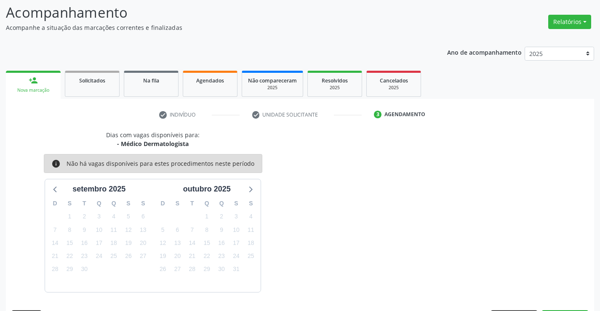
scroll to position [80, 0]
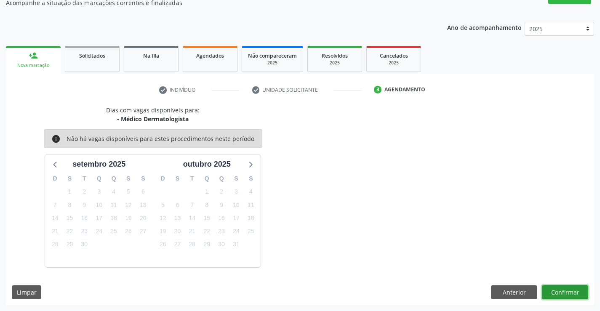
click at [568, 289] on button "Confirmar" at bounding box center [565, 293] width 46 height 14
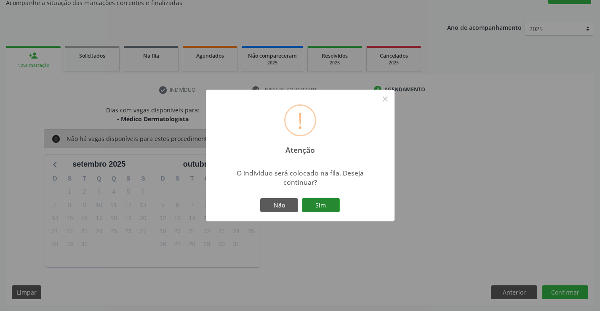
click at [333, 205] on button "Sim" at bounding box center [321, 205] width 38 height 14
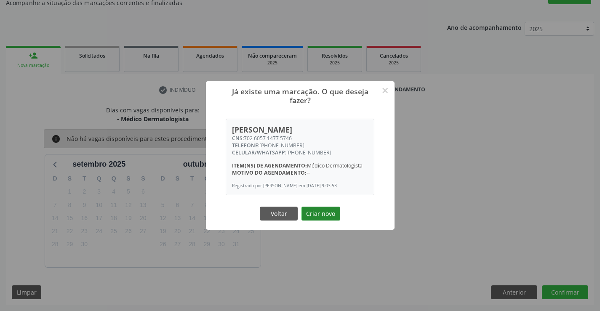
click at [324, 213] on button "Criar novo" at bounding box center [321, 214] width 39 height 14
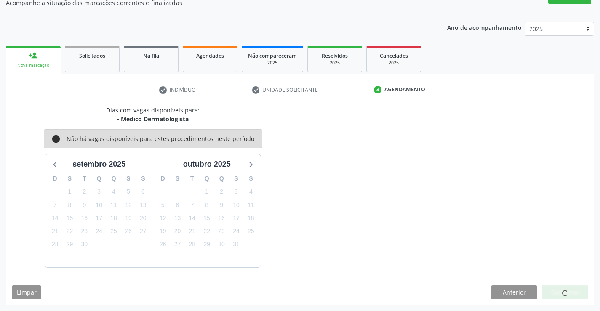
scroll to position [0, 0]
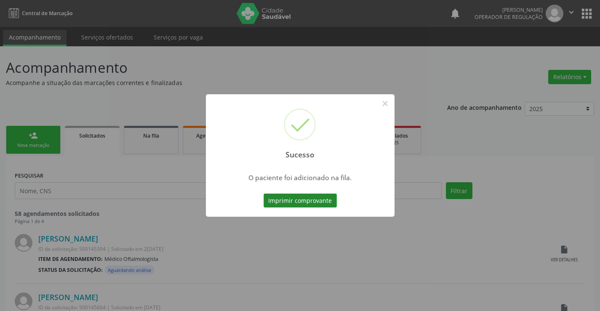
click at [309, 197] on button "Imprimir comprovante" at bounding box center [300, 201] width 73 height 14
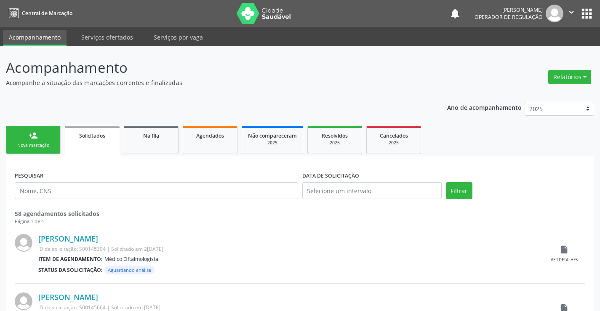
click at [55, 135] on link "person_add Nova marcação" at bounding box center [33, 140] width 55 height 28
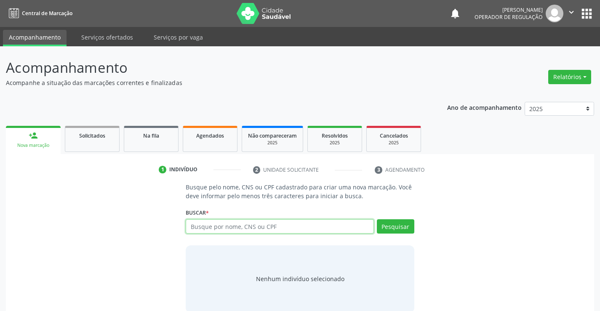
click at [253, 225] on input "text" at bounding box center [280, 226] width 188 height 14
type input "700509504094856"
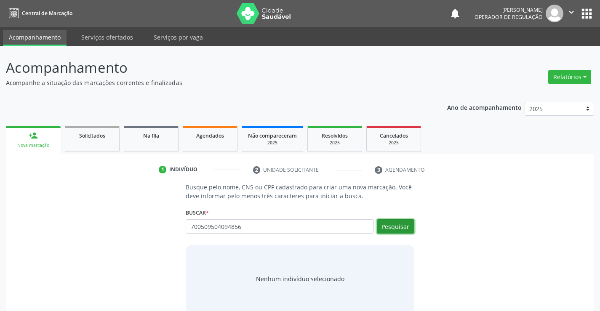
click at [401, 222] on button "Pesquisar" at bounding box center [395, 226] width 37 height 14
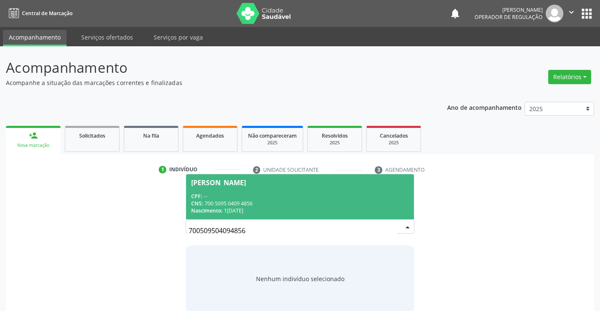
click at [328, 200] on div "CNS: 700 5095 0409 4856" at bounding box center [299, 203] width 217 height 7
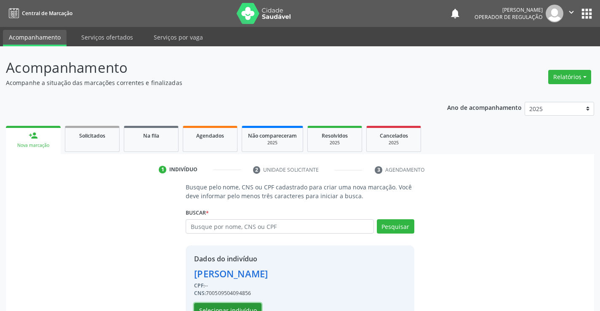
click at [241, 306] on button "Selecionar indivíduo" at bounding box center [227, 310] width 67 height 14
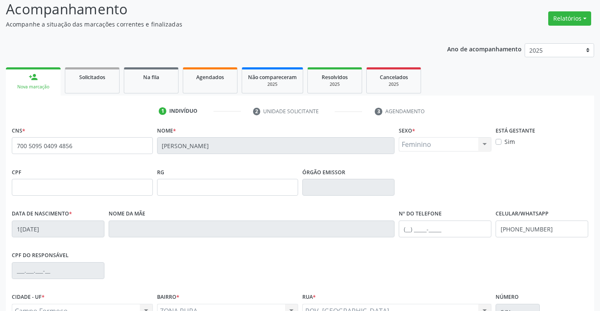
scroll to position [145, 0]
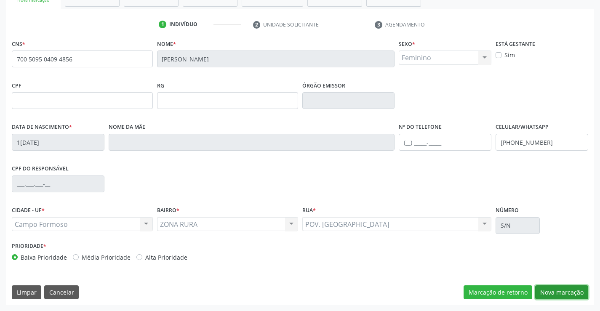
click at [573, 296] on button "Nova marcação" at bounding box center [561, 293] width 53 height 14
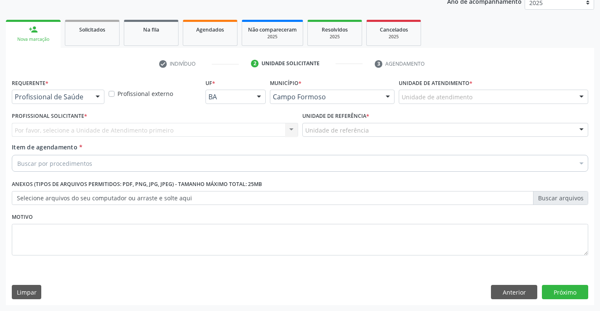
scroll to position [106, 0]
click at [568, 294] on button "Próximo" at bounding box center [565, 292] width 46 height 14
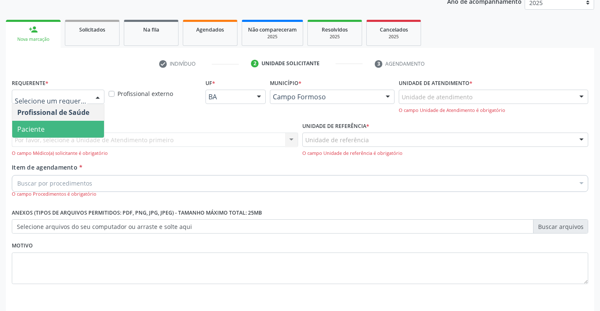
click at [67, 128] on span "Paciente" at bounding box center [58, 129] width 92 height 17
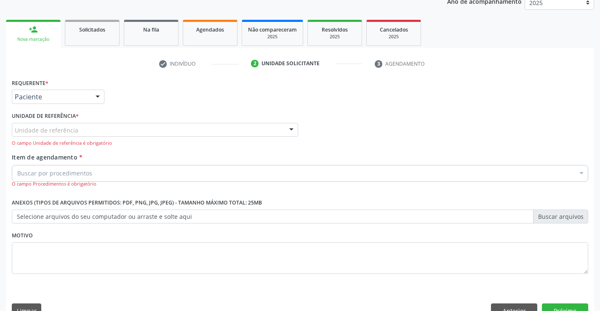
click at [90, 131] on div "Unidade de referência" at bounding box center [155, 130] width 286 height 14
click at [15, 131] on input "text" at bounding box center [15, 134] width 0 height 17
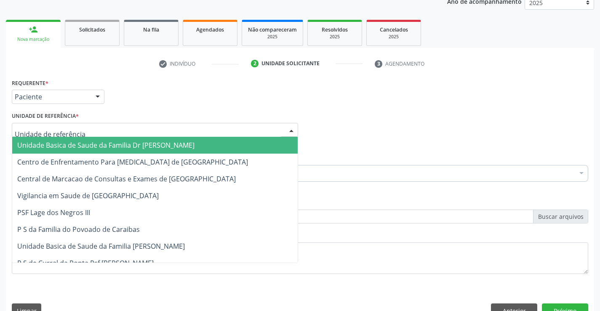
click at [88, 145] on span "Unidade Basica de Saude da Familia Dr [PERSON_NAME]" at bounding box center [105, 145] width 177 height 9
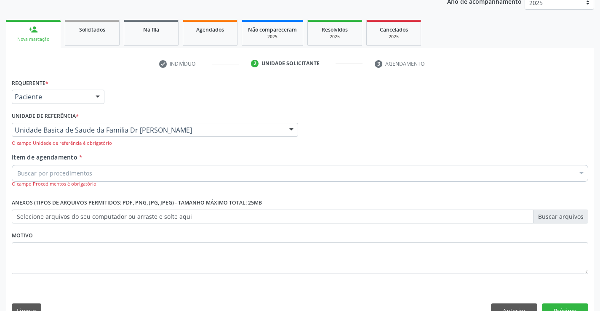
click at [17, 170] on input "Item de agendamento *" at bounding box center [17, 173] width 0 height 17
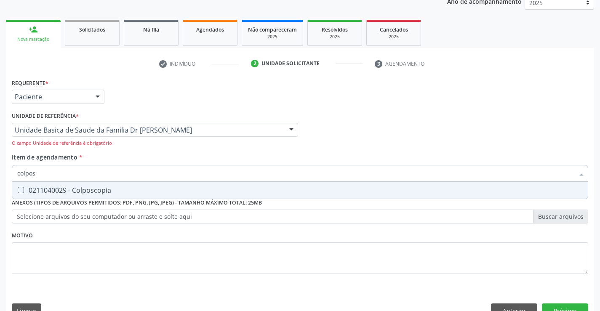
type input "colposc"
click at [105, 189] on div "0211040029 - Colposcopia" at bounding box center [300, 190] width 566 height 7
checkbox Colposcopia "true"
click at [556, 308] on button "Próximo" at bounding box center [565, 311] width 46 height 14
click at [556, 308] on div "Acompanhamento Acompanhe a situação das marcações correntes e finalizadas Relat…" at bounding box center [300, 135] width 600 height 390
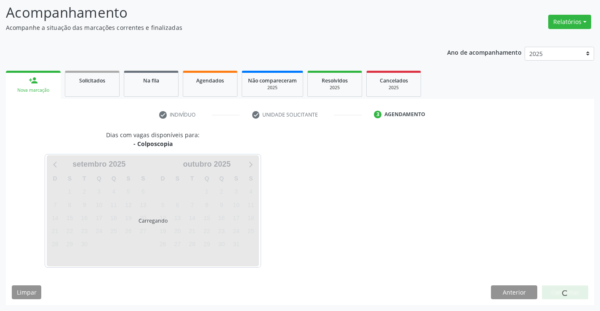
scroll to position [80, 0]
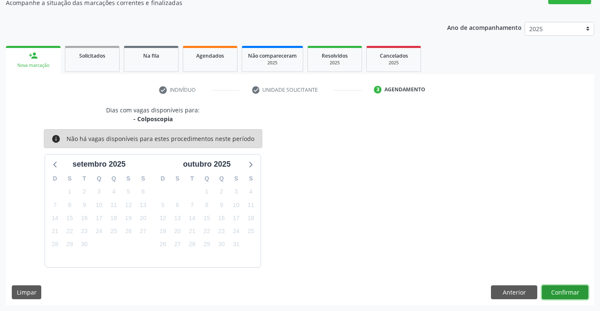
click at [568, 296] on button "Confirmar" at bounding box center [565, 293] width 46 height 14
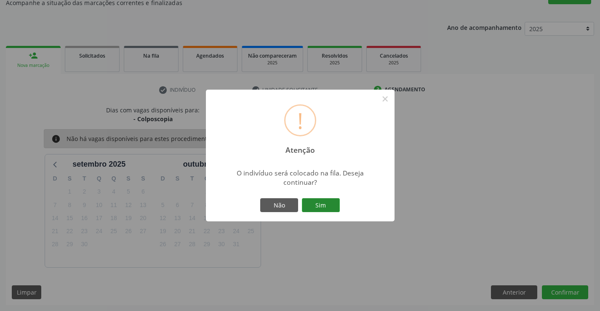
click at [333, 207] on button "Sim" at bounding box center [321, 205] width 38 height 14
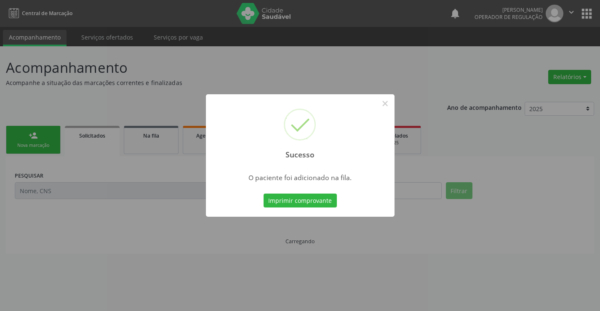
scroll to position [0, 0]
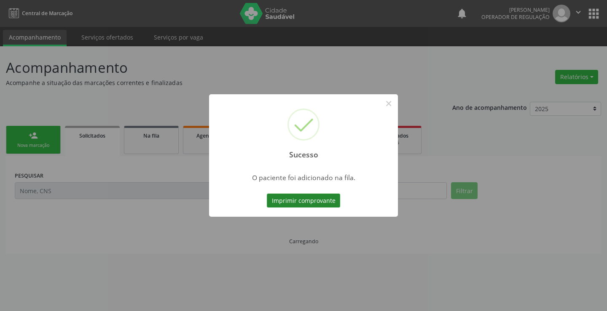
click at [329, 200] on button "Imprimir comprovante" at bounding box center [303, 201] width 73 height 14
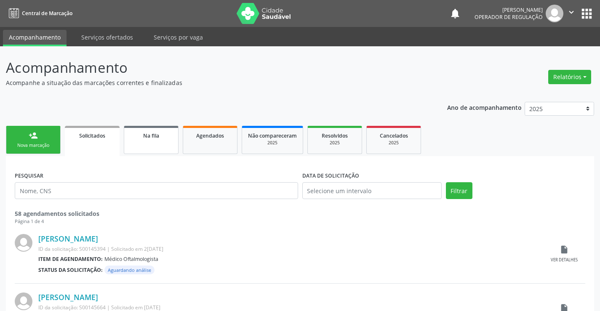
click at [161, 137] on div "Na fila" at bounding box center [151, 135] width 42 height 9
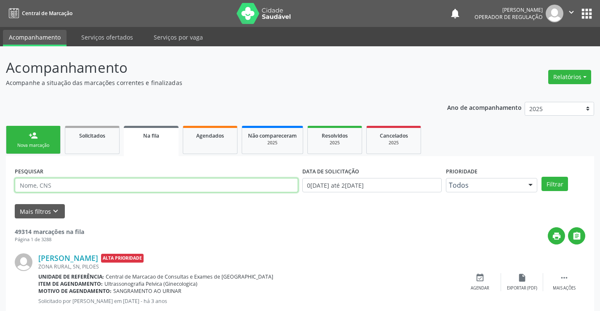
click at [111, 183] on input "text" at bounding box center [156, 185] width 283 height 14
type input "704807019848346"
click at [542, 177] on button "Filtrar" at bounding box center [555, 184] width 27 height 14
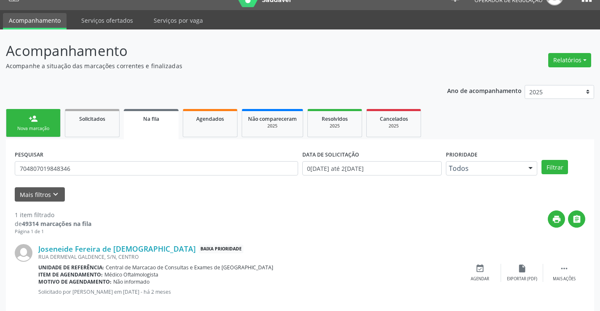
scroll to position [31, 0]
